Goal: Task Accomplishment & Management: Manage account settings

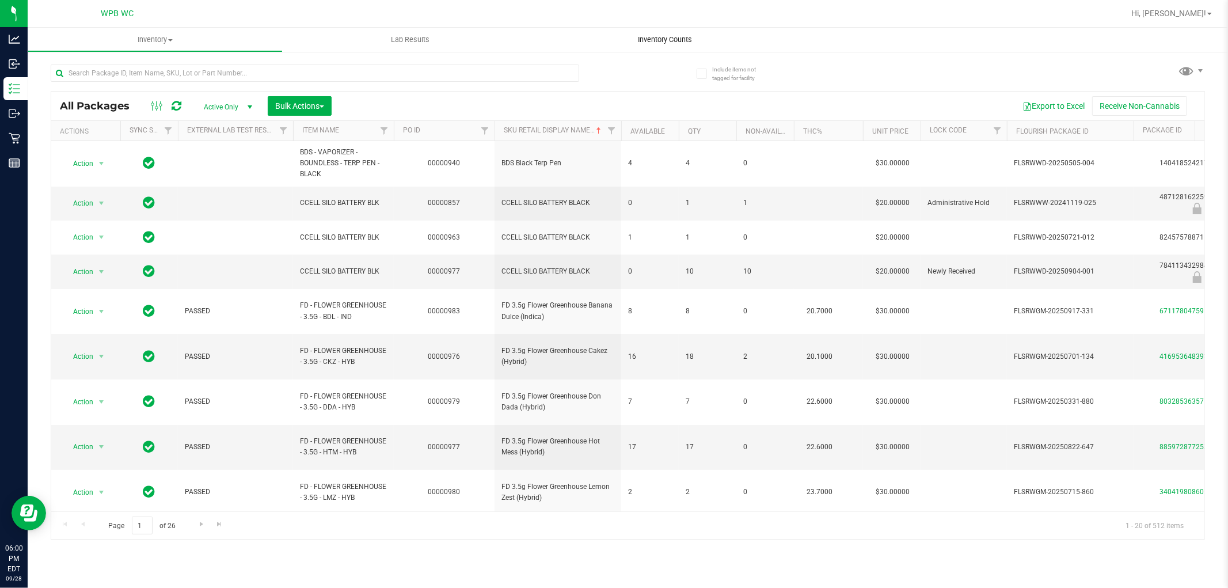
drag, startPoint x: 667, startPoint y: 56, endPoint x: 673, endPoint y: 47, distance: 11.4
click at [669, 55] on div "All Packages Active Only Active Only Lab Samples Locked All External Internal B…" at bounding box center [628, 297] width 1155 height 486
click at [673, 44] on span "Inventory Counts" at bounding box center [665, 40] width 85 height 10
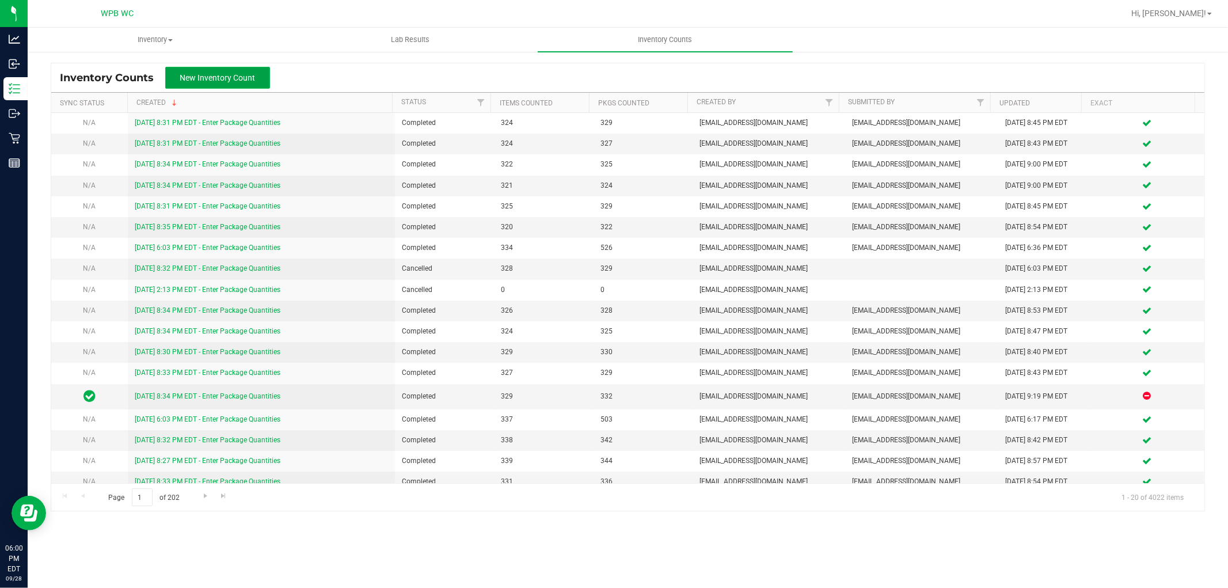
click at [204, 83] on button "New Inventory Count" at bounding box center [217, 78] width 105 height 22
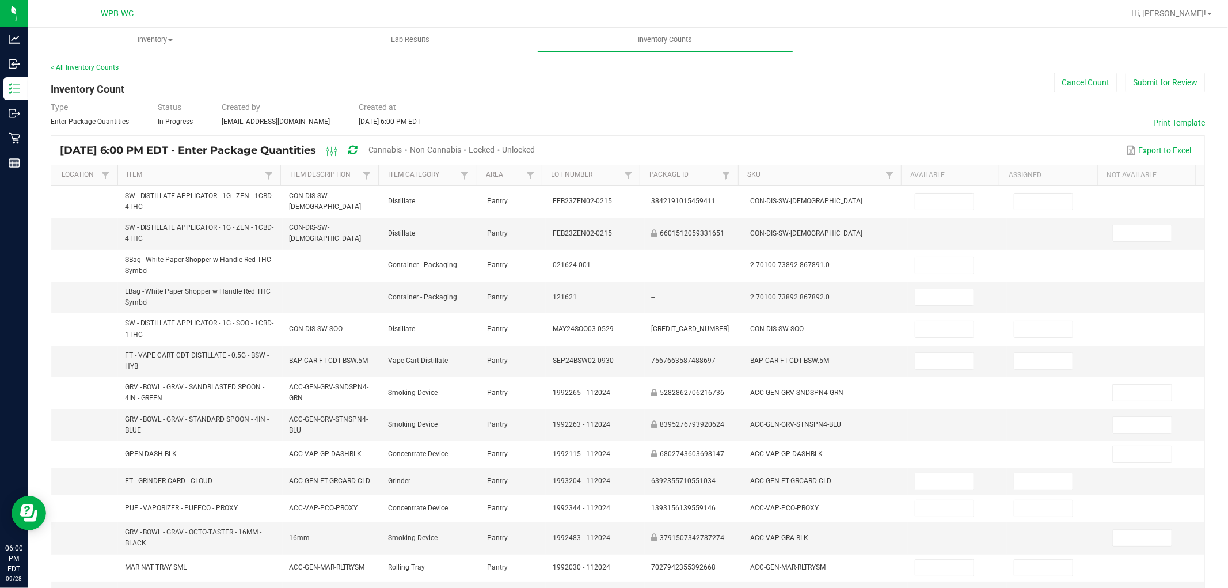
click at [403, 152] on span "Cannabis" at bounding box center [386, 149] width 34 height 9
click at [536, 146] on span "Unlocked" at bounding box center [519, 149] width 33 height 9
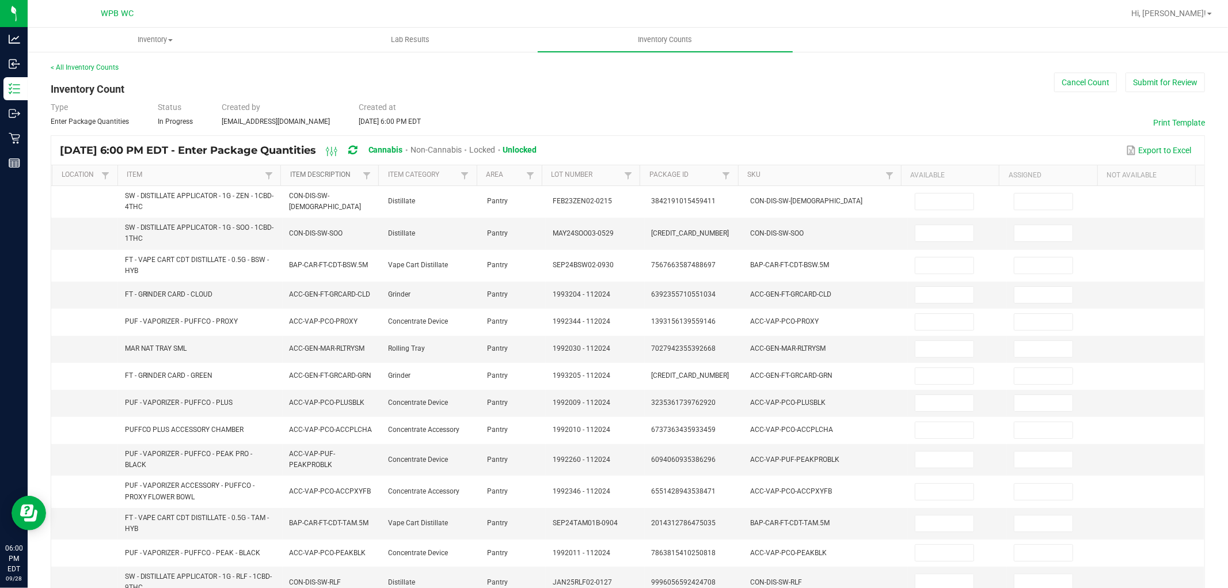
click at [342, 177] on link "Item Description" at bounding box center [325, 174] width 70 height 9
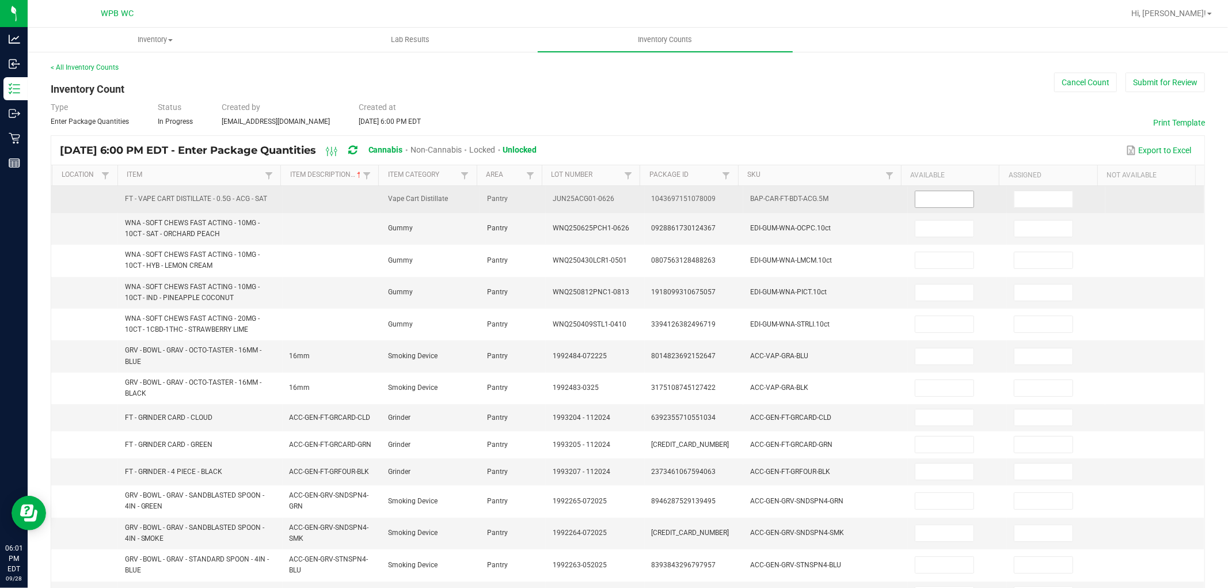
click at [941, 199] on input at bounding box center [945, 199] width 58 height 16
type input "11"
type input "36"
type input "22"
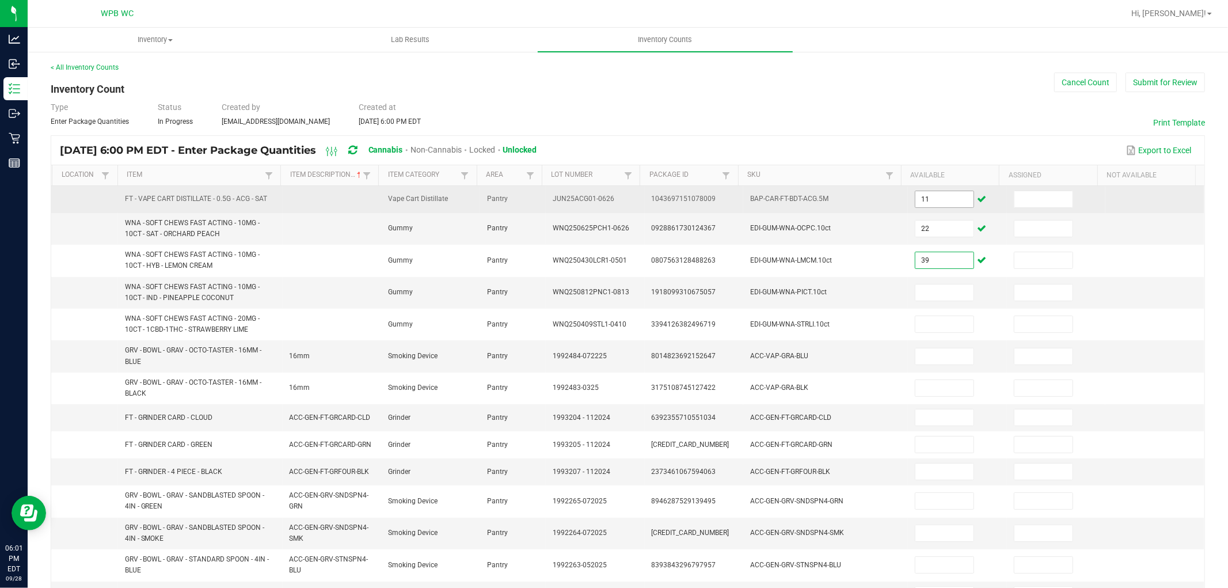
type input "39"
type input "36"
type input "7"
type input "2"
type input "5"
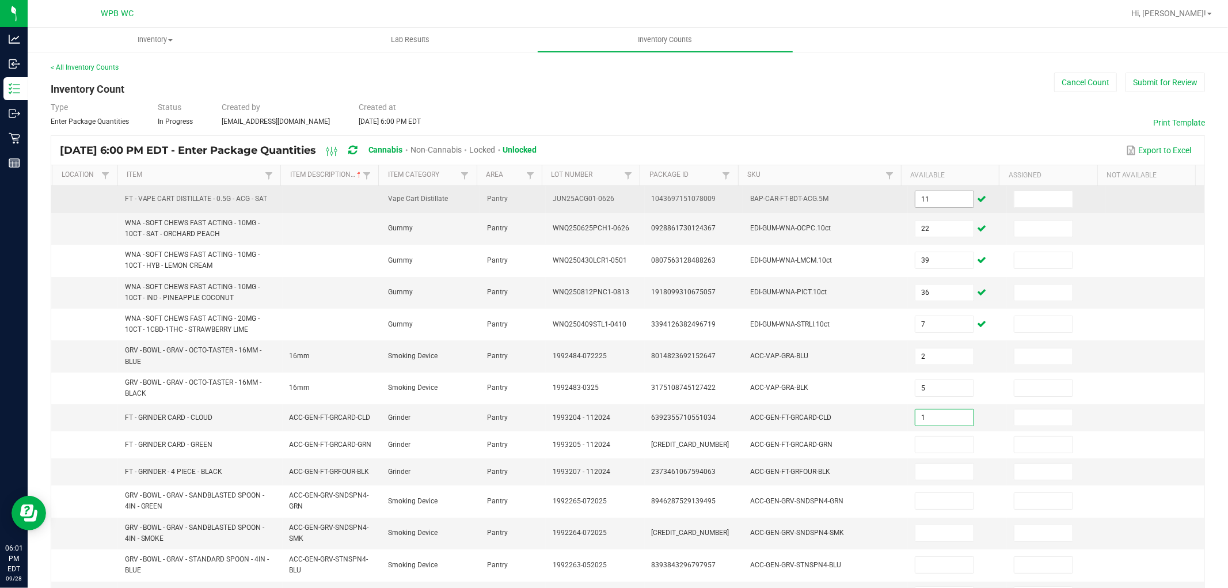
type input "1"
type input "12"
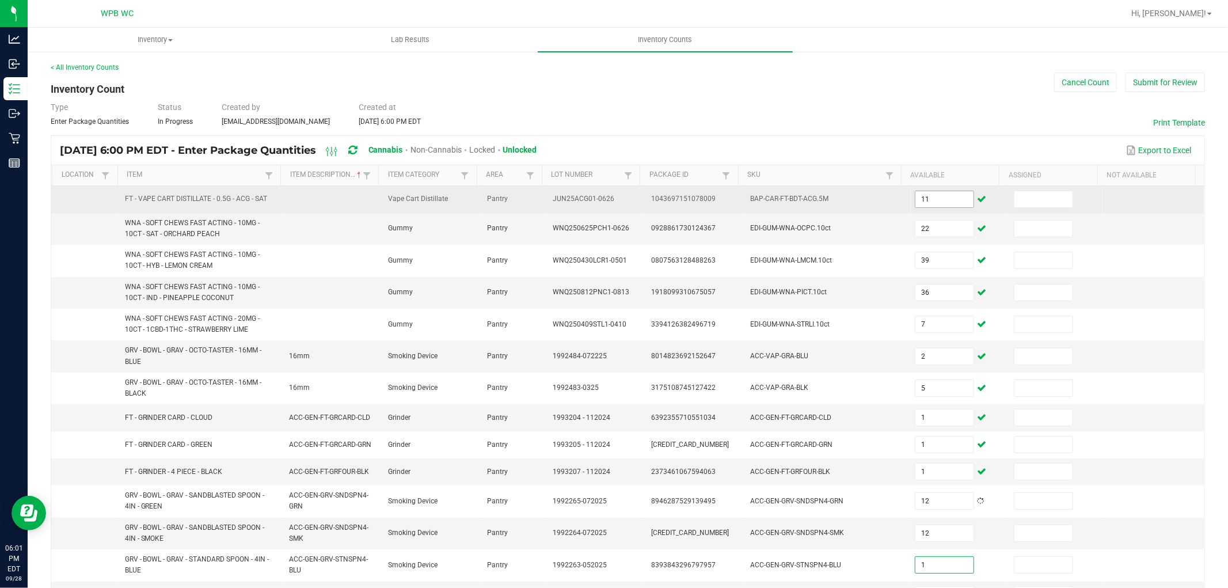
type input "1"
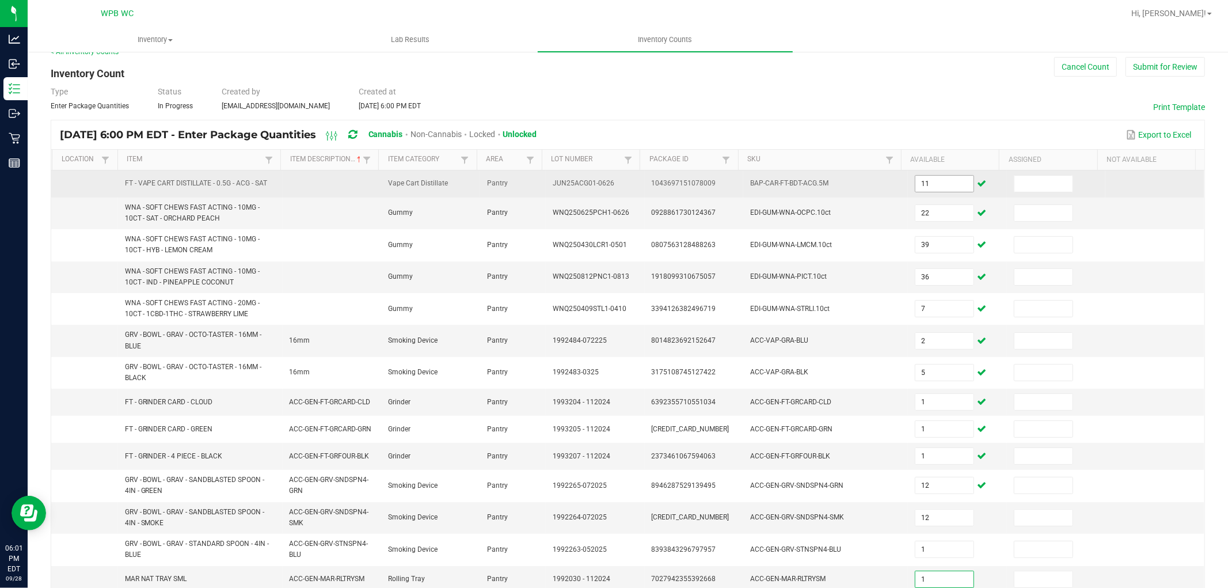
type input "1"
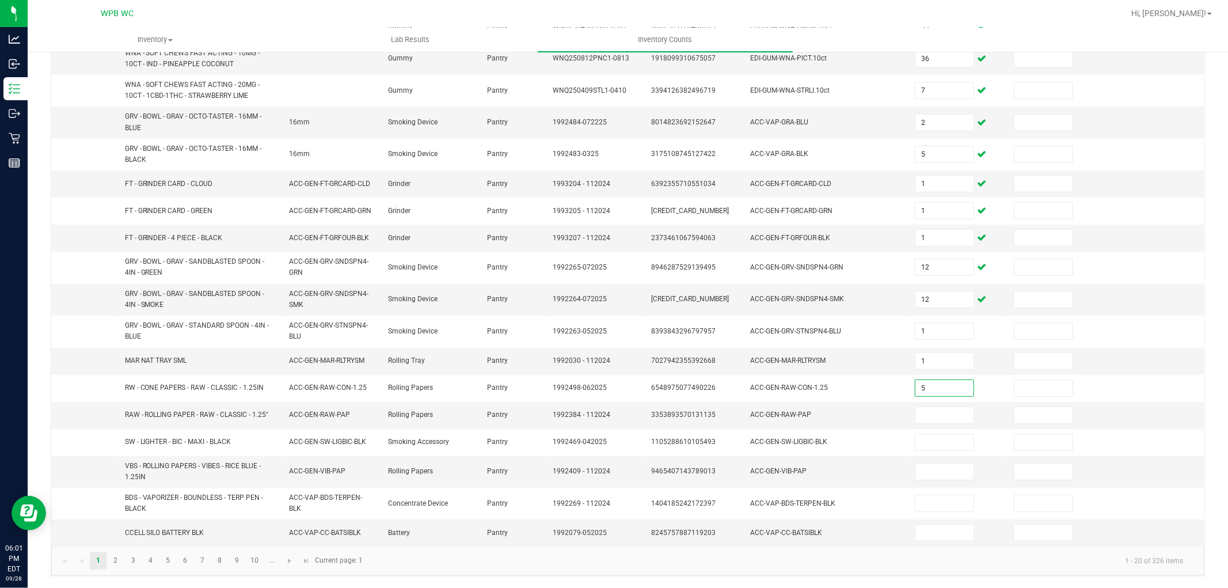
type input "5"
type input "11"
type input "18"
type input "33"
type input "4"
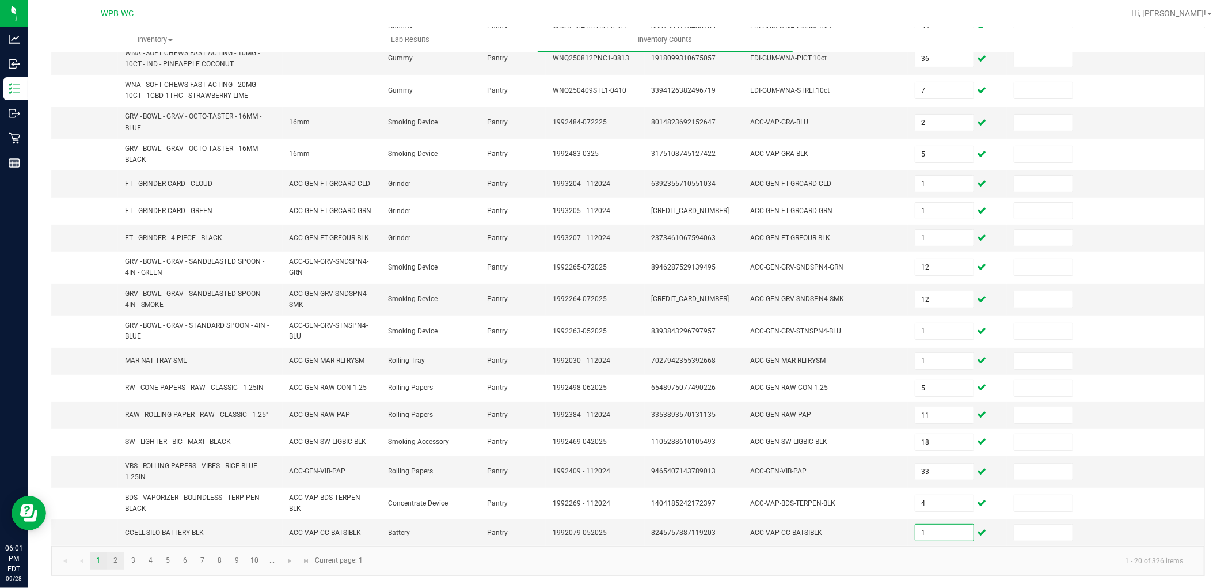
type input "1"
click at [119, 562] on link "2" at bounding box center [115, 560] width 17 height 17
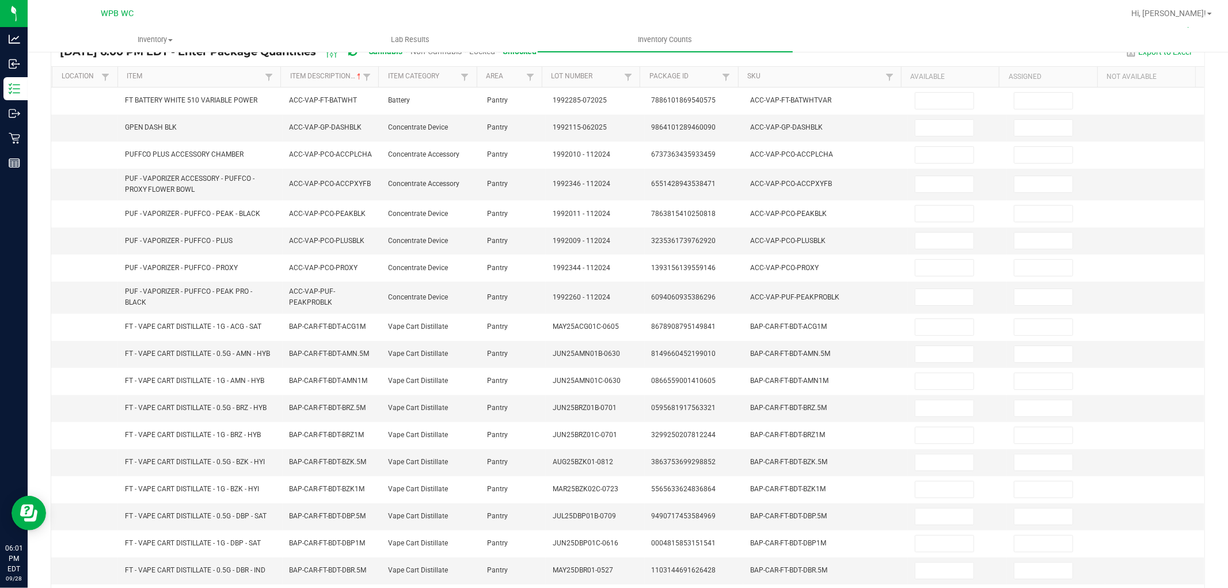
scroll to position [0, 0]
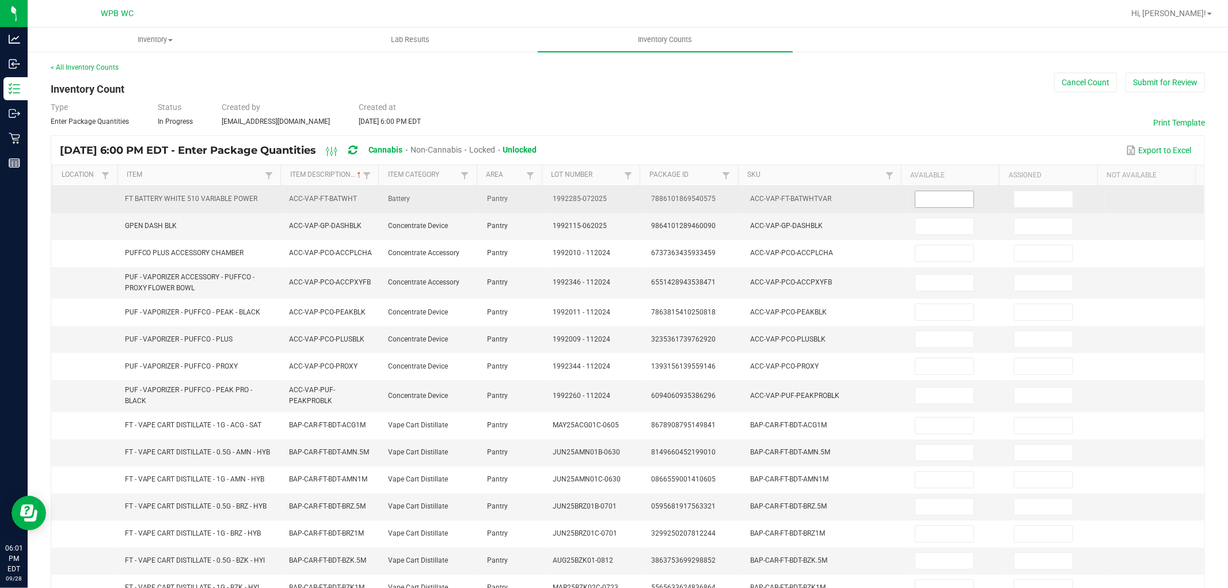
click at [917, 204] on input at bounding box center [945, 199] width 58 height 16
type input "8"
type input "3"
type input "1"
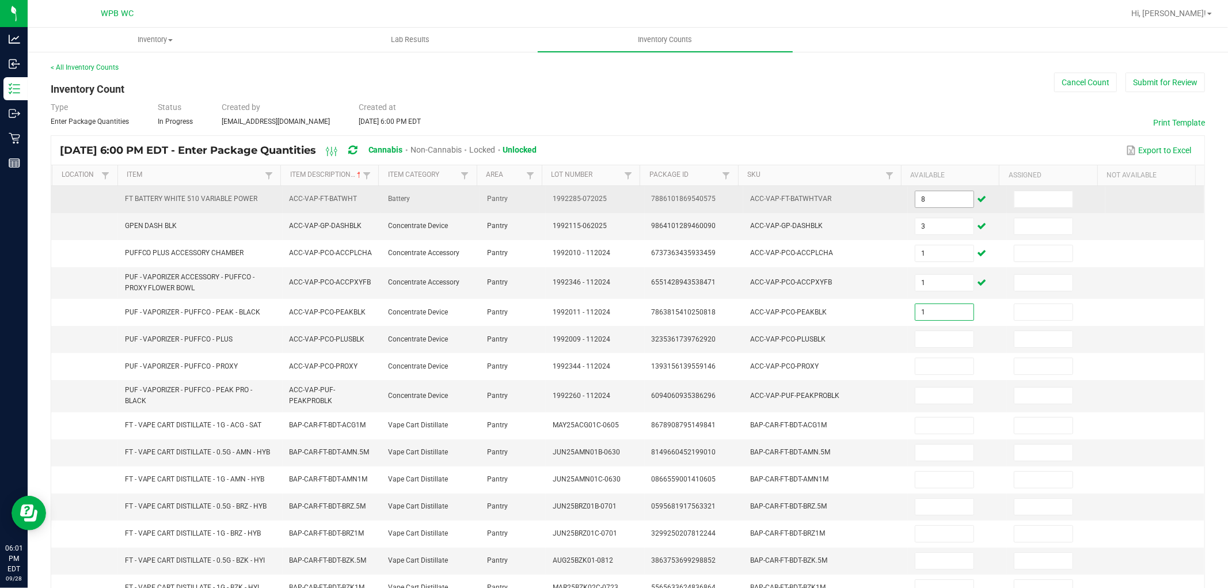
type input "1"
type input "4"
type input "1"
type input "8"
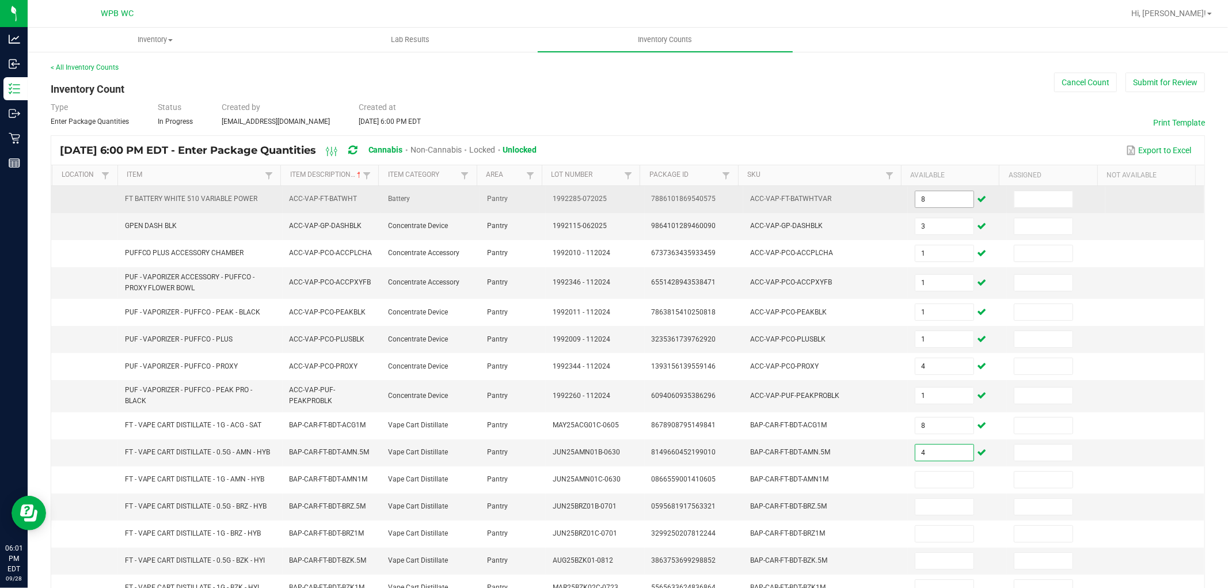
type input "4"
type input "1"
type input "6"
type input "12"
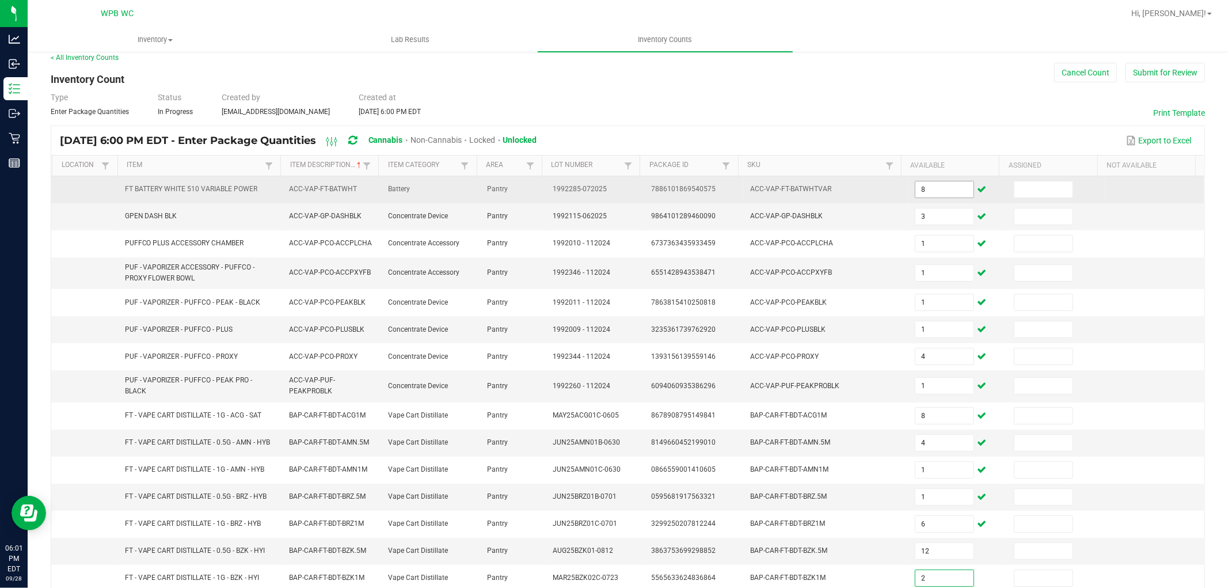
type input "2"
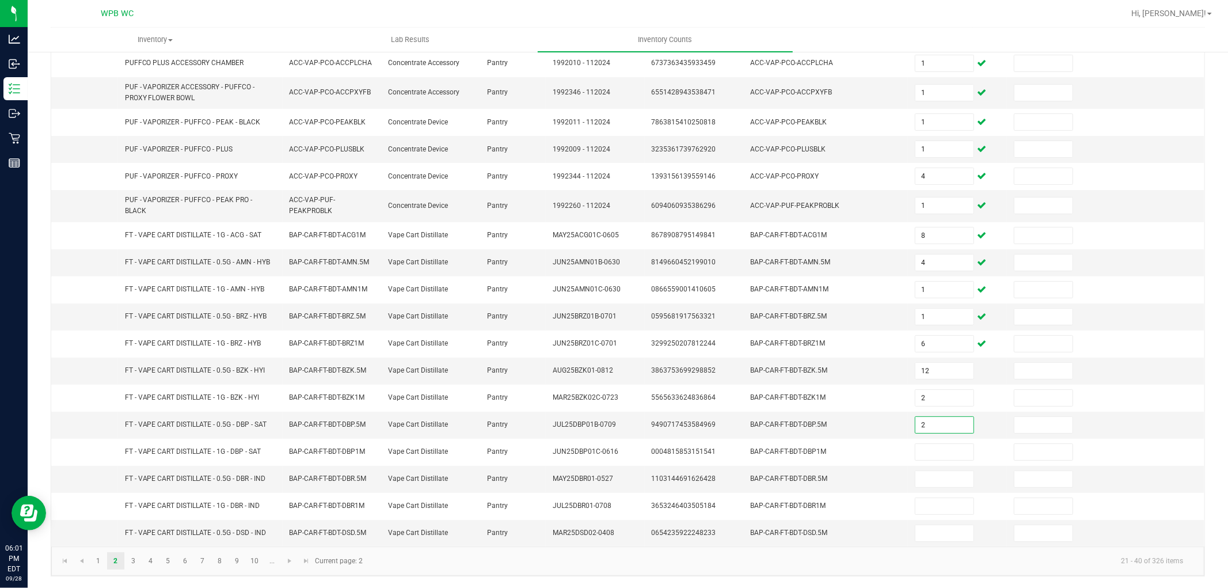
type input "2"
type input "10"
type input "3"
type input "9"
type input "3"
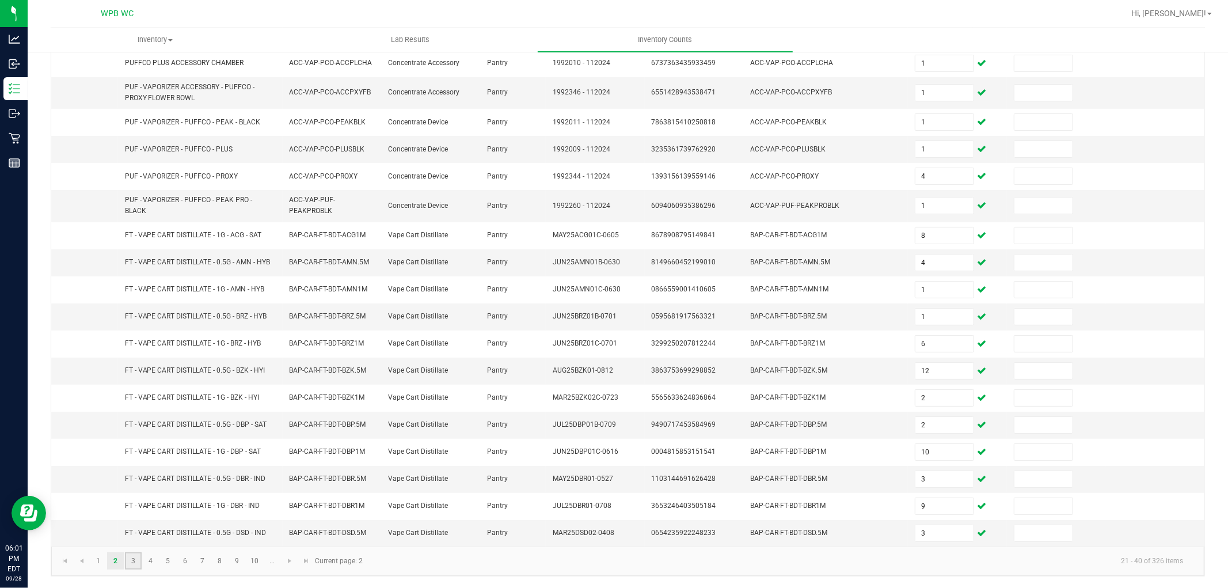
click at [134, 560] on link "3" at bounding box center [133, 560] width 17 height 17
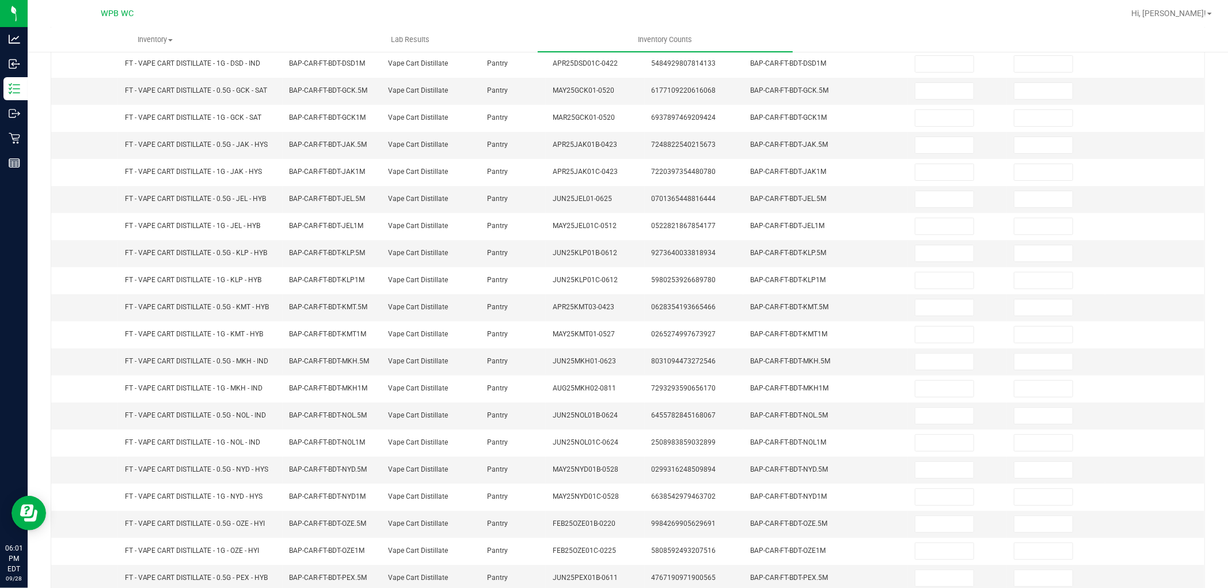
scroll to position [0, 0]
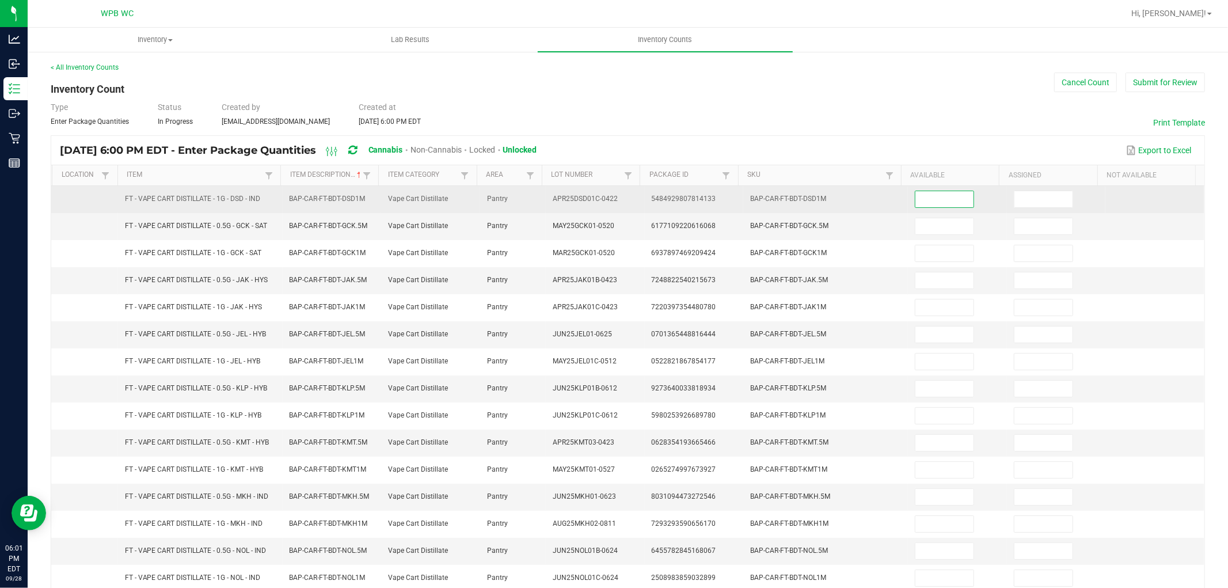
click at [926, 205] on input at bounding box center [945, 199] width 58 height 16
type input "4"
type input "5"
type input "1"
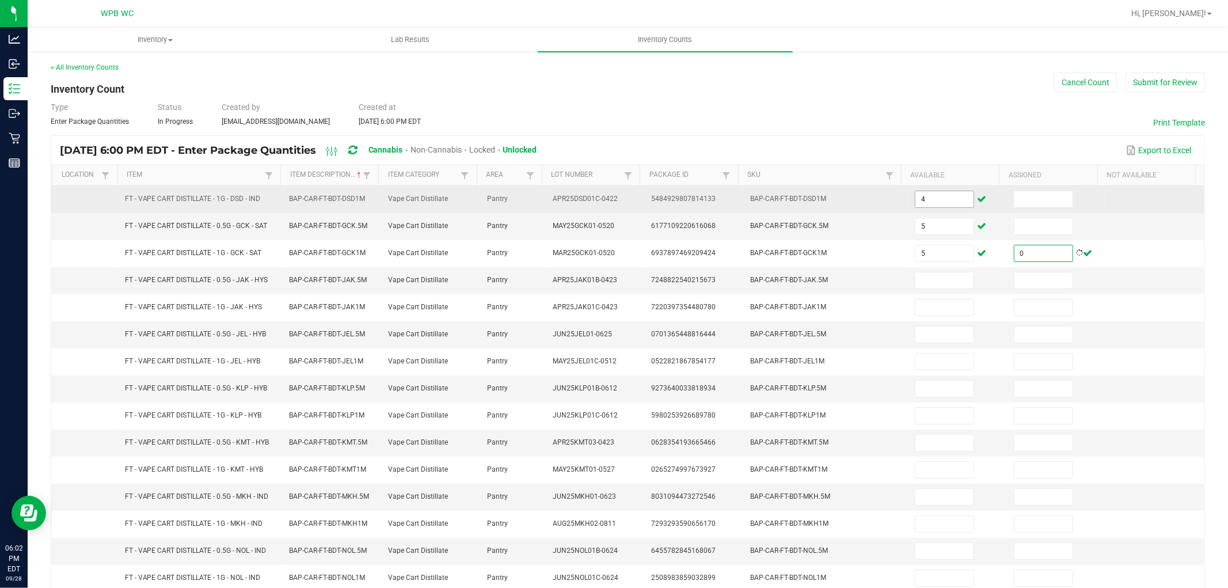
type input "0"
type input "10"
type input "2"
type input "12"
type input "8"
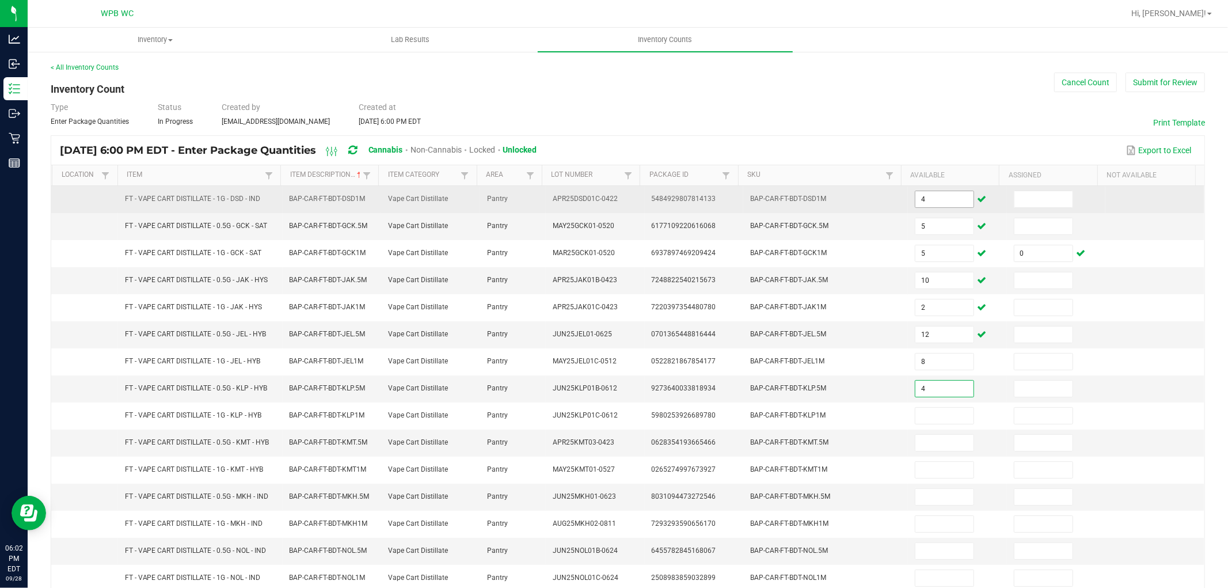
type input "4"
type input "1"
type input "5"
type input "8"
type input "10"
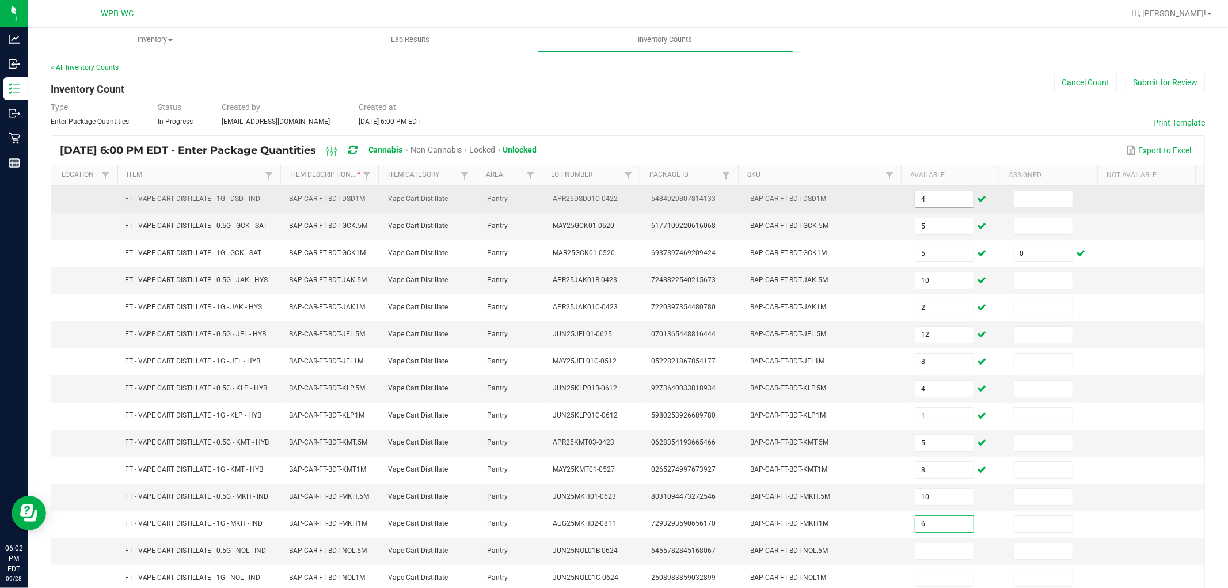
type input "6"
type input "7"
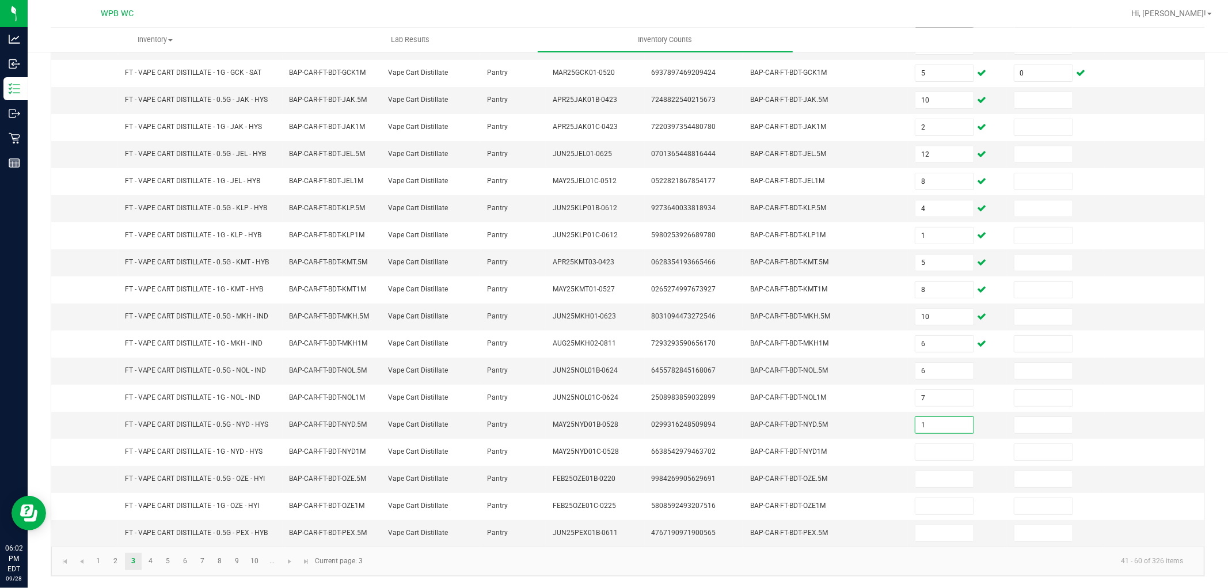
type input "1"
type input "4"
type input "3"
type input "1"
type input "12"
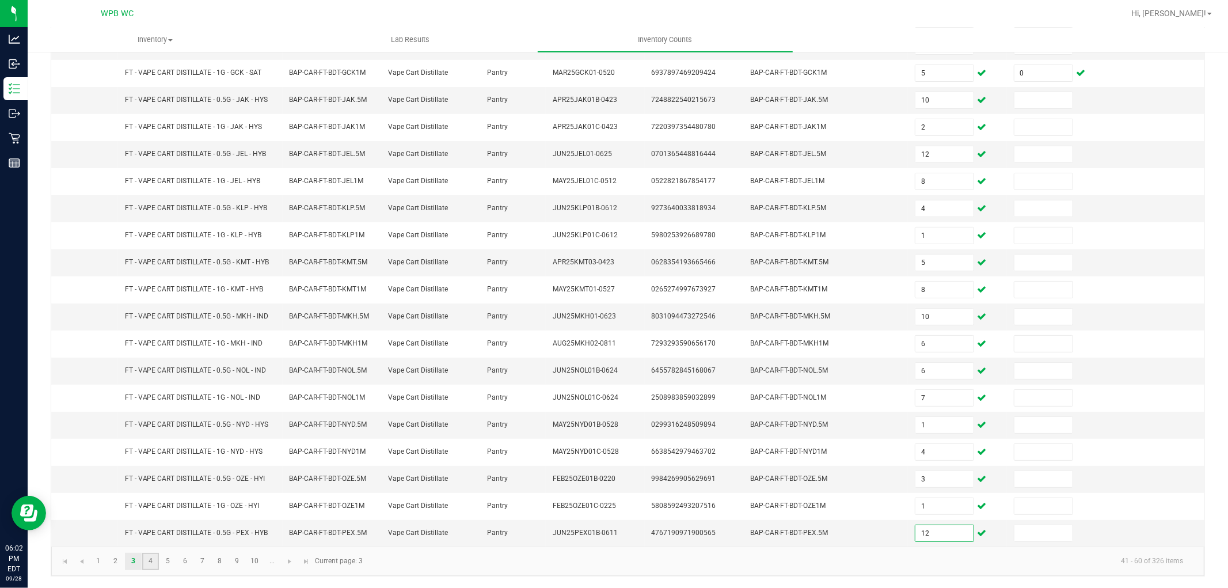
click at [150, 562] on link "4" at bounding box center [150, 561] width 17 height 17
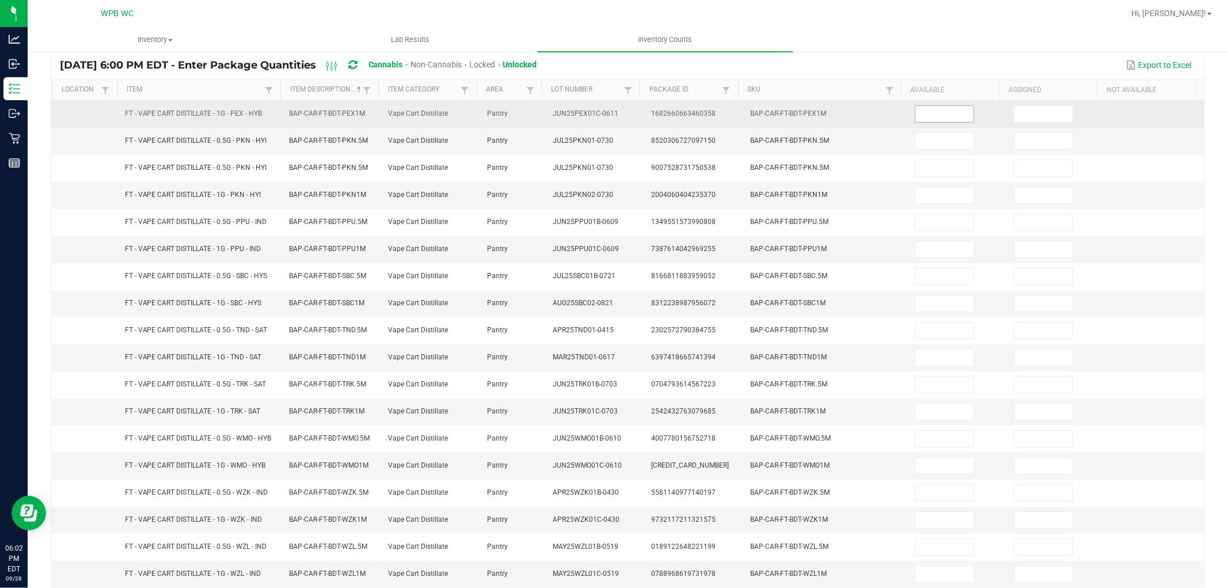
scroll to position [0, 0]
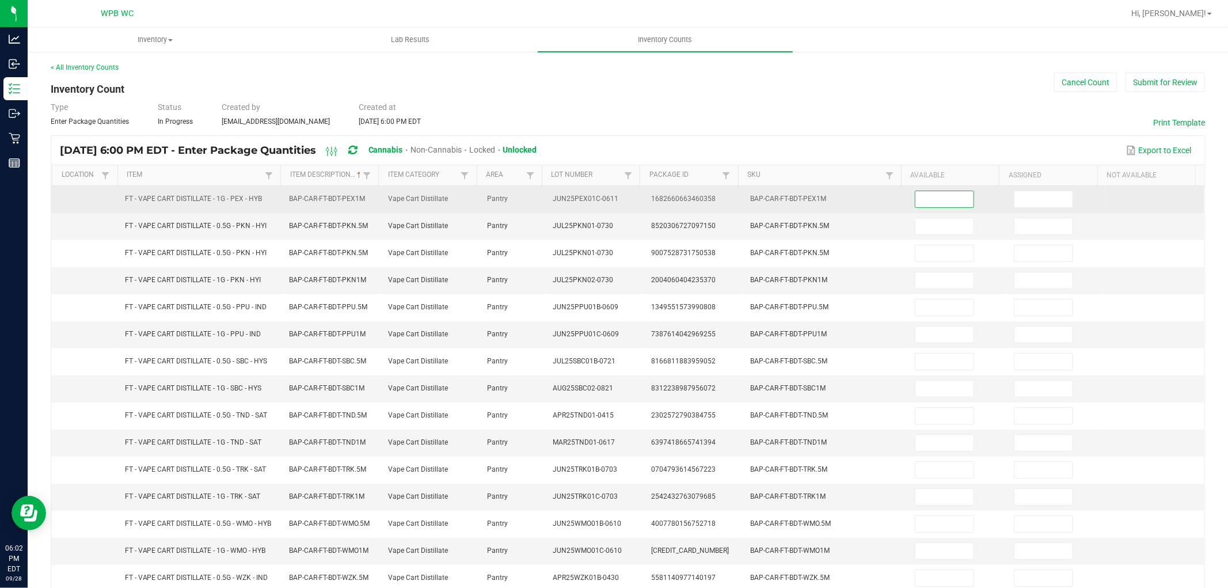
click at [916, 204] on input at bounding box center [945, 199] width 58 height 16
type input "3"
type input "13"
type input "0"
type input "1"
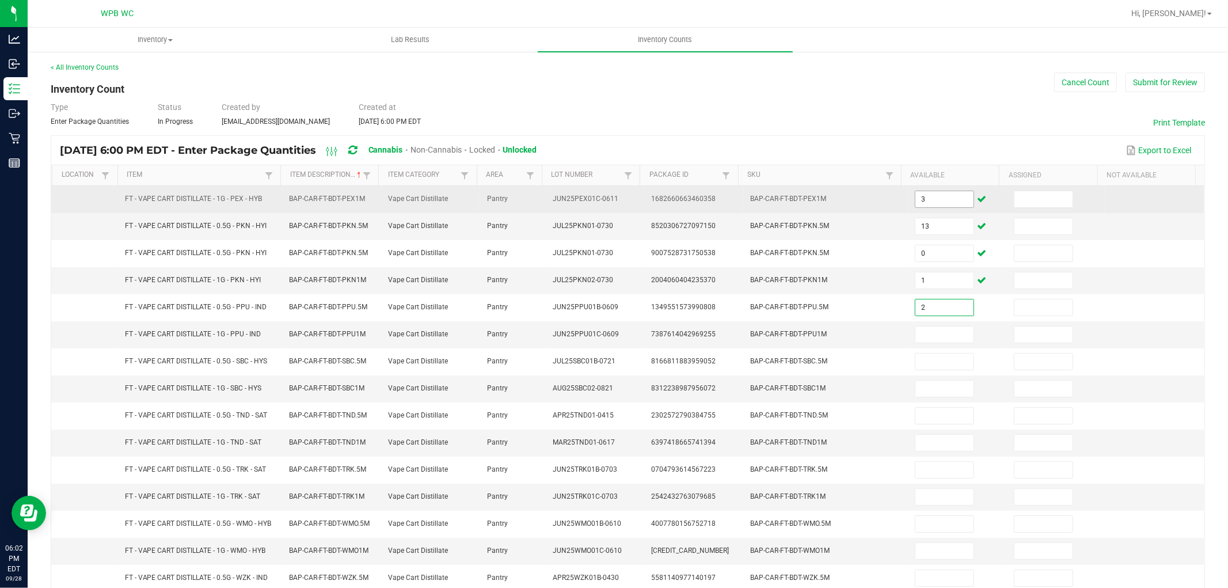
type input "2"
type input "7"
type input "4"
type input "7"
type input "1"
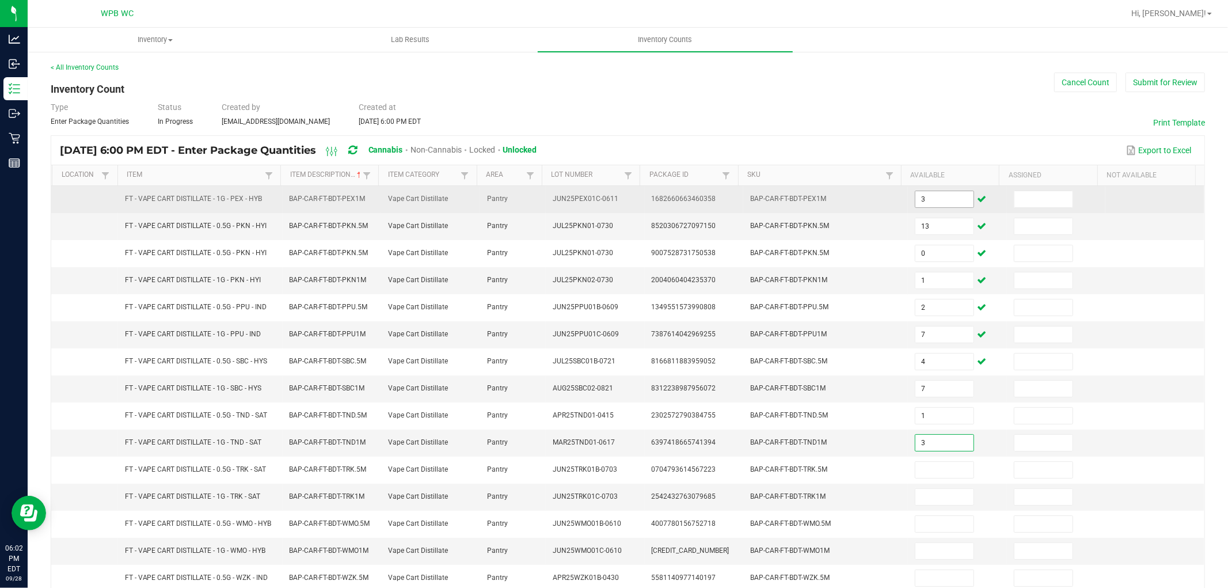
type input "3"
type input "2"
type input "3"
type input "12"
type input "1"
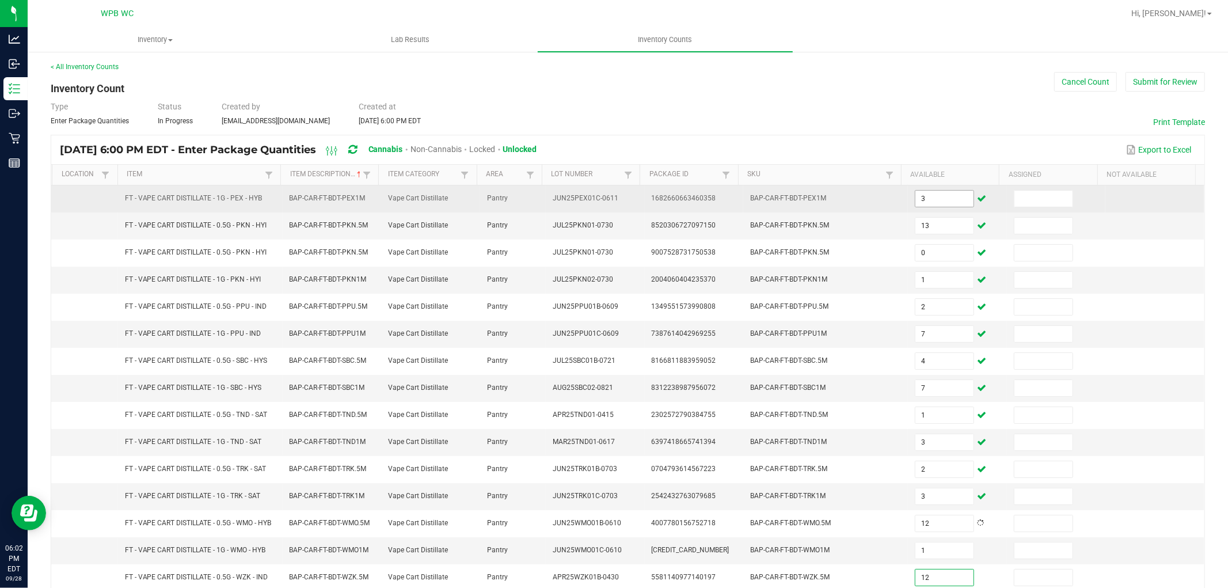
type input "12"
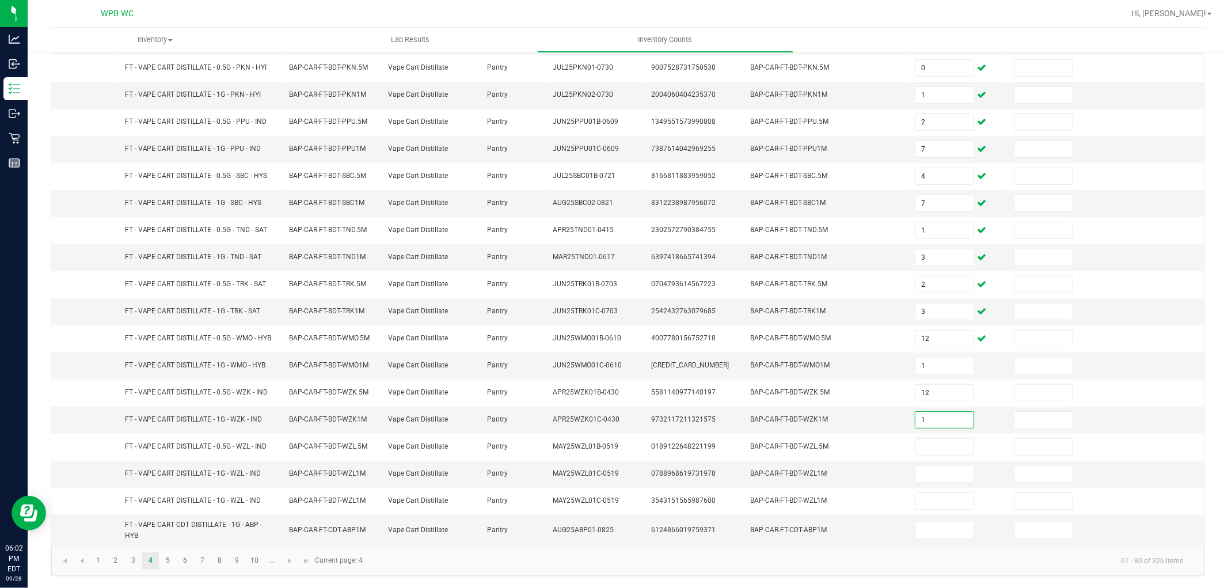
type input "1"
type input "12"
type input "0"
type input "9"
type input "11"
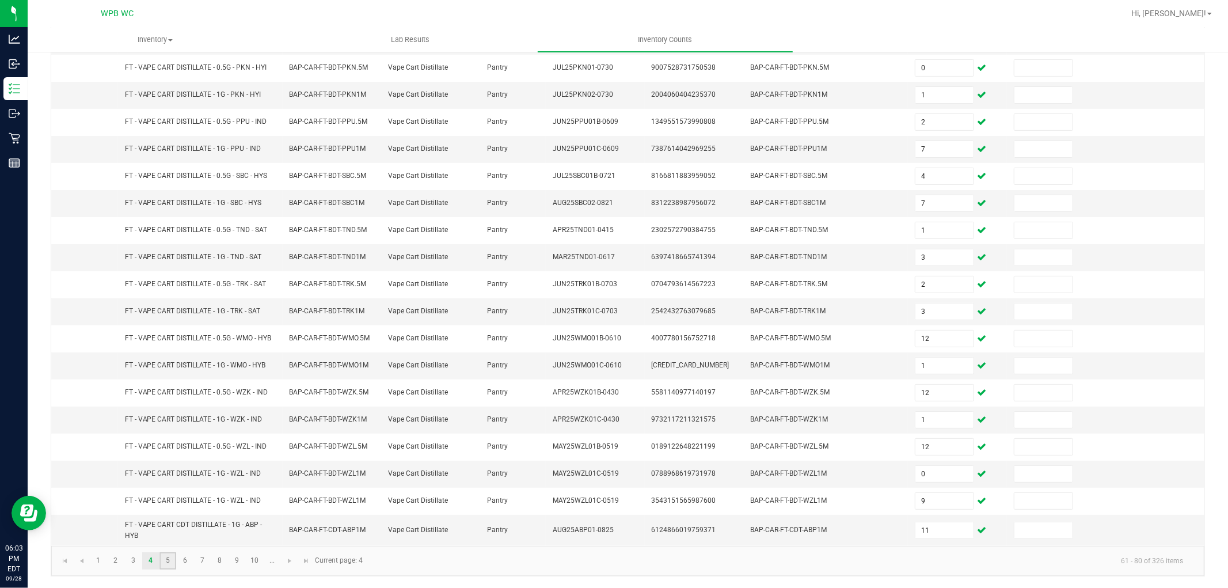
click at [168, 555] on link "5" at bounding box center [168, 560] width 17 height 17
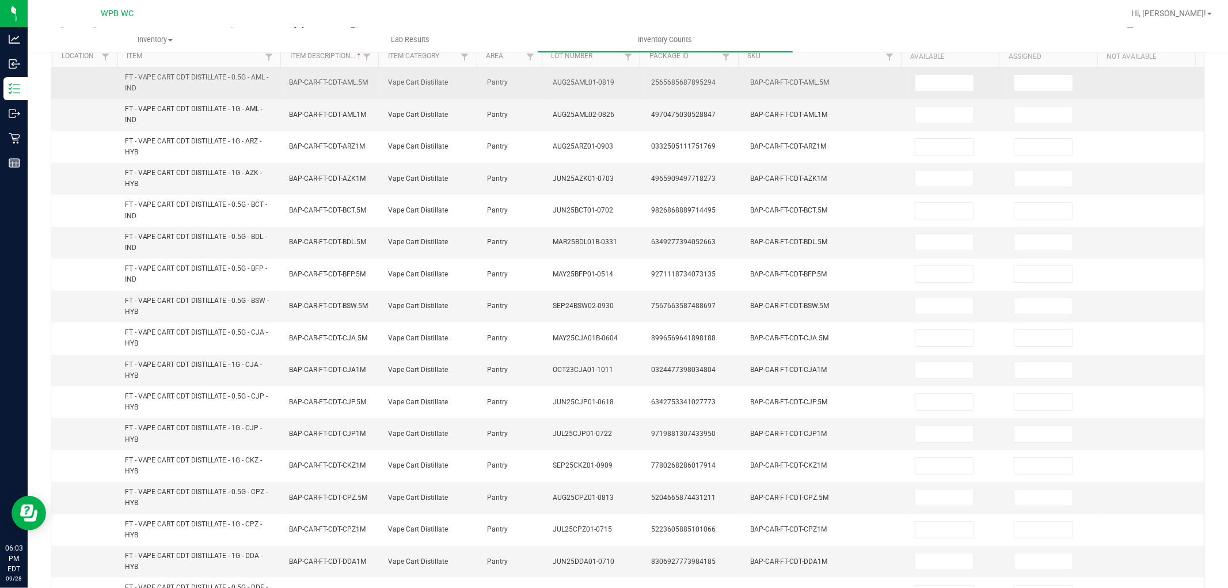
scroll to position [0, 0]
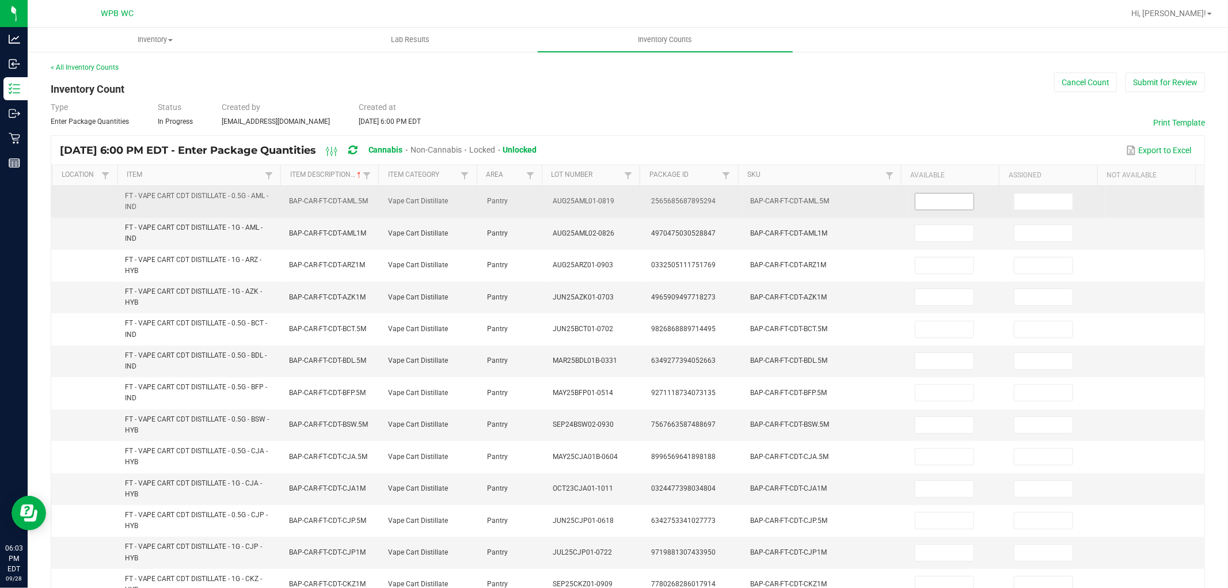
click at [927, 200] on input at bounding box center [945, 202] width 58 height 16
type input "5"
type input "9"
type input "2"
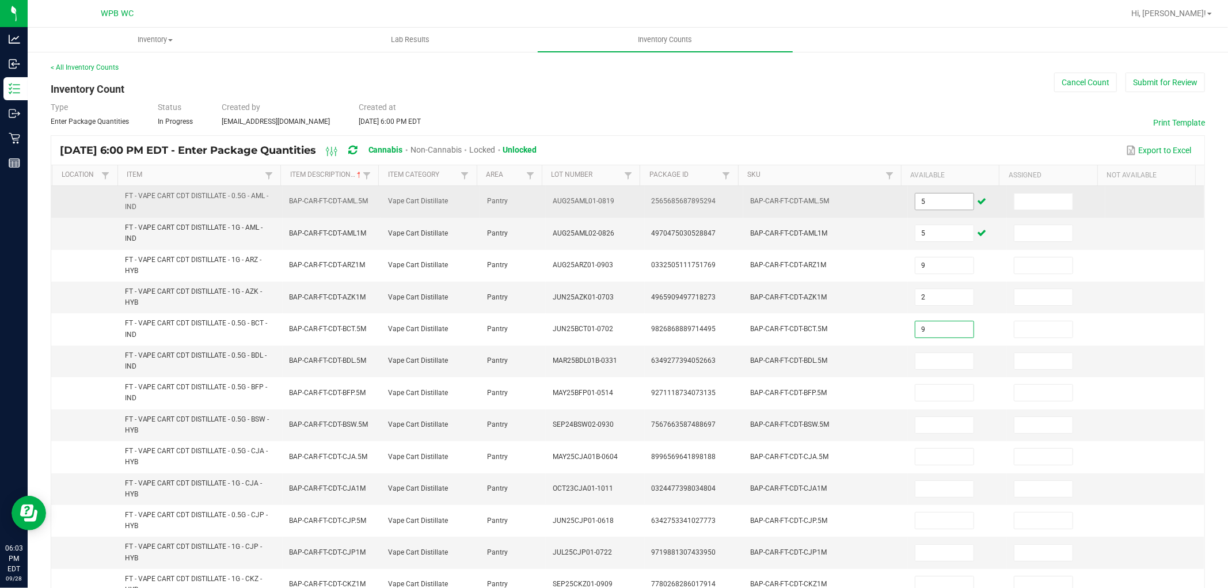
type input "9"
type input "1"
type input "7"
type input "3"
type input "8"
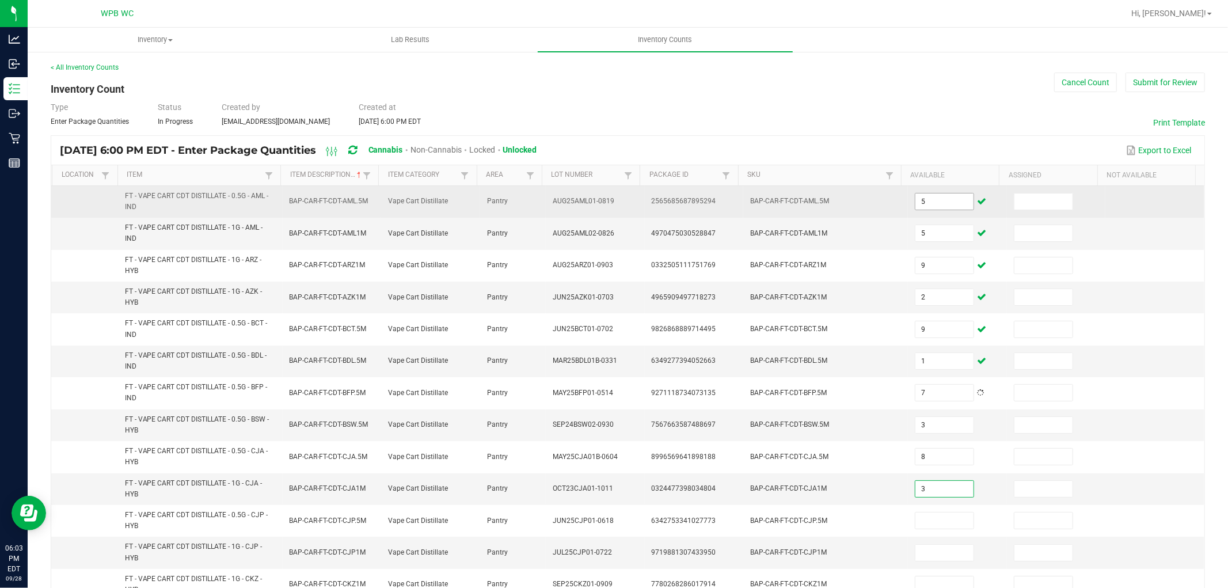
type input "3"
type input "7"
type input "5"
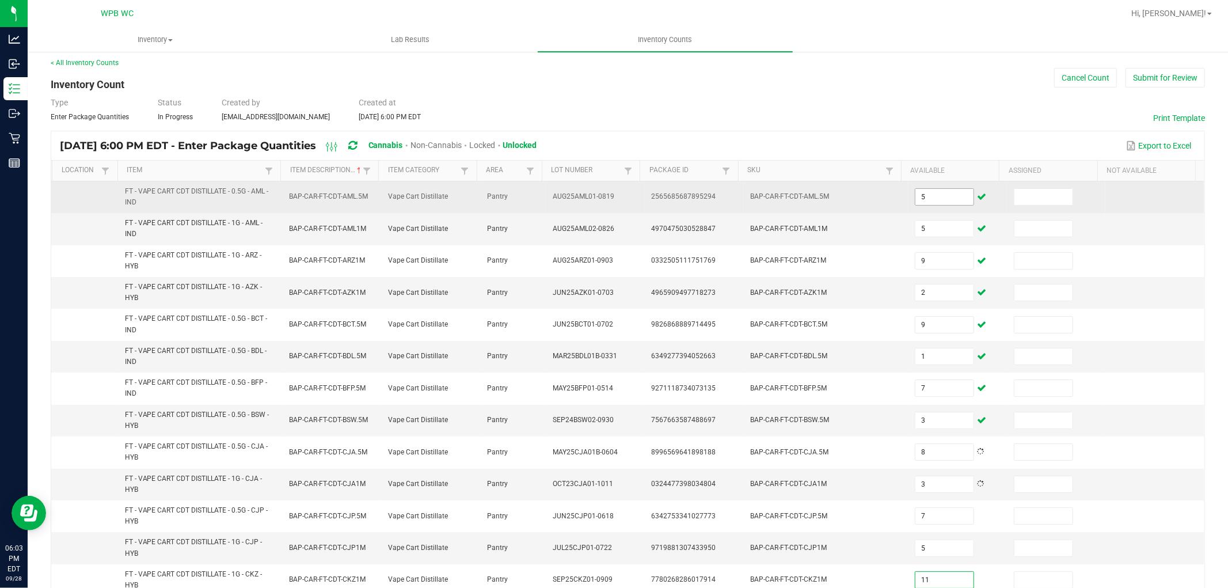
type input "11"
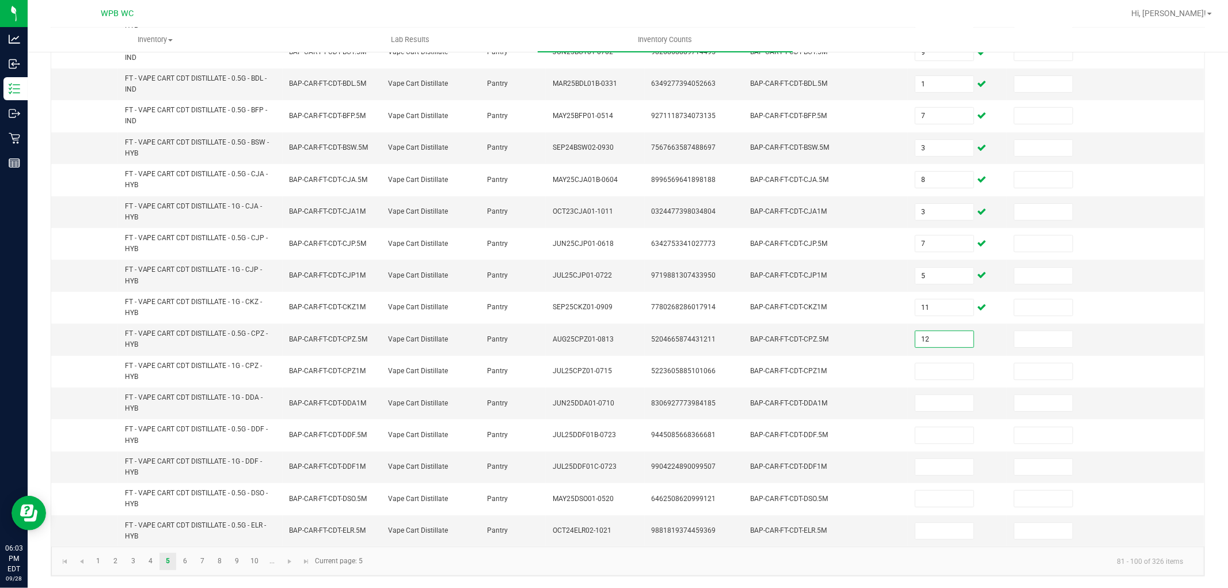
type input "12"
type input "1"
type input "12"
type input "3"
type input "7"
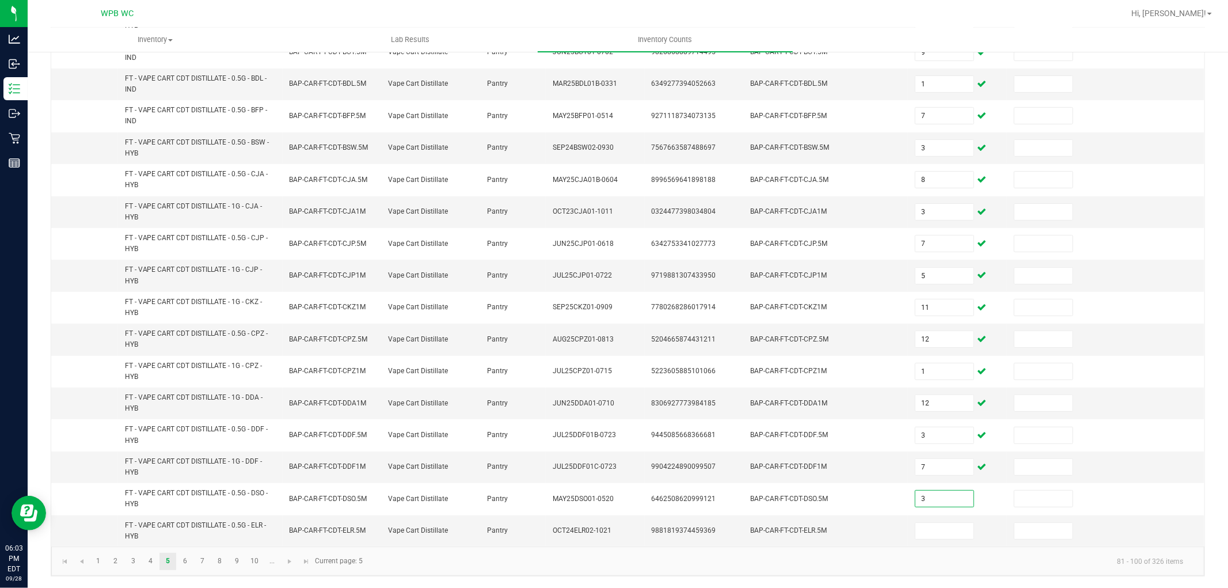
type input "3"
type input "11"
click at [192, 562] on link "6" at bounding box center [185, 561] width 17 height 17
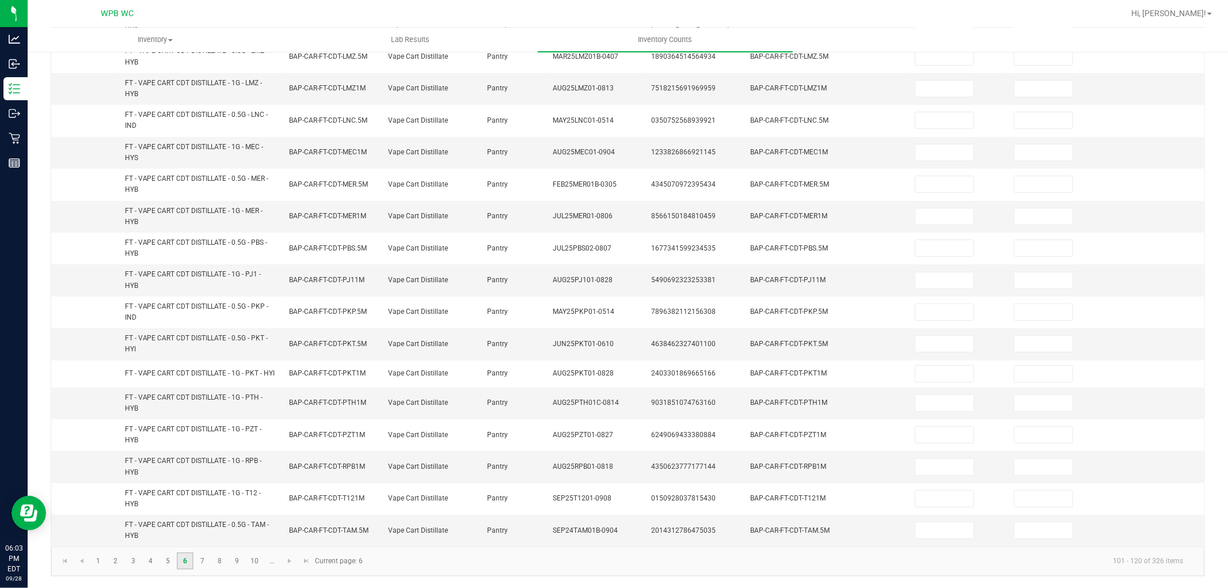
scroll to position [22, 0]
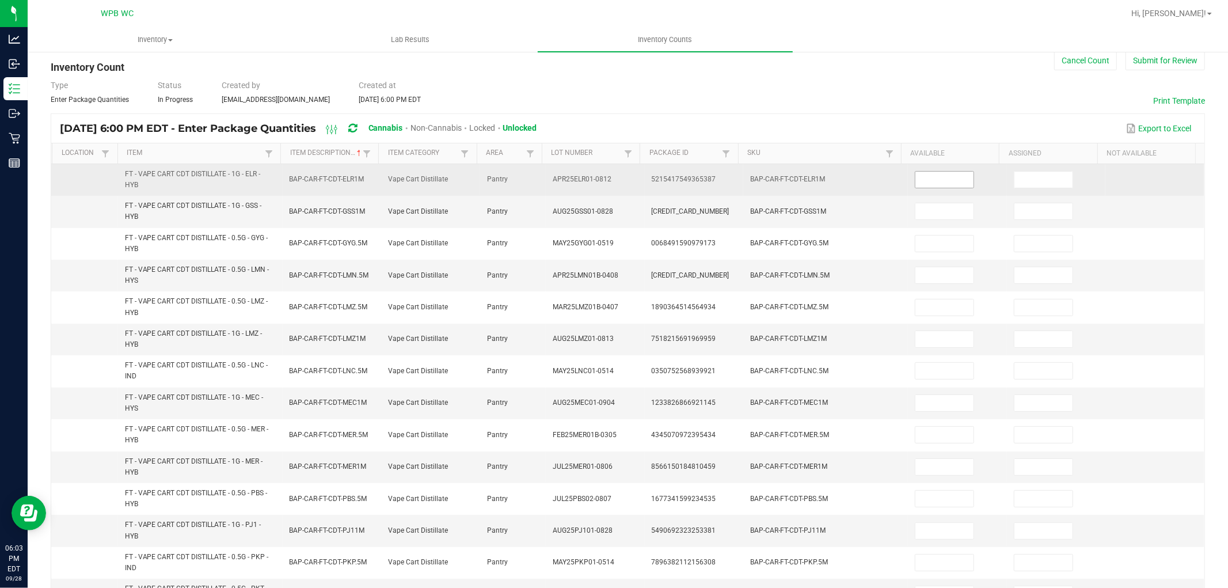
click at [931, 182] on input at bounding box center [945, 180] width 58 height 16
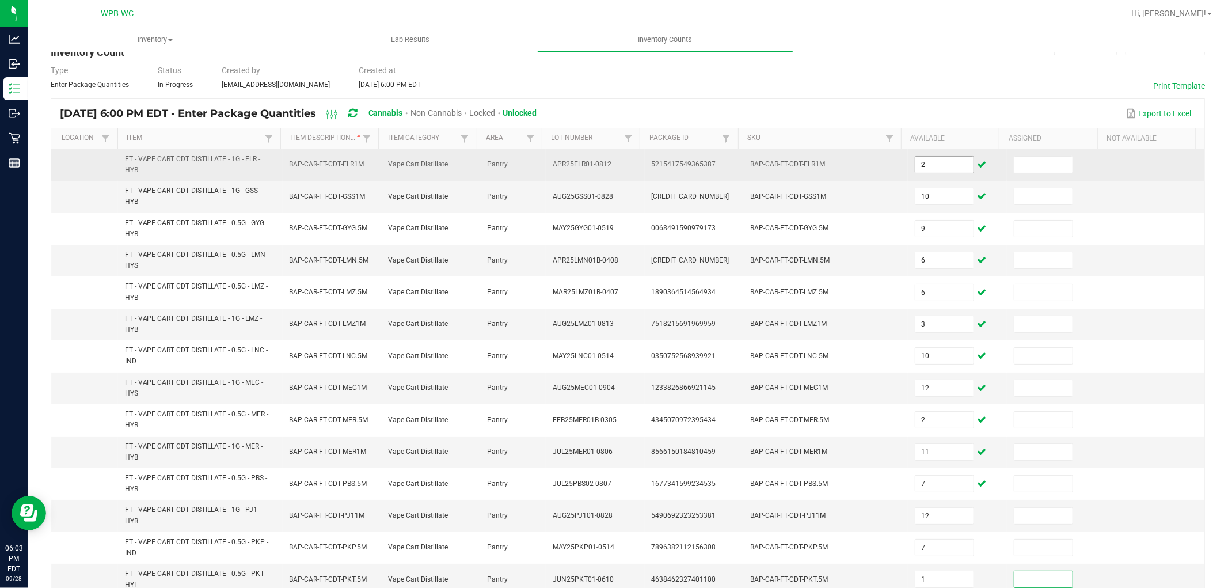
scroll to position [278, 0]
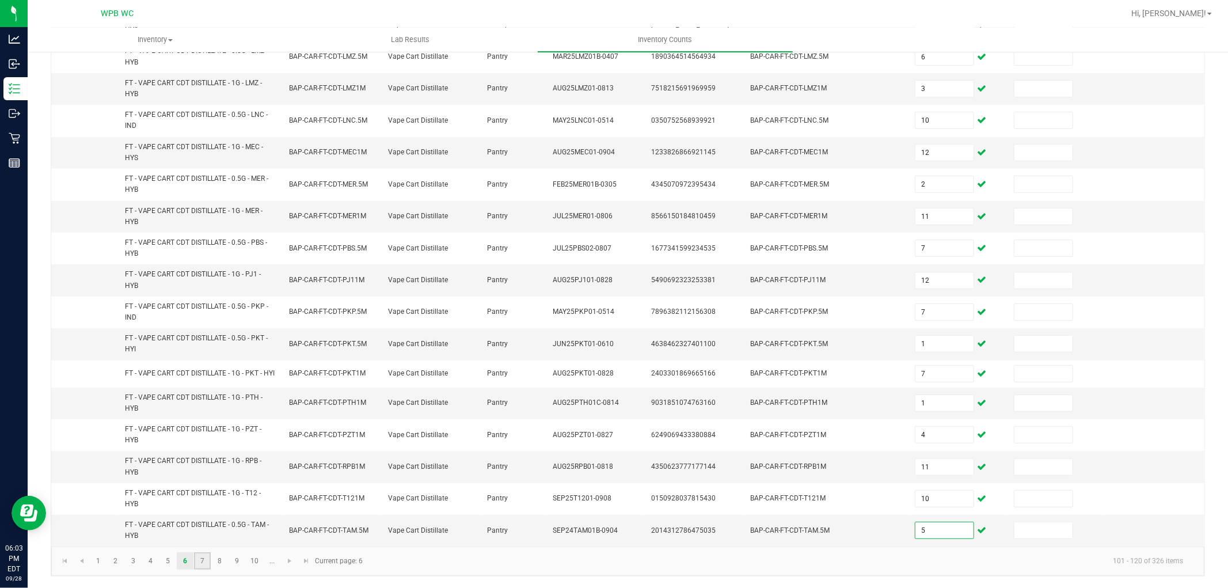
click at [199, 565] on link "7" at bounding box center [202, 560] width 17 height 17
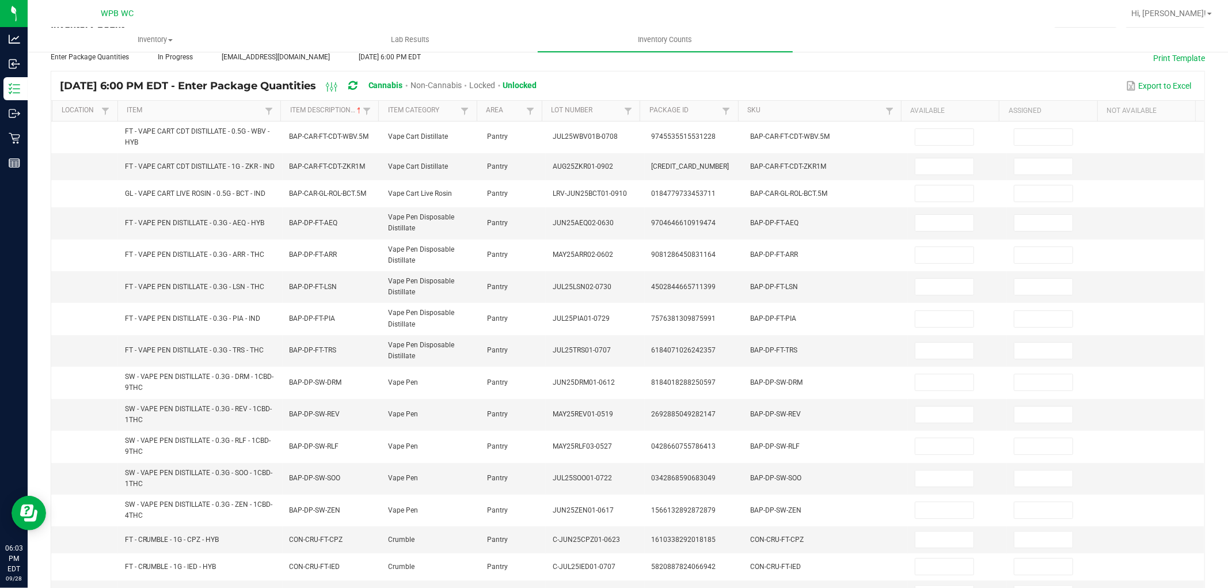
scroll to position [0, 0]
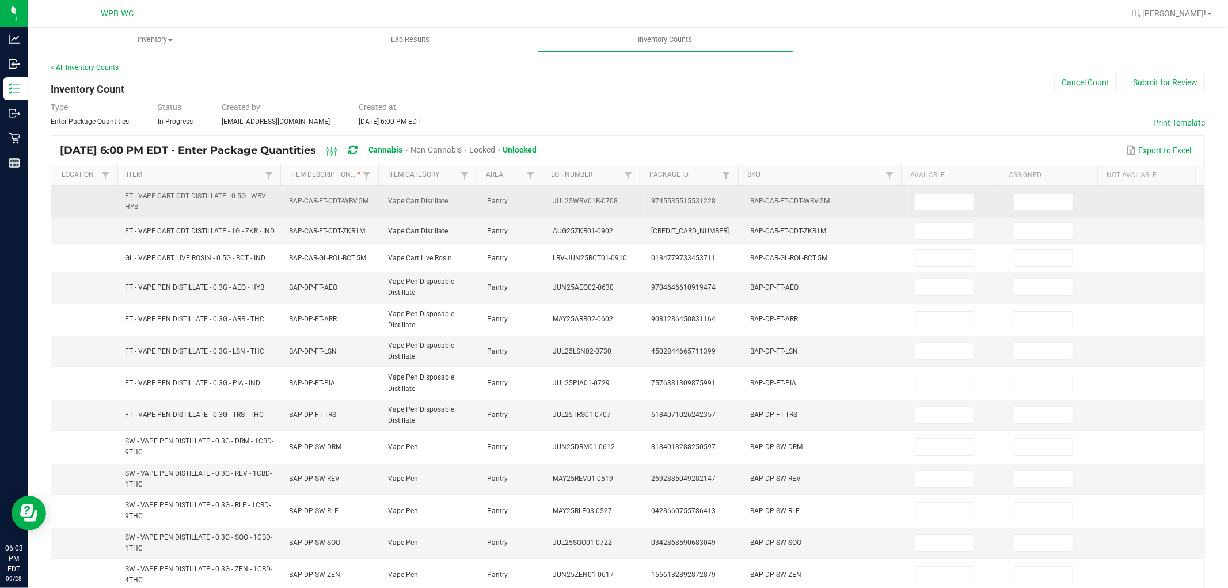
click at [926, 210] on td at bounding box center [957, 202] width 99 height 32
click at [925, 200] on input at bounding box center [945, 202] width 58 height 16
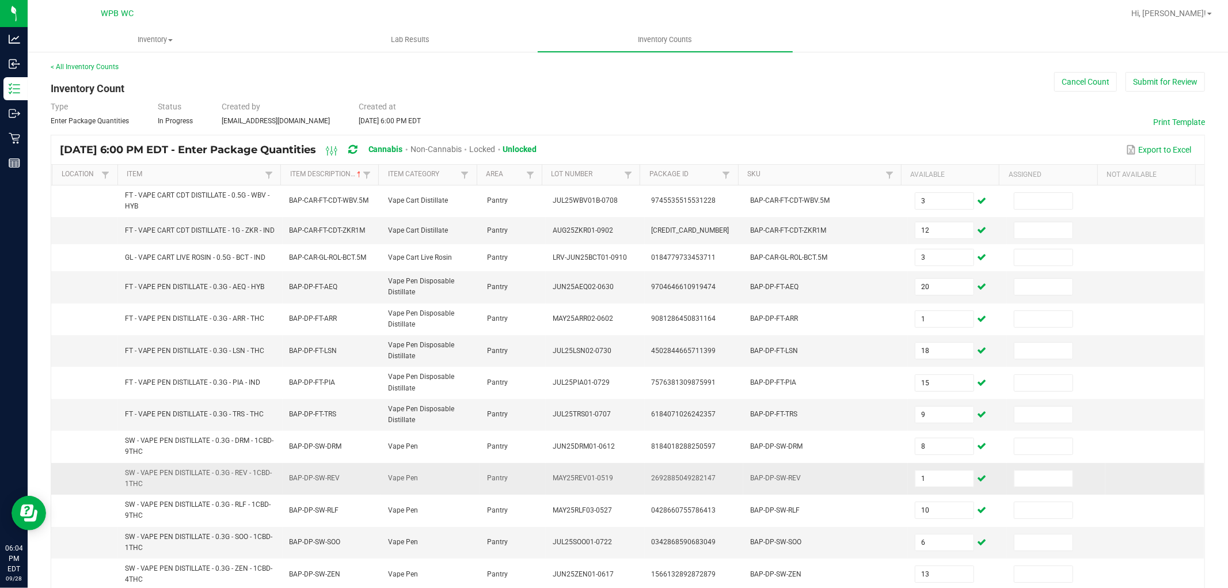
scroll to position [240, 0]
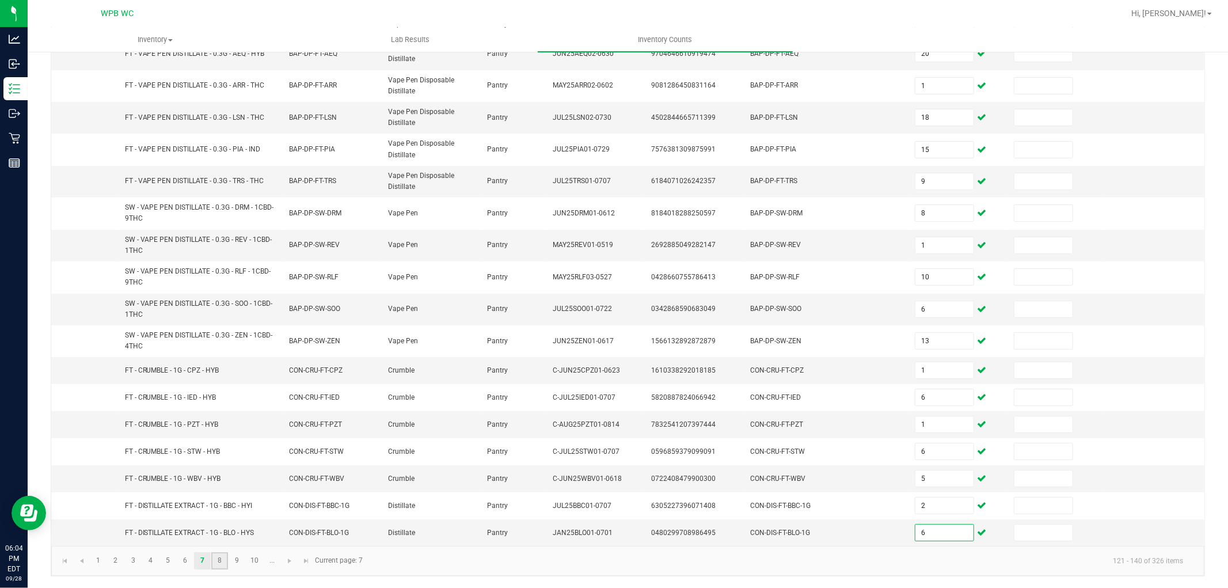
click at [221, 562] on link "8" at bounding box center [219, 560] width 17 height 17
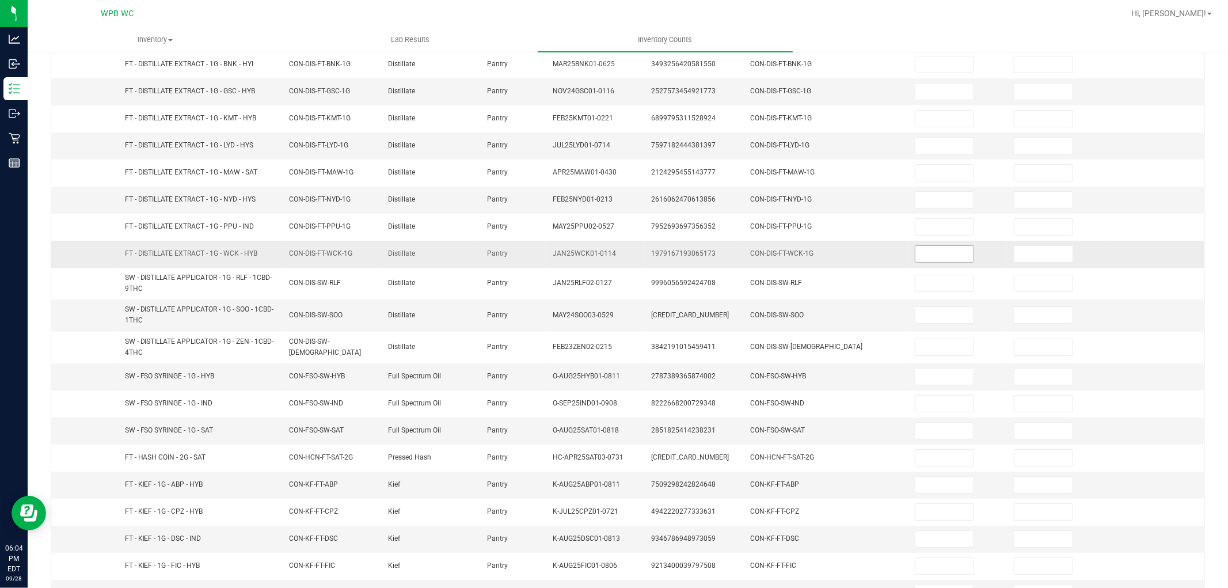
scroll to position [6, 0]
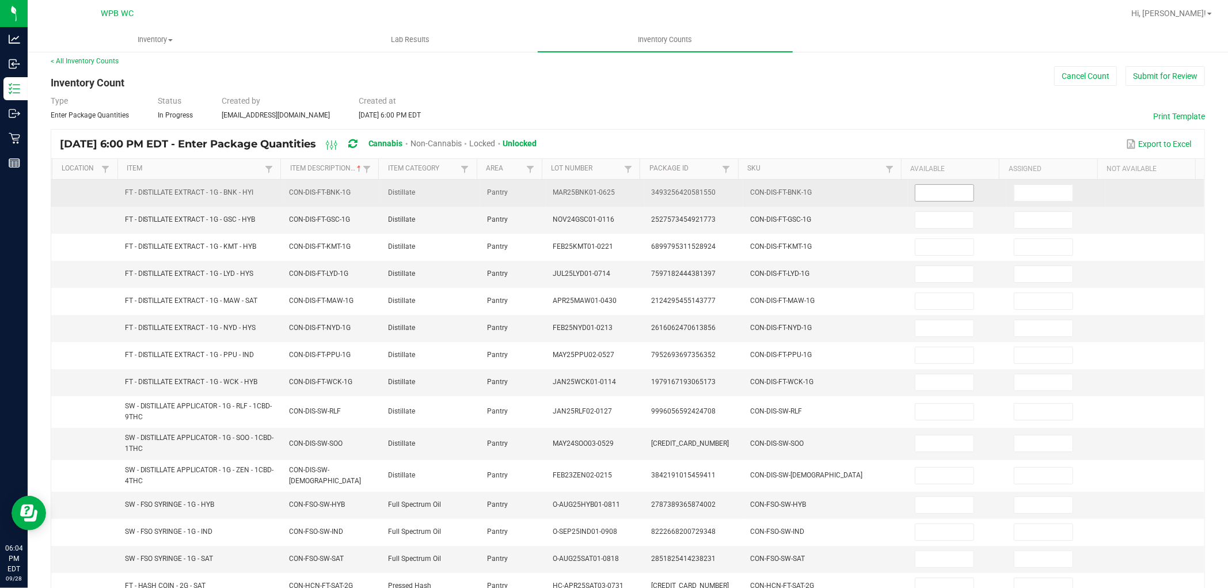
click at [940, 198] on input at bounding box center [945, 193] width 58 height 16
click at [866, 190] on tr "FT - DISTILLATE EXTRACT - 1G - BNK - HYI CON-DIS-FT-BNK-1G Distillate Pantry MA…" at bounding box center [628, 193] width 1154 height 27
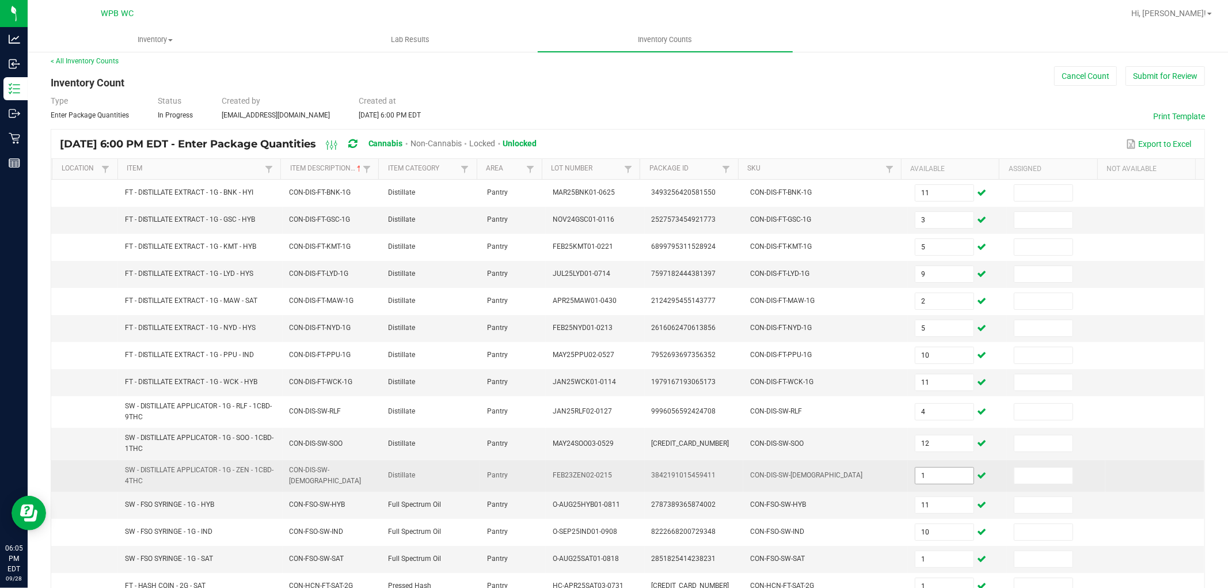
click at [919, 466] on td "1" at bounding box center [957, 476] width 99 height 32
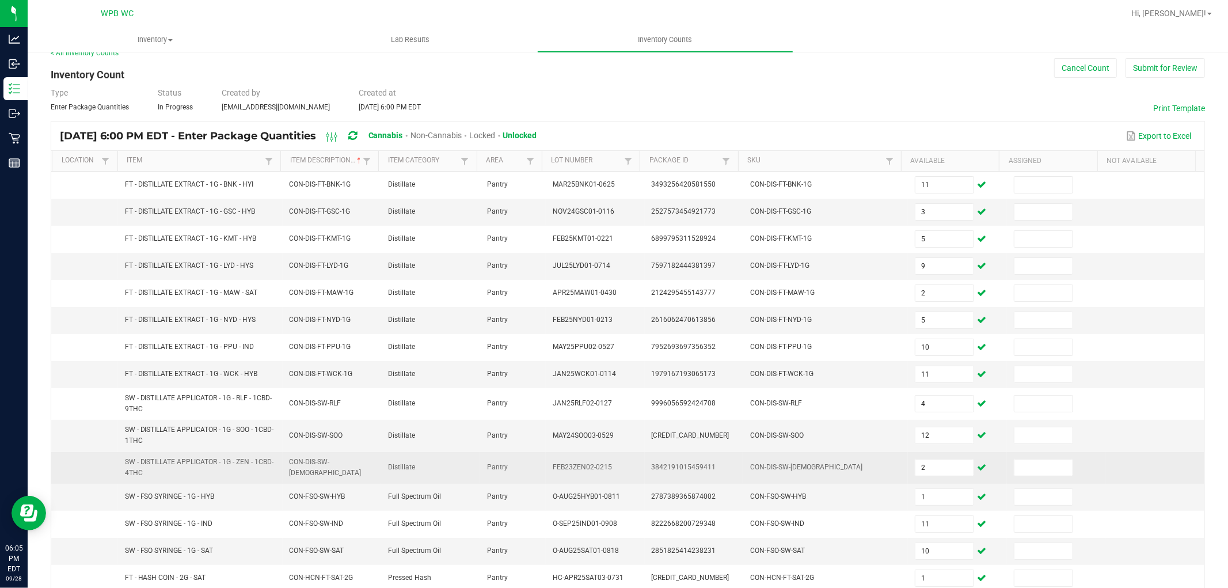
scroll to position [198, 0]
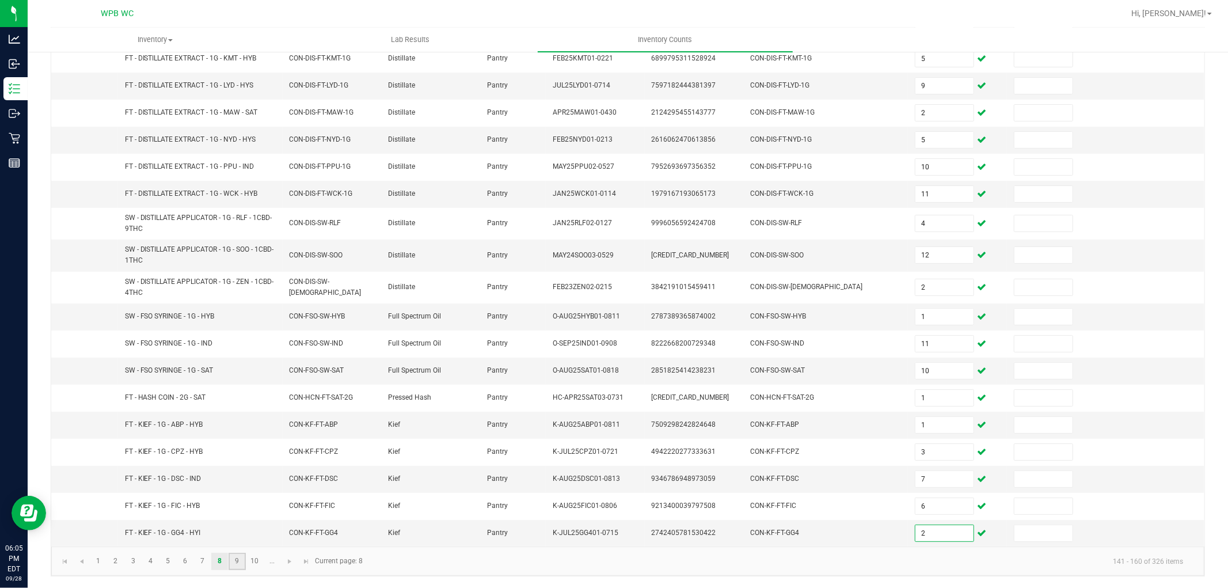
click at [240, 559] on link "9" at bounding box center [237, 561] width 17 height 17
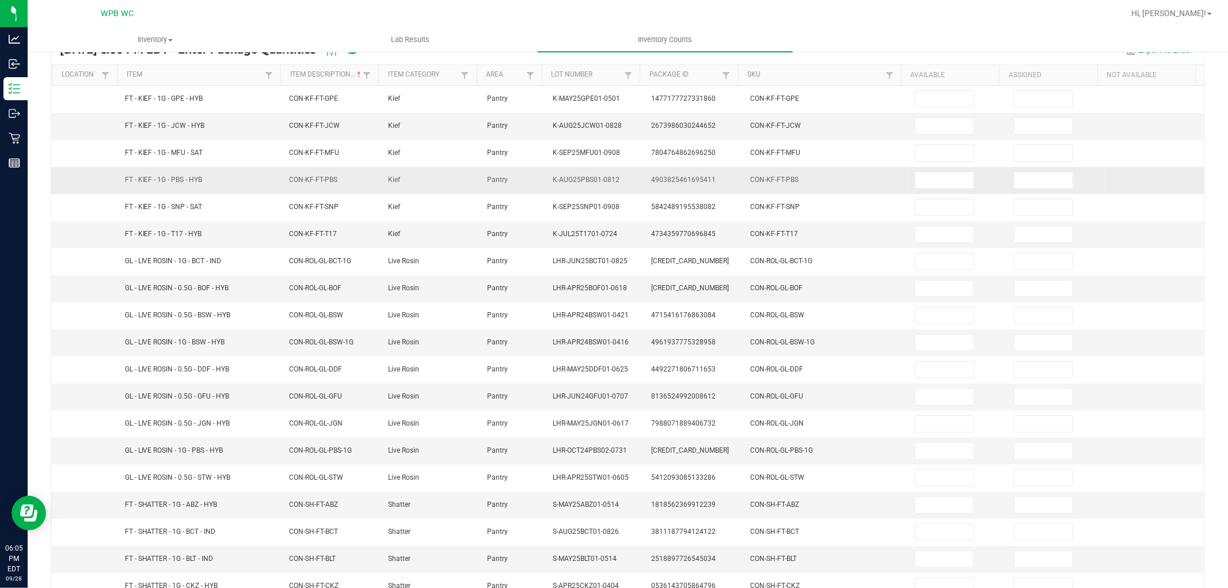
scroll to position [0, 0]
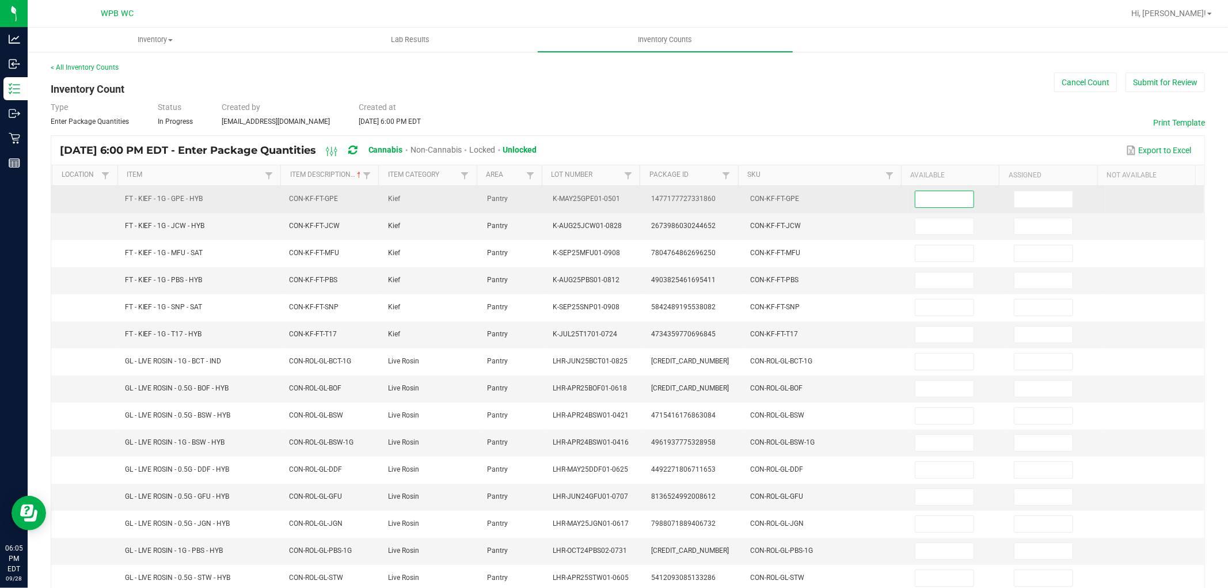
click at [931, 203] on input at bounding box center [945, 199] width 58 height 16
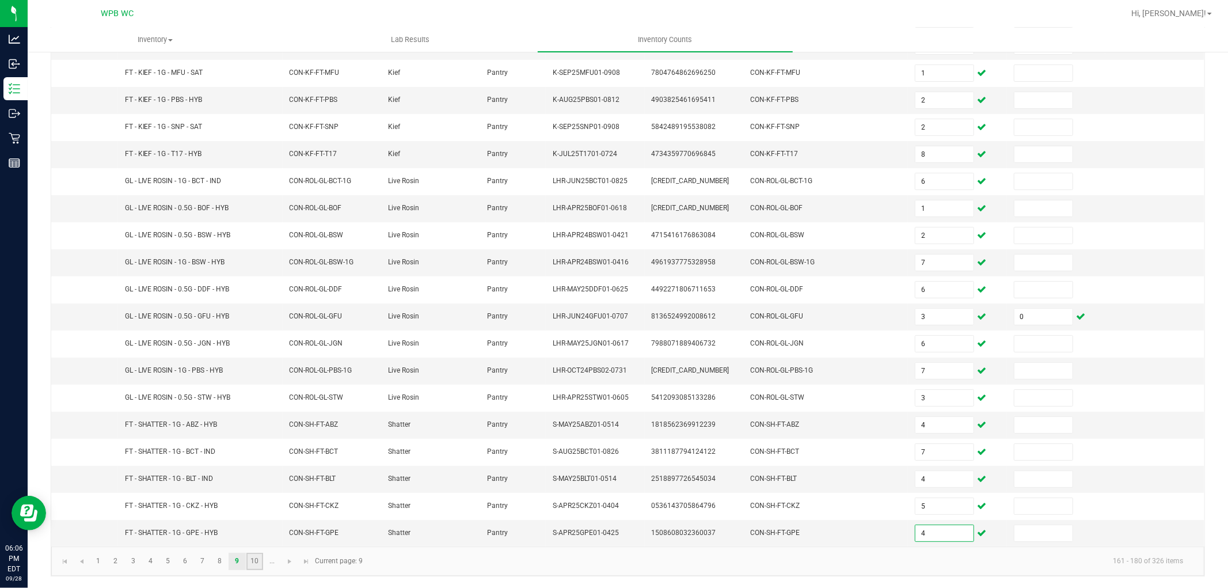
click at [246, 555] on link "10" at bounding box center [254, 561] width 17 height 17
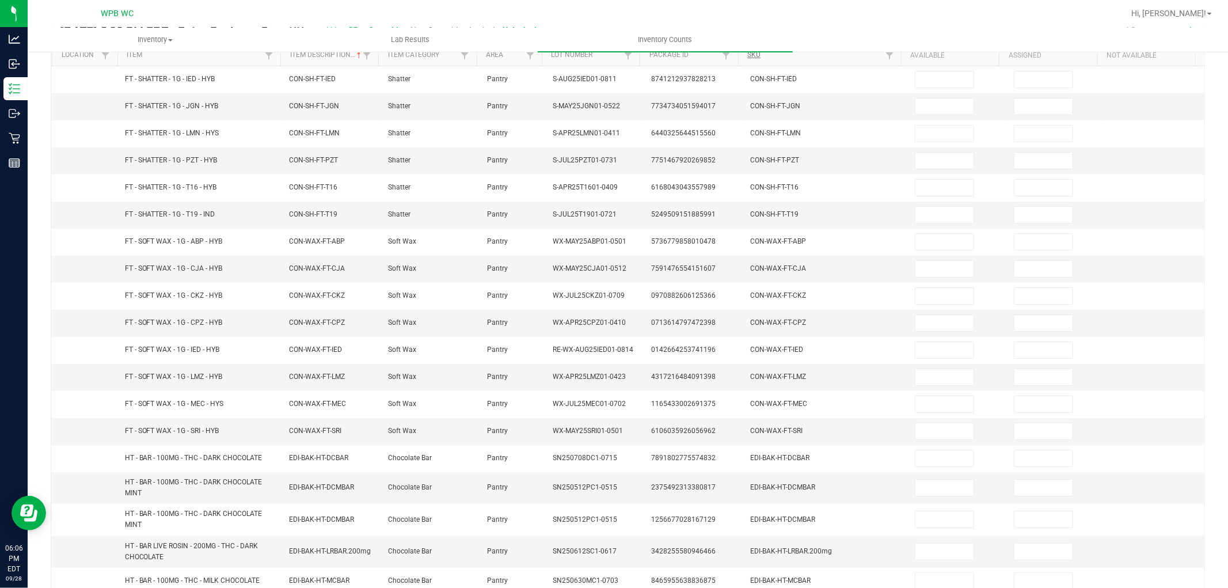
scroll to position [0, 0]
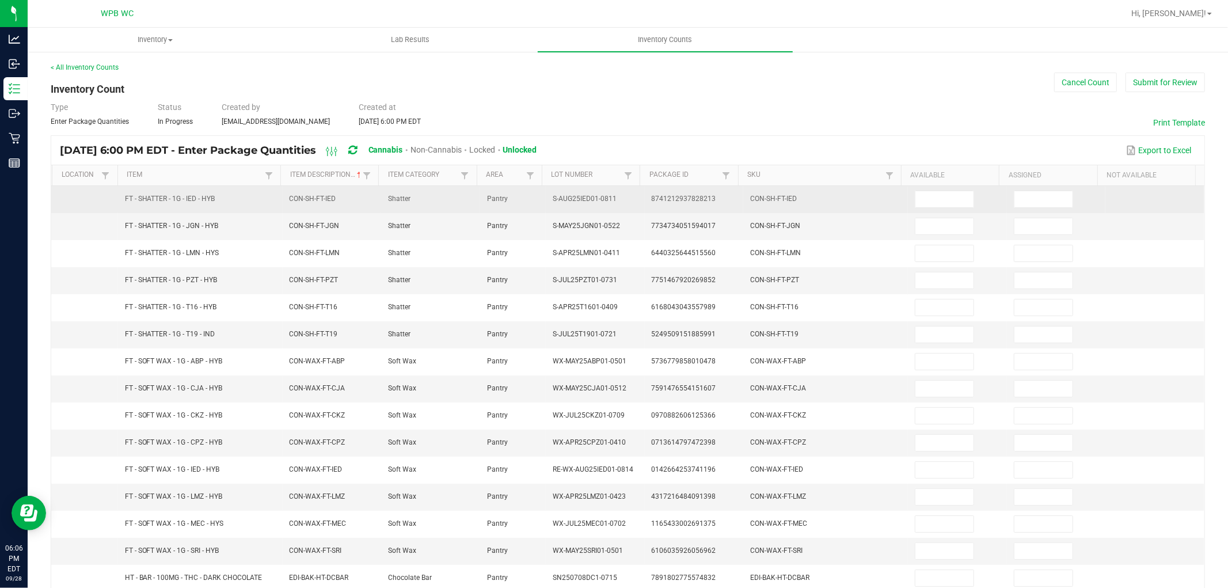
click at [934, 188] on td at bounding box center [957, 199] width 99 height 27
click at [932, 200] on input at bounding box center [945, 199] width 58 height 16
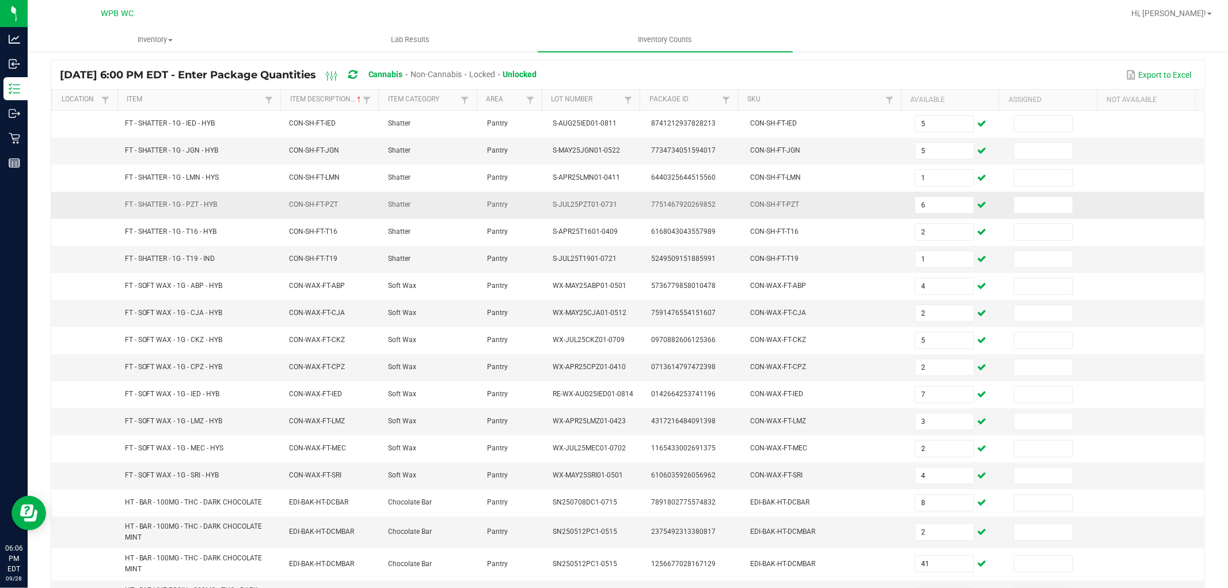
scroll to position [75, 0]
drag, startPoint x: 922, startPoint y: 115, endPoint x: 847, endPoint y: 105, distance: 75.5
click at [847, 105] on div "Location Item Item Description Sorted Ascending Item Category Area Lot Number P…" at bounding box center [628, 380] width 1154 height 581
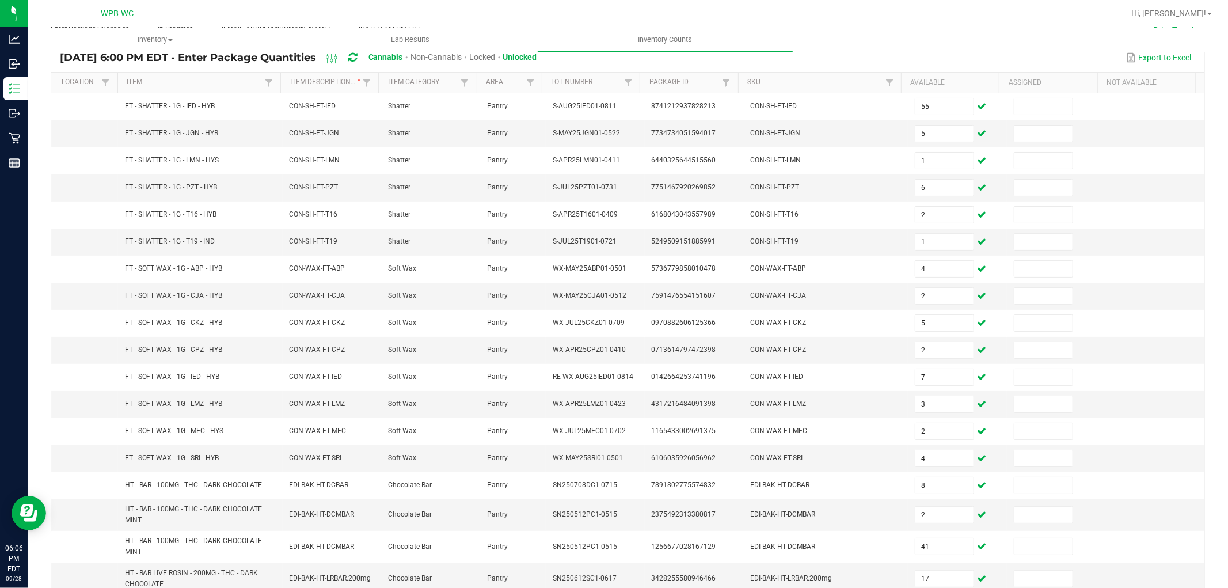
scroll to position [0, 0]
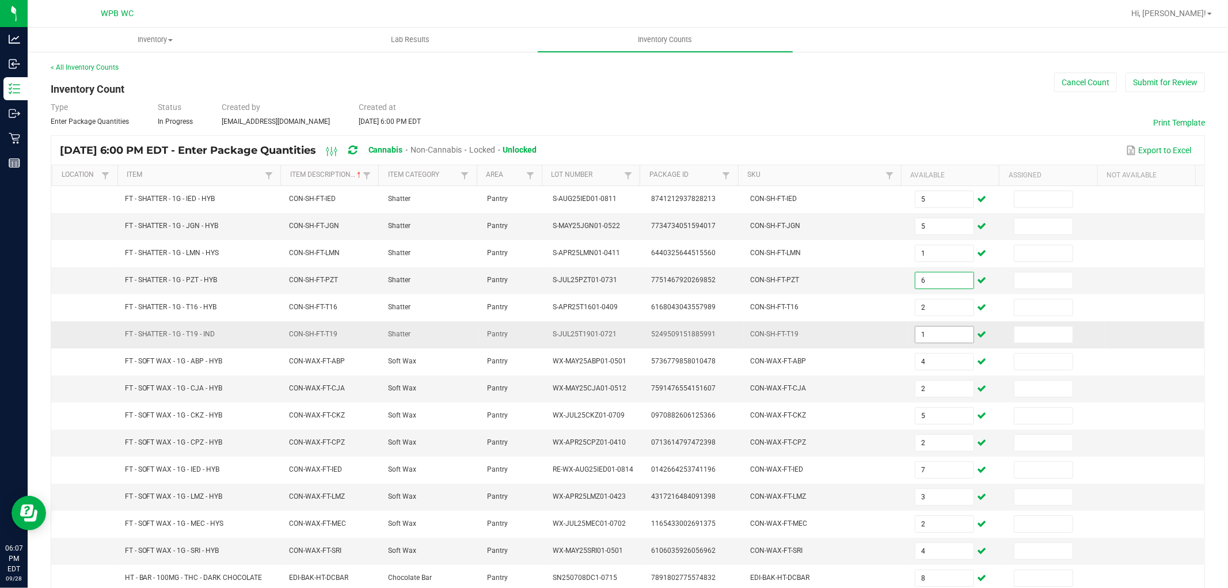
click at [919, 336] on input "1" at bounding box center [945, 335] width 58 height 16
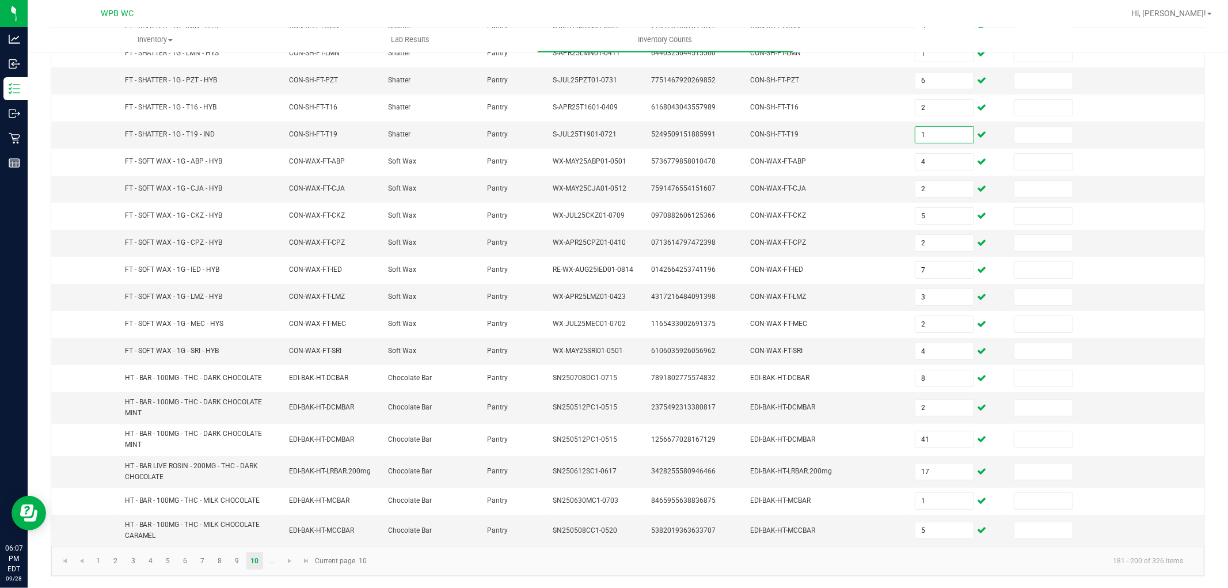
scroll to position [203, 0]
click at [287, 556] on span "Go to the next page" at bounding box center [289, 560] width 9 height 9
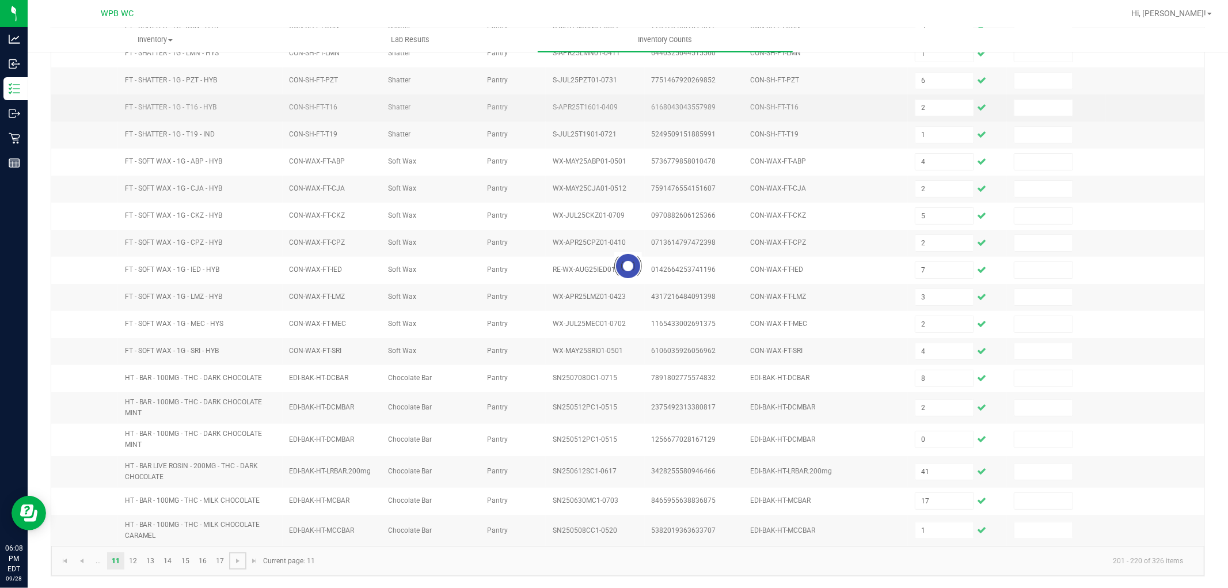
scroll to position [0, 0]
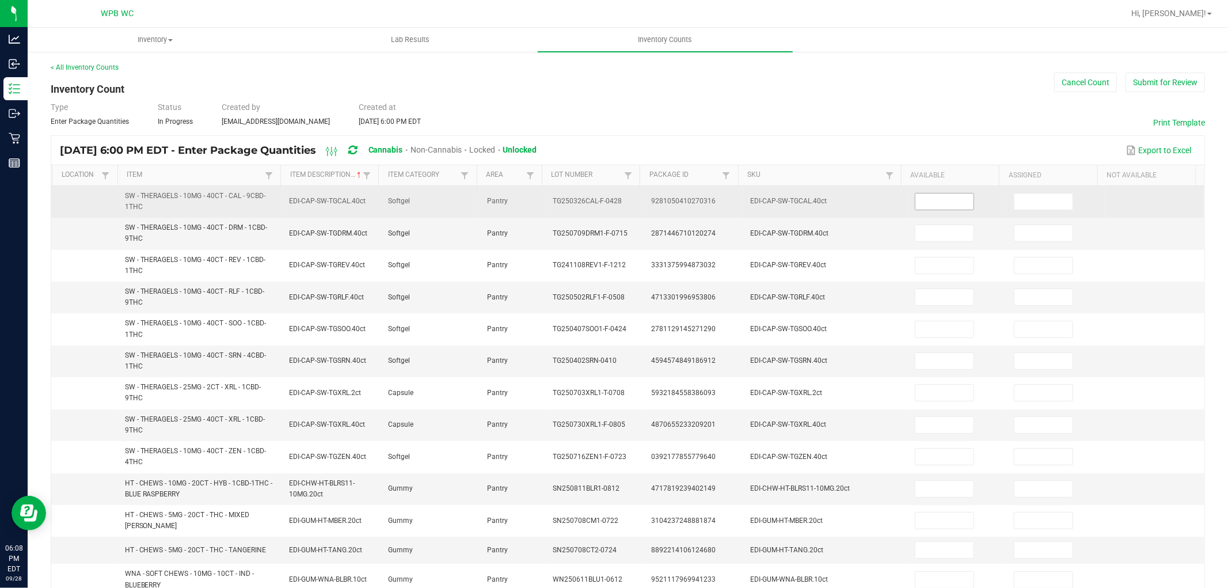
click at [916, 196] on input at bounding box center [945, 202] width 58 height 16
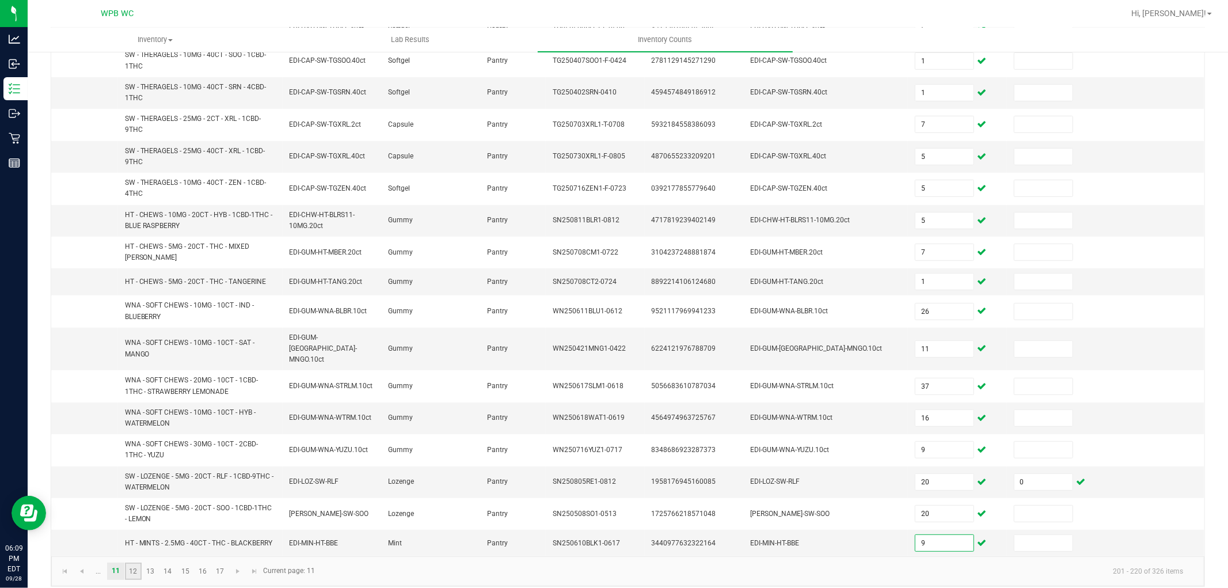
click at [129, 563] on link "12" at bounding box center [133, 571] width 17 height 17
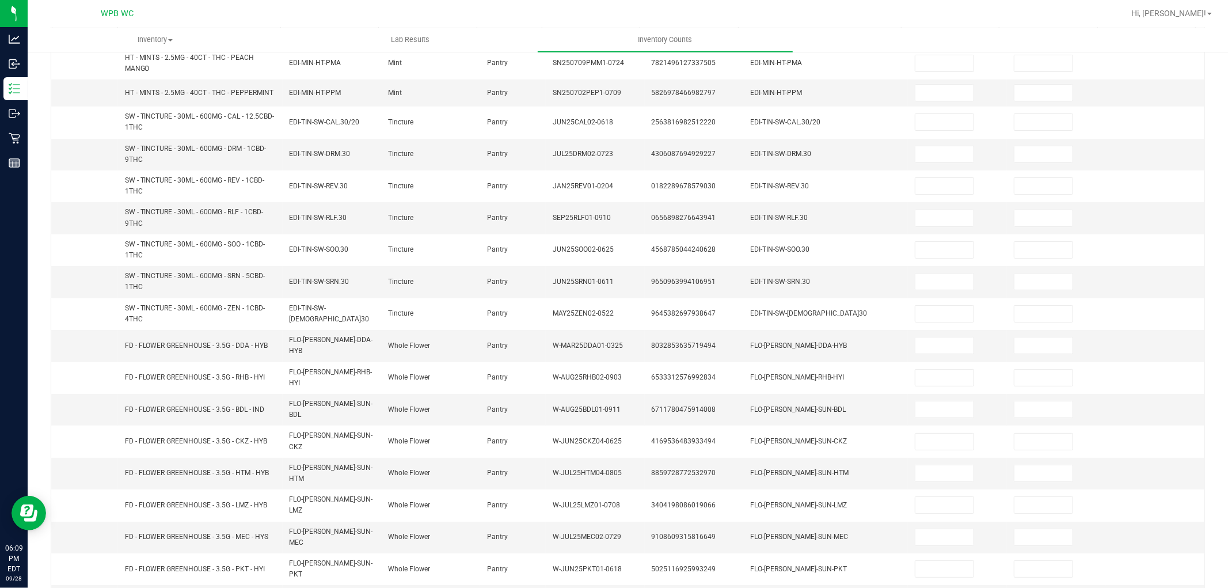
scroll to position [0, 0]
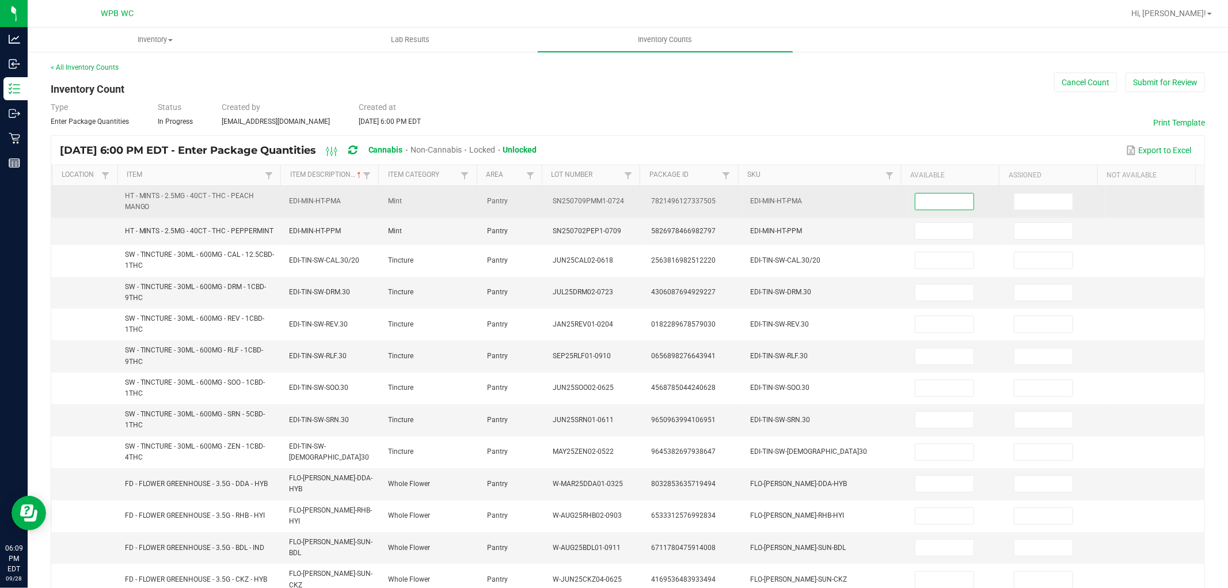
click at [934, 200] on input at bounding box center [945, 202] width 58 height 16
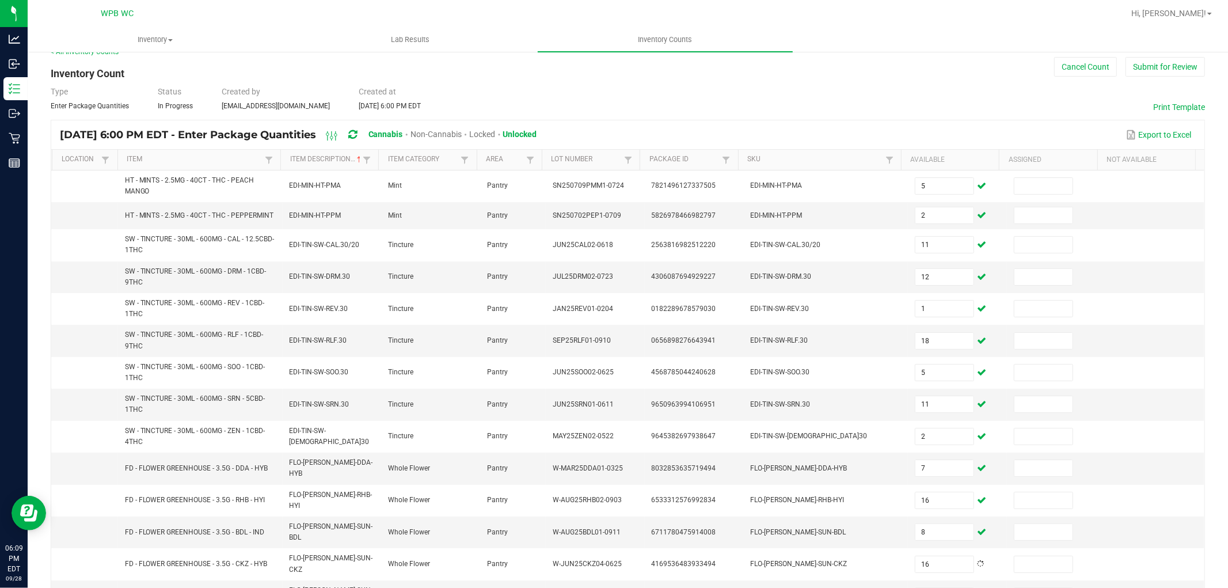
scroll to position [226, 0]
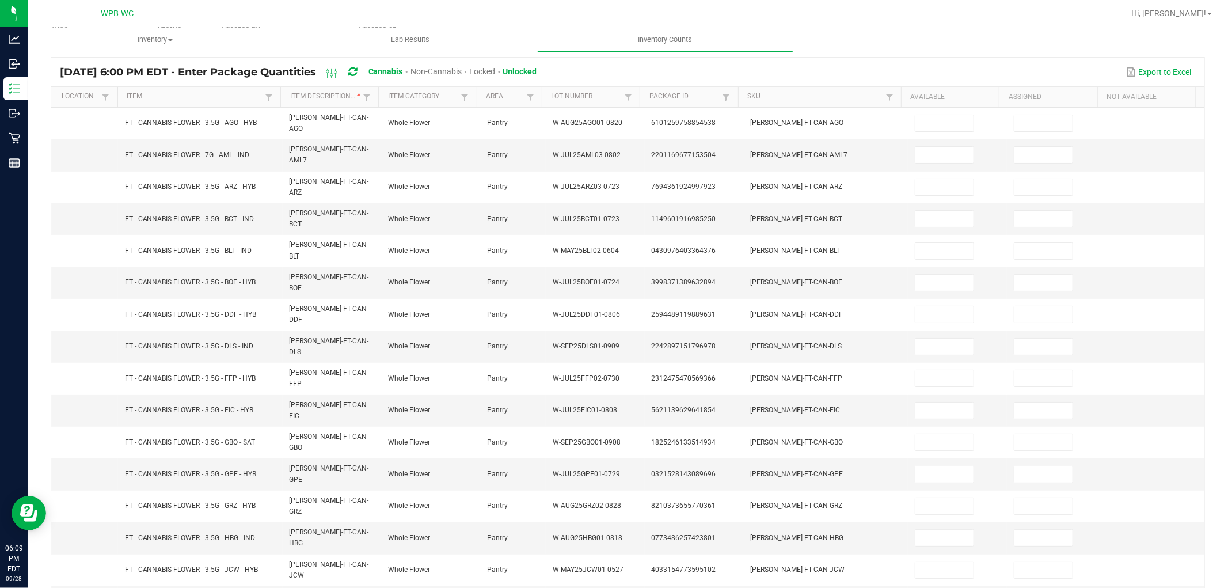
scroll to position [0, 0]
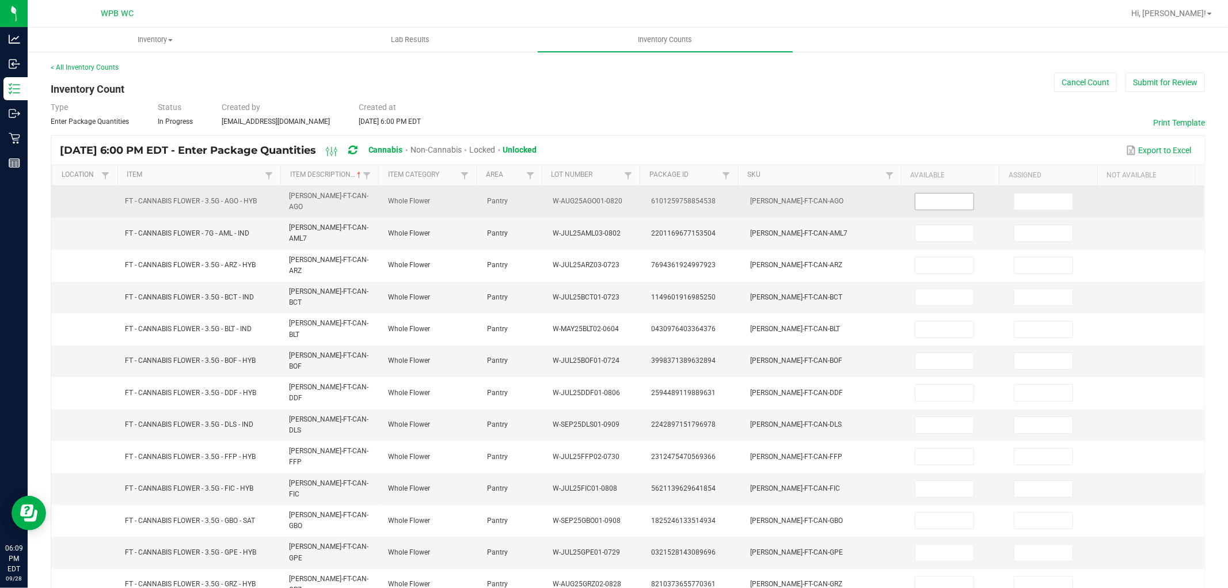
click at [924, 199] on input at bounding box center [945, 202] width 58 height 16
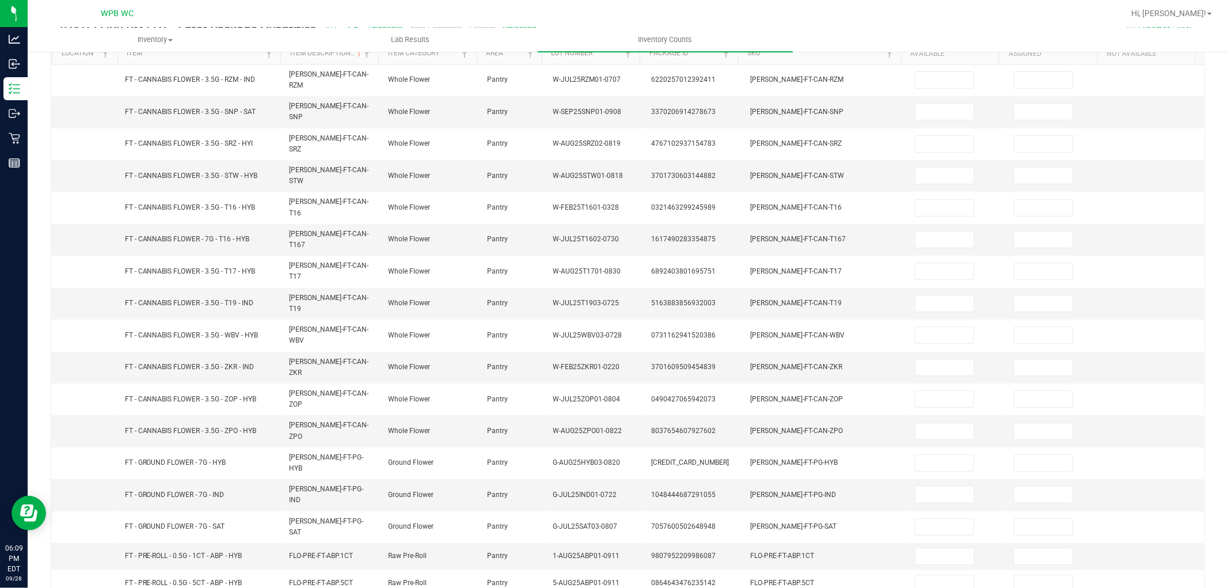
scroll to position [0, 0]
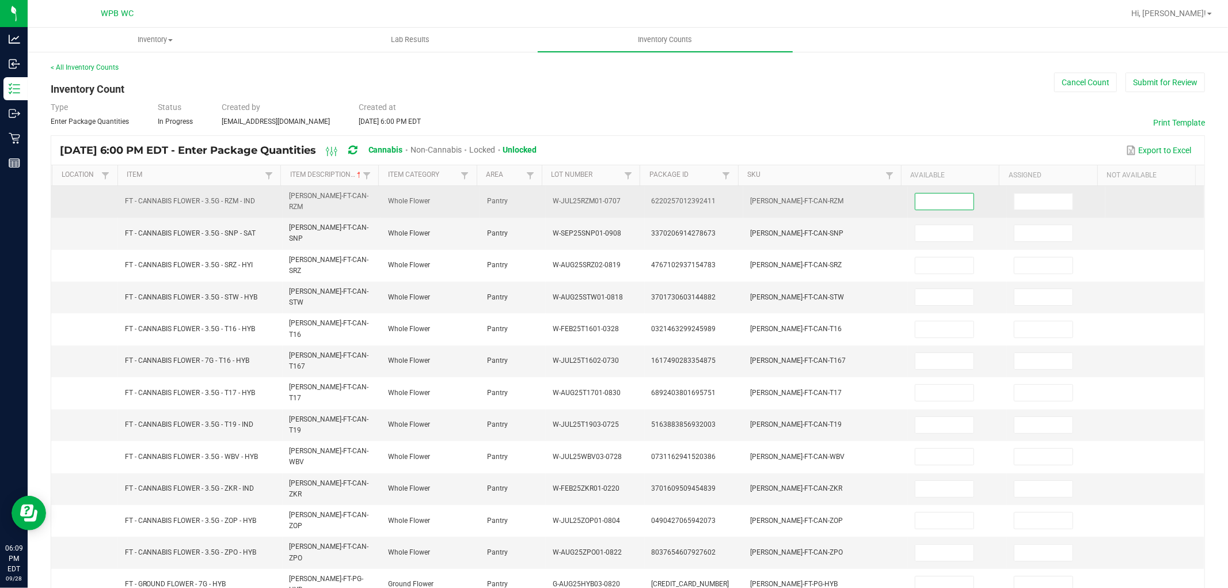
click at [938, 194] on input at bounding box center [945, 202] width 58 height 16
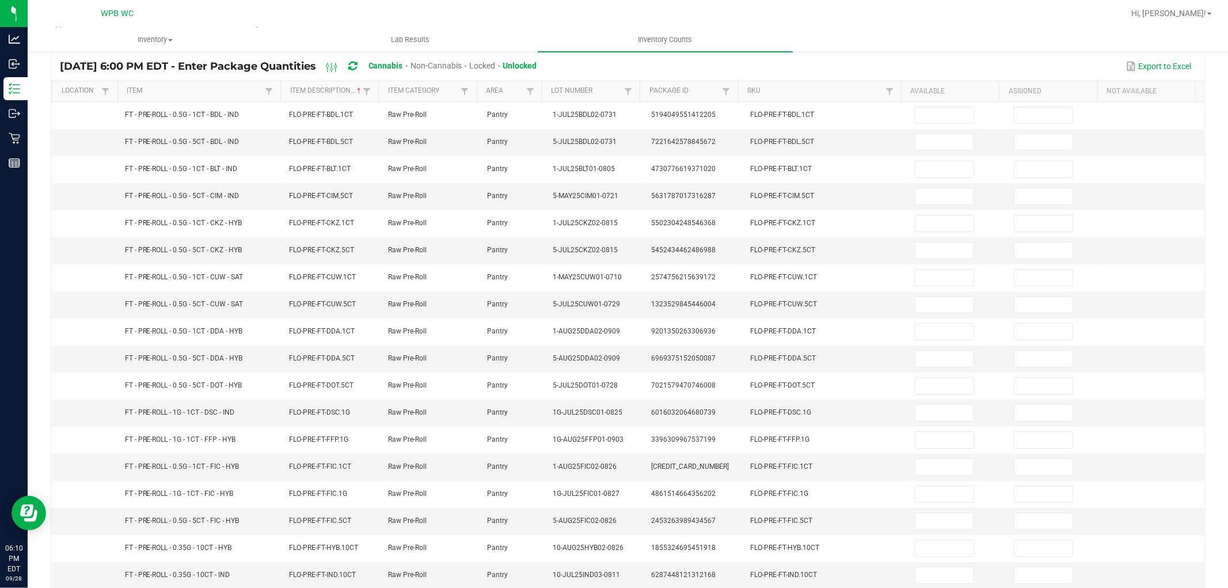
scroll to position [0, 0]
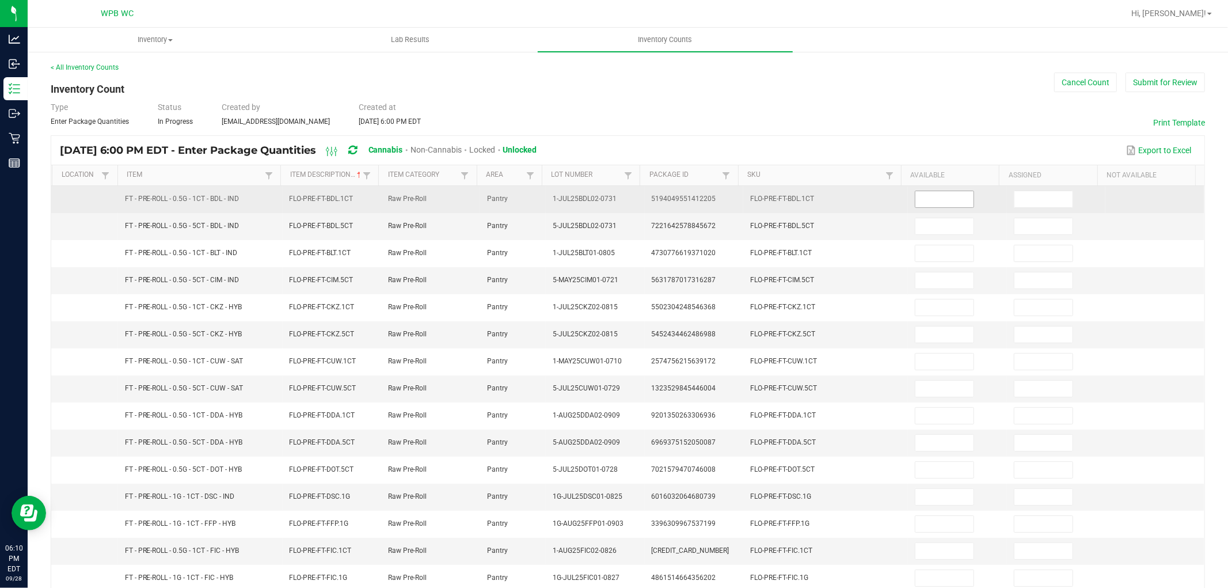
click at [935, 195] on input at bounding box center [945, 199] width 58 height 16
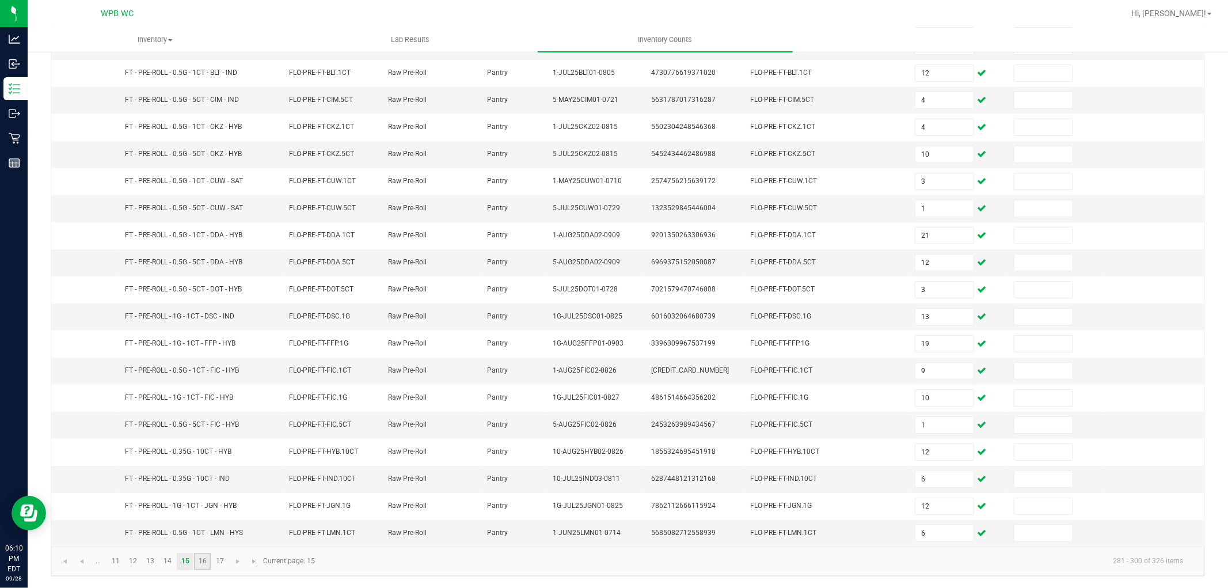
click at [200, 557] on link "16" at bounding box center [202, 561] width 17 height 17
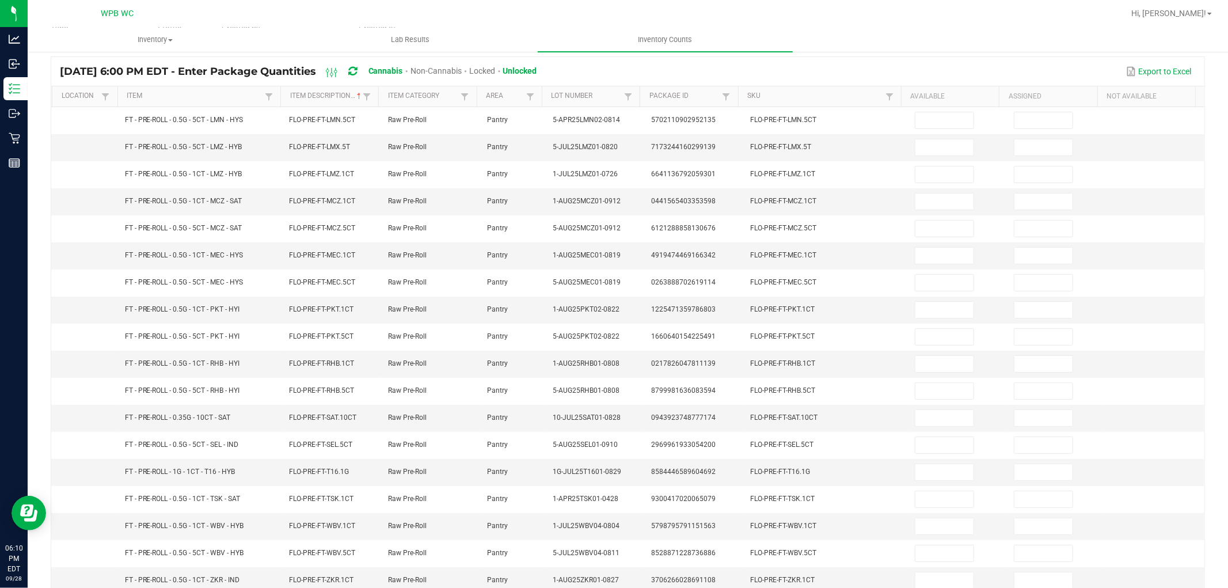
scroll to position [0, 0]
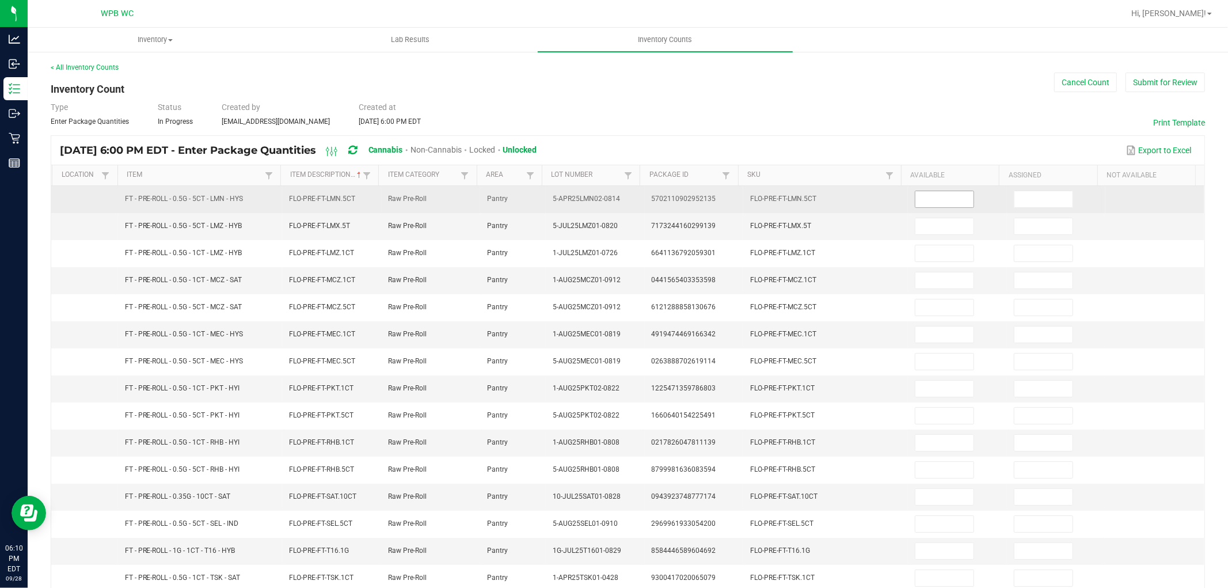
click at [916, 199] on input at bounding box center [945, 199] width 58 height 16
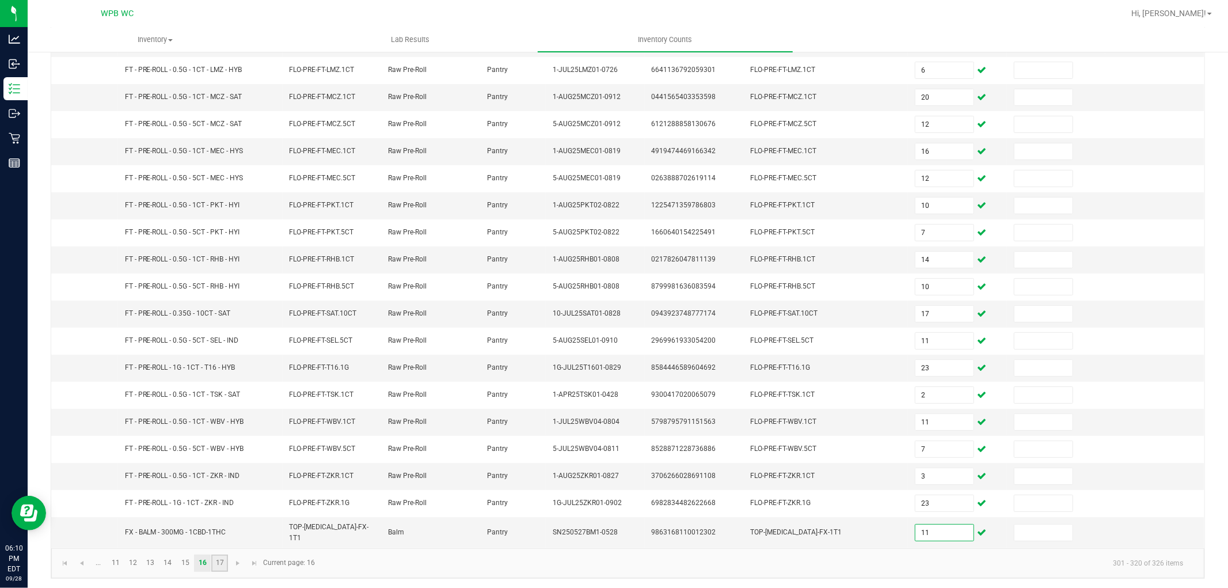
click at [220, 568] on link "17" at bounding box center [219, 563] width 17 height 17
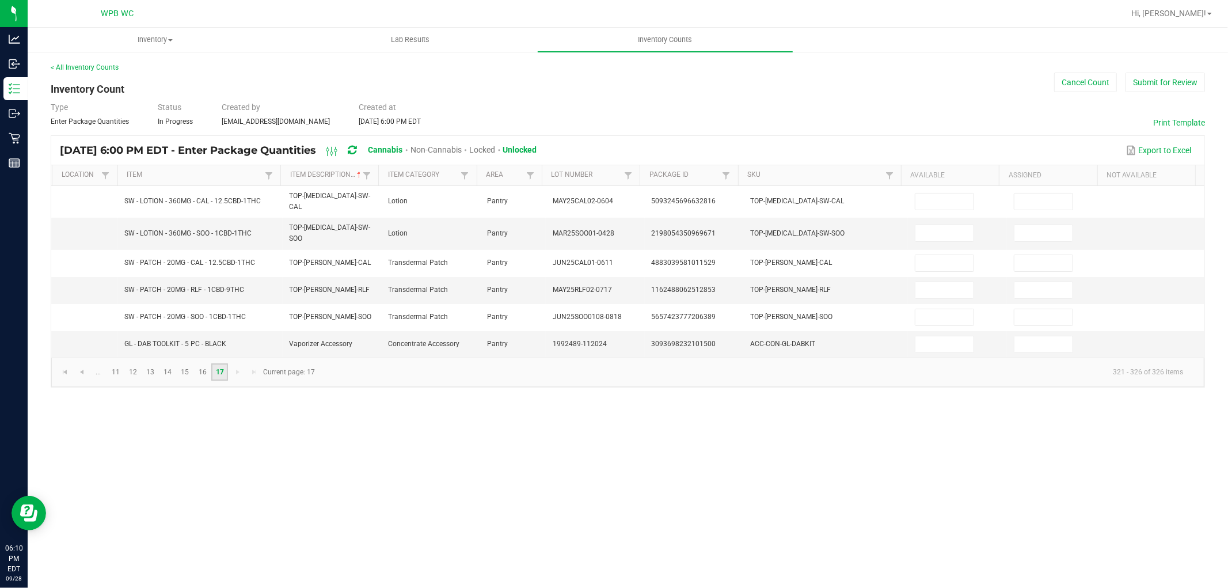
scroll to position [0, 0]
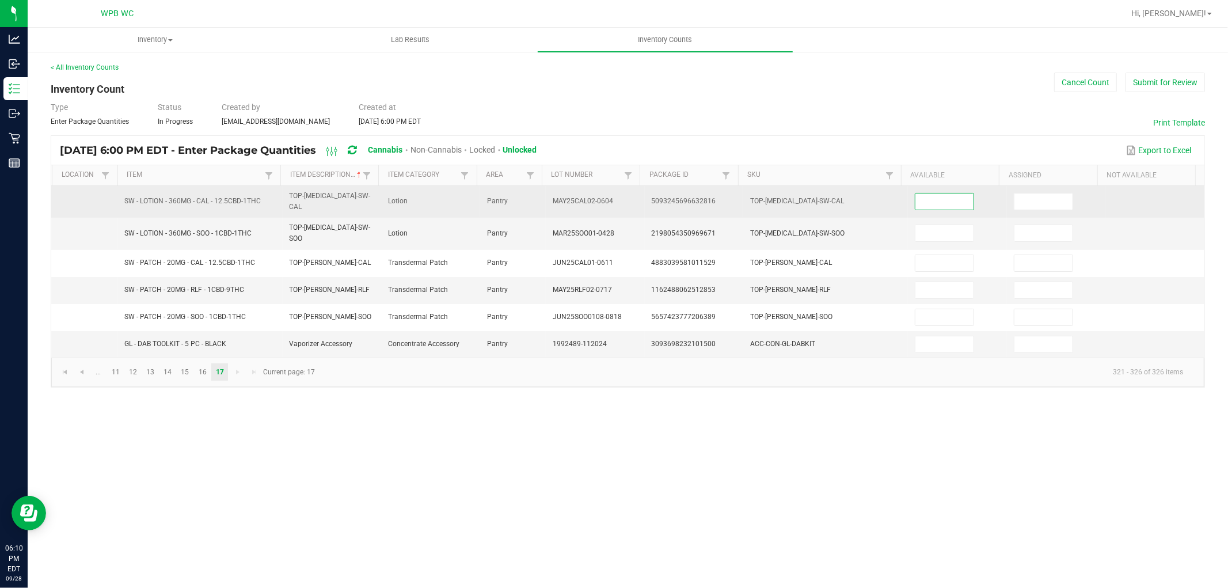
click at [934, 204] on input at bounding box center [945, 202] width 58 height 16
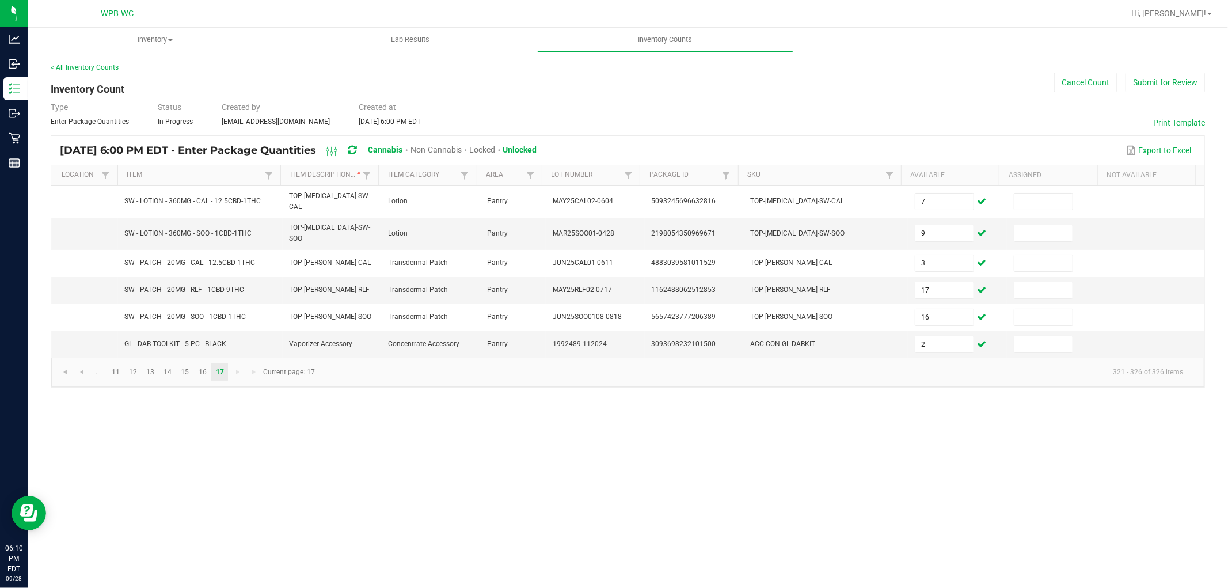
click at [462, 150] on span "Non-Cannabis" at bounding box center [436, 149] width 51 height 9
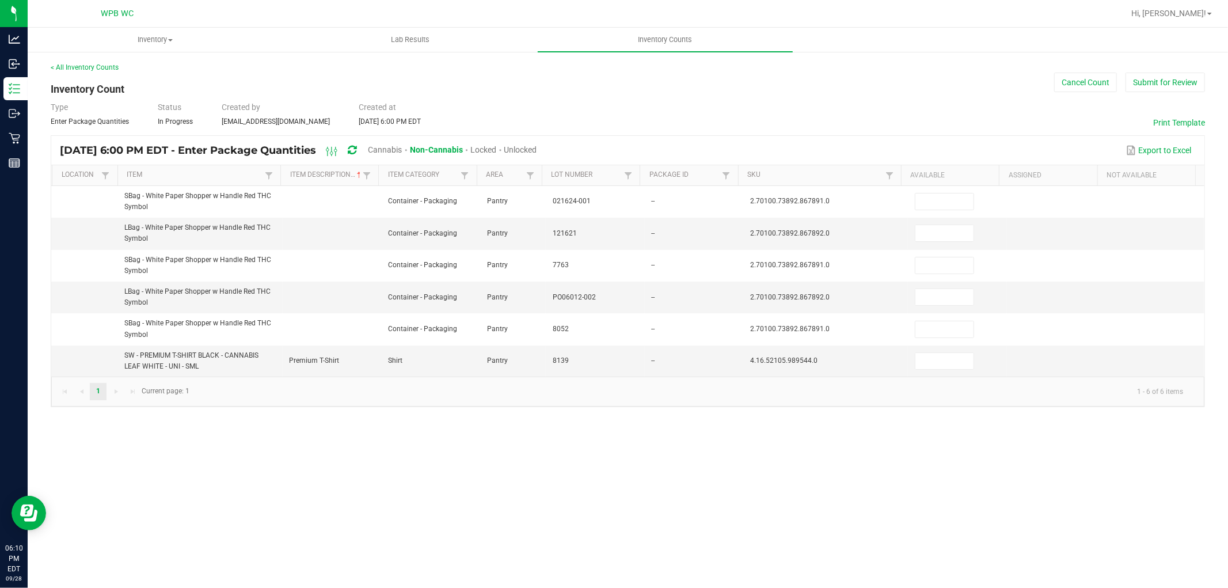
click at [403, 150] on span "Cannabis" at bounding box center [386, 149] width 34 height 9
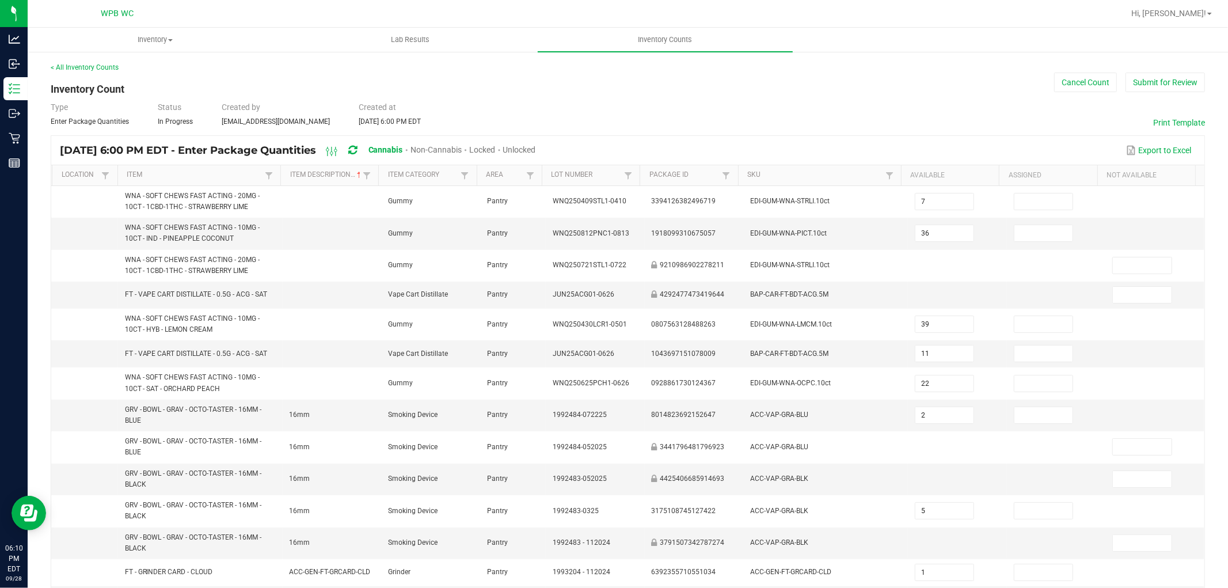
click at [495, 148] on span "Locked" at bounding box center [482, 149] width 26 height 9
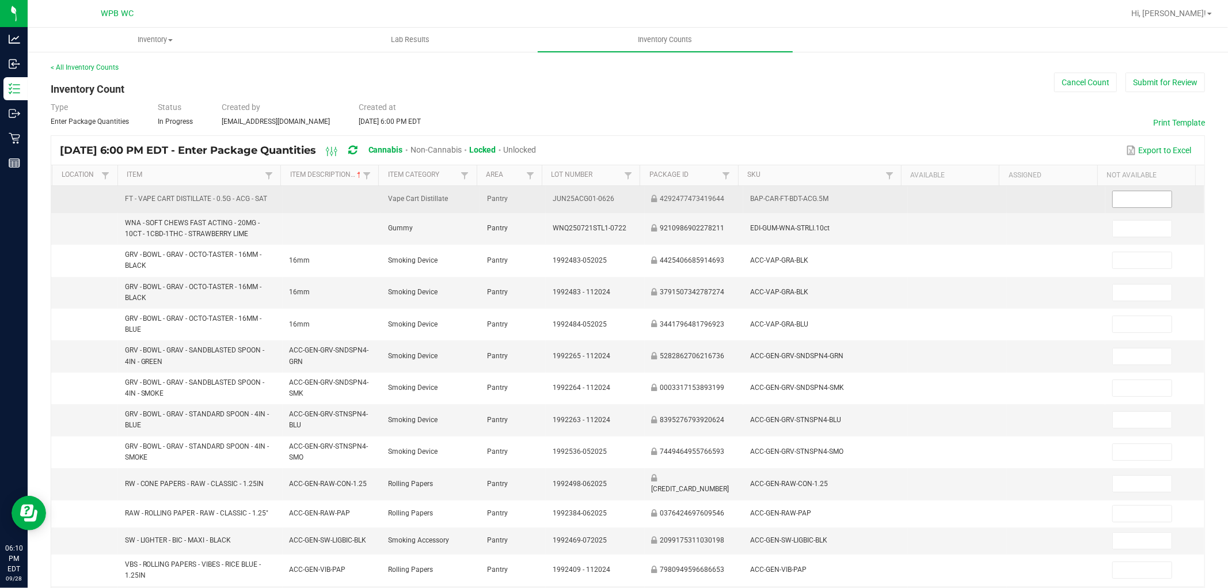
click at [1147, 194] on input at bounding box center [1142, 199] width 58 height 16
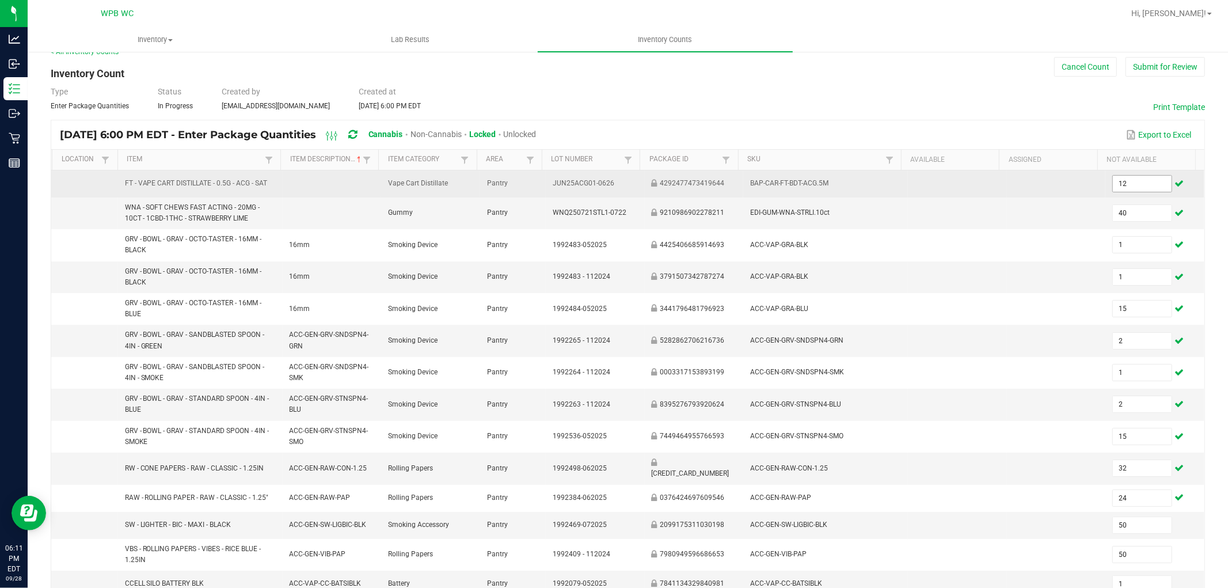
scroll to position [226, 0]
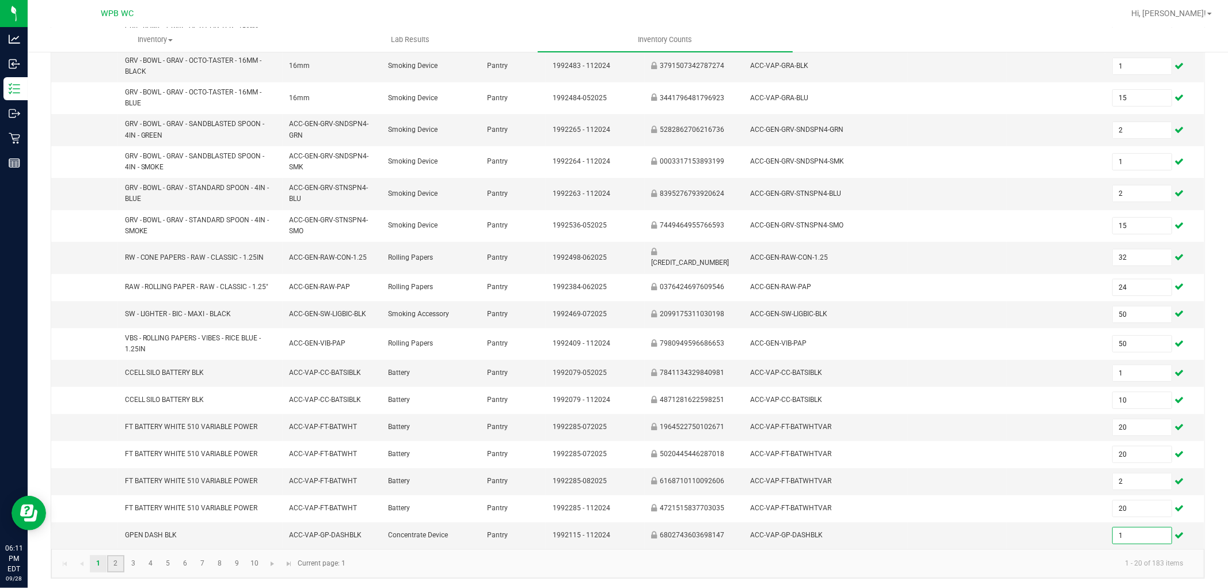
click at [117, 559] on link "2" at bounding box center [115, 563] width 17 height 17
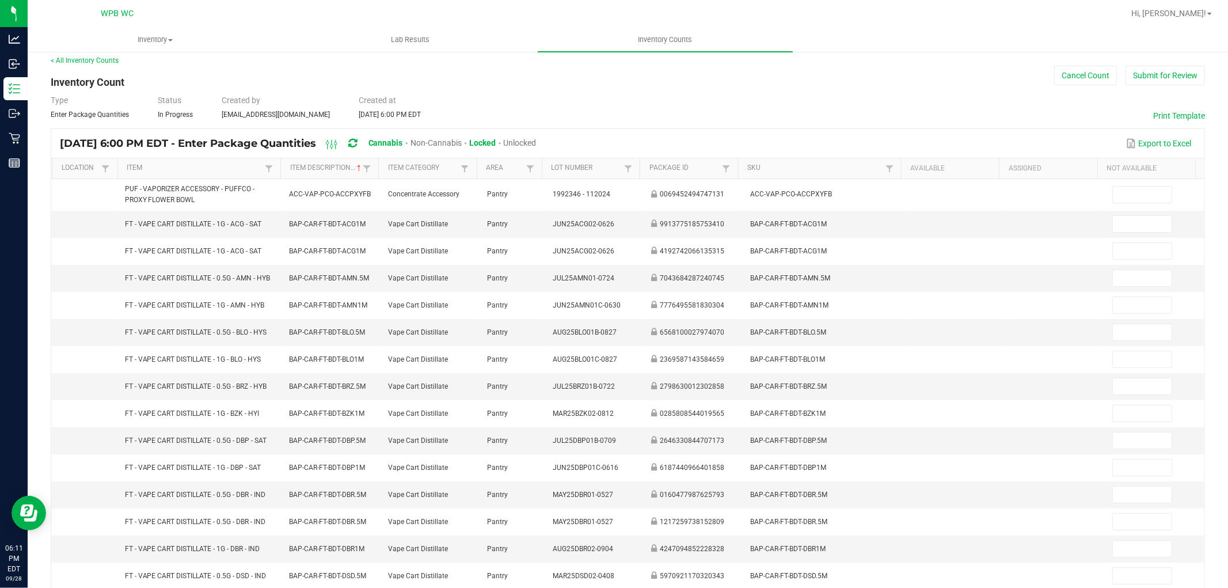
scroll to position [0, 0]
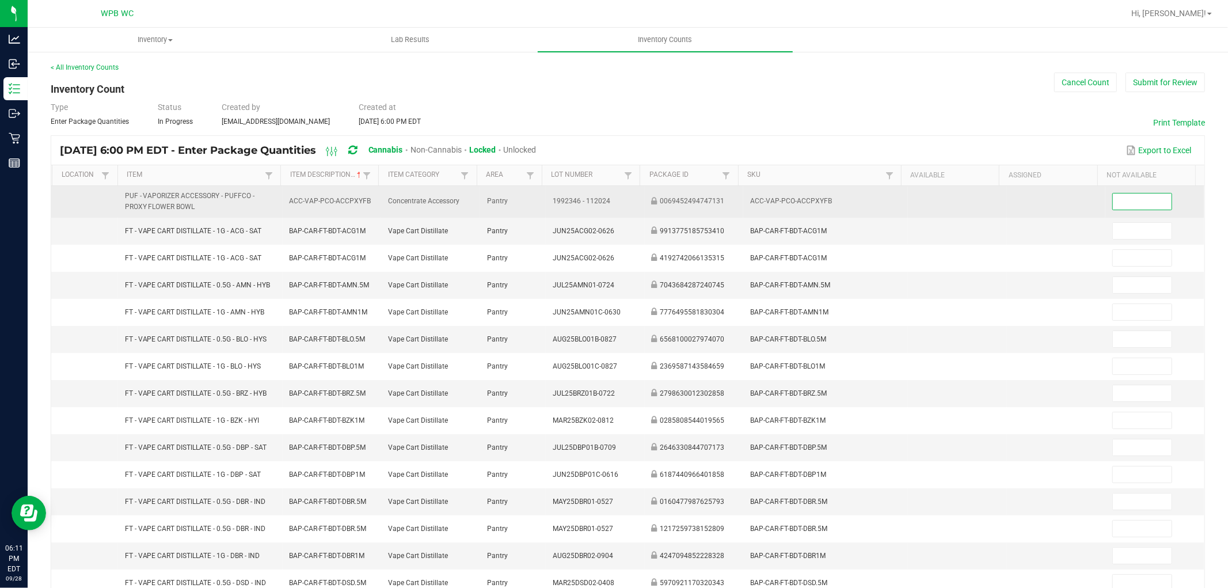
click at [1114, 198] on input at bounding box center [1142, 202] width 58 height 16
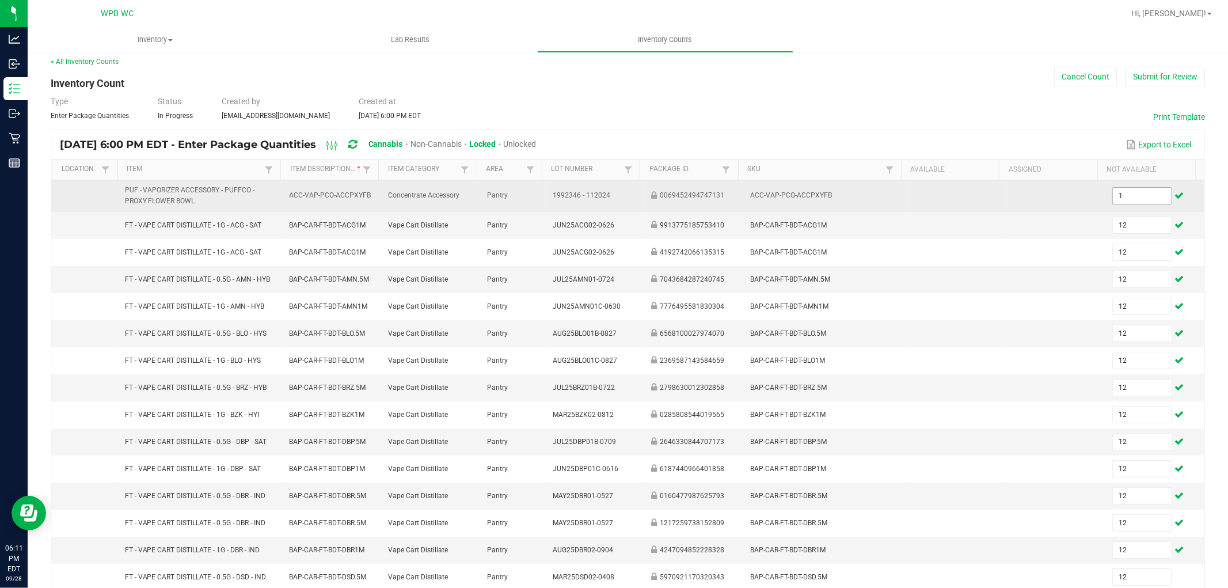
scroll to position [188, 0]
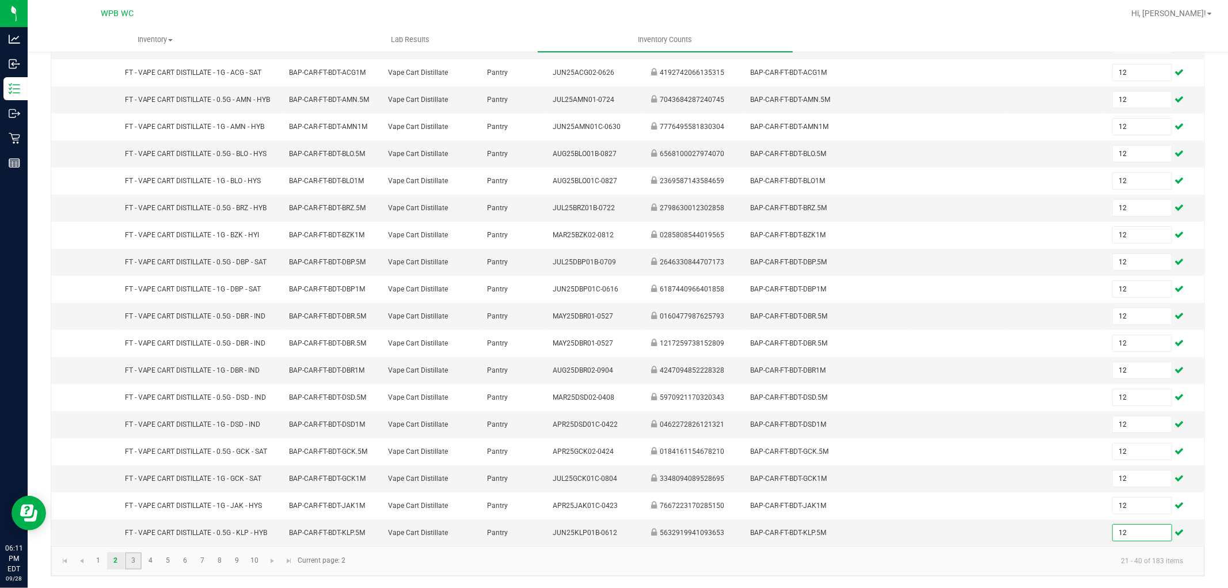
click at [127, 560] on link "3" at bounding box center [133, 560] width 17 height 17
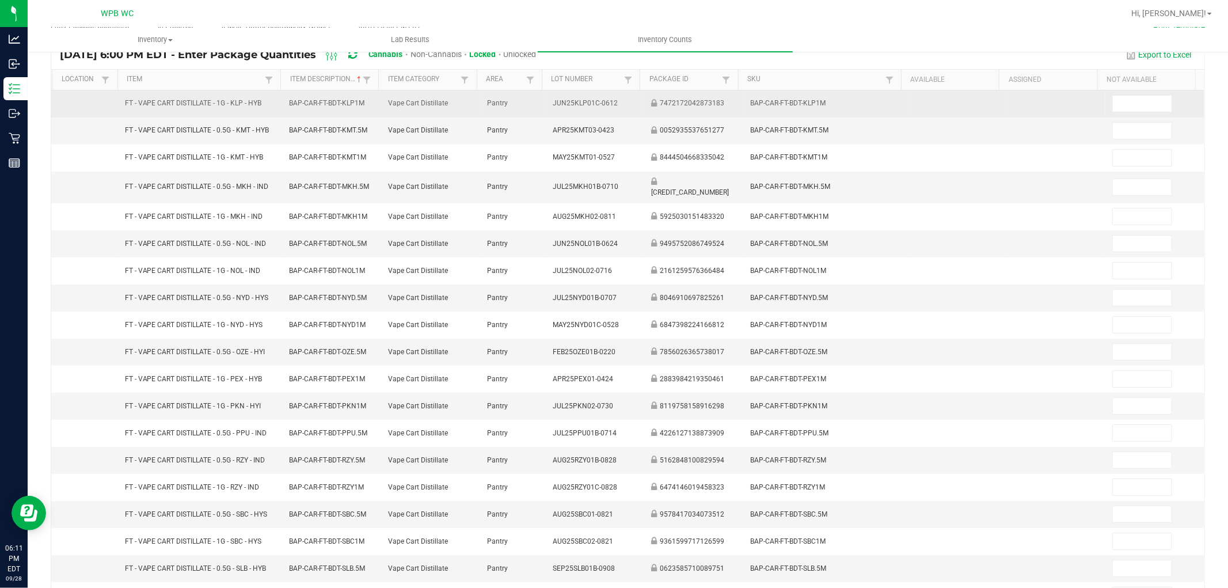
scroll to position [0, 0]
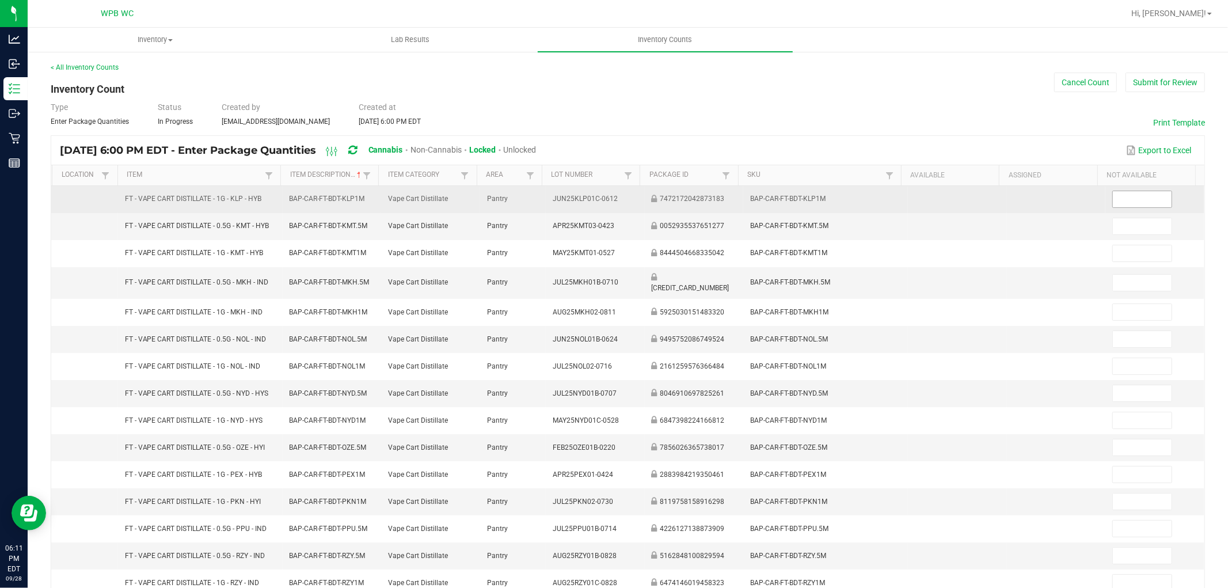
drag, startPoint x: 1131, startPoint y: 209, endPoint x: 1126, endPoint y: 198, distance: 11.7
click at [1131, 206] on td at bounding box center [1155, 199] width 99 height 27
click at [1126, 198] on input at bounding box center [1142, 199] width 58 height 16
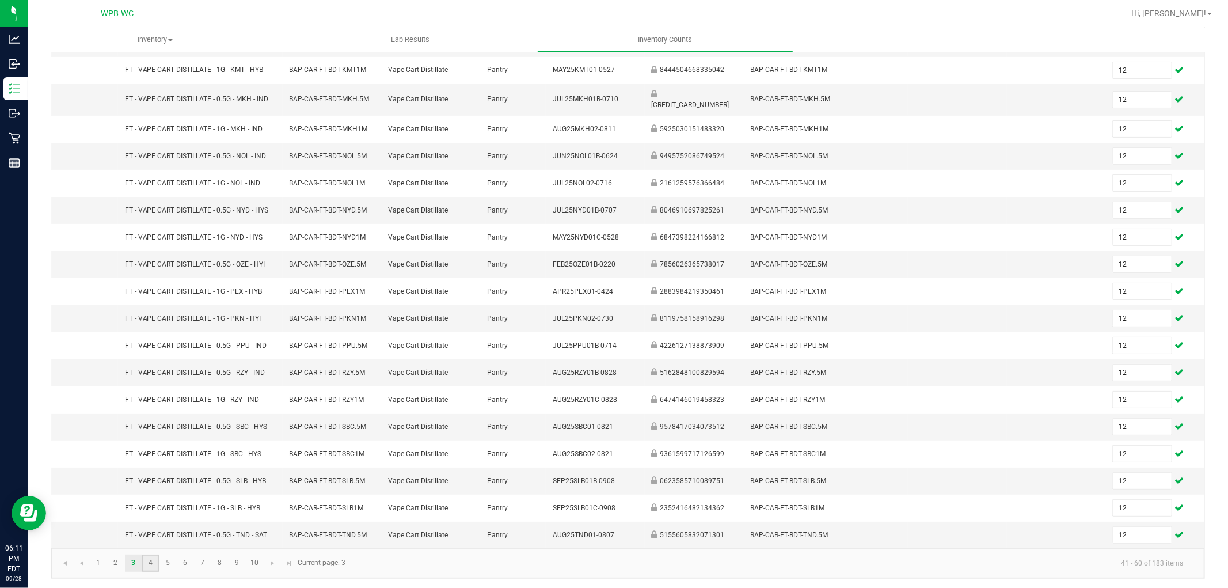
click at [154, 560] on link "4" at bounding box center [150, 563] width 17 height 17
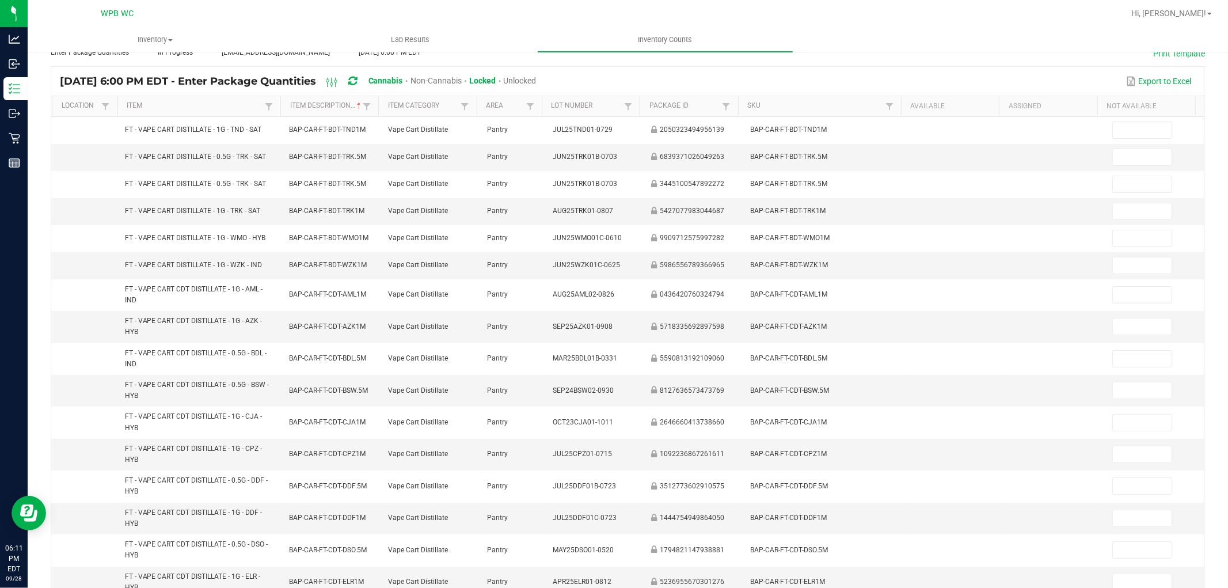
scroll to position [0, 0]
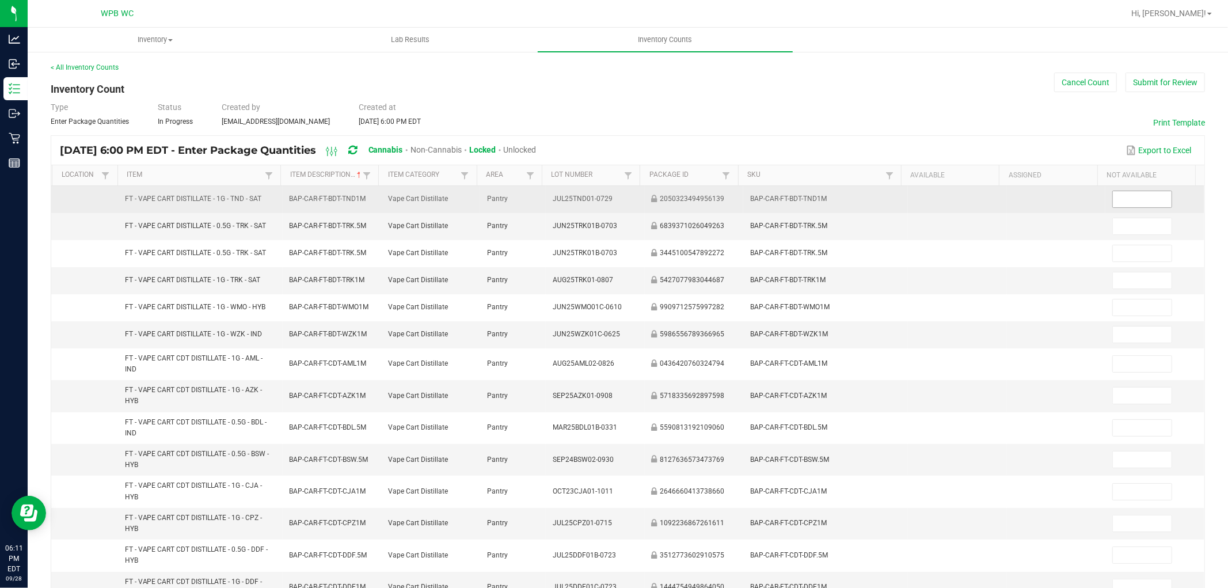
click at [1146, 193] on input at bounding box center [1142, 199] width 58 height 16
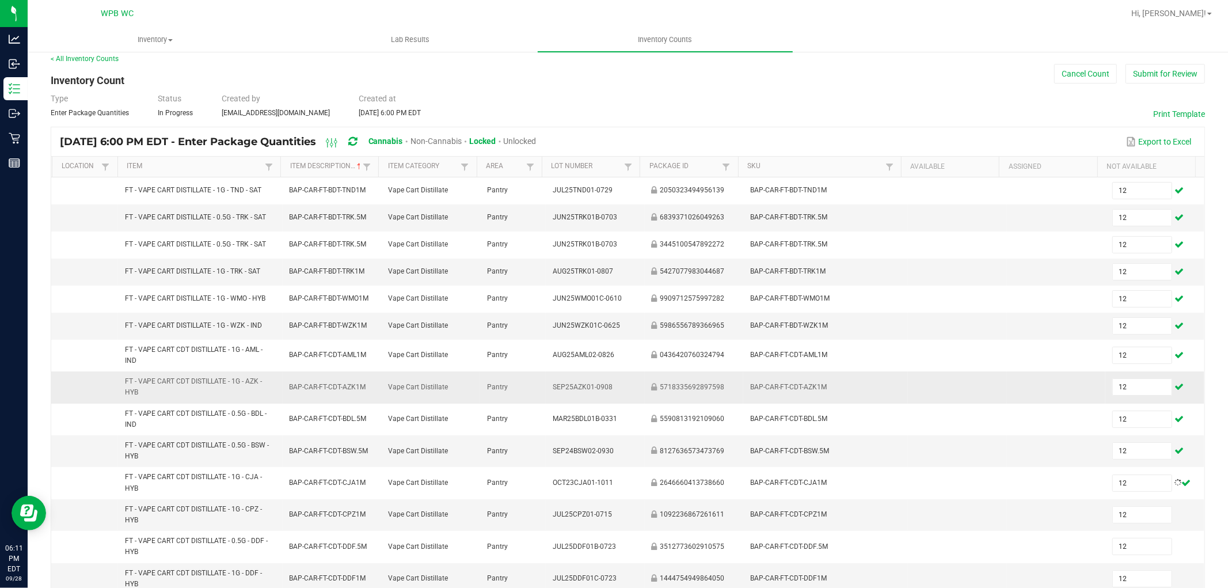
scroll to position [250, 0]
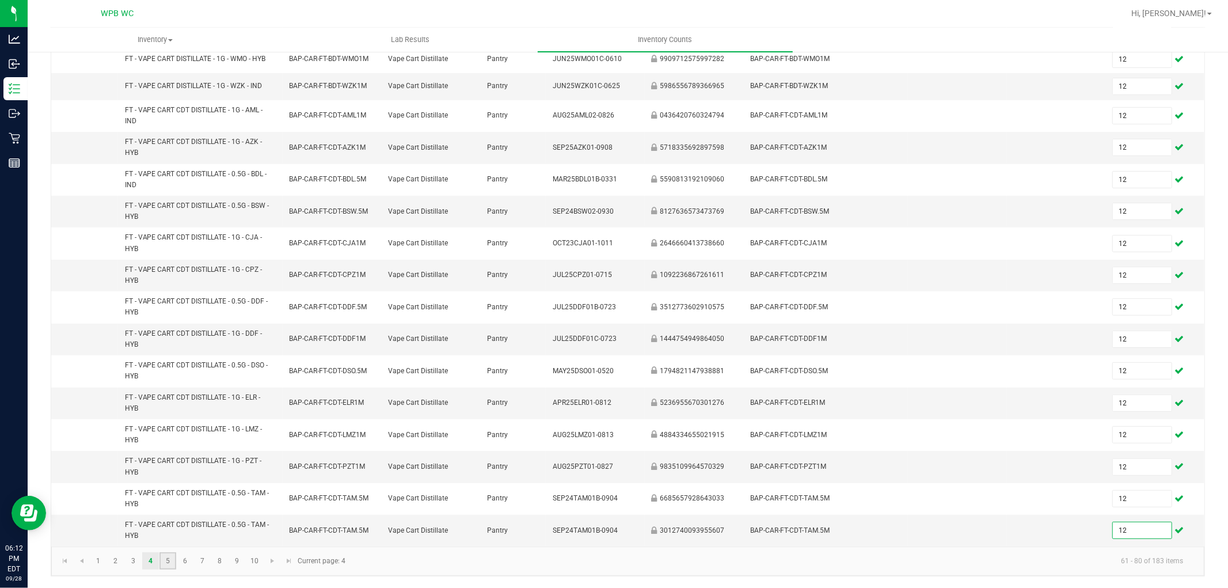
click at [162, 555] on link "5" at bounding box center [168, 560] width 17 height 17
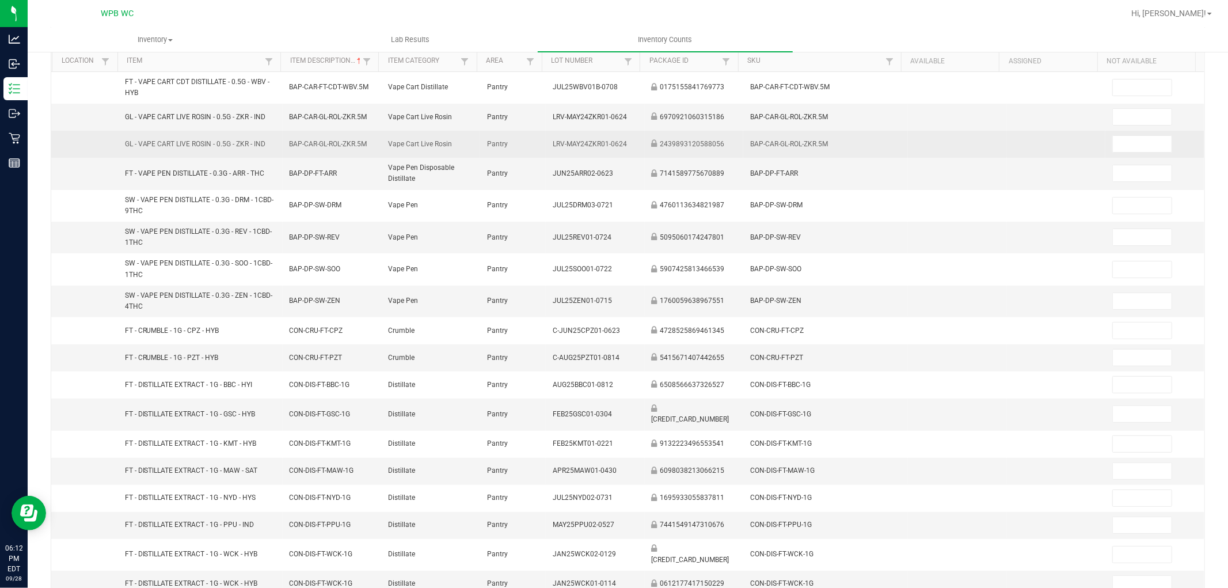
scroll to position [20, 0]
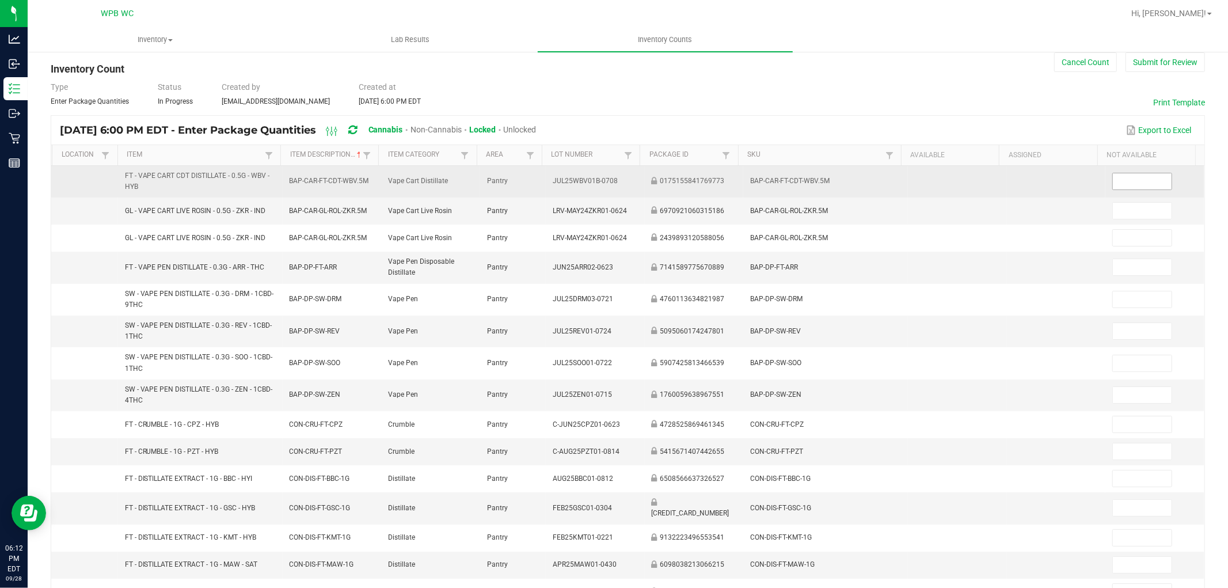
click at [1131, 179] on input at bounding box center [1142, 181] width 58 height 16
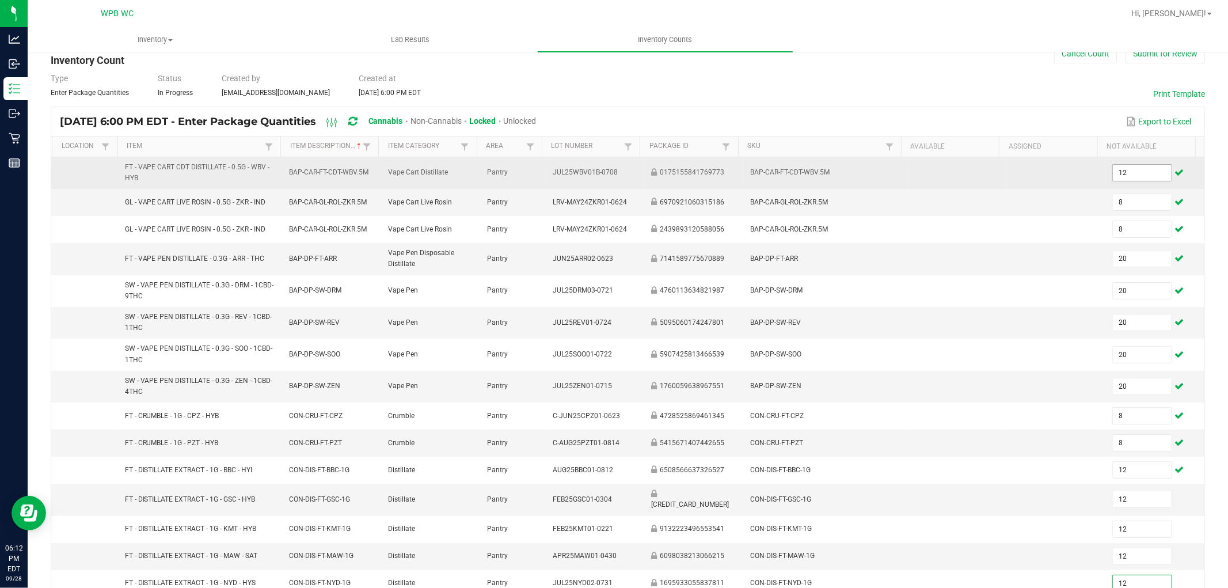
scroll to position [212, 0]
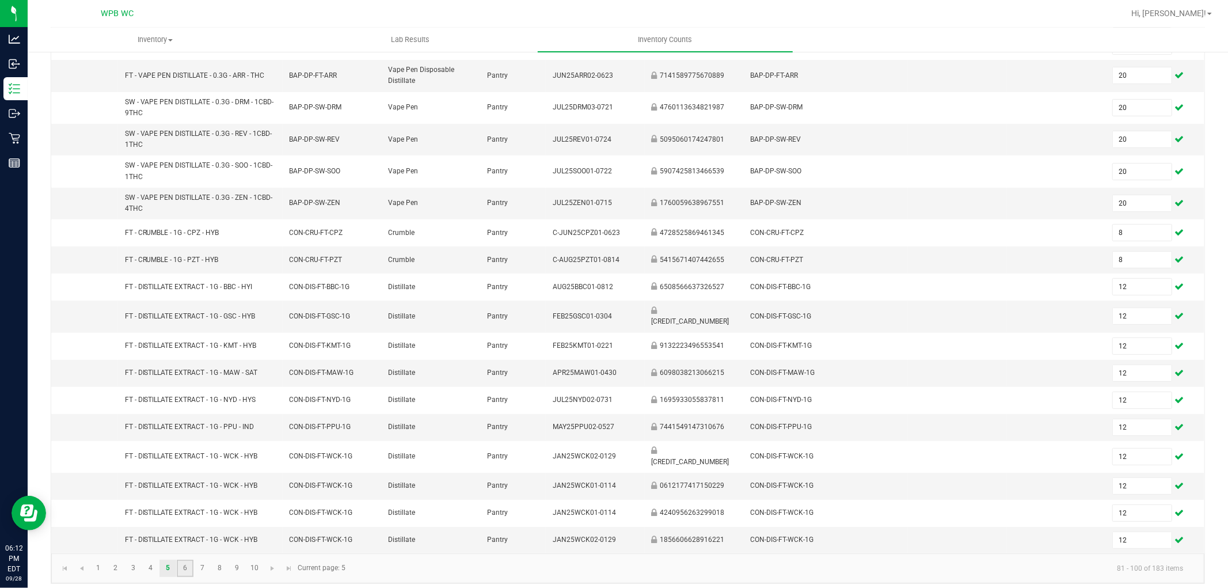
click at [191, 560] on link "6" at bounding box center [185, 568] width 17 height 17
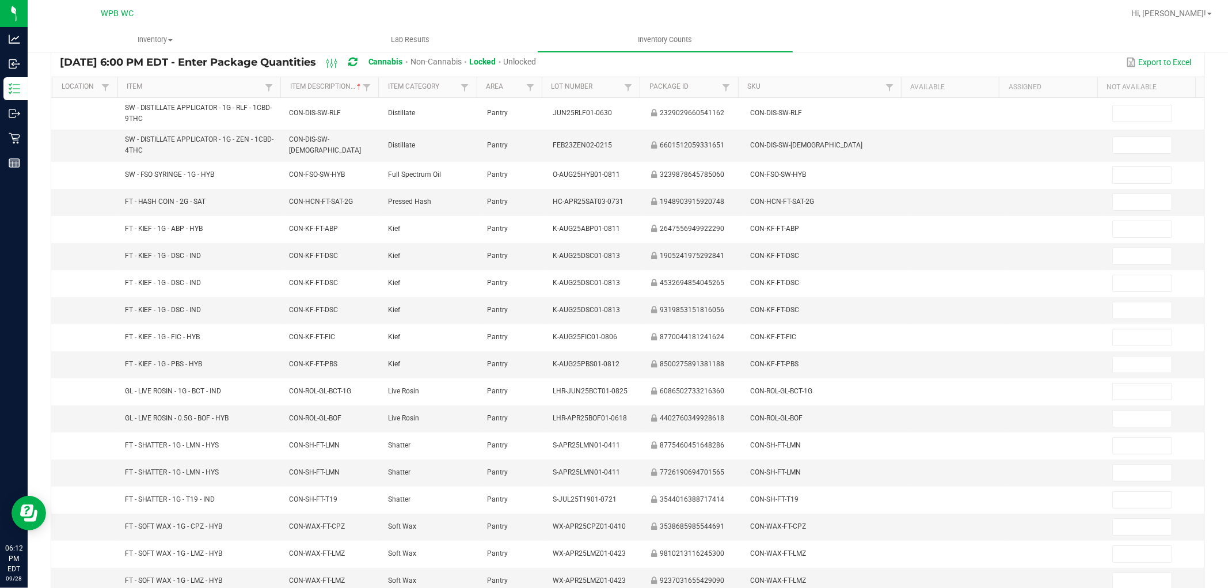
scroll to position [0, 0]
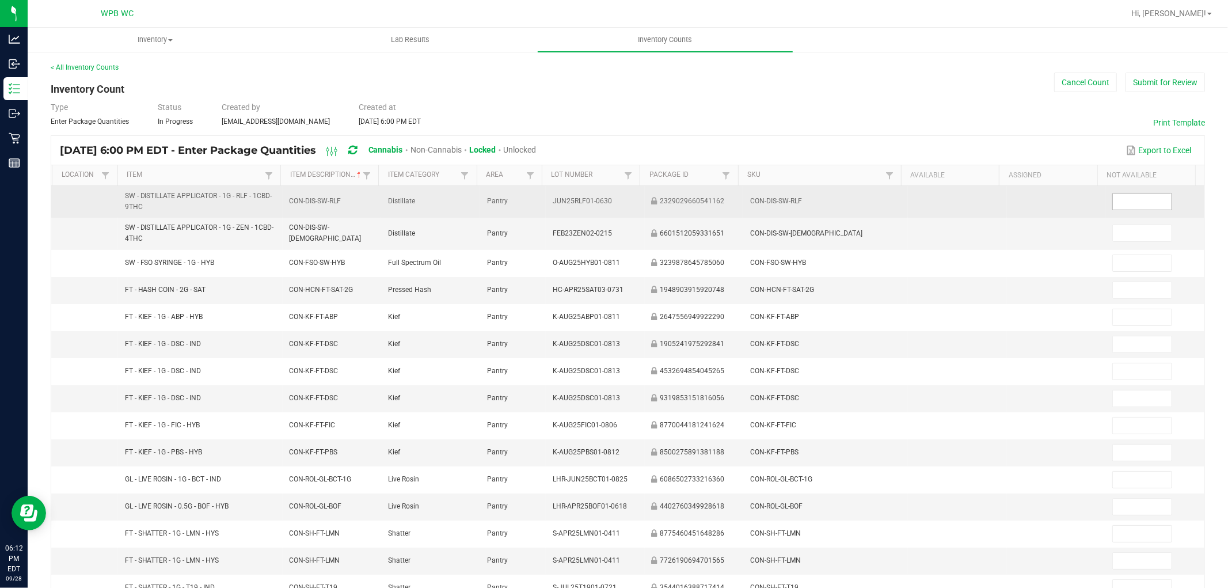
click at [1132, 200] on input at bounding box center [1142, 202] width 58 height 16
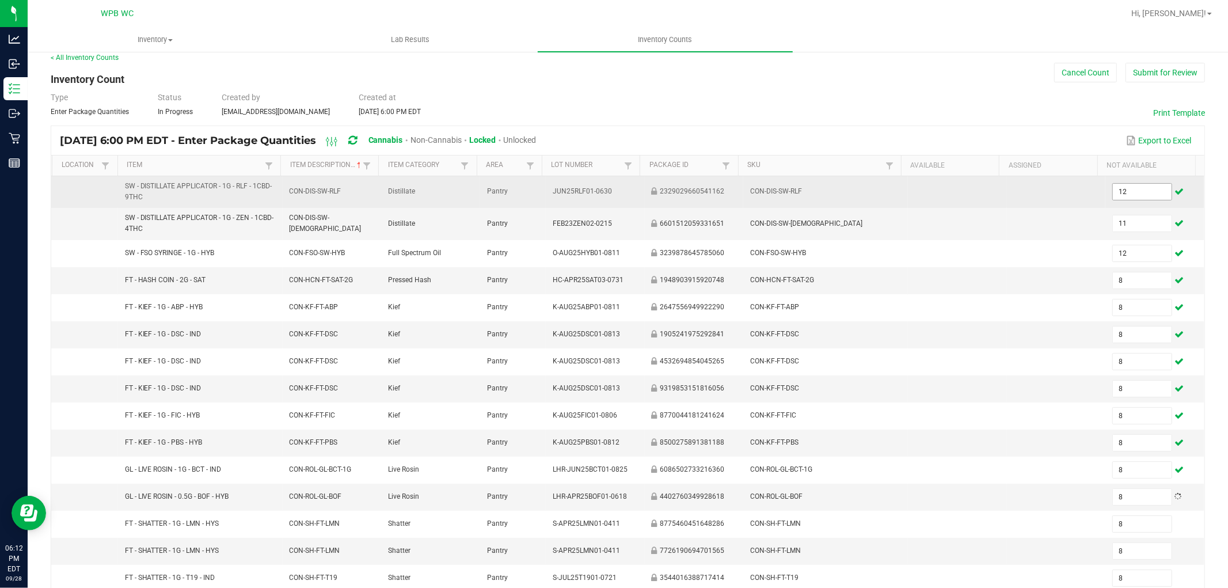
scroll to position [193, 0]
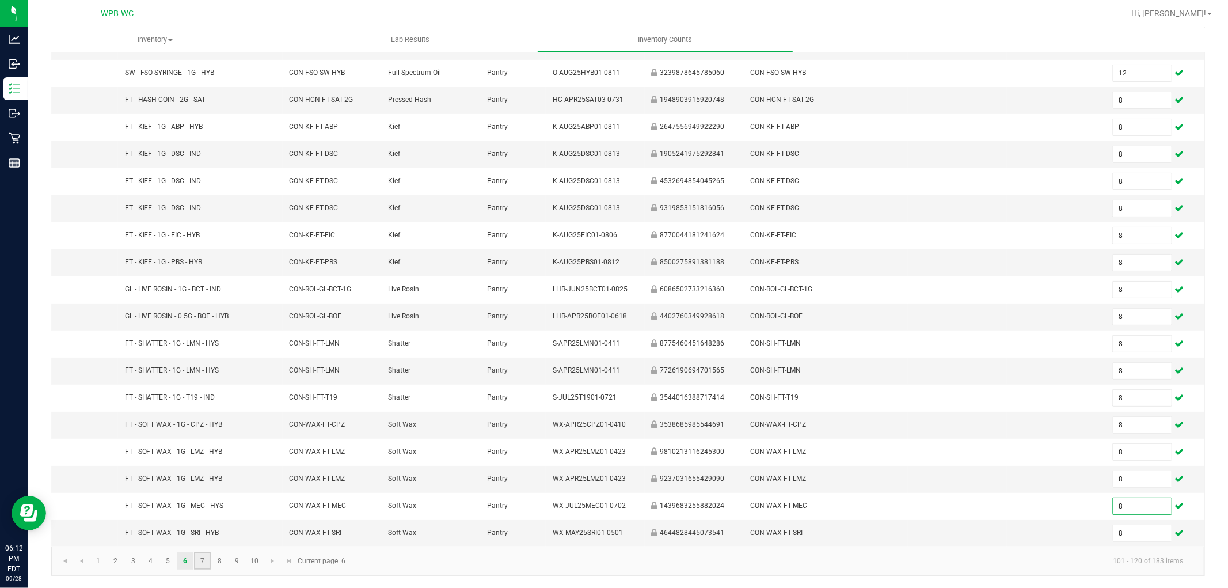
click at [198, 560] on link "7" at bounding box center [202, 560] width 17 height 17
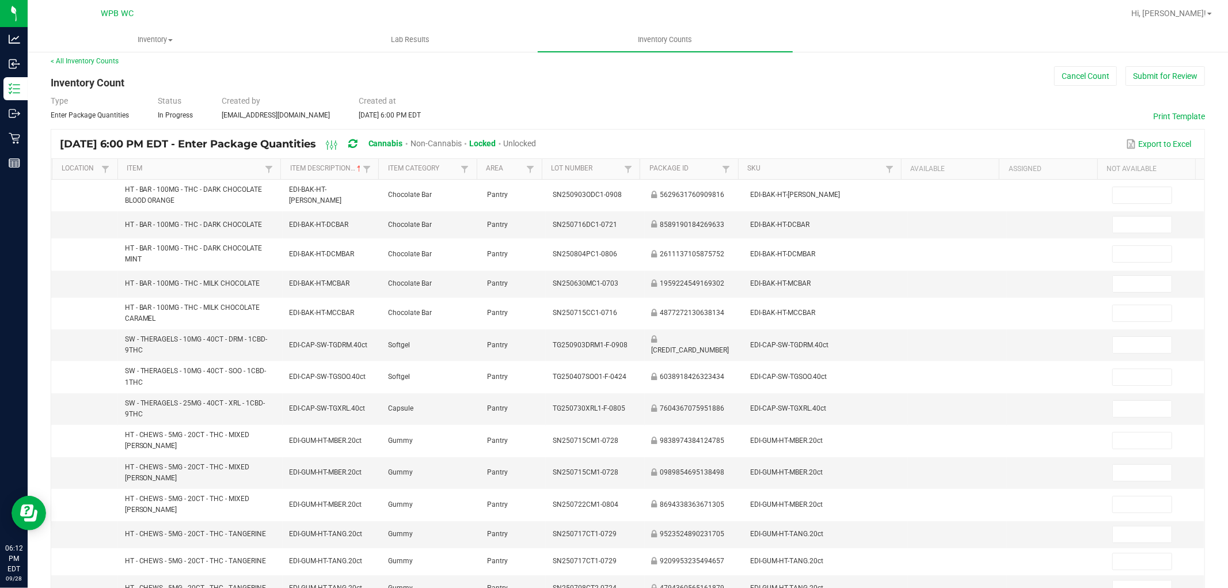
scroll to position [1, 0]
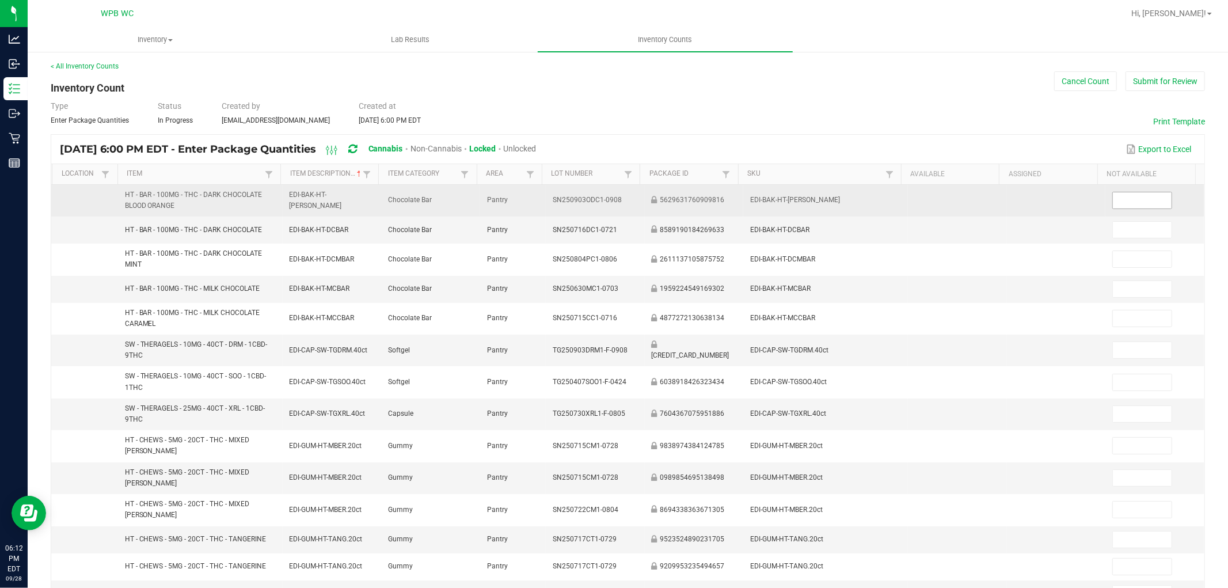
click at [1117, 205] on input at bounding box center [1142, 200] width 58 height 16
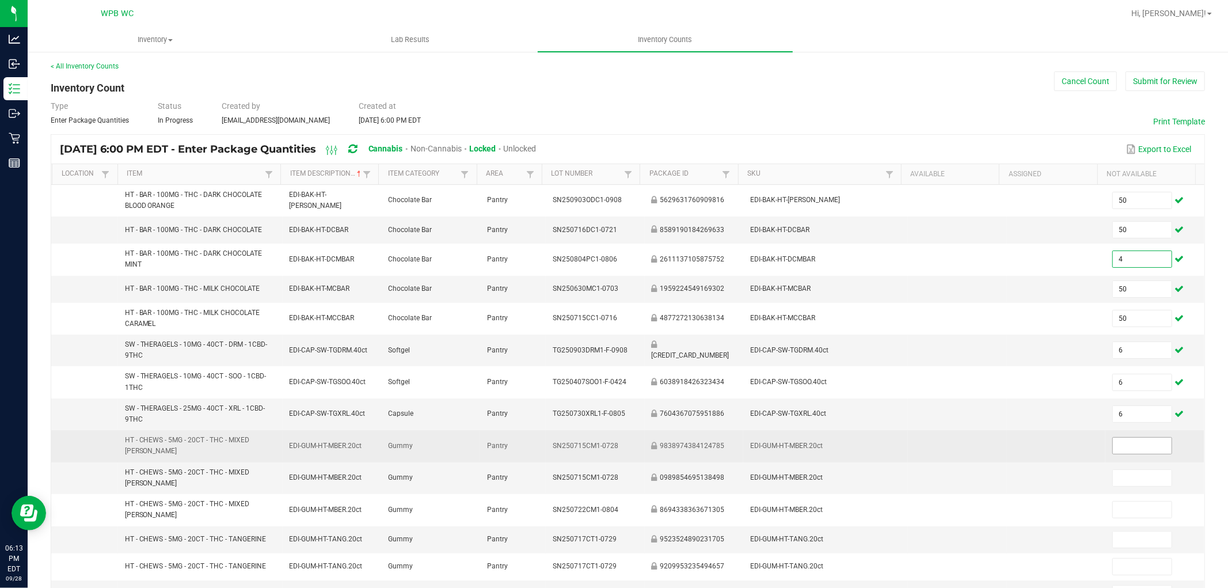
click at [1124, 438] on input at bounding box center [1142, 446] width 58 height 16
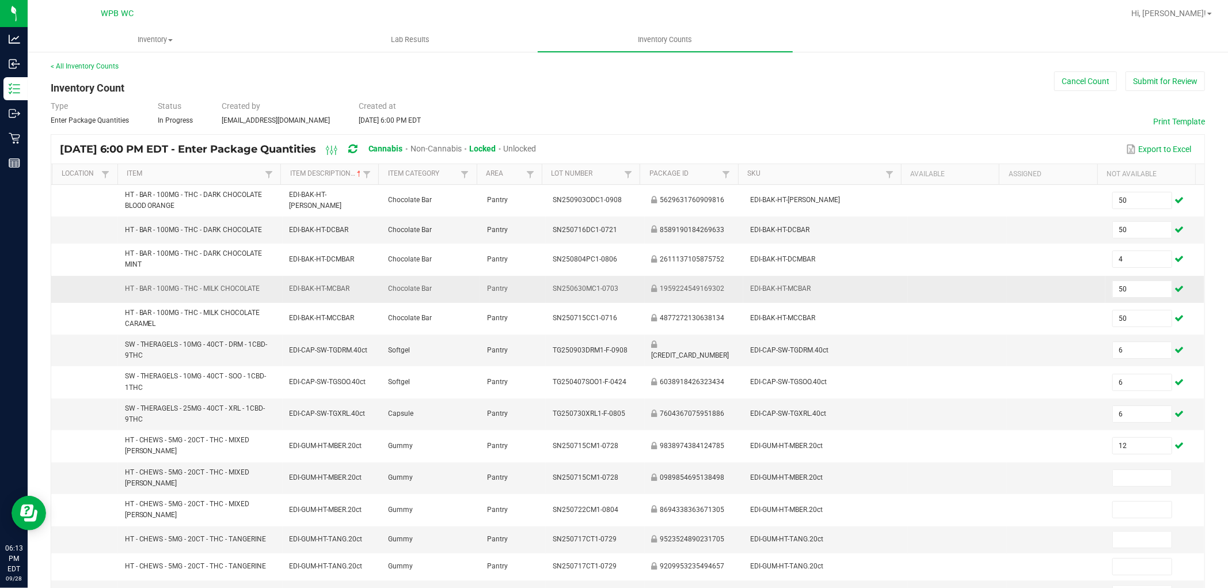
drag, startPoint x: 1104, startPoint y: 277, endPoint x: 1090, endPoint y: 277, distance: 13.8
click at [1106, 277] on td "50" at bounding box center [1155, 289] width 99 height 27
drag, startPoint x: 1086, startPoint y: 284, endPoint x: 1049, endPoint y: 279, distance: 37.1
click at [1079, 284] on tr "HT - BAR - 100MG - THC - MILK CHOCOLATE EDI-BAK-HT-MCBAR Chocolate Bar Pantry S…" at bounding box center [628, 289] width 1154 height 27
click at [1117, 458] on tbody "HT - BAR - 100MG - THC - DARK CHOCOLATE BLOOD ORANGE EDI-BAK-HT-[PERSON_NAME] C…" at bounding box center [628, 489] width 1154 height 609
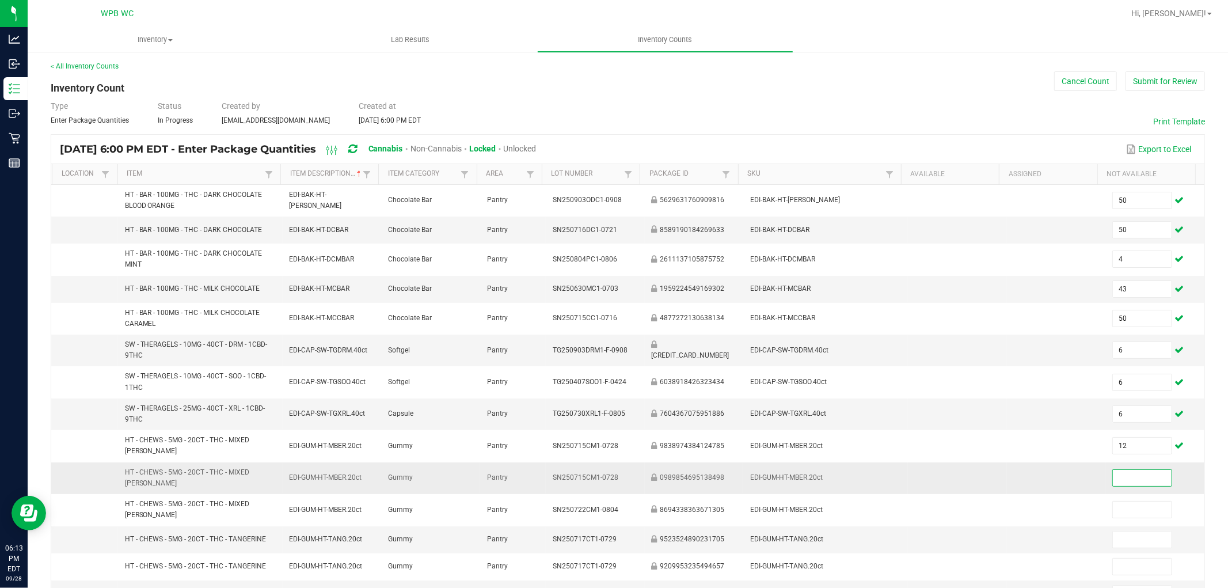
click at [1113, 476] on input at bounding box center [1142, 478] width 58 height 16
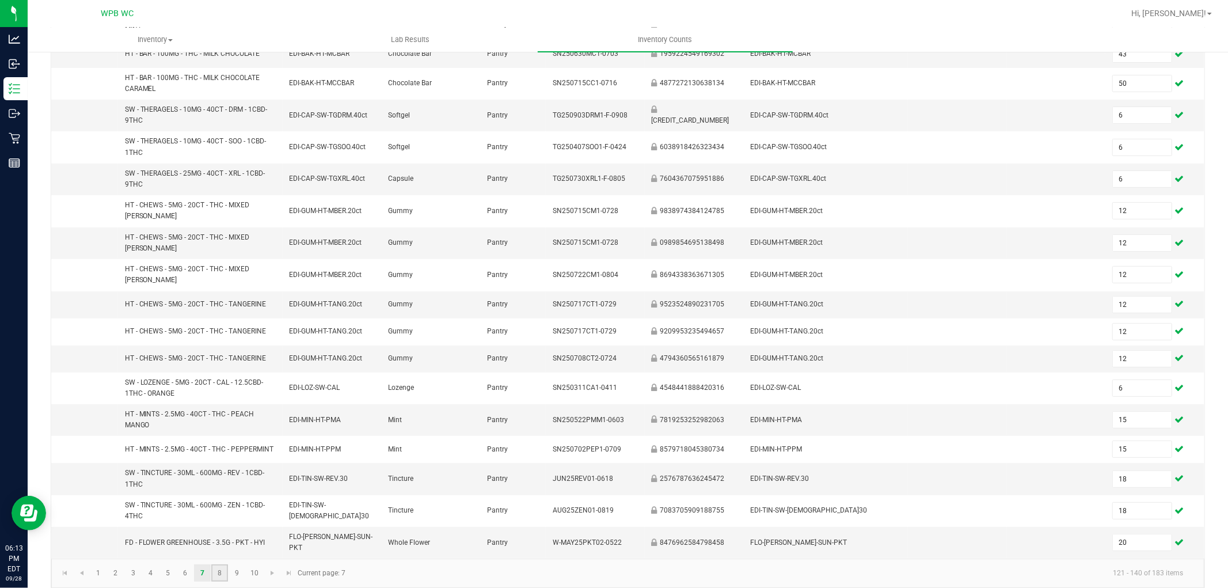
click at [221, 564] on link "8" at bounding box center [219, 572] width 17 height 17
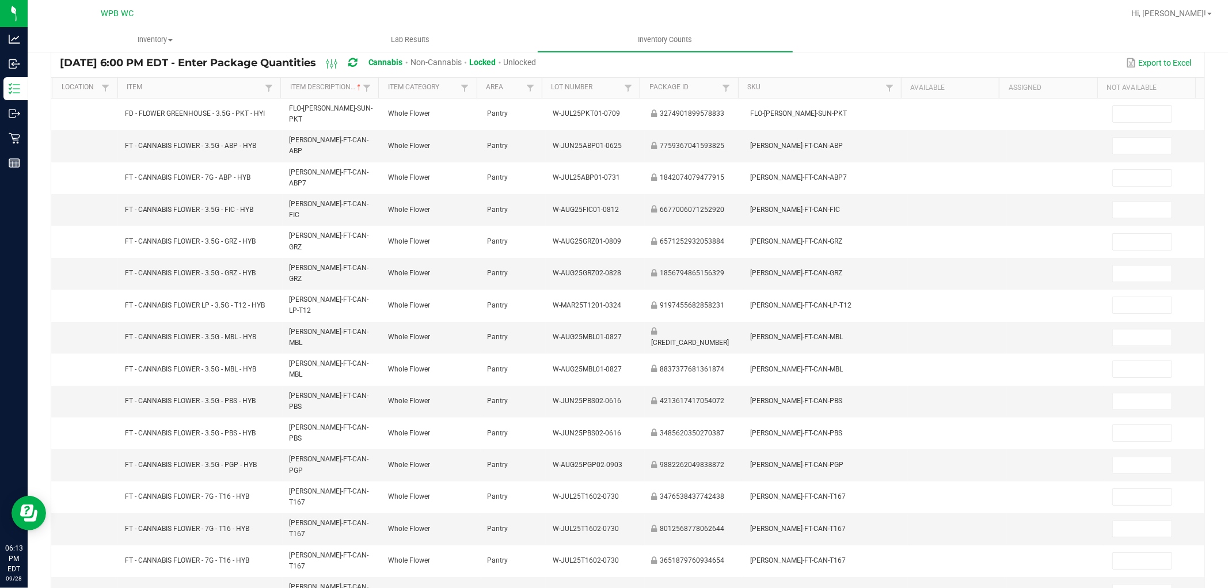
scroll to position [0, 0]
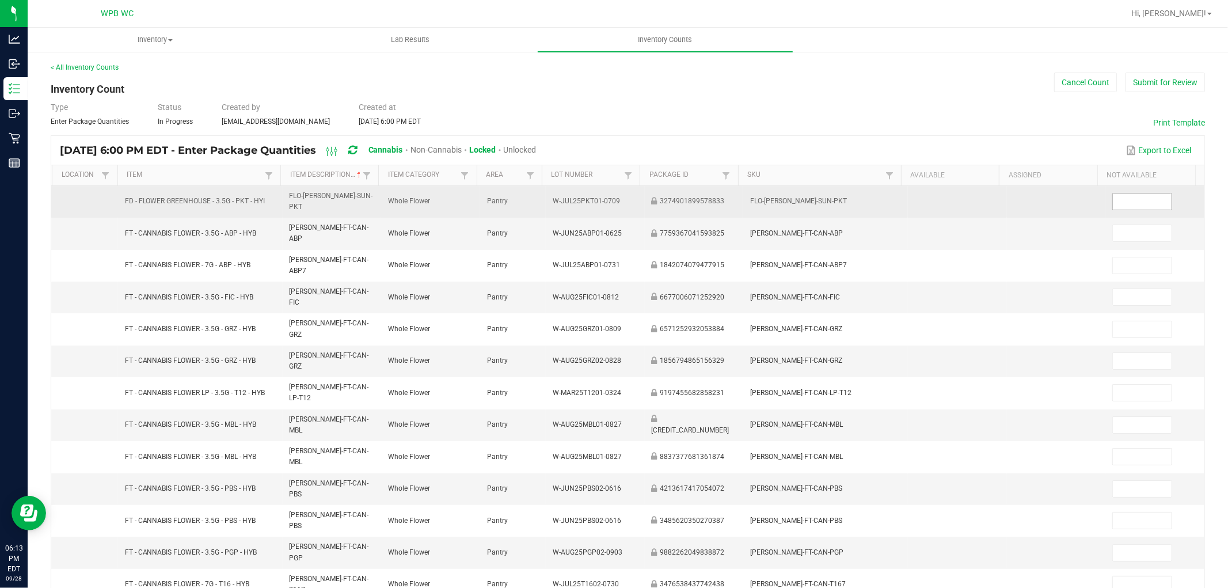
click at [1121, 197] on input at bounding box center [1142, 202] width 58 height 16
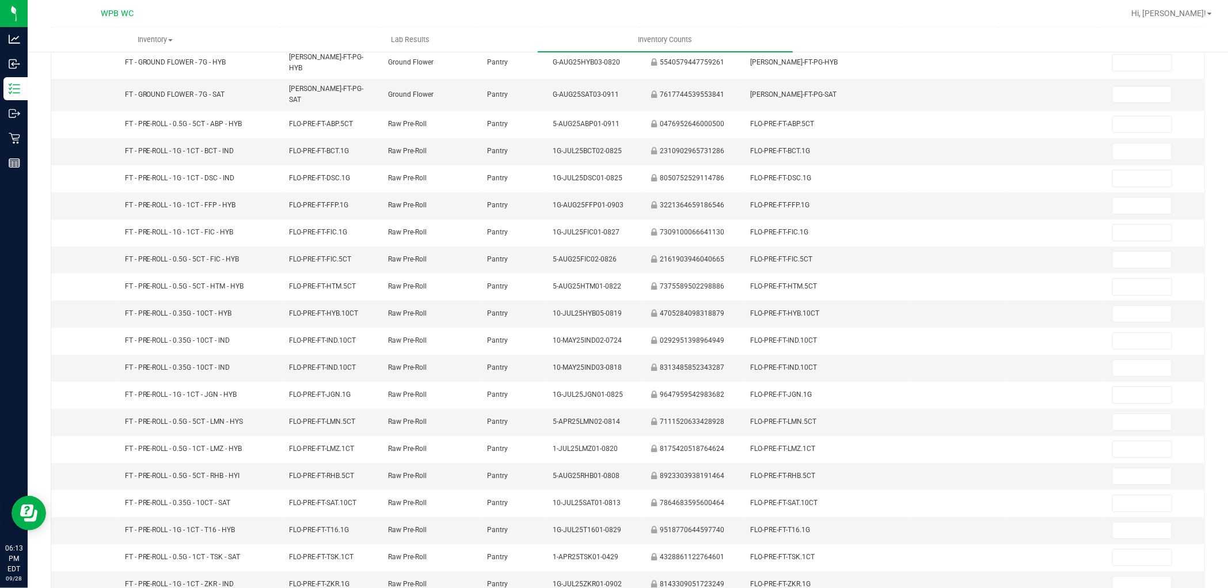
scroll to position [0, 0]
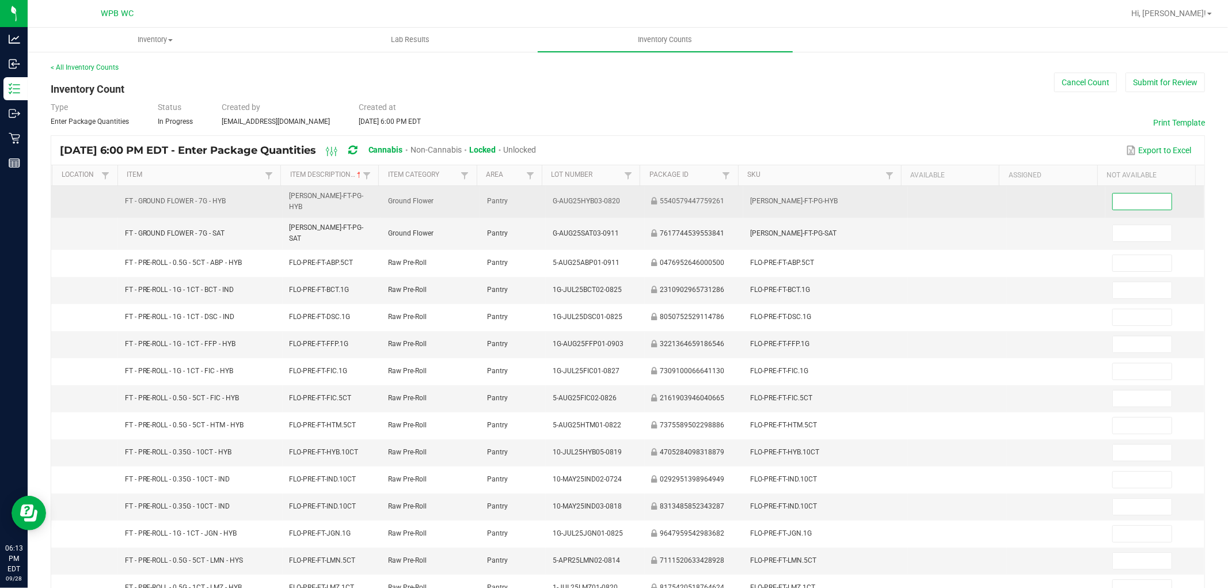
click at [1126, 196] on input at bounding box center [1142, 202] width 58 height 16
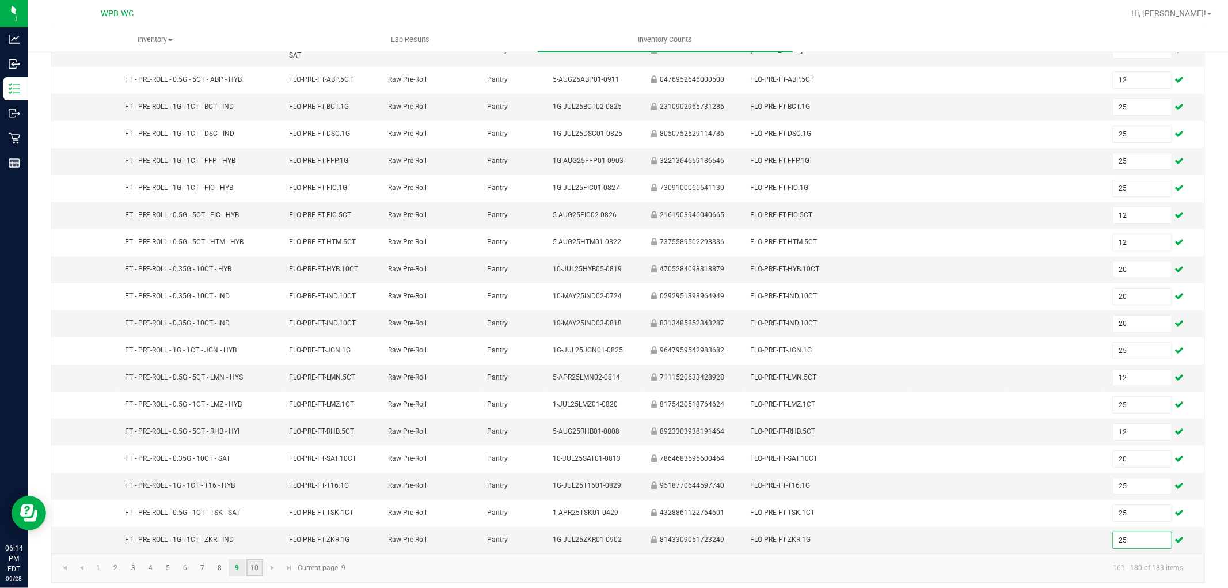
click at [254, 559] on link "10" at bounding box center [254, 567] width 17 height 17
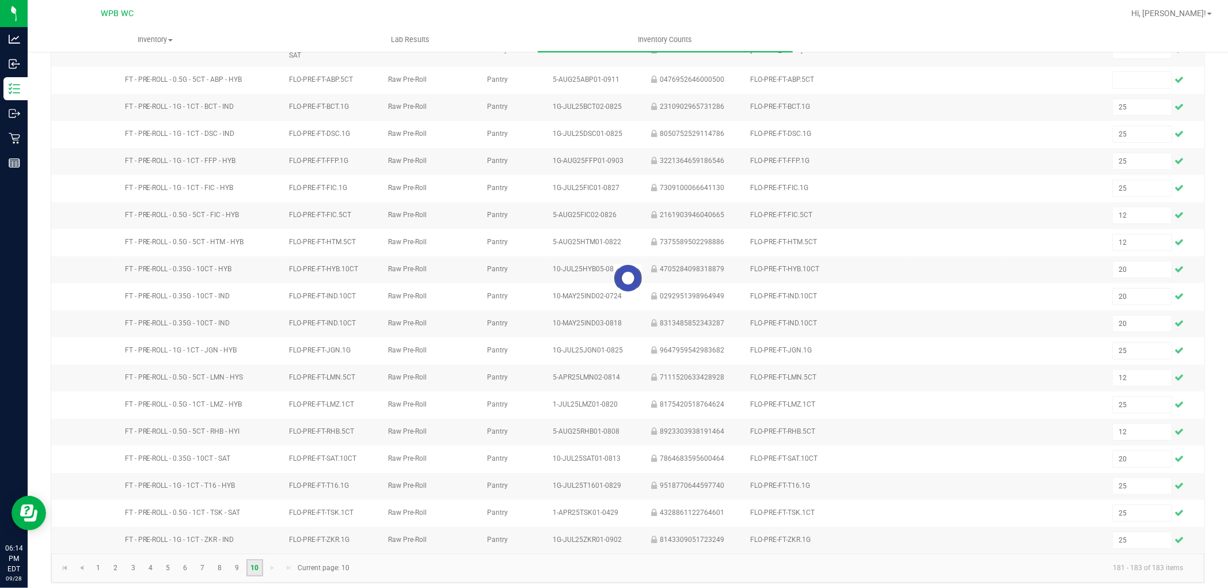
scroll to position [0, 0]
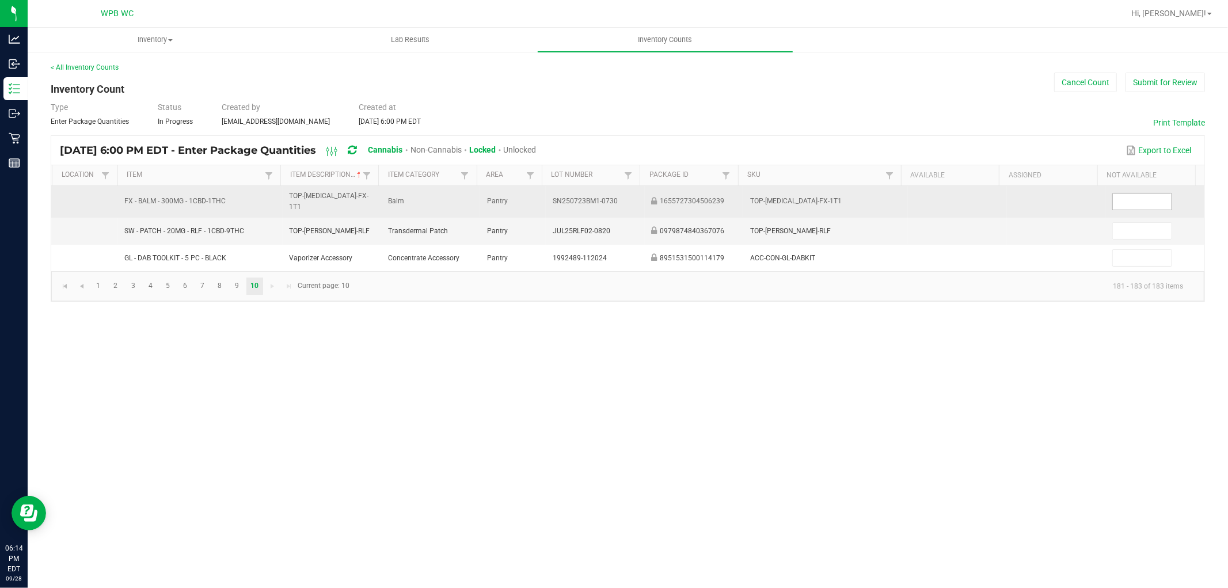
click at [1125, 207] on span at bounding box center [1142, 201] width 59 height 17
click at [1124, 200] on input at bounding box center [1142, 202] width 58 height 16
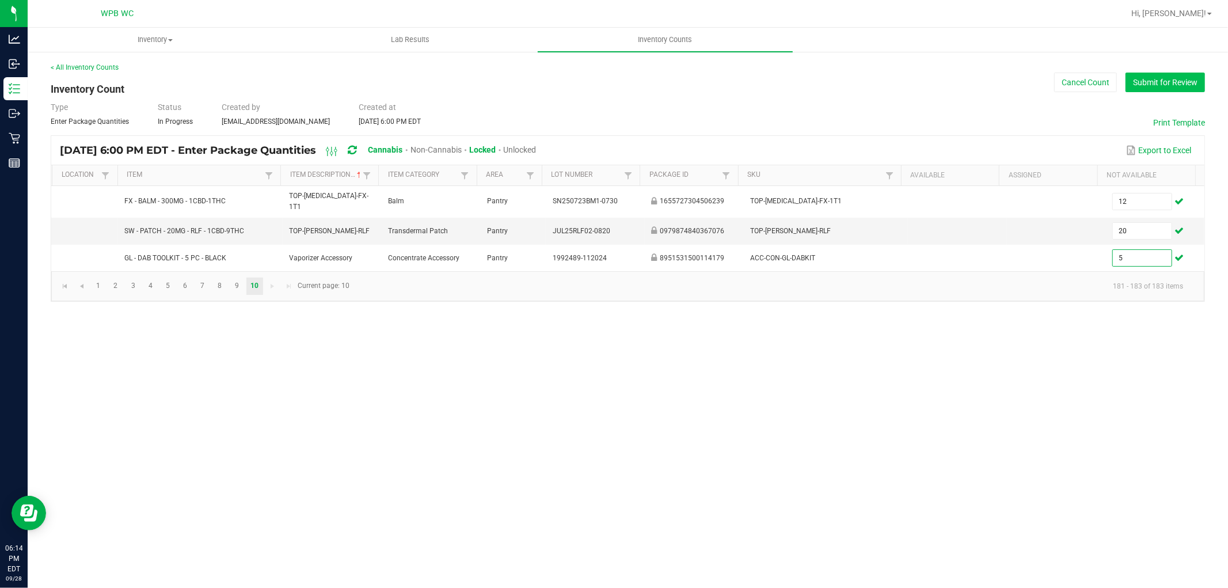
click at [1139, 85] on button "Submit for Review" at bounding box center [1165, 83] width 79 height 20
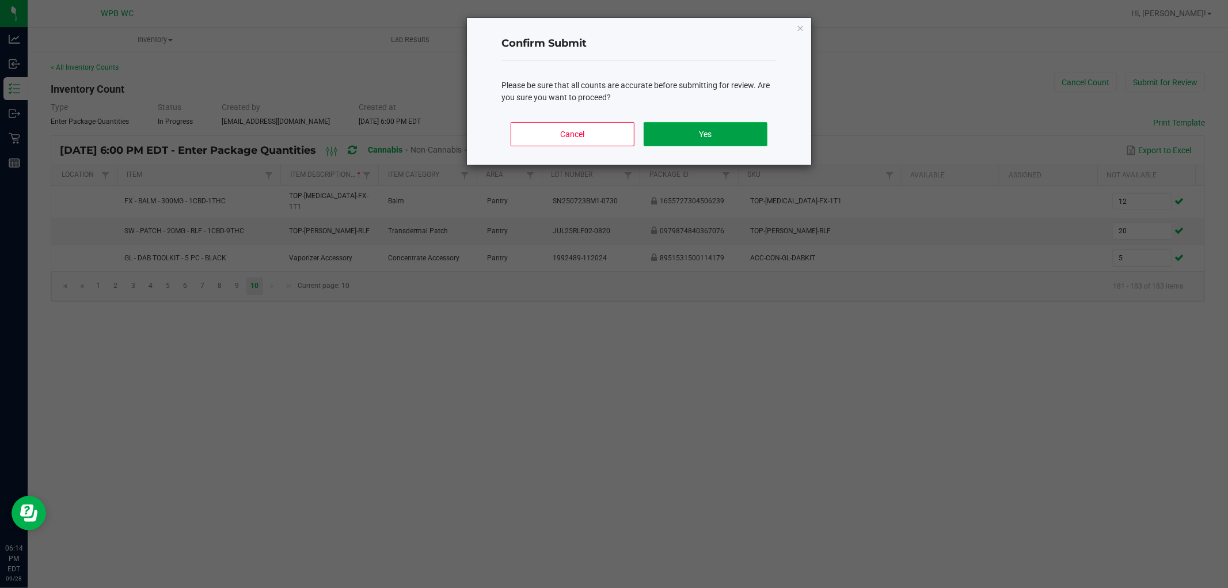
click at [683, 133] on button "Yes" at bounding box center [706, 134] width 124 height 24
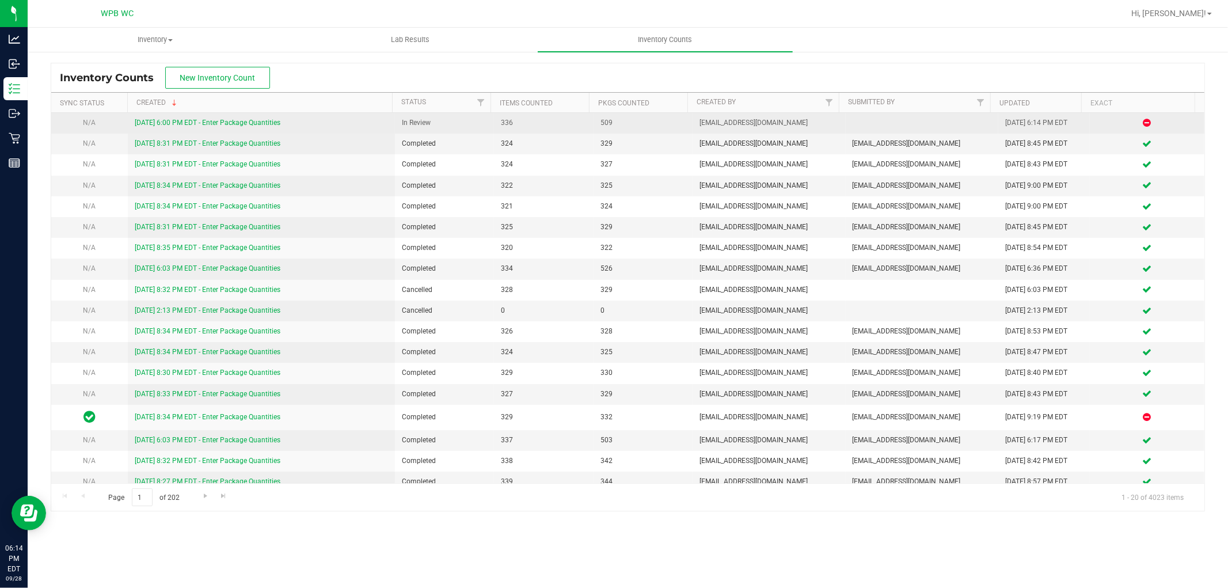
click at [210, 124] on link "[DATE] 6:00 PM EDT - Enter Package Quantities" at bounding box center [208, 123] width 146 height 8
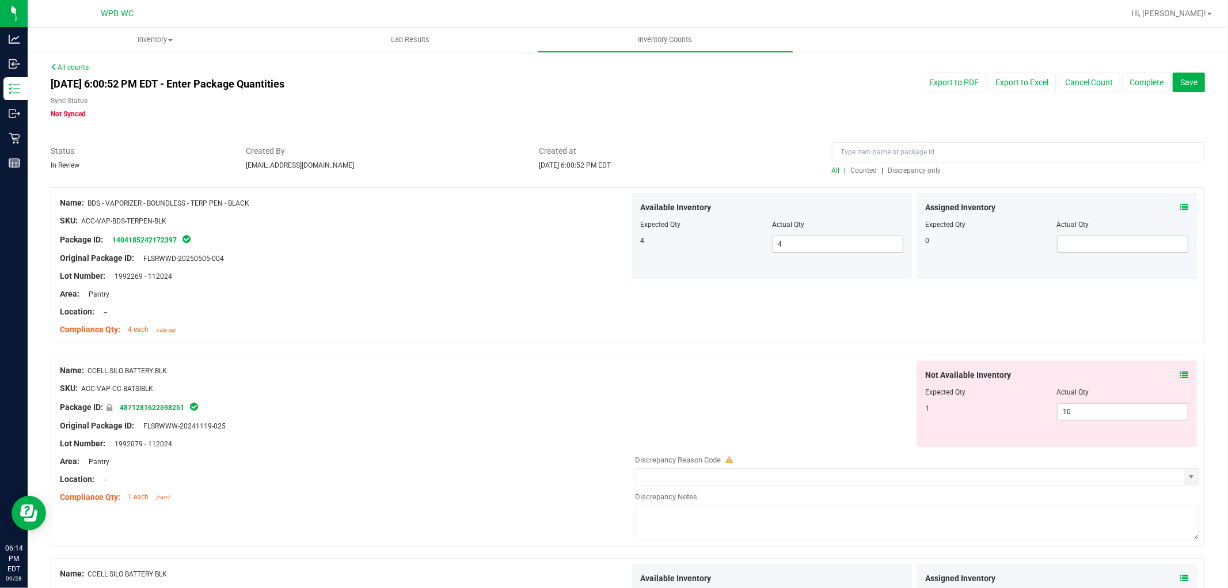
click at [904, 169] on span "Discrepancy only" at bounding box center [915, 170] width 53 height 8
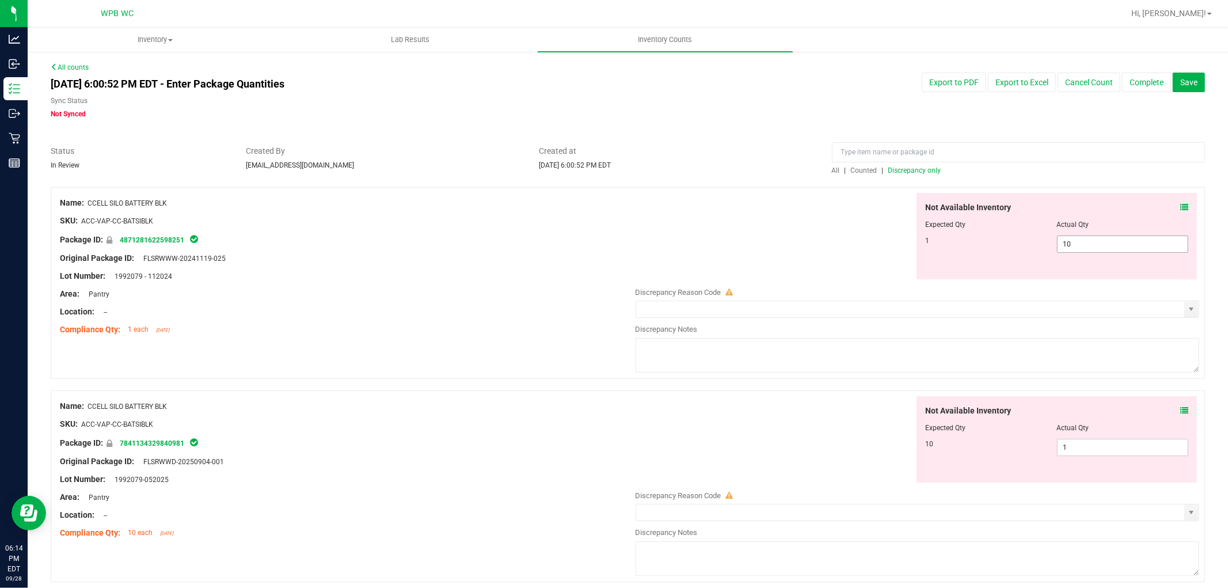
drag, startPoint x: 1090, startPoint y: 241, endPoint x: 1024, endPoint y: 240, distance: 66.2
click at [1028, 240] on div "1 10 10" at bounding box center [1056, 244] width 263 height 17
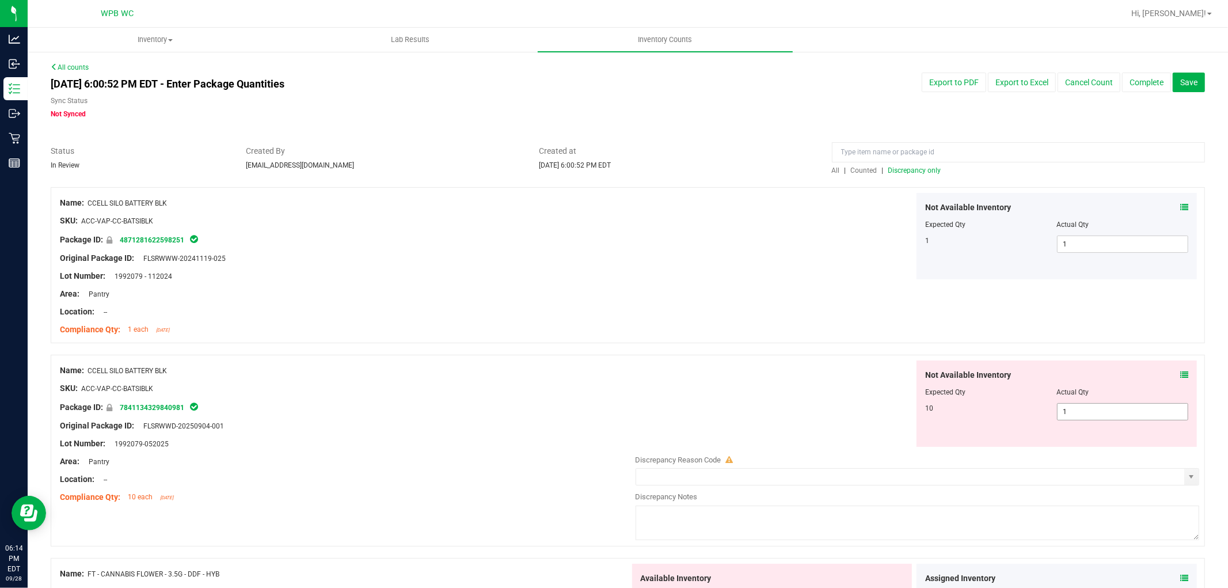
click at [1084, 404] on span "1 1" at bounding box center [1122, 411] width 131 height 17
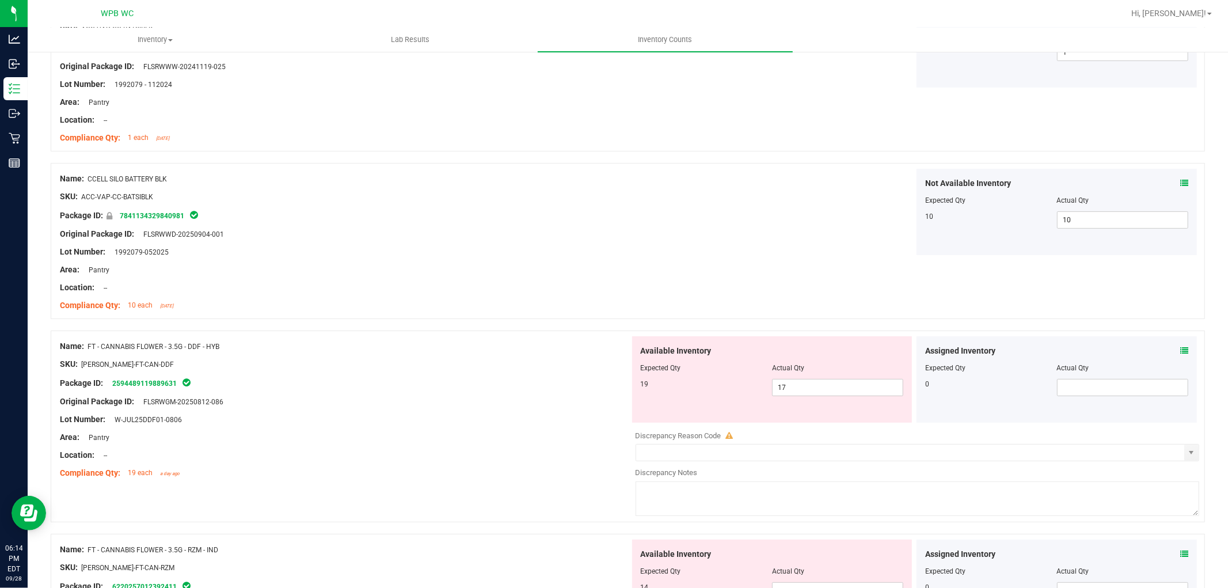
click at [475, 232] on div "Original Package ID: FLSRWWD-20250904-001" at bounding box center [345, 234] width 570 height 12
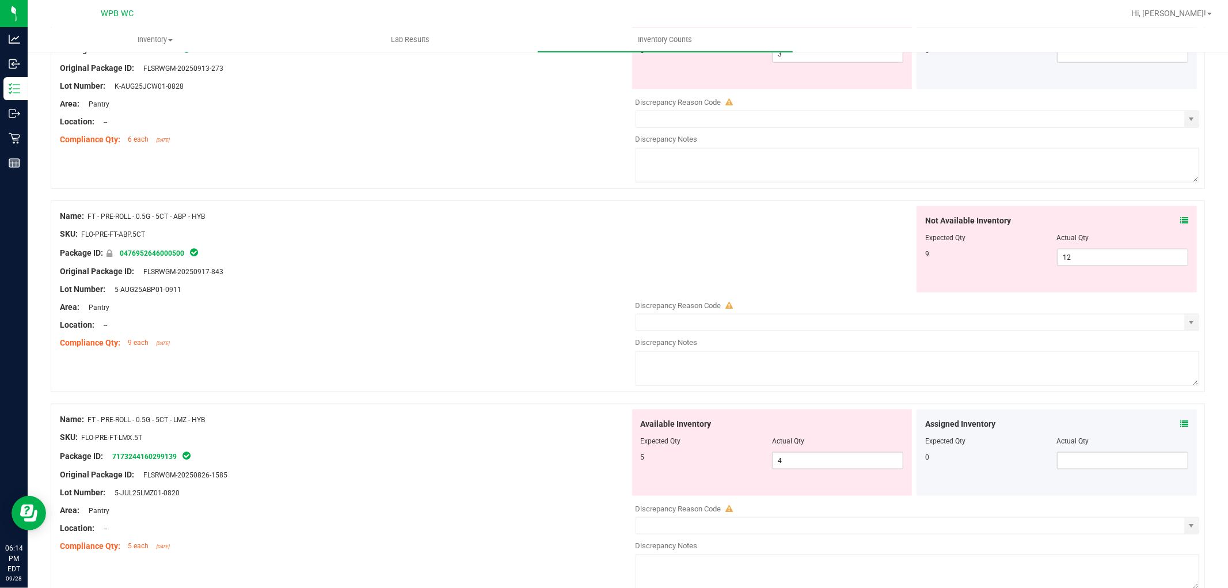
scroll to position [1216, 0]
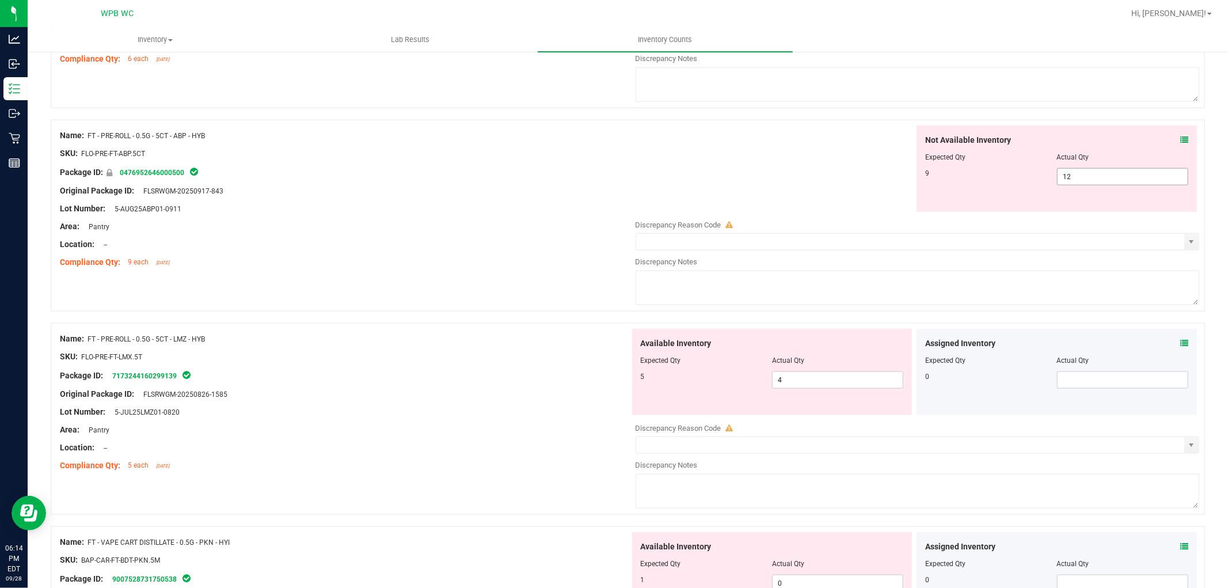
drag, startPoint x: 1078, startPoint y: 183, endPoint x: 1034, endPoint y: 183, distance: 43.2
click at [1034, 183] on div "9 12 12" at bounding box center [1056, 176] width 263 height 17
click at [329, 286] on div "Name: FT - PRE-ROLL - 0.5G - 5CT - ABP - HYB SKU: FLO-PRE-FT-ABP.5CT Package ID…" at bounding box center [628, 221] width 1155 height 203
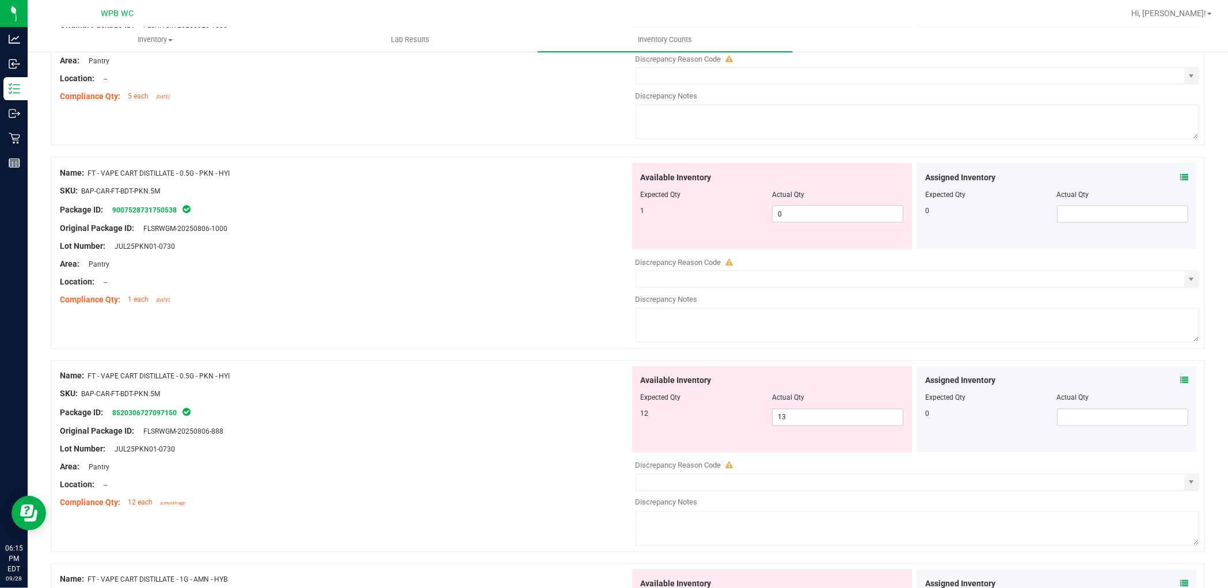
scroll to position [1663, 0]
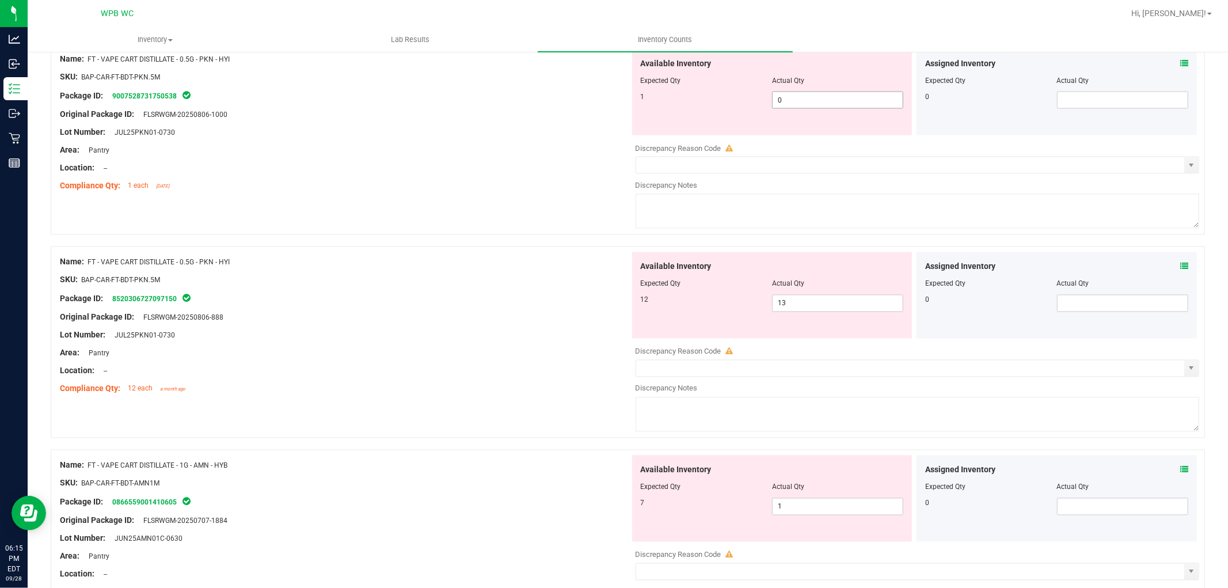
click at [752, 109] on div "1 0 0" at bounding box center [772, 100] width 263 height 17
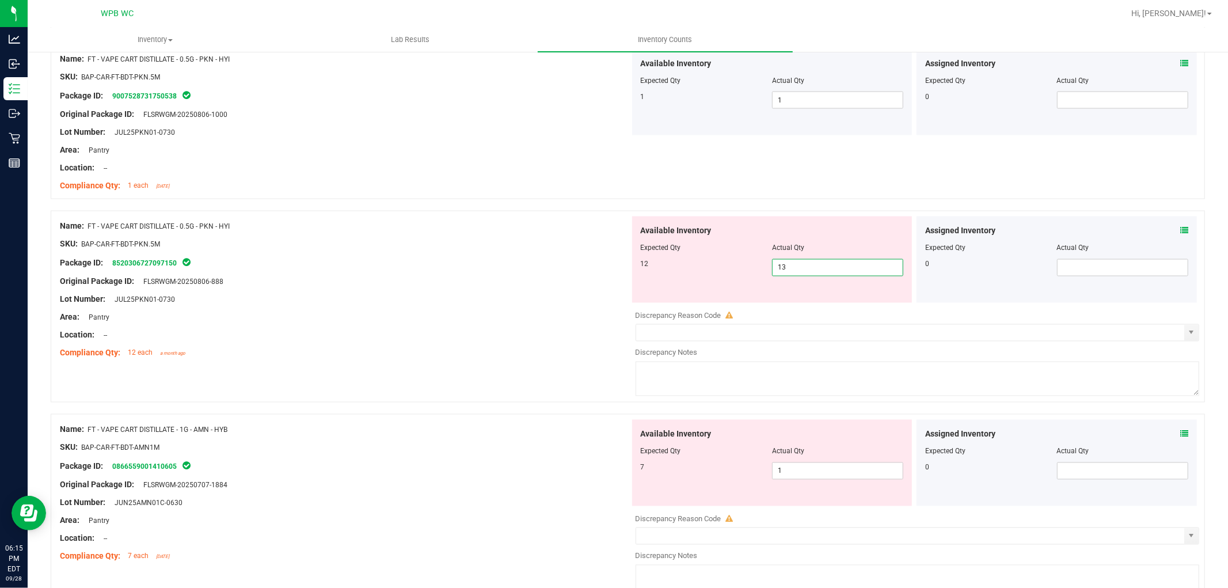
drag, startPoint x: 805, startPoint y: 275, endPoint x: 592, endPoint y: 252, distance: 214.3
click at [609, 252] on div "Name: FT - VAPE CART DISTILLATE - 0.5G - PKN - HYI SKU: BAP-CAR-FT-BDT-PKN.5M P…" at bounding box center [628, 307] width 1155 height 192
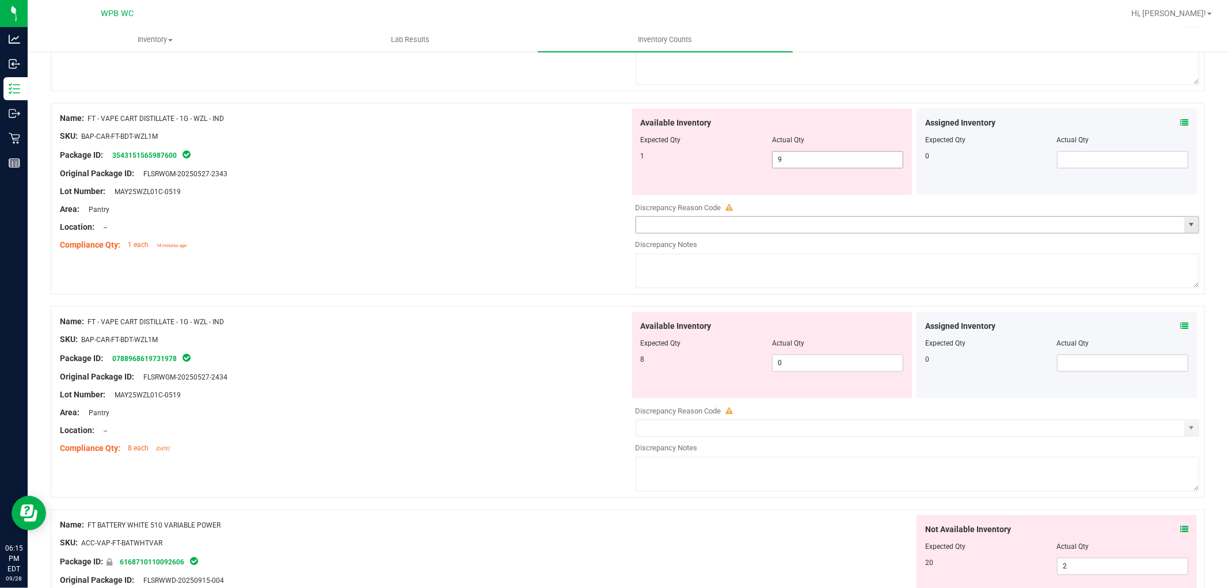
scroll to position [2111, 0]
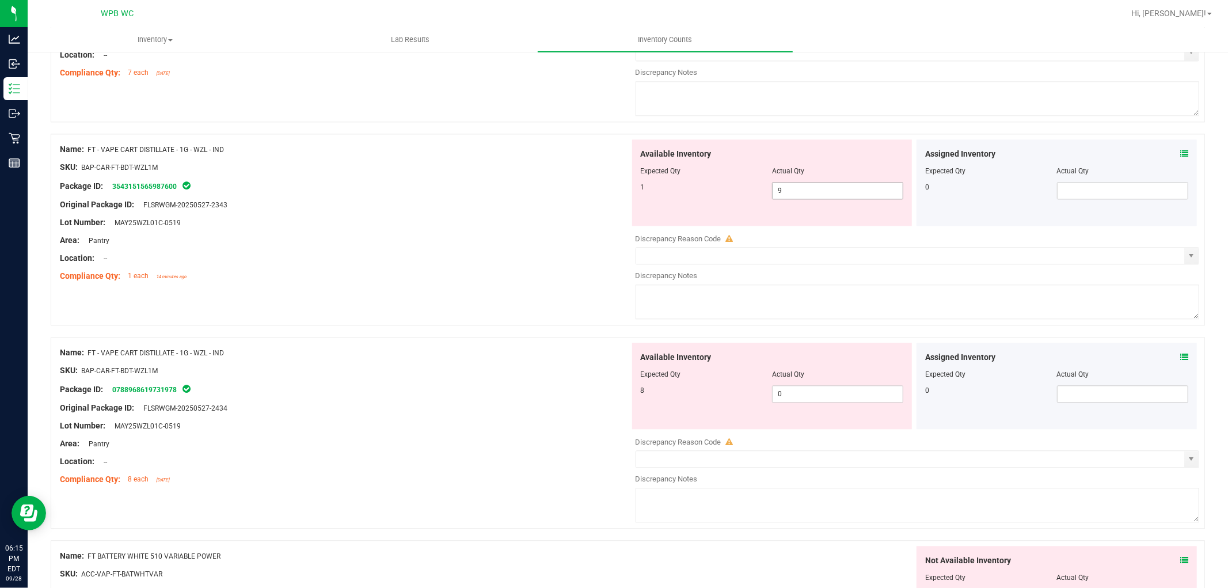
drag, startPoint x: 792, startPoint y: 194, endPoint x: 695, endPoint y: 182, distance: 98.0
click at [695, 182] on div "Available Inventory Expected Qty Actual Qty 1 9 9" at bounding box center [772, 182] width 280 height 86
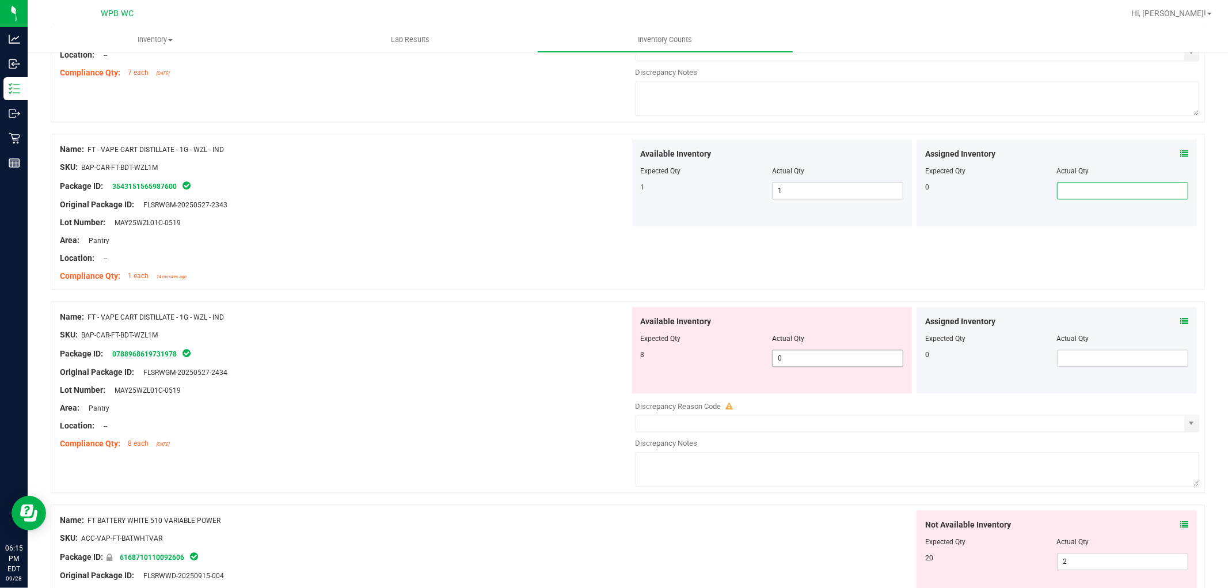
click at [682, 359] on div "8 0 0" at bounding box center [772, 358] width 263 height 17
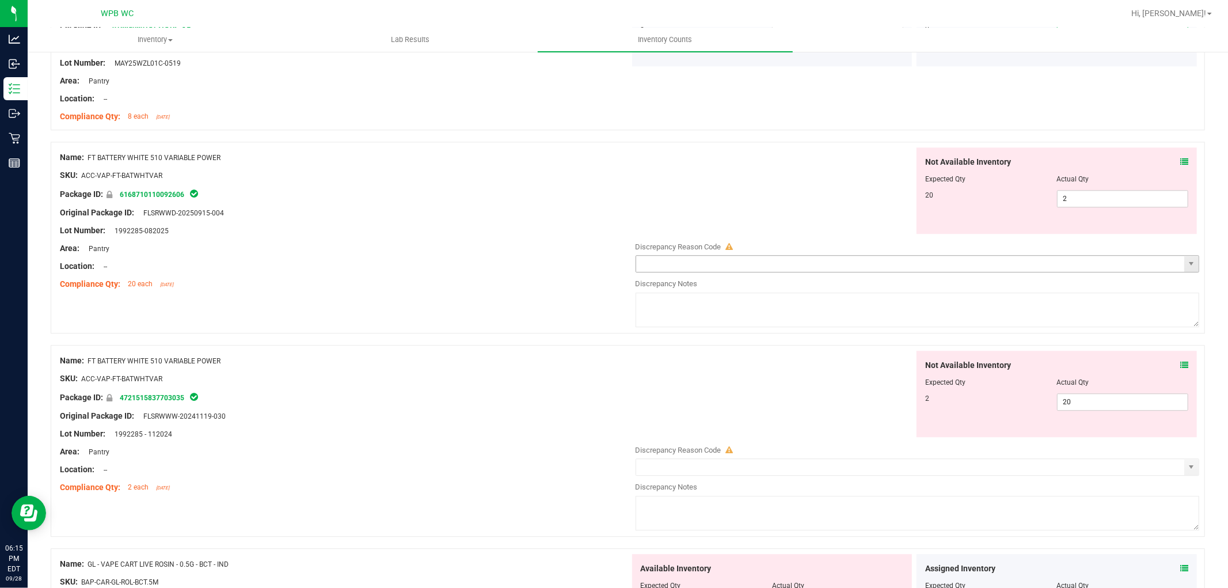
scroll to position [2559, 0]
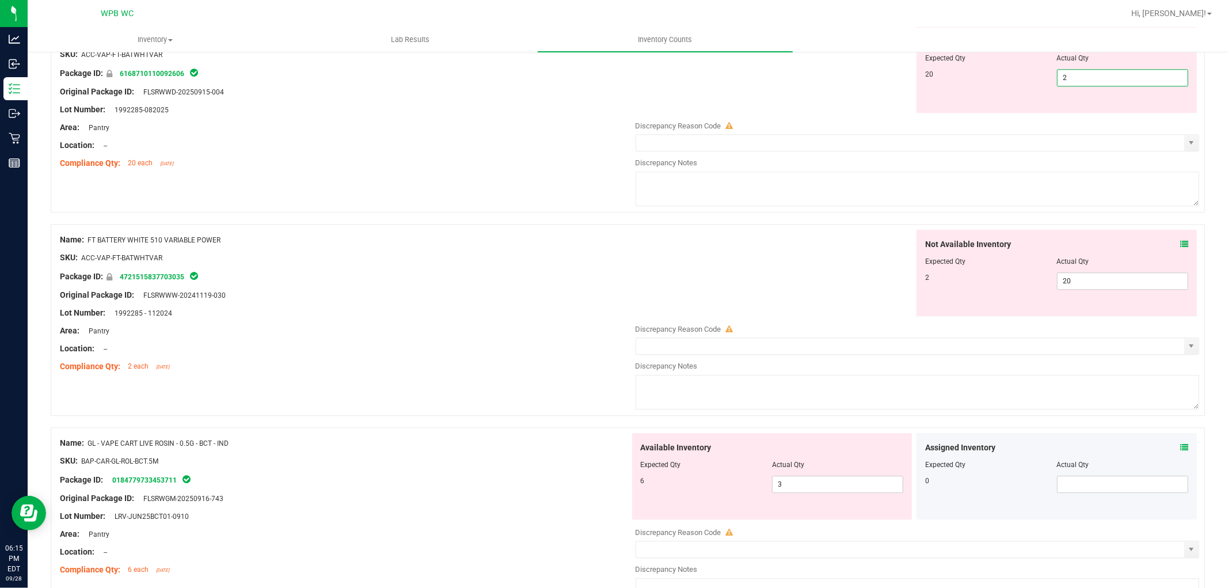
click at [1114, 78] on span "2 2" at bounding box center [1122, 77] width 131 height 17
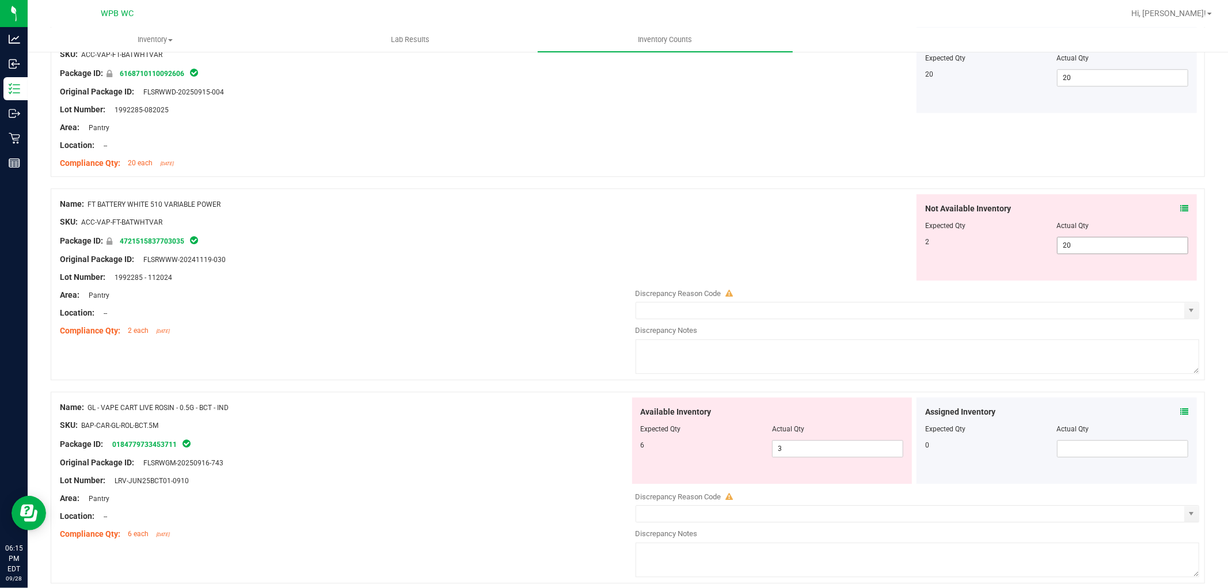
click at [1081, 254] on span "20 20" at bounding box center [1122, 245] width 131 height 17
click at [1081, 253] on input "20" at bounding box center [1123, 245] width 130 height 16
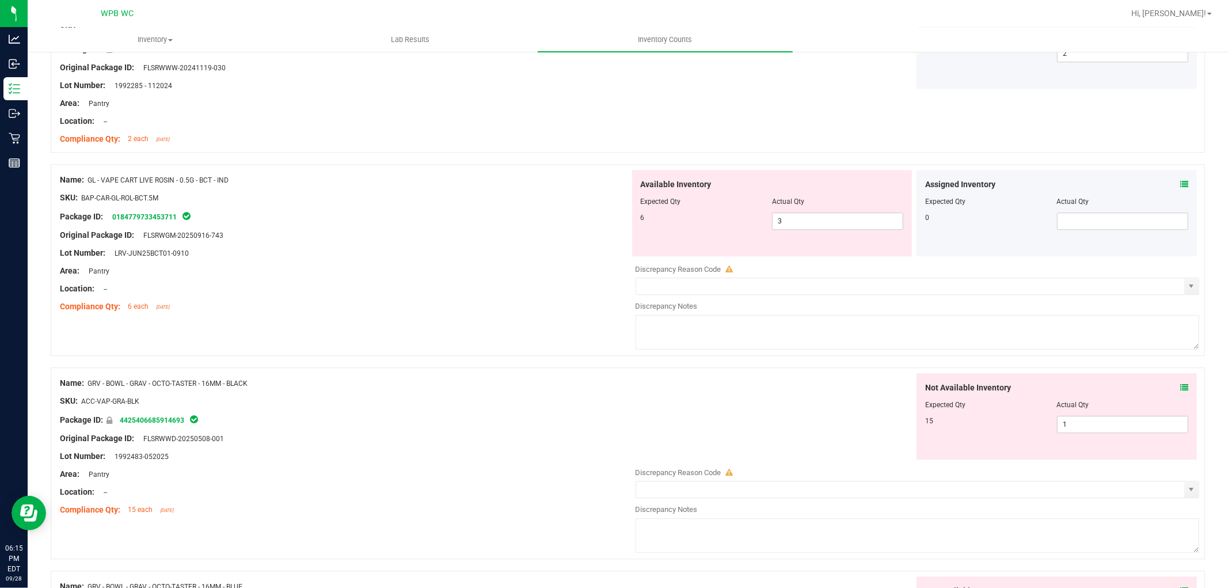
click at [390, 306] on div "Compliance Qty: 6 each [DATE]" at bounding box center [345, 307] width 570 height 12
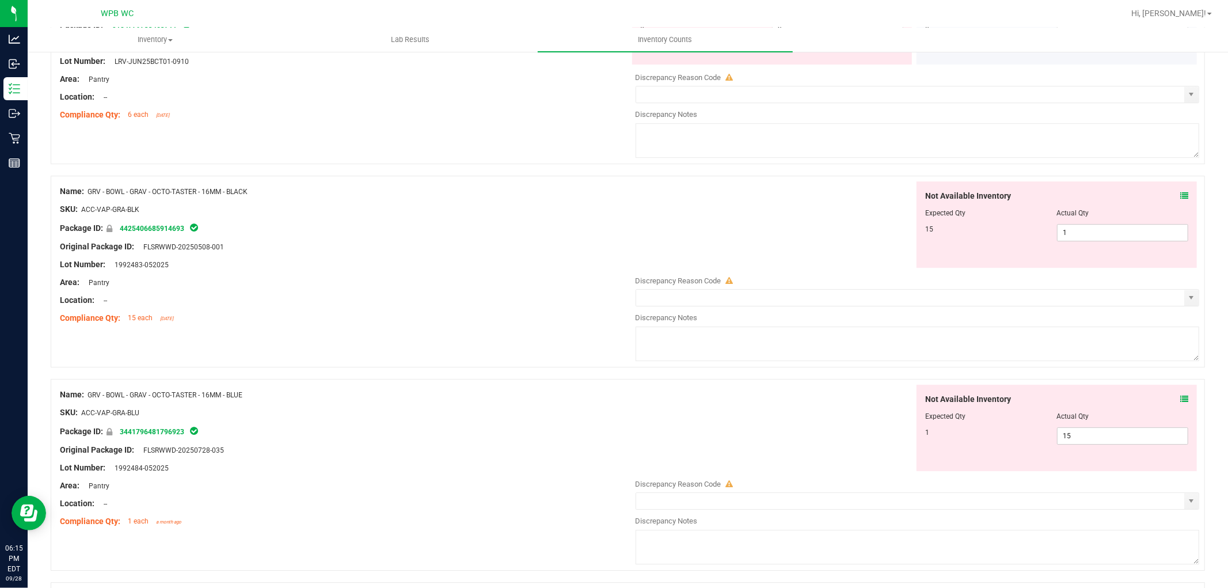
scroll to position [2943, 0]
drag, startPoint x: 1085, startPoint y: 237, endPoint x: 1031, endPoint y: 237, distance: 54.1
click at [1031, 237] on div "15 1 1" at bounding box center [1056, 231] width 263 height 17
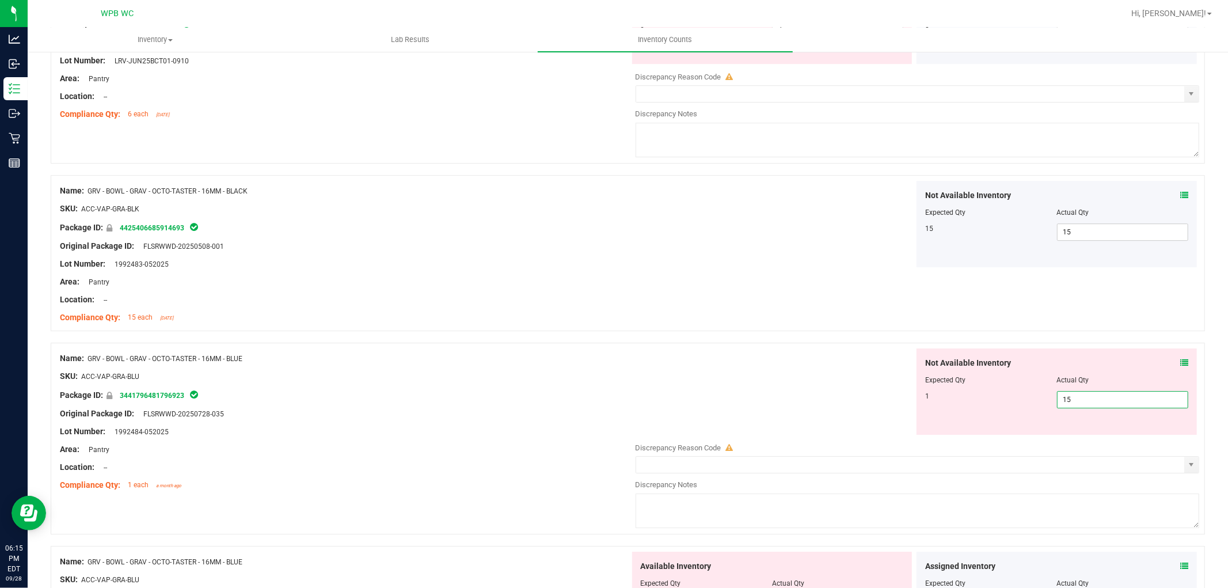
drag, startPoint x: 1035, startPoint y: 406, endPoint x: 926, endPoint y: 407, distance: 109.4
click at [971, 406] on div "1 15 15" at bounding box center [1056, 399] width 263 height 17
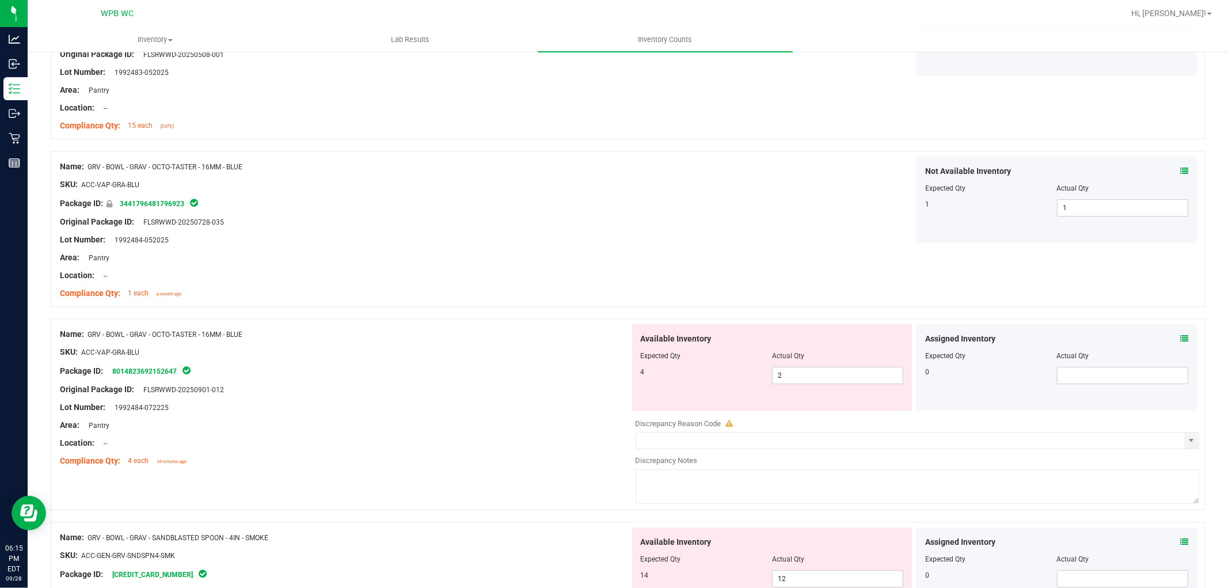
click at [503, 281] on div "Location: --" at bounding box center [345, 276] width 570 height 12
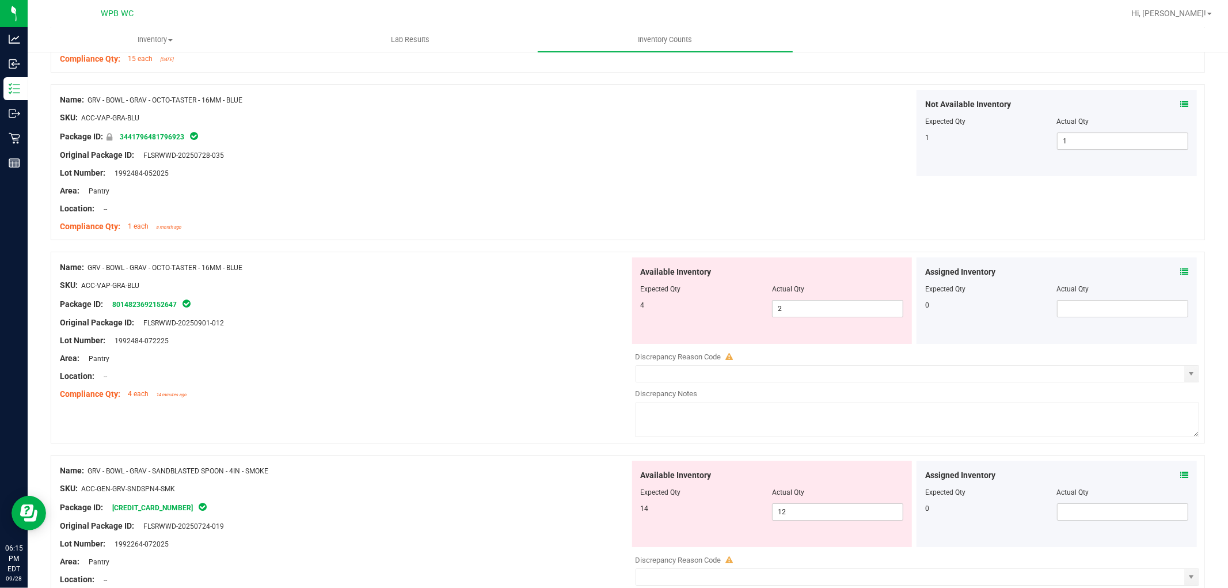
scroll to position [3263, 0]
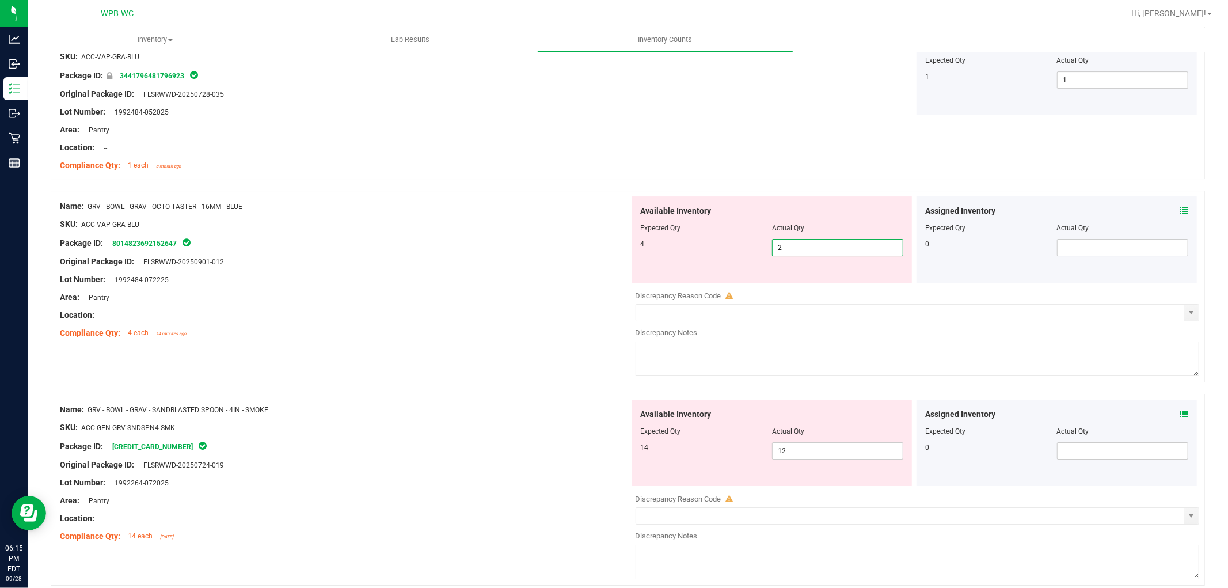
drag, startPoint x: 802, startPoint y: 258, endPoint x: 712, endPoint y: 258, distance: 89.8
click at [730, 256] on div "4 2 2" at bounding box center [772, 247] width 263 height 17
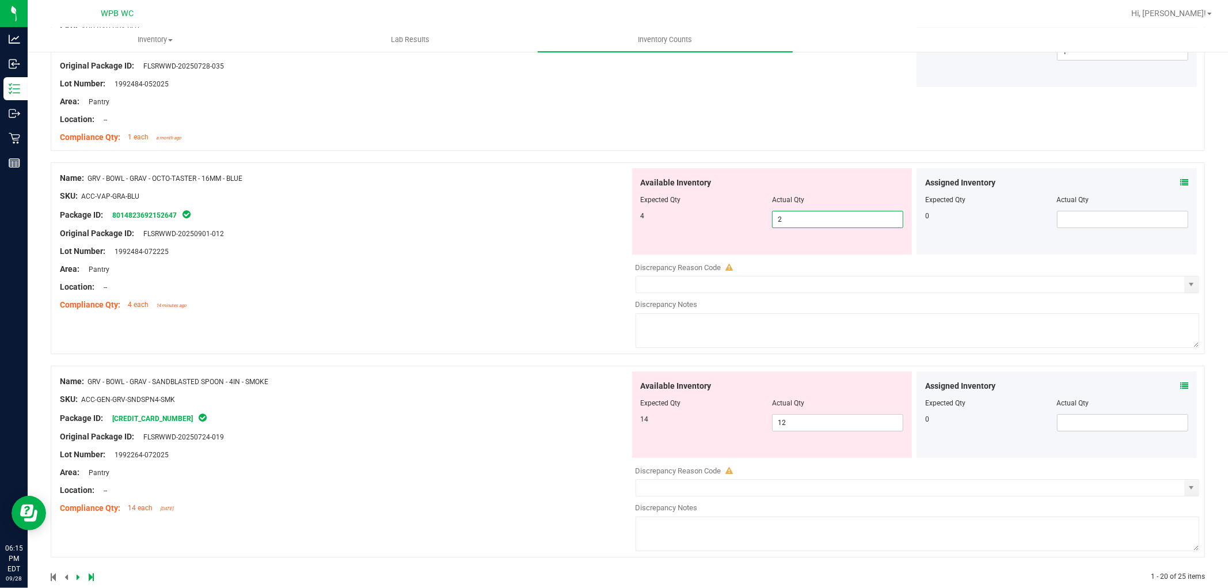
scroll to position [3318, 0]
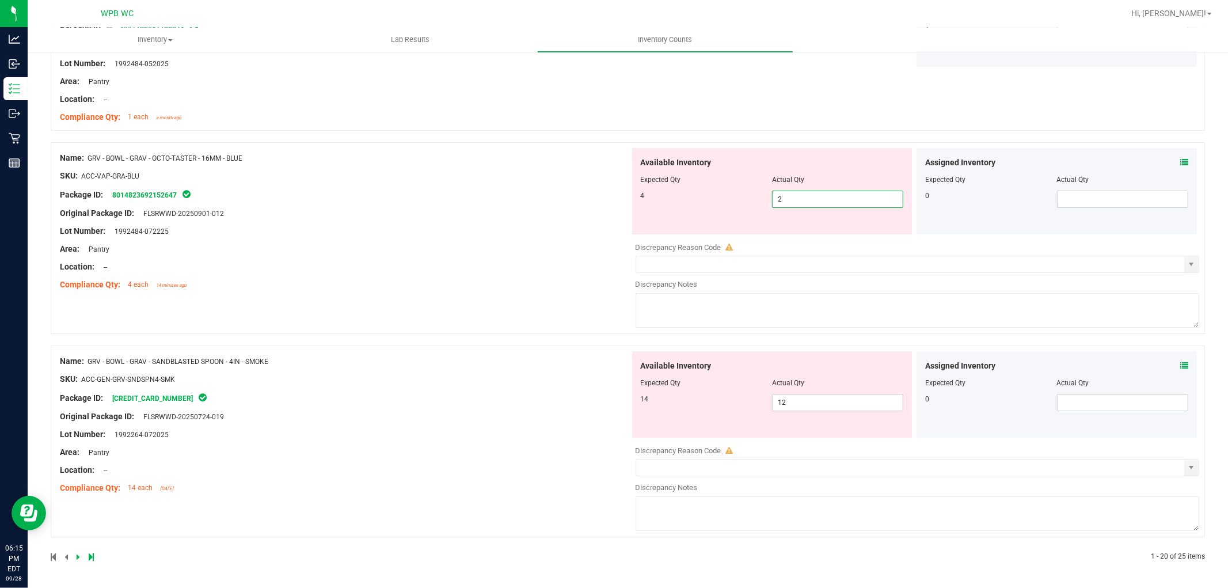
click at [446, 269] on div "Location: --" at bounding box center [345, 267] width 570 height 12
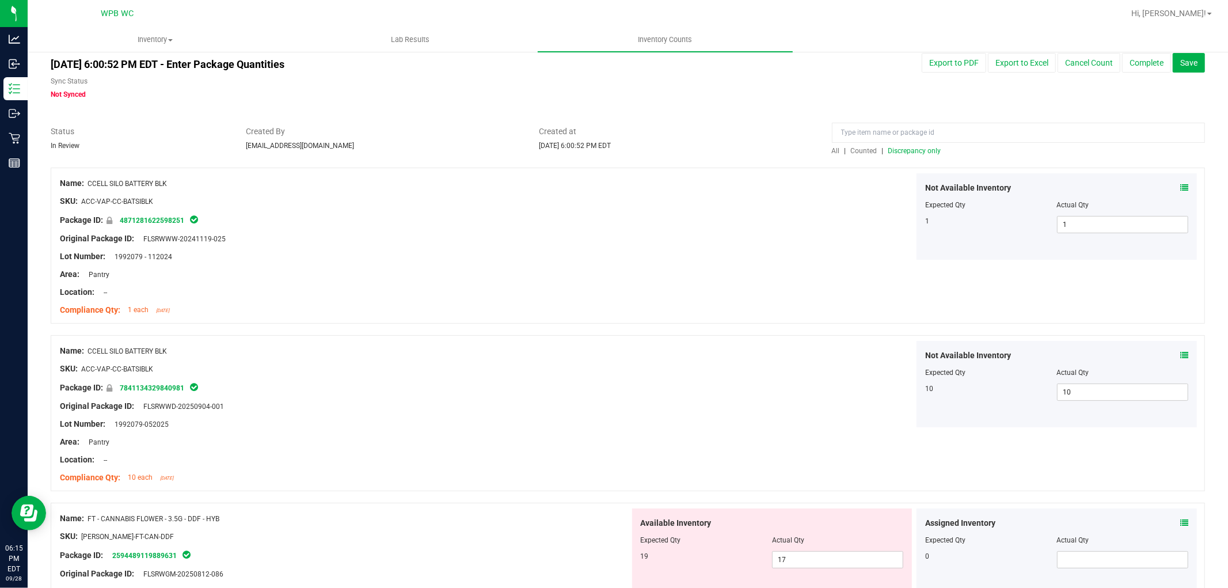
scroll to position [0, 0]
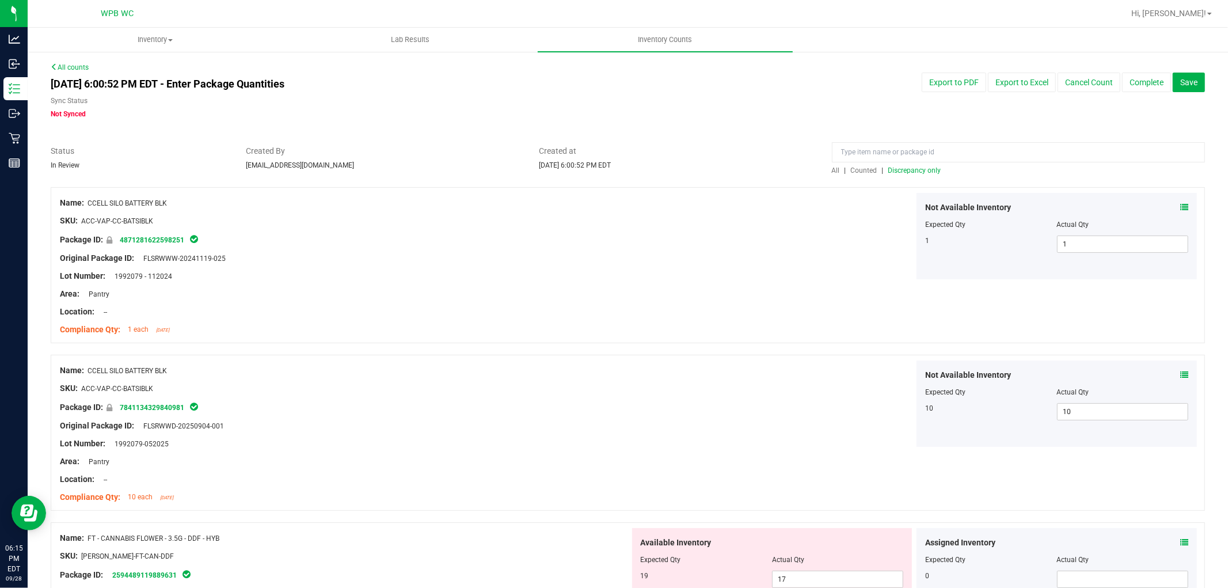
click at [916, 172] on span "Discrepancy only" at bounding box center [915, 170] width 53 height 8
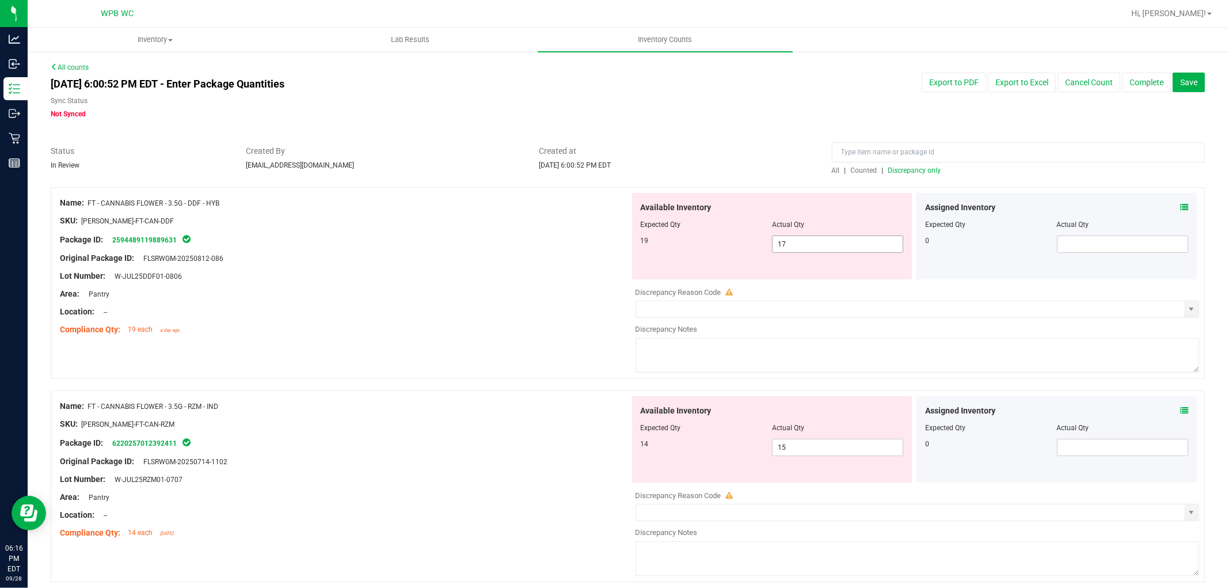
click at [815, 242] on input "17" at bounding box center [838, 244] width 130 height 16
click at [816, 447] on div "Available Inventory Expected Qty Actual Qty 14 15 15" at bounding box center [915, 487] width 570 height 183
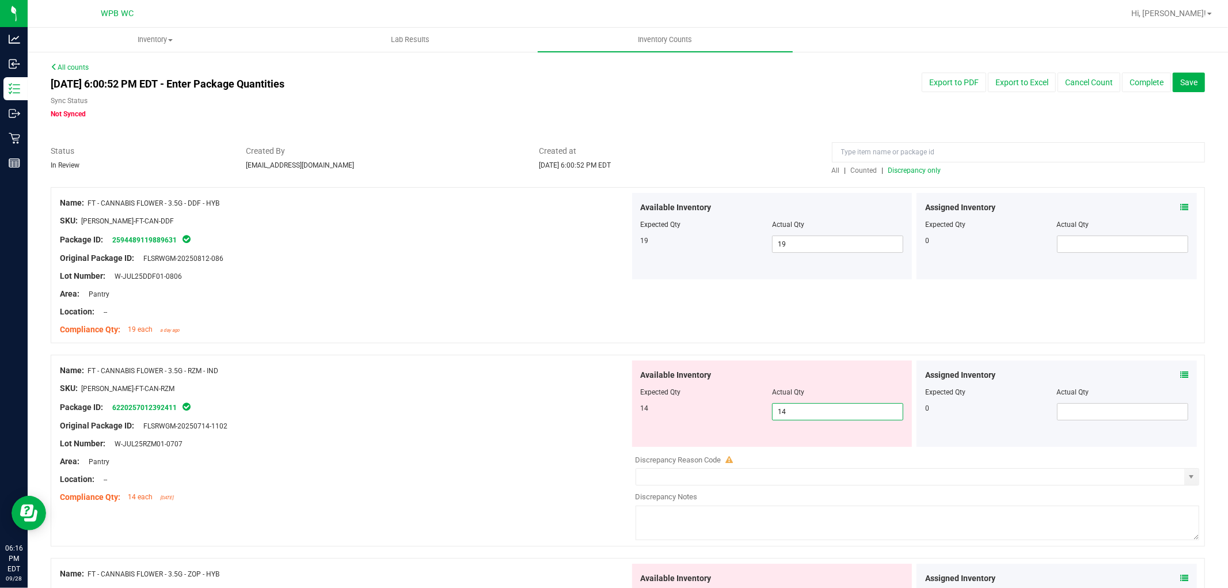
click at [537, 442] on div "Lot Number: W-JUL25RZM01-0707" at bounding box center [345, 444] width 570 height 12
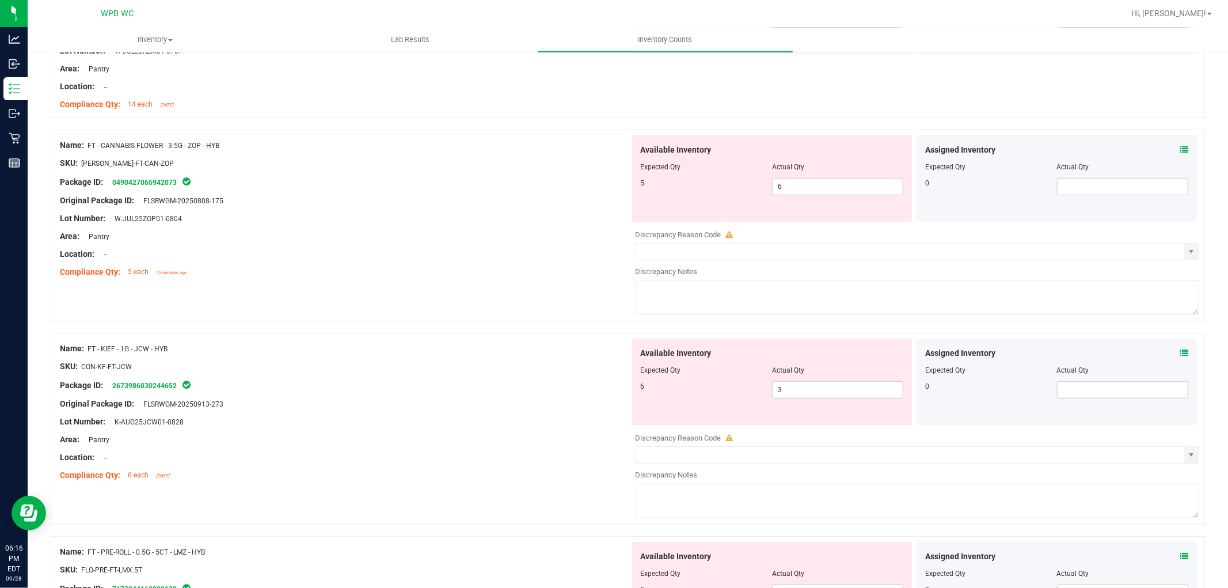
scroll to position [395, 0]
click at [839, 187] on input "6" at bounding box center [838, 184] width 130 height 16
click at [490, 411] on div "Name: FT - KIEF - 1G - JCW - HYB SKU: CON-KF-FT-JCW Package ID: 267398603024465…" at bounding box center [345, 409] width 570 height 147
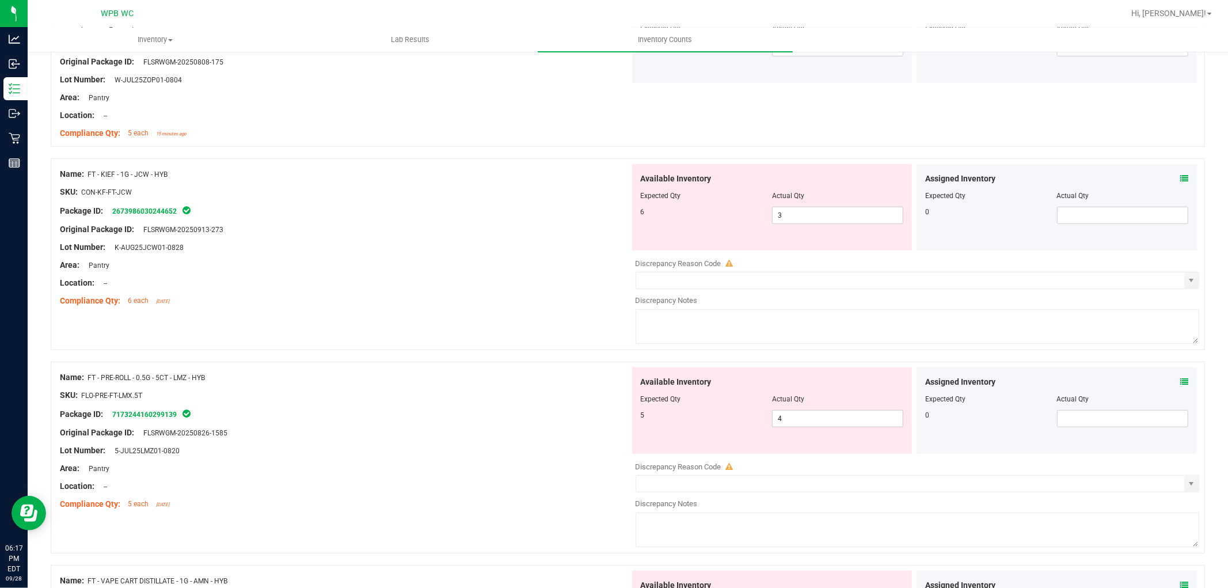
scroll to position [536, 0]
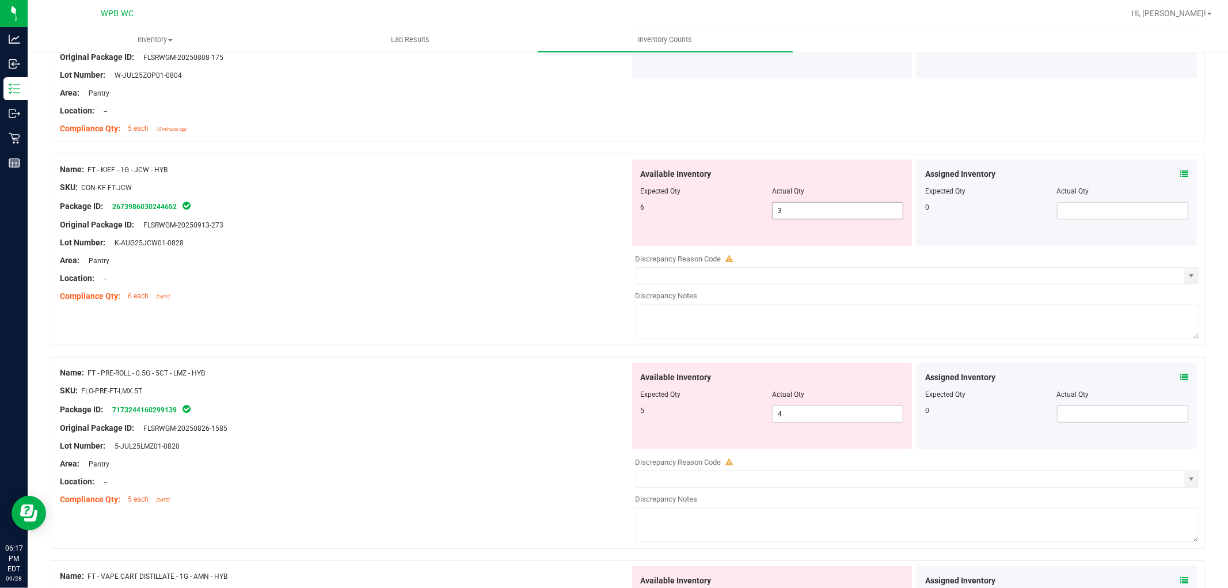
click at [809, 212] on input "3" at bounding box center [838, 211] width 130 height 16
click at [775, 211] on input "3" at bounding box center [838, 211] width 130 height 16
click at [562, 416] on div "Name: FT - PRE-ROLL - 0.5G - 5CT - LMZ - HYB SKU: FLO-PRE-FT-LMX.5T Package ID:…" at bounding box center [345, 436] width 570 height 147
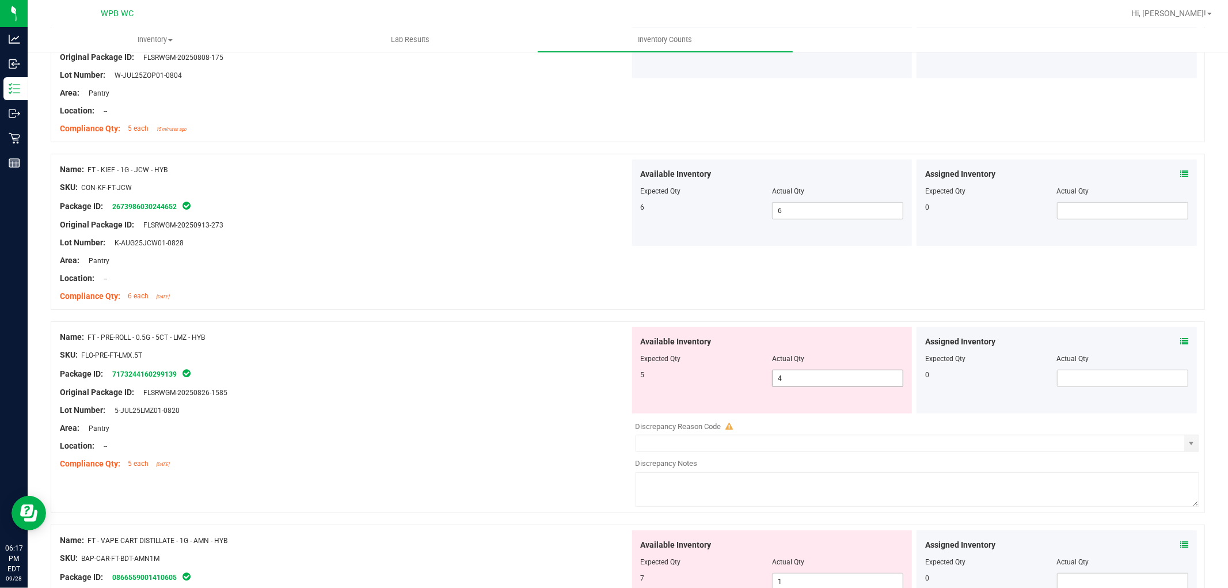
click at [827, 372] on span "4 4" at bounding box center [837, 378] width 131 height 17
click at [827, 372] on input "4" at bounding box center [838, 378] width 130 height 16
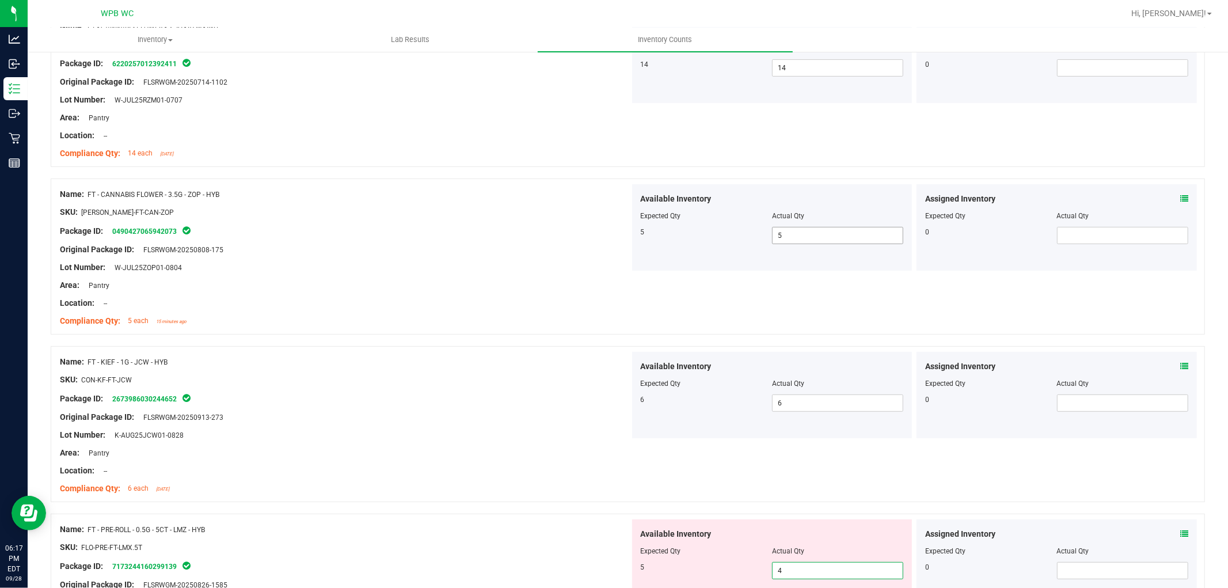
scroll to position [600, 0]
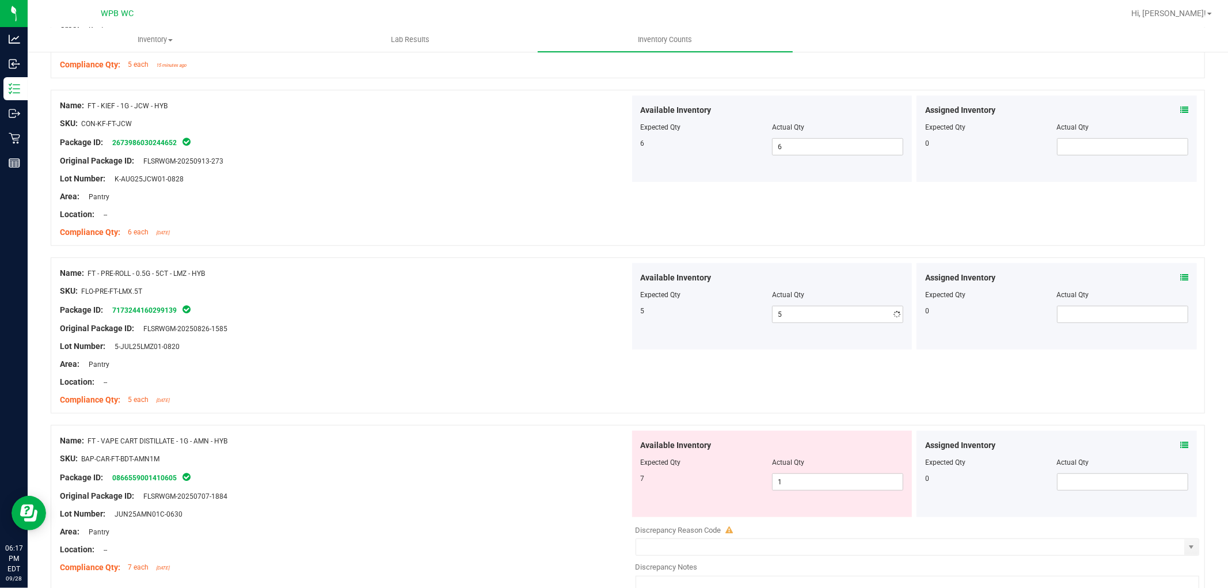
click at [534, 350] on div "Lot Number: 5-JUL25LMZ01-0820" at bounding box center [345, 346] width 570 height 12
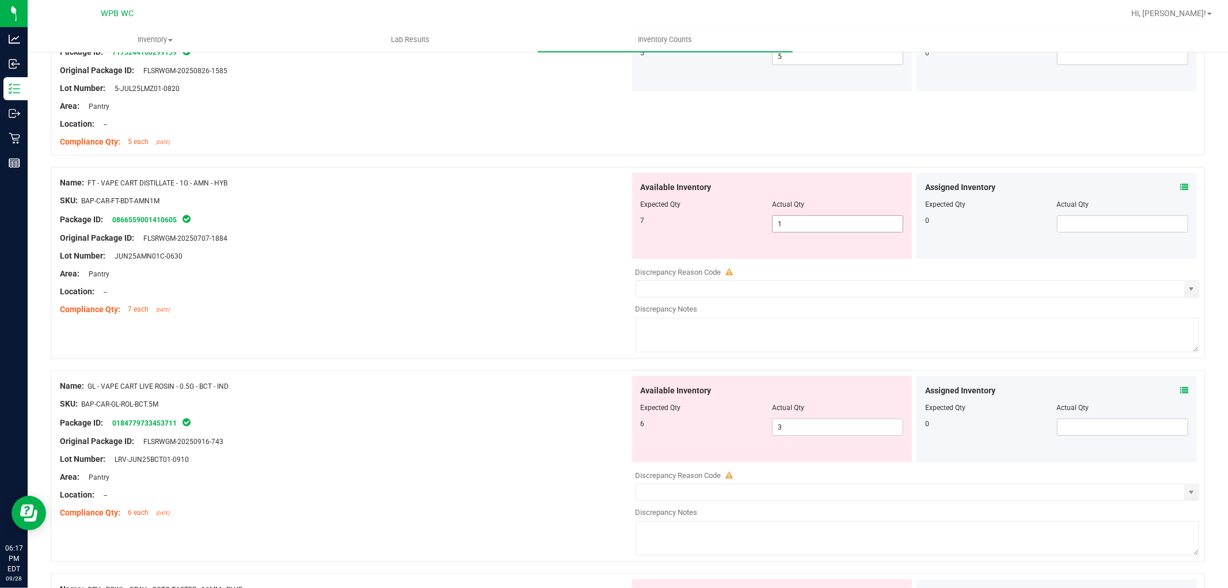
scroll to position [920, 0]
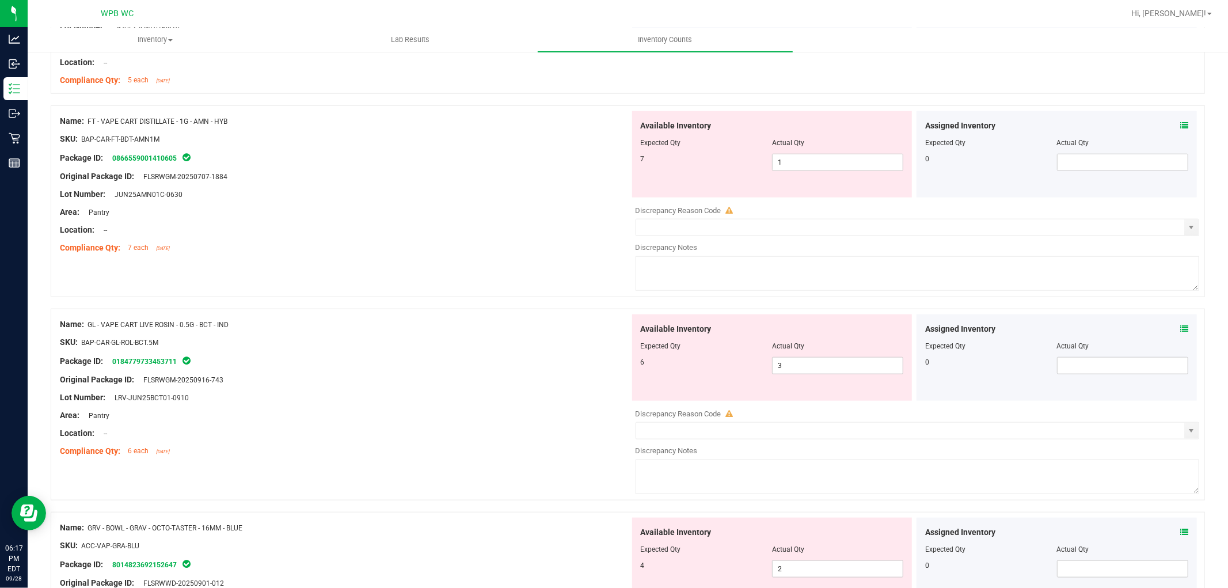
click at [802, 153] on div at bounding box center [772, 151] width 263 height 6
click at [777, 158] on span "1 1" at bounding box center [837, 162] width 131 height 17
click at [777, 158] on input "1" at bounding box center [838, 162] width 130 height 16
click at [543, 367] on div "Name: GL - VAPE CART LIVE ROSIN - 0.5G - BCT - IND SKU: BAP-CAR-GL-ROL-BCT.5M P…" at bounding box center [345, 387] width 570 height 147
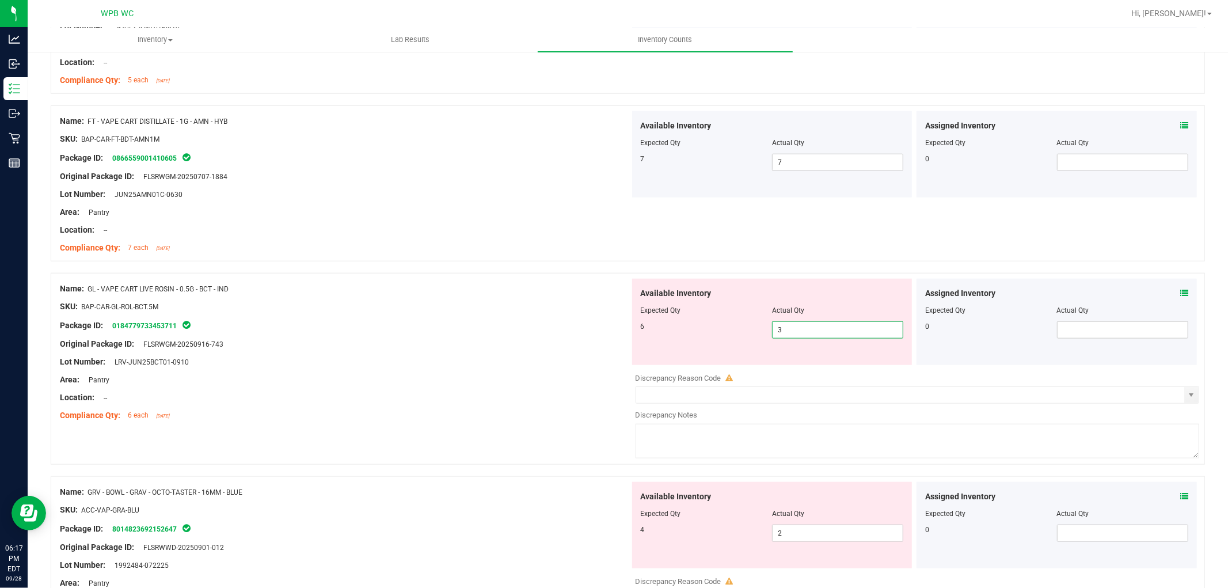
click at [829, 331] on span "3 3" at bounding box center [837, 329] width 131 height 17
click at [829, 331] on input "3" at bounding box center [838, 330] width 130 height 16
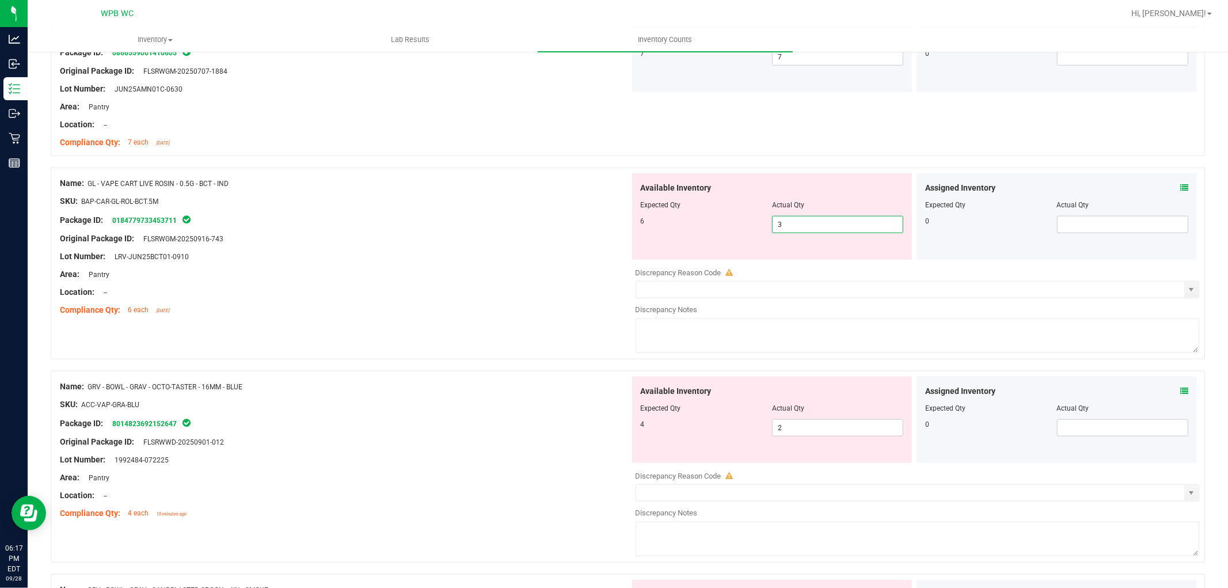
scroll to position [1048, 0]
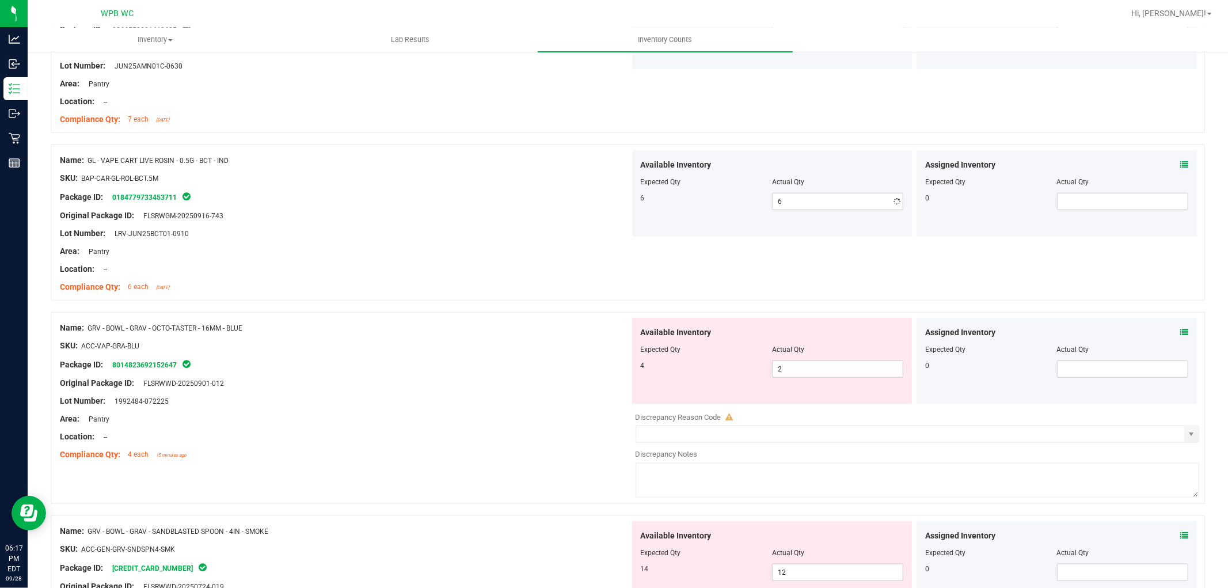
click at [427, 325] on div "Name: FT - CANNABIS FLOWER - 3.5G - DDF - HYB SKU: [PERSON_NAME]-FT-CAN-DDF Pac…" at bounding box center [628, 443] width 1155 height 2609
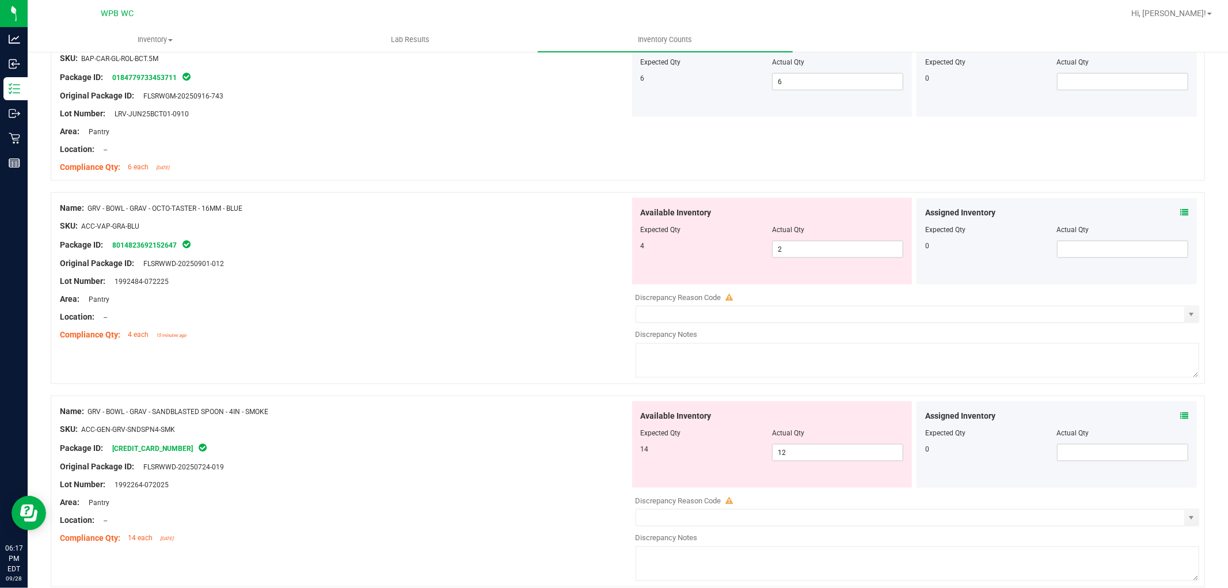
scroll to position [1176, 0]
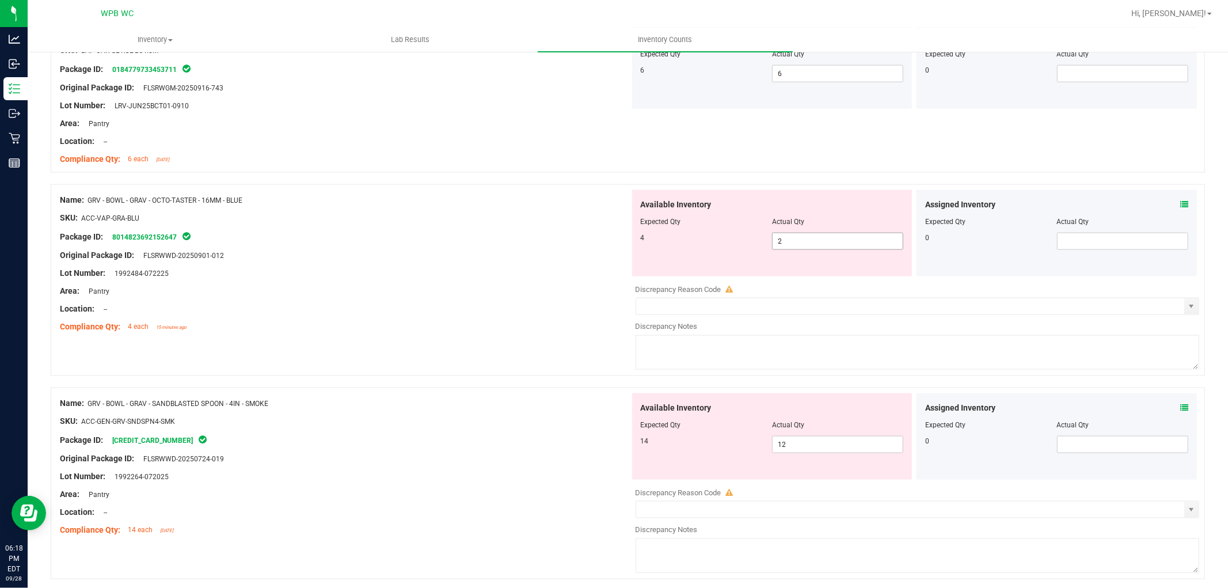
click at [802, 240] on span "2 2" at bounding box center [837, 241] width 131 height 17
click at [802, 240] on input "2" at bounding box center [838, 241] width 130 height 16
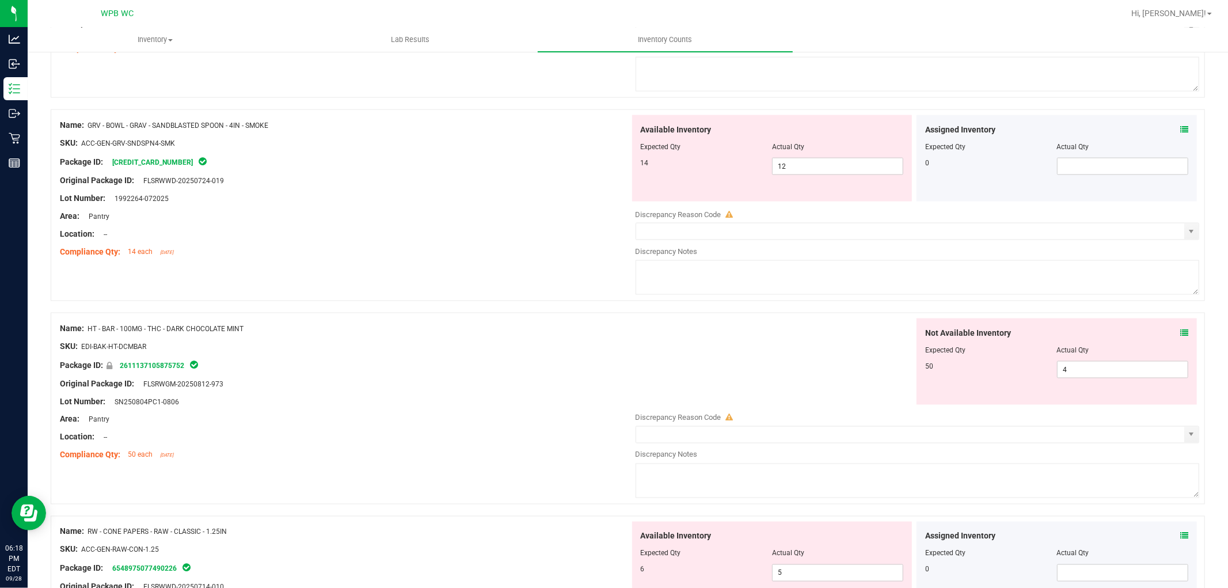
scroll to position [1432, 0]
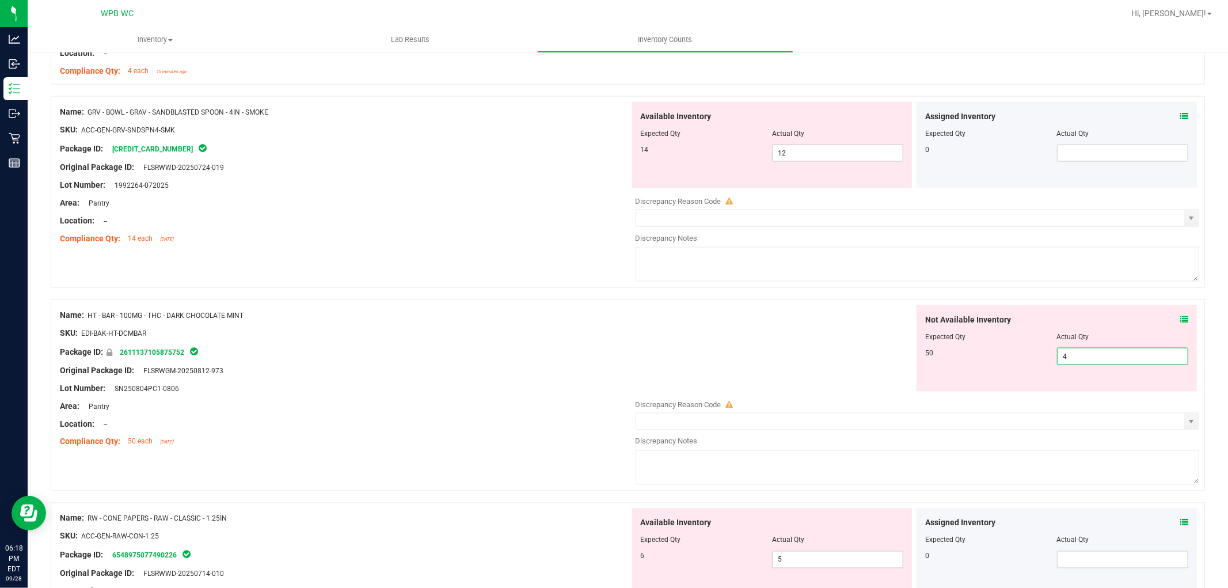
click at [1088, 396] on div "Not Available Inventory Expected Qty Actual Qty 50 4 4" at bounding box center [915, 396] width 570 height 183
click at [1088, 396] on div at bounding box center [918, 396] width 564 height 6
click at [1072, 355] on span "4 4" at bounding box center [1122, 356] width 131 height 17
click at [1072, 355] on input "4" at bounding box center [1123, 356] width 130 height 16
click at [778, 366] on div "Not Available Inventory Expected Qty Actual Qty 50 50 50" at bounding box center [915, 348] width 570 height 86
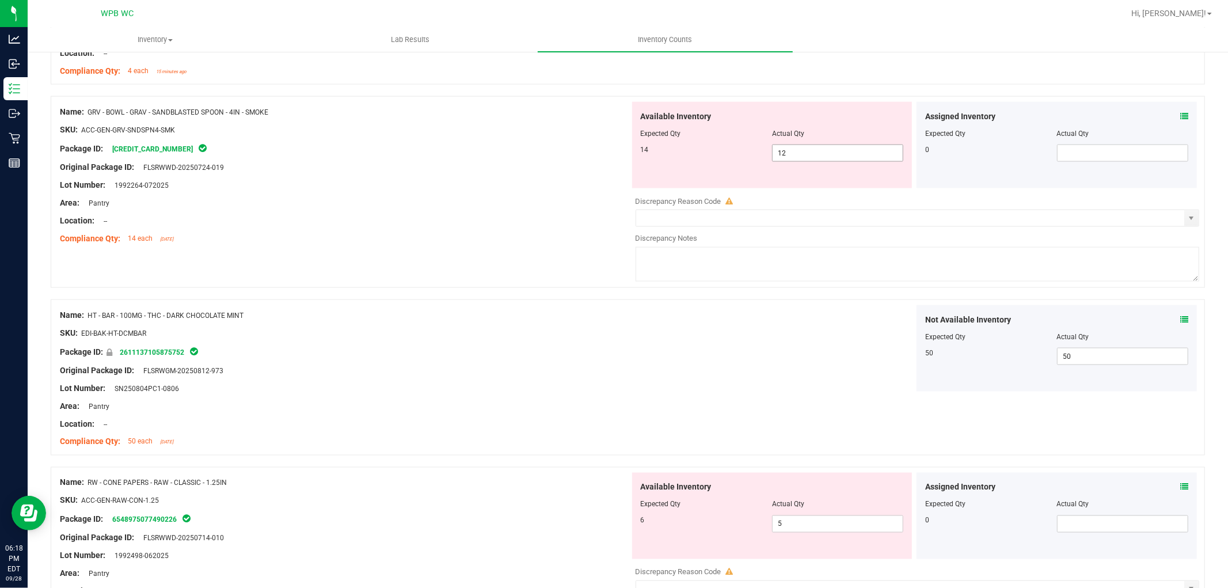
click at [798, 151] on span "12 12" at bounding box center [837, 153] width 131 height 17
click at [798, 151] on input "12" at bounding box center [838, 153] width 130 height 16
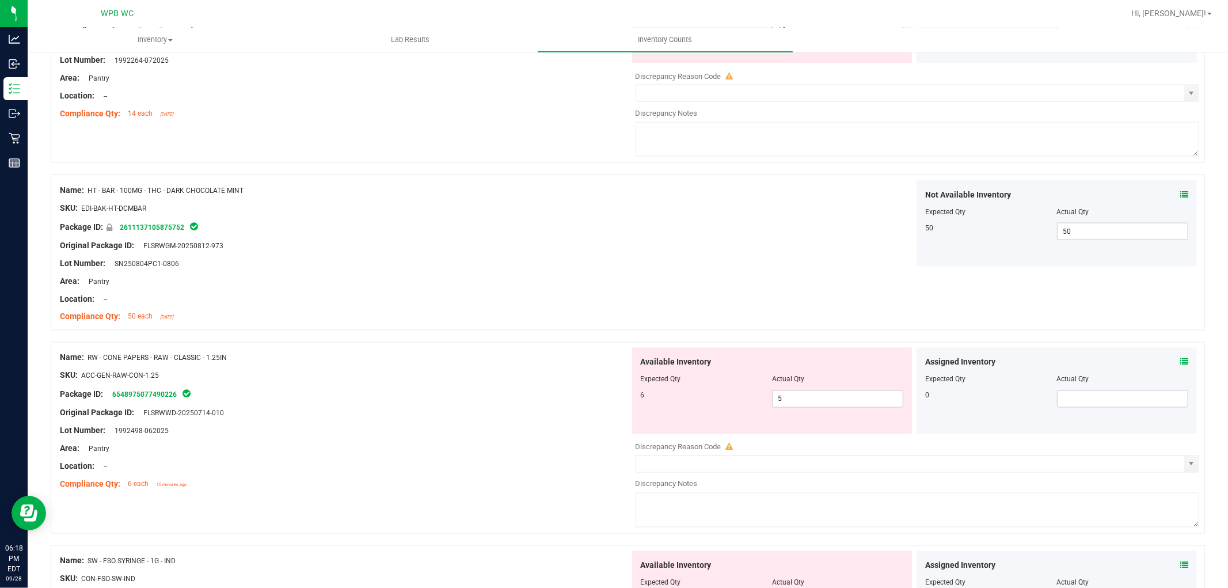
scroll to position [1688, 0]
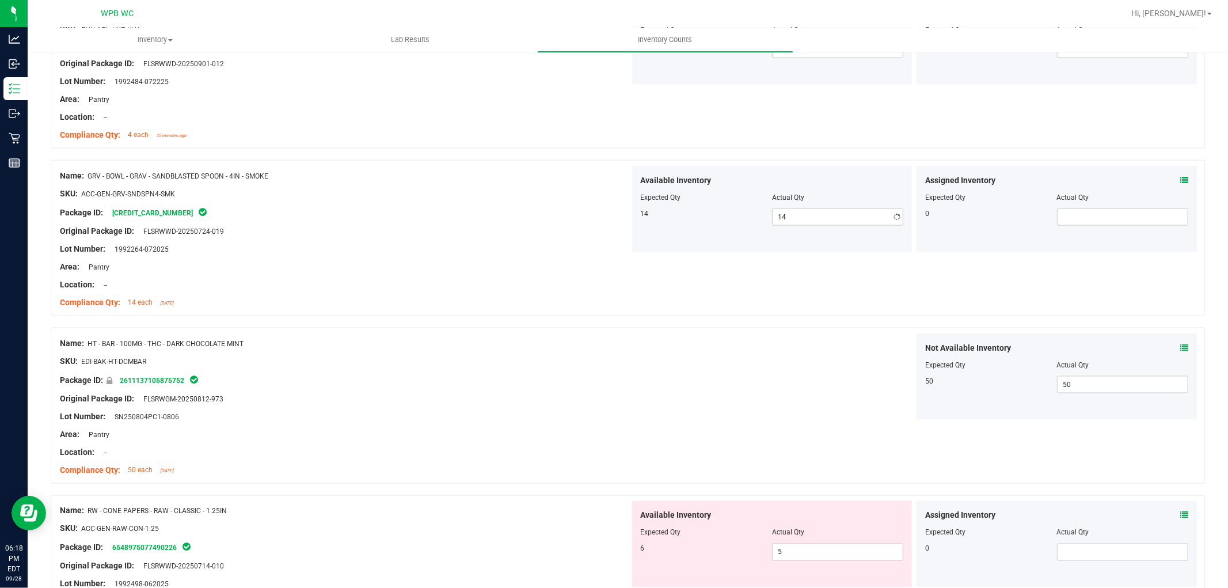
click at [556, 235] on div "Original Package ID: FLSRWWD-20250724-019" at bounding box center [345, 231] width 570 height 12
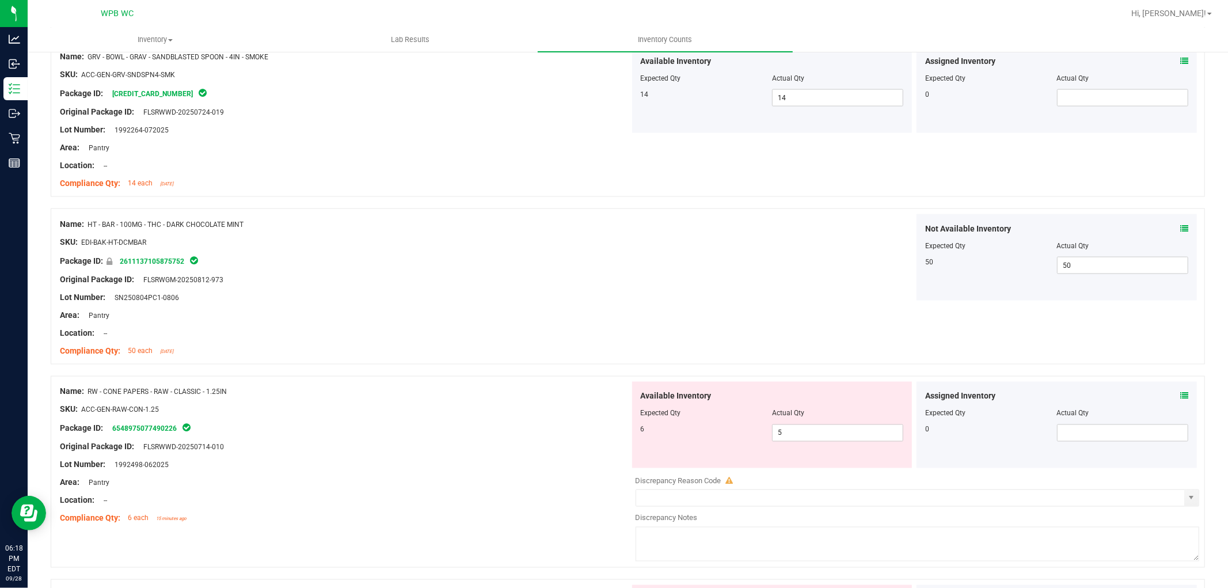
scroll to position [1624, 0]
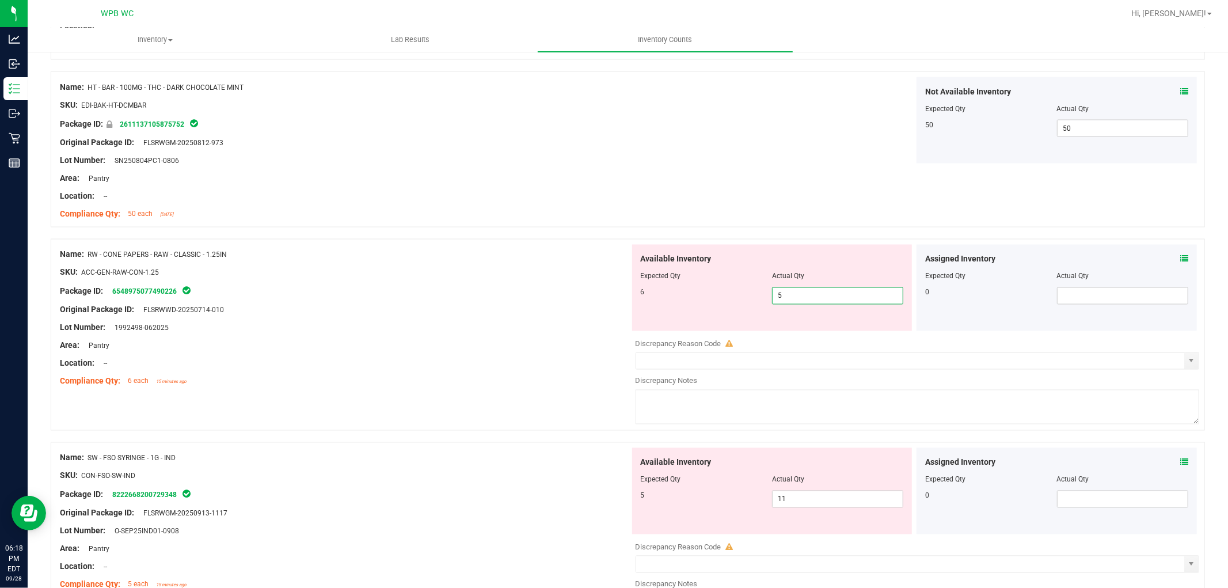
click at [792, 292] on span "5 5" at bounding box center [837, 295] width 131 height 17
click at [792, 292] on input "5" at bounding box center [838, 296] width 130 height 16
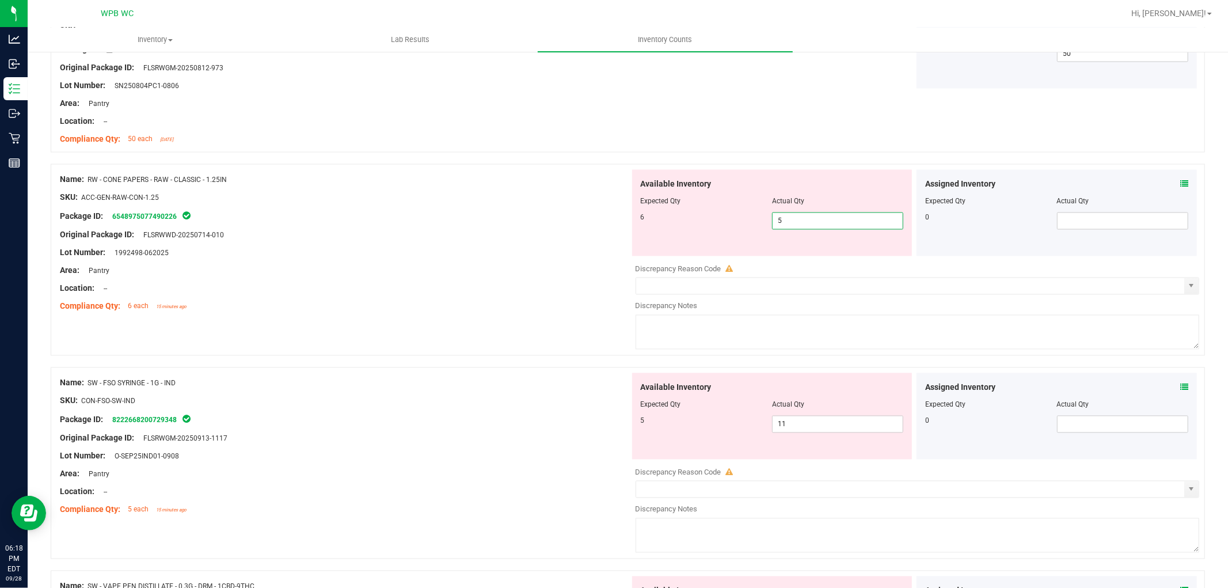
scroll to position [1688, 0]
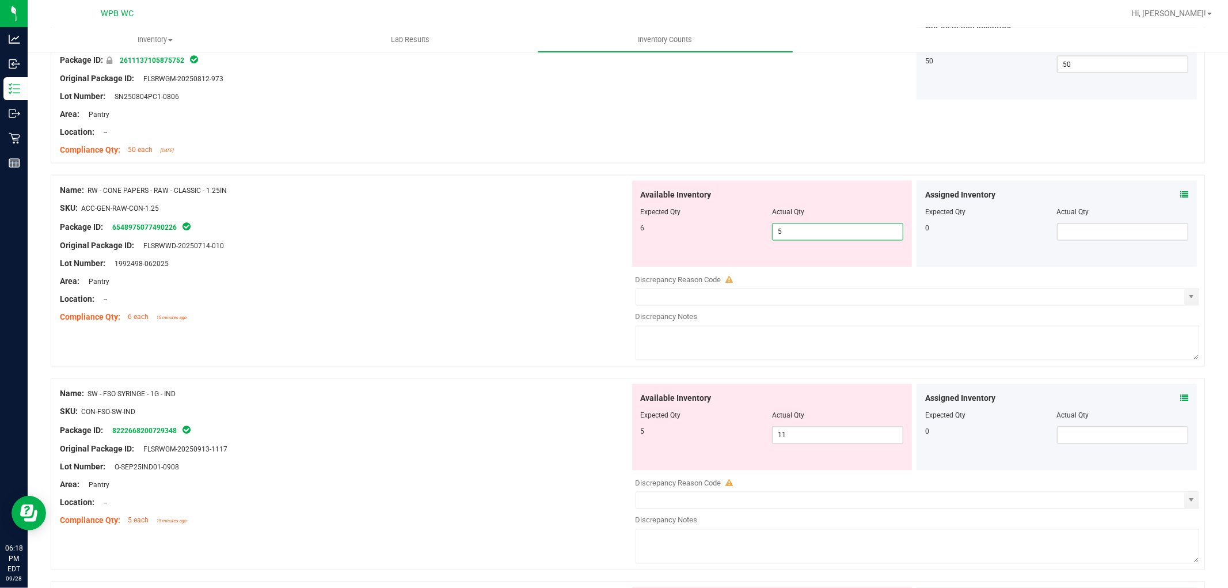
click at [532, 213] on div "SKU: ACC-GEN-RAW-CON-1.25" at bounding box center [345, 209] width 570 height 12
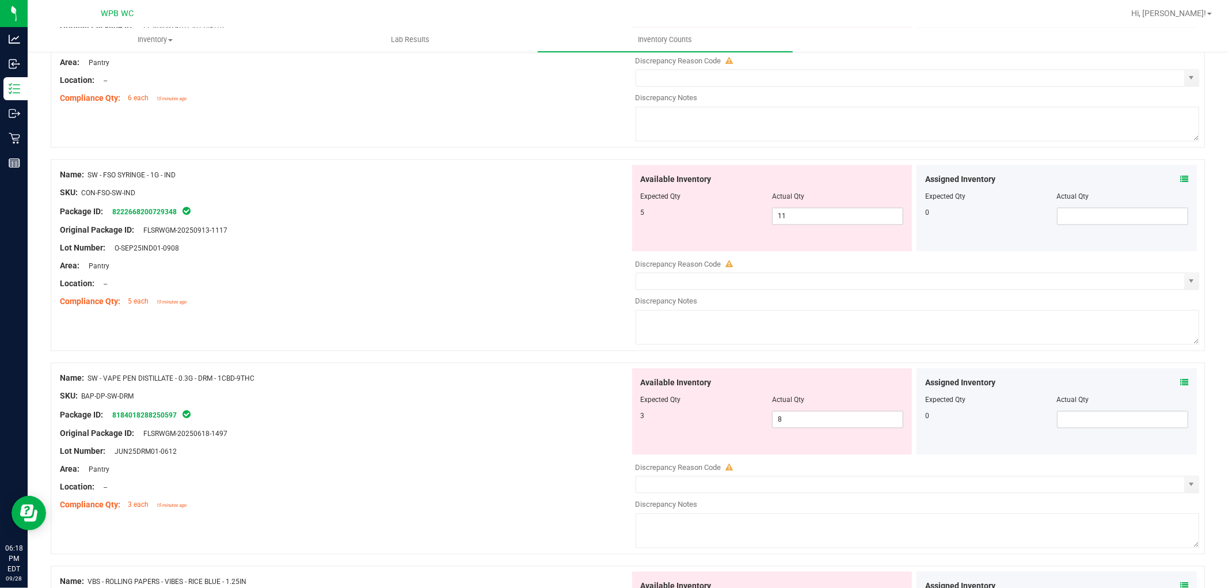
scroll to position [1944, 0]
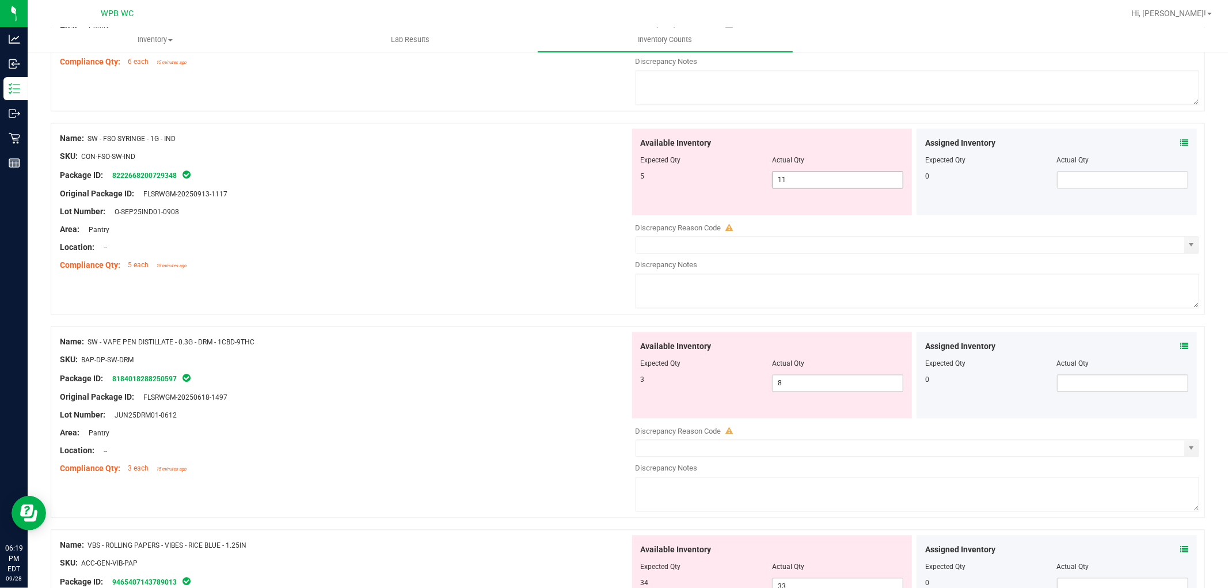
click at [788, 180] on span "11 11" at bounding box center [837, 179] width 131 height 17
click at [788, 180] on input "11" at bounding box center [838, 180] width 130 height 16
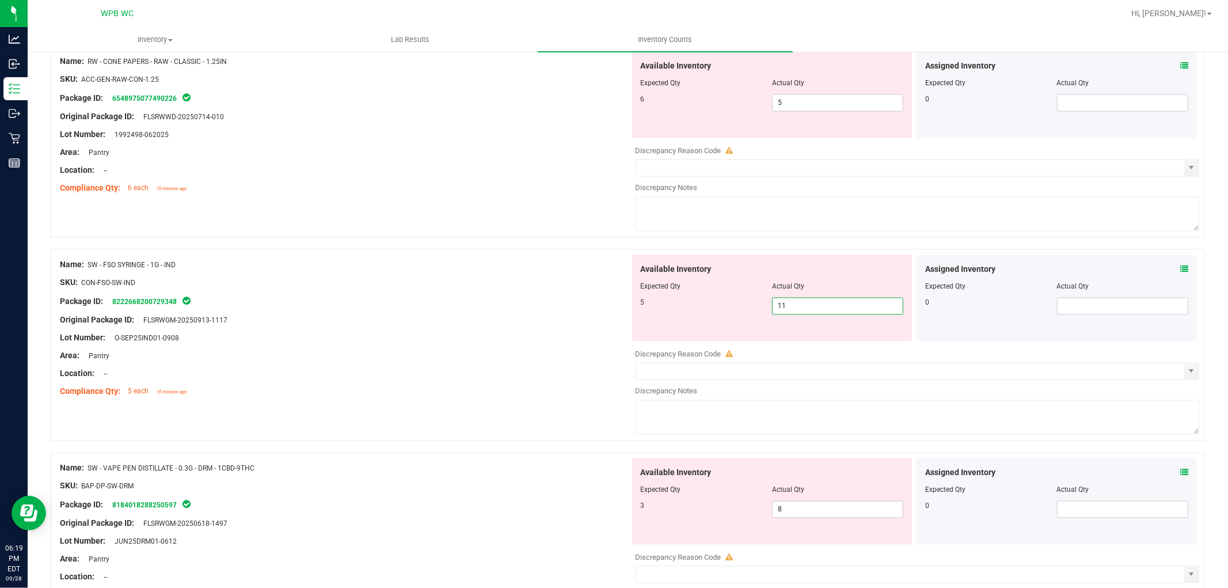
scroll to position [1816, 0]
click at [779, 97] on span "5 5" at bounding box center [837, 104] width 131 height 17
click at [779, 97] on input "5" at bounding box center [838, 104] width 130 height 16
click at [329, 192] on div "Compliance Qty: 6 each 15 minutes ago" at bounding box center [345, 190] width 570 height 12
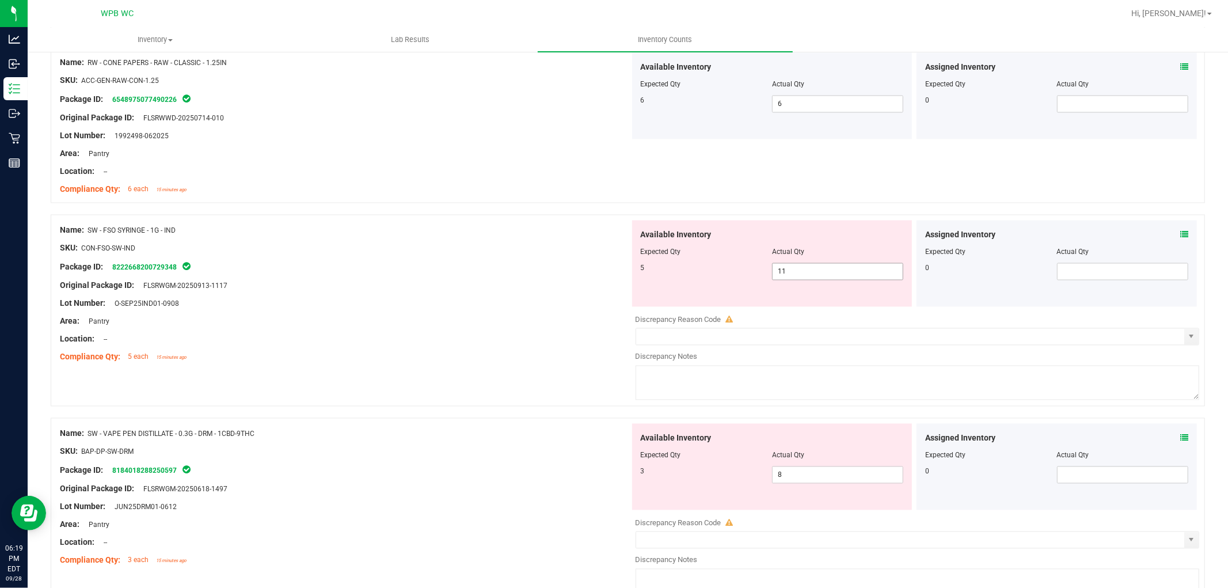
click at [809, 269] on span "11 11" at bounding box center [837, 271] width 131 height 17
click at [809, 269] on input "11" at bounding box center [838, 272] width 130 height 16
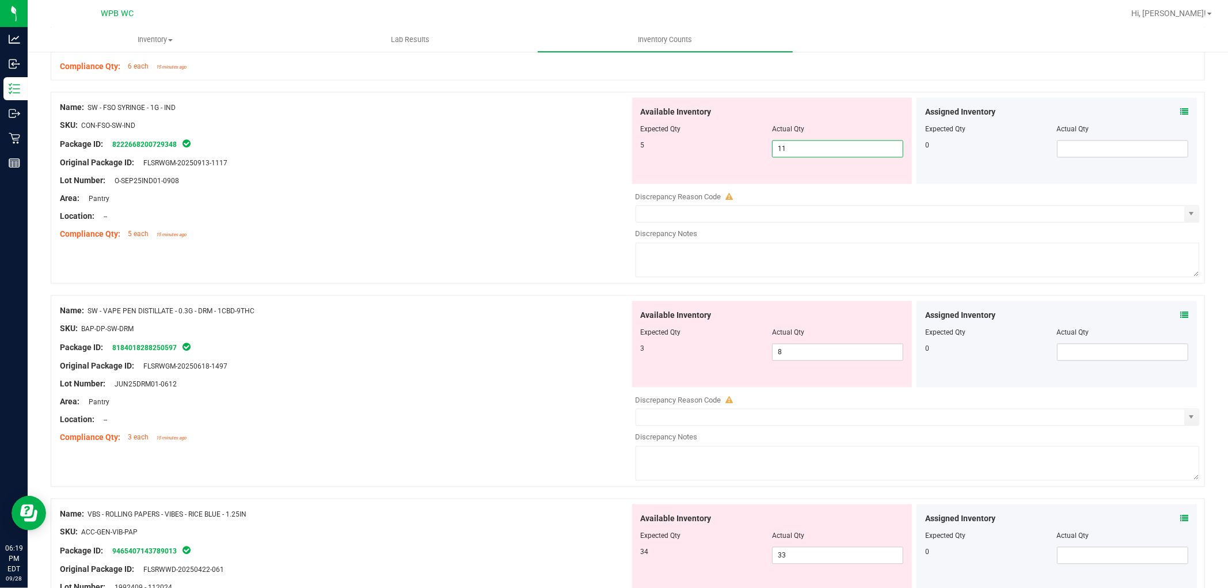
scroll to position [2008, 0]
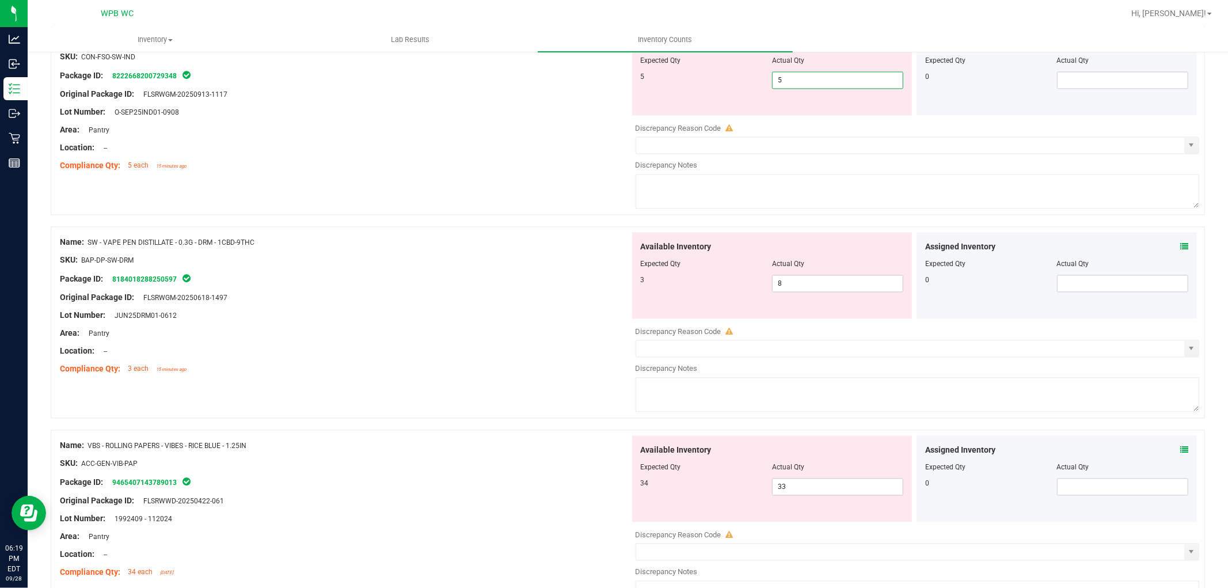
click at [427, 268] on div "Name: SW - VAPE PEN DISTILLATE - 0.3G - DRM - 1CBD-9THC SKU: BAP-DP-SW-DRM Pack…" at bounding box center [345, 305] width 570 height 147
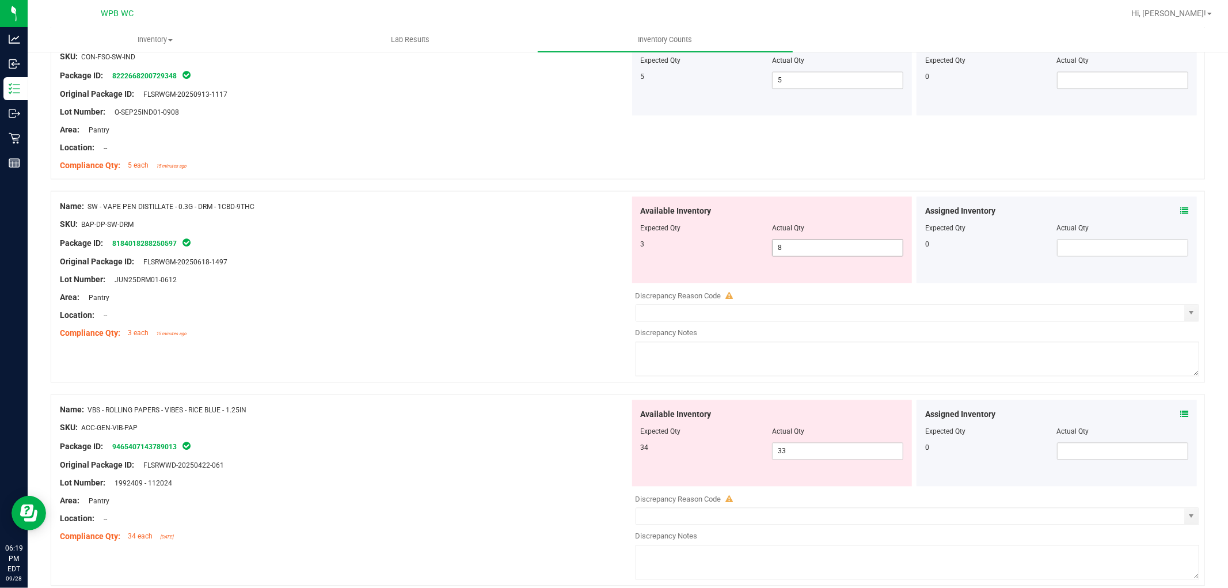
click at [780, 246] on span "8 8" at bounding box center [837, 247] width 131 height 17
click at [0, 0] on input "8" at bounding box center [0, 0] width 0 height 0
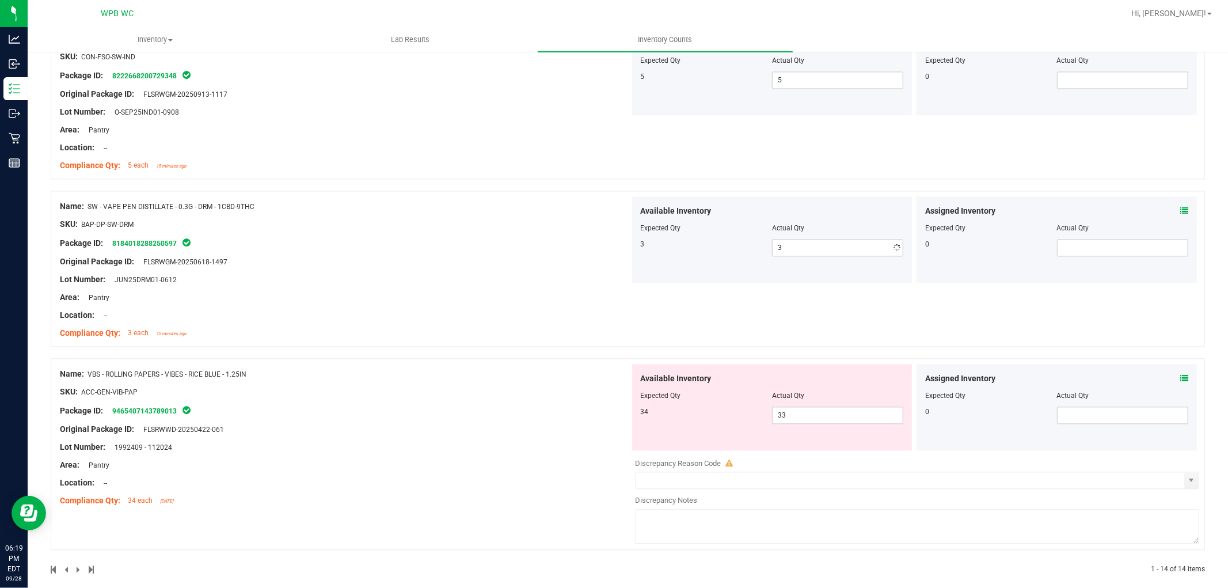
click at [465, 298] on div "Area: Pantry" at bounding box center [345, 297] width 570 height 12
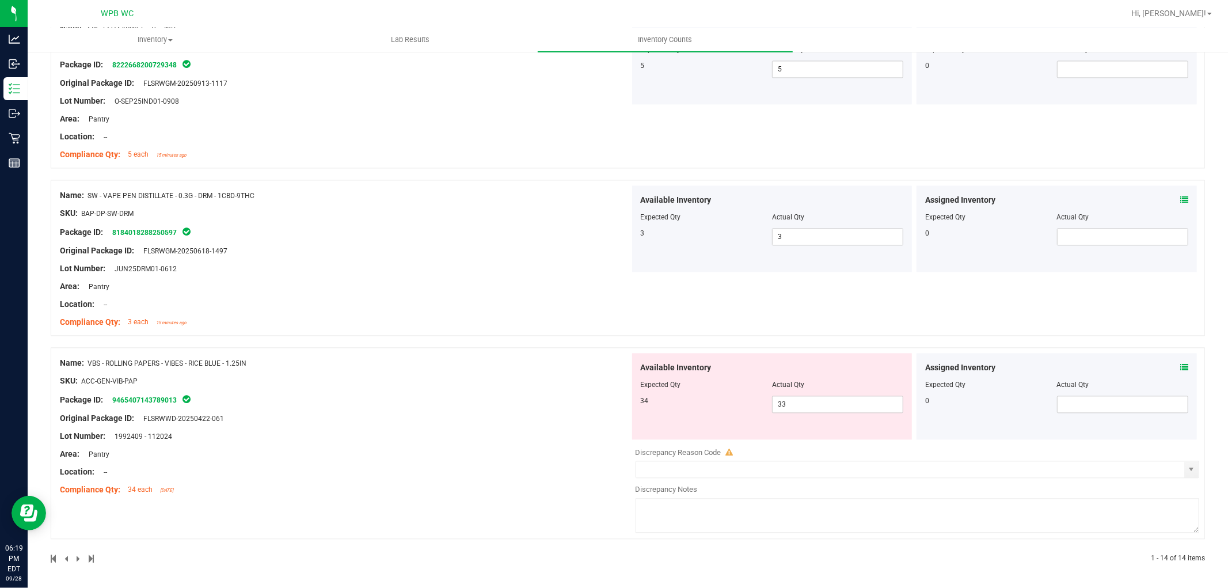
scroll to position [2021, 0]
click at [812, 402] on span "33 33" at bounding box center [837, 402] width 131 height 17
click at [812, 402] on input "33" at bounding box center [838, 403] width 130 height 16
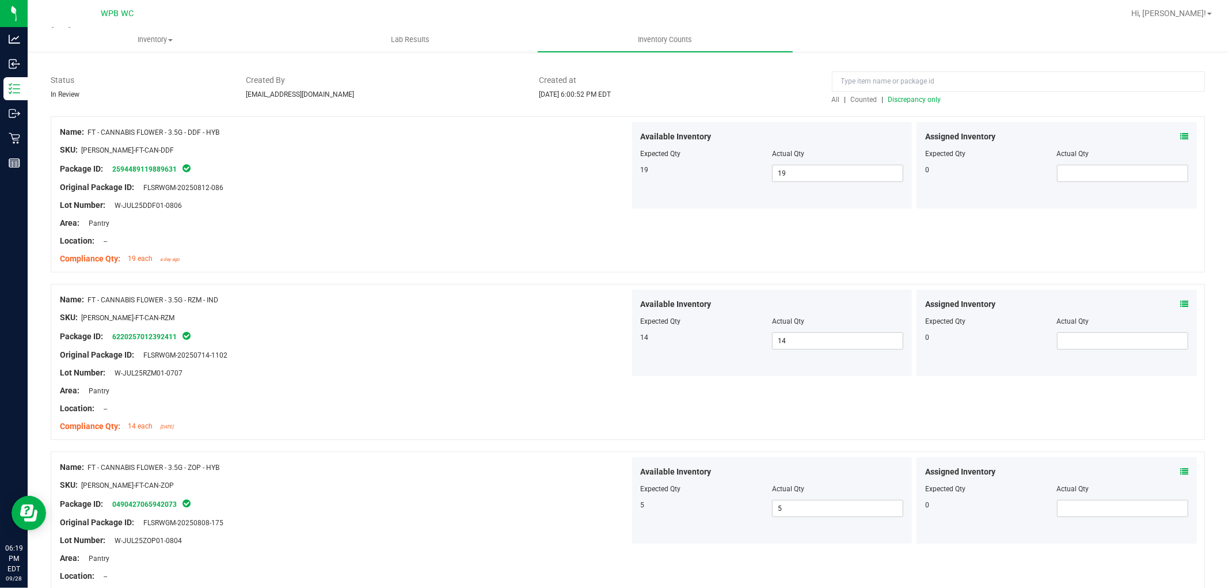
scroll to position [0, 0]
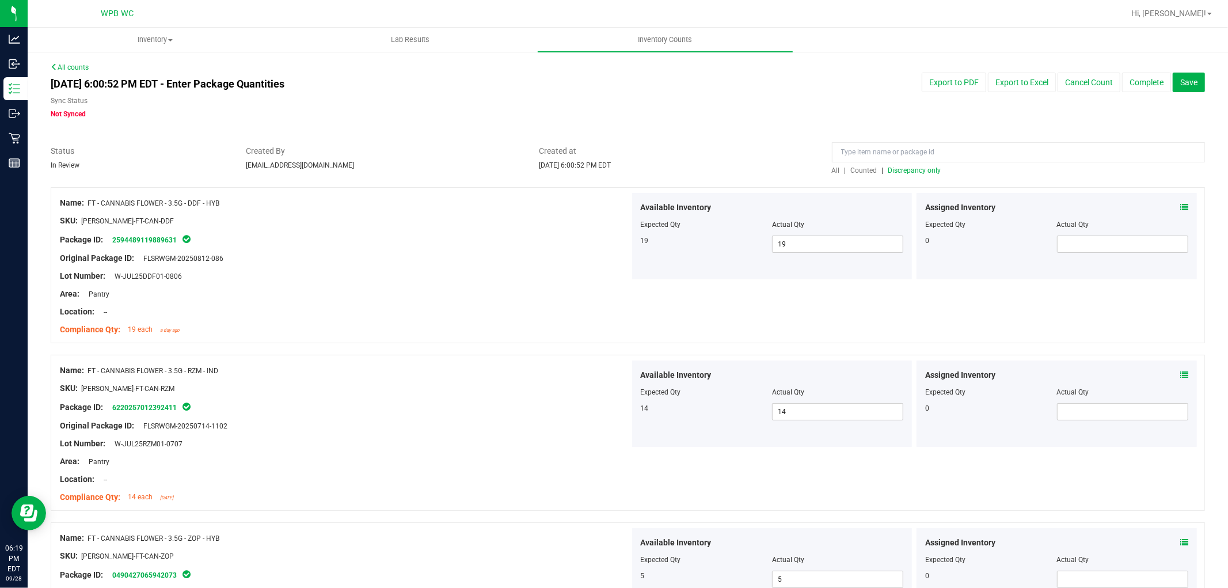
click at [920, 166] on span "Discrepancy only" at bounding box center [915, 170] width 53 height 8
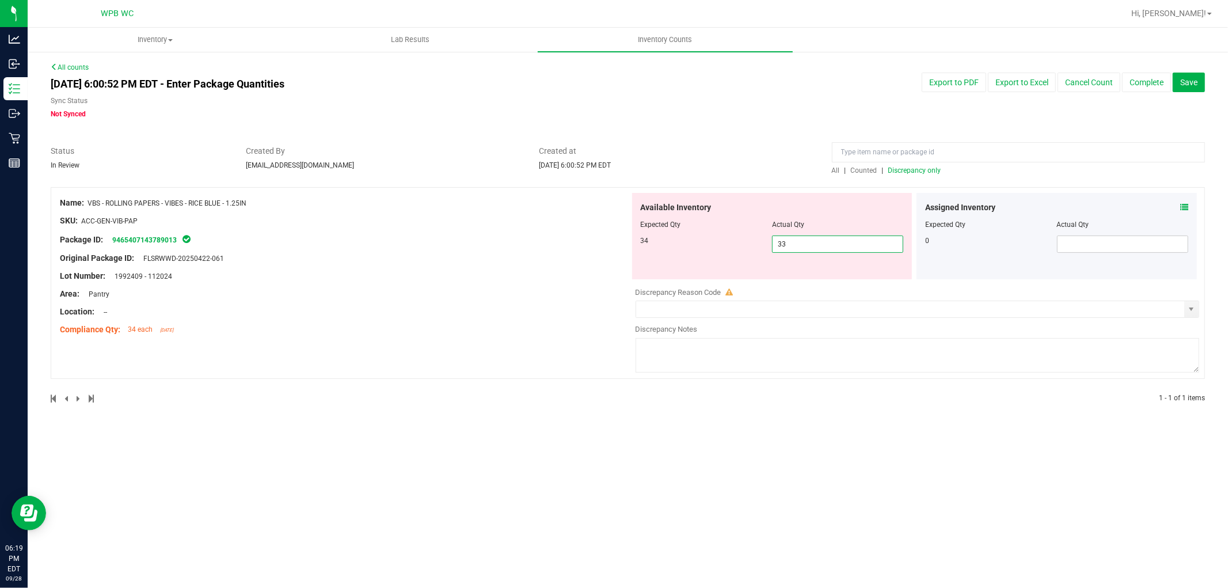
click at [838, 238] on span "33 33" at bounding box center [837, 244] width 131 height 17
click at [838, 238] on input "33" at bounding box center [838, 244] width 130 height 16
click at [551, 277] on div "Lot Number: 1992409 - 112024" at bounding box center [345, 276] width 570 height 12
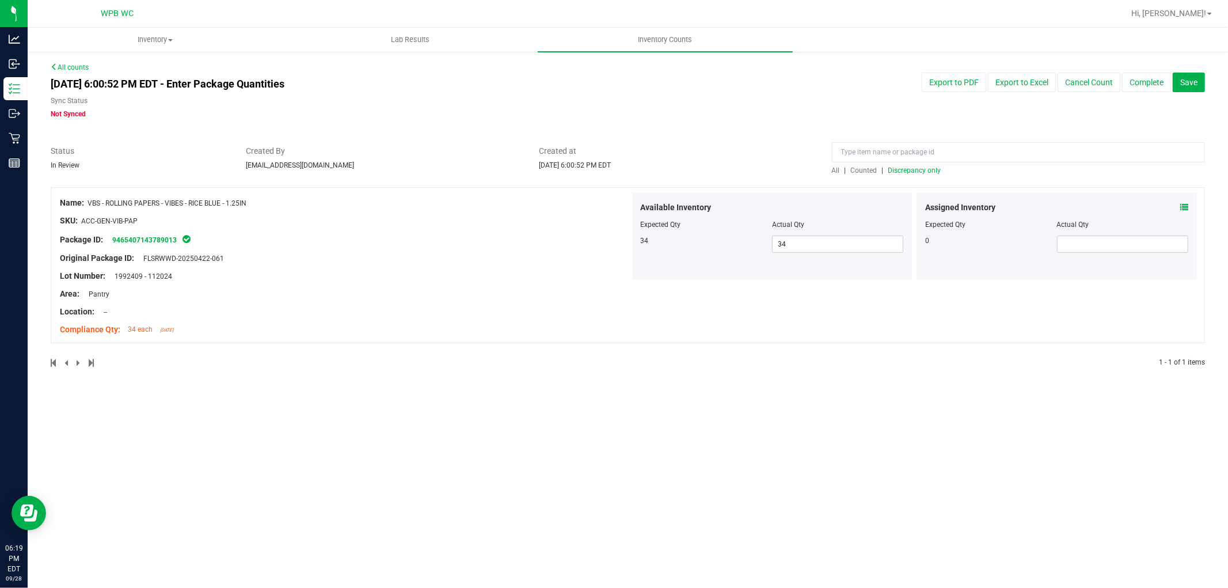
click at [930, 172] on span "Discrepancy only" at bounding box center [915, 170] width 53 height 8
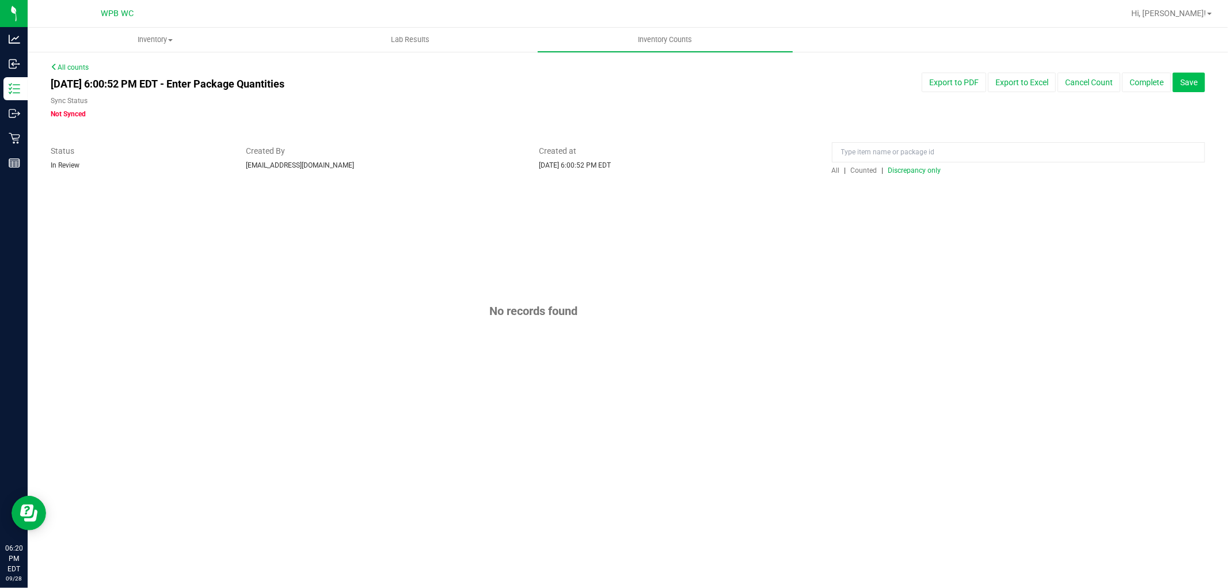
click at [1196, 88] on button "Save" at bounding box center [1189, 83] width 32 height 20
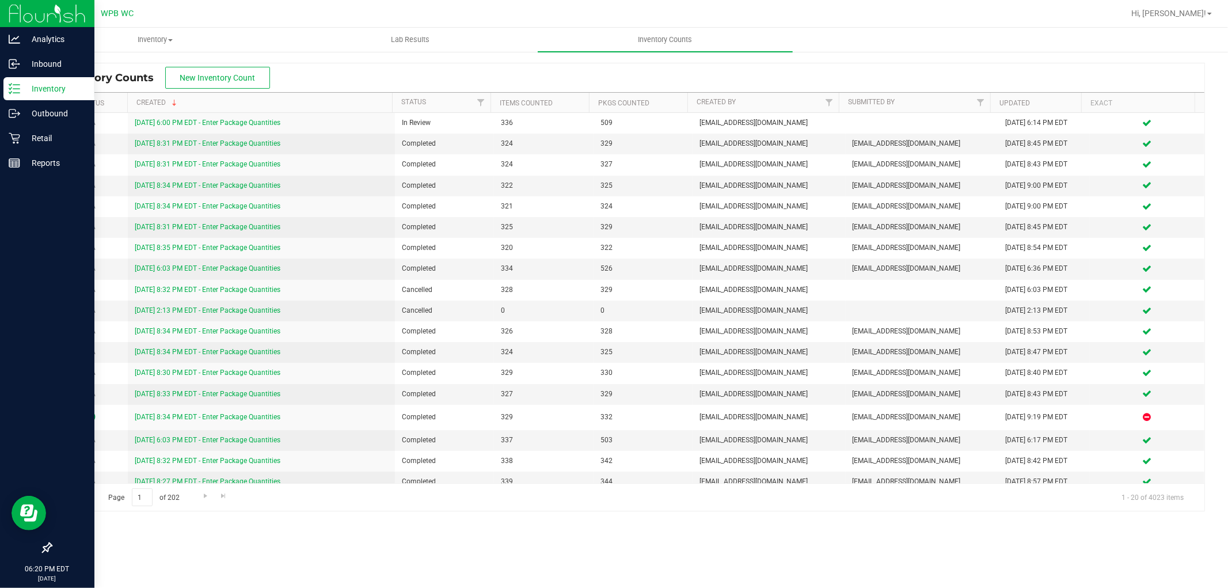
click at [48, 89] on p "Inventory" at bounding box center [54, 89] width 69 height 14
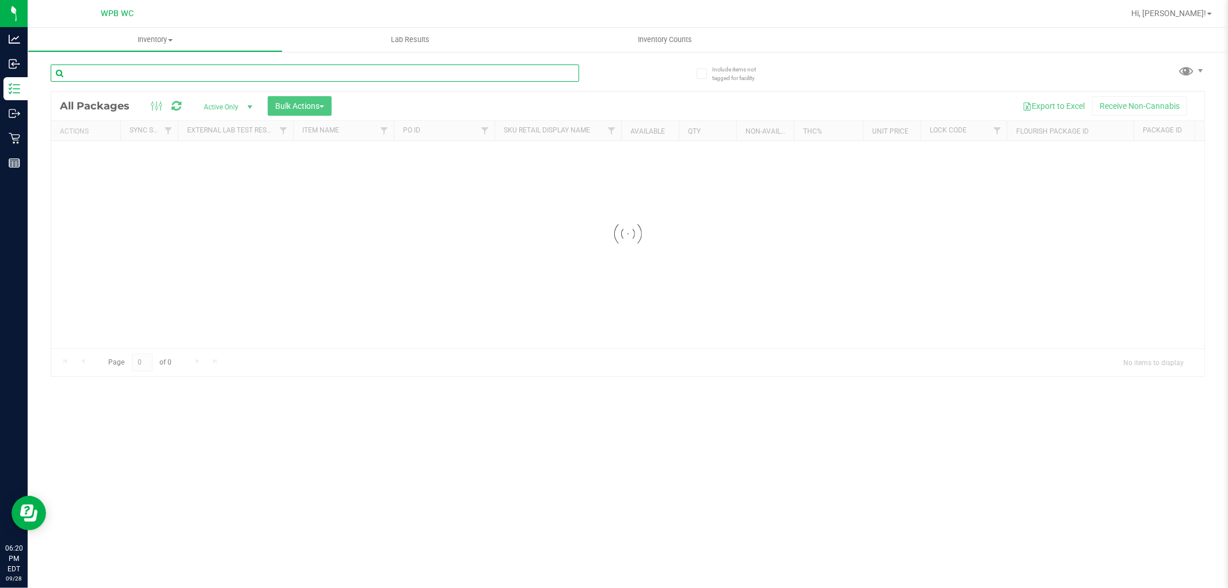
click at [188, 75] on input "text" at bounding box center [315, 73] width 529 height 17
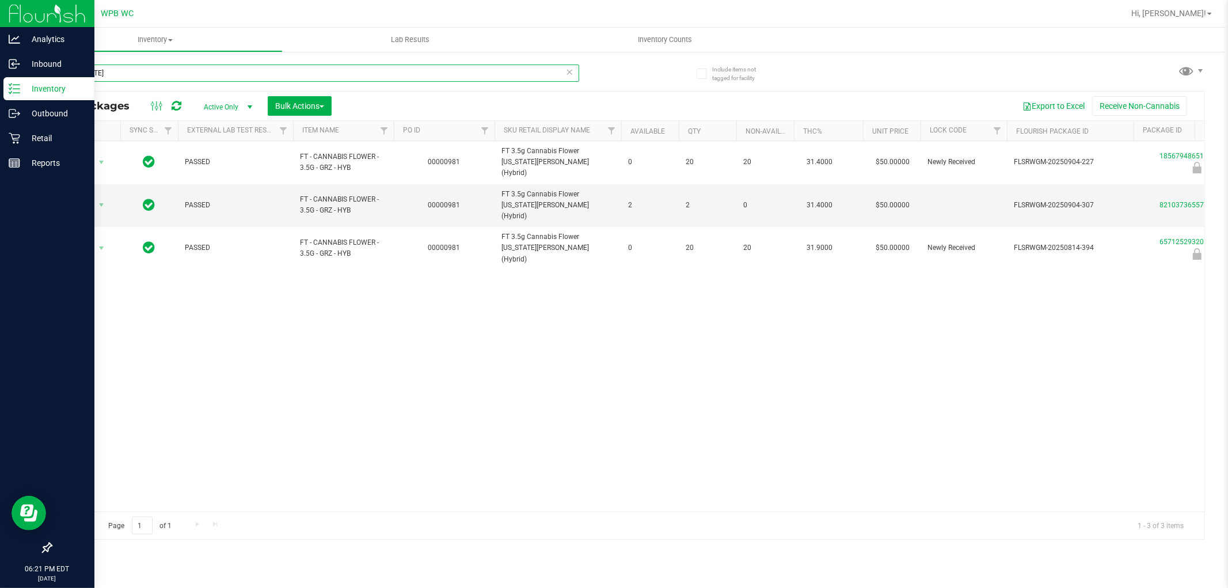
drag, startPoint x: 85, startPoint y: 73, endPoint x: 0, endPoint y: 77, distance: 84.8
click at [3, 74] on div "Analytics Inbound Inventory Outbound Retail Reports 06:21 PM EDT [DATE] 09/28 W…" at bounding box center [614, 294] width 1228 height 588
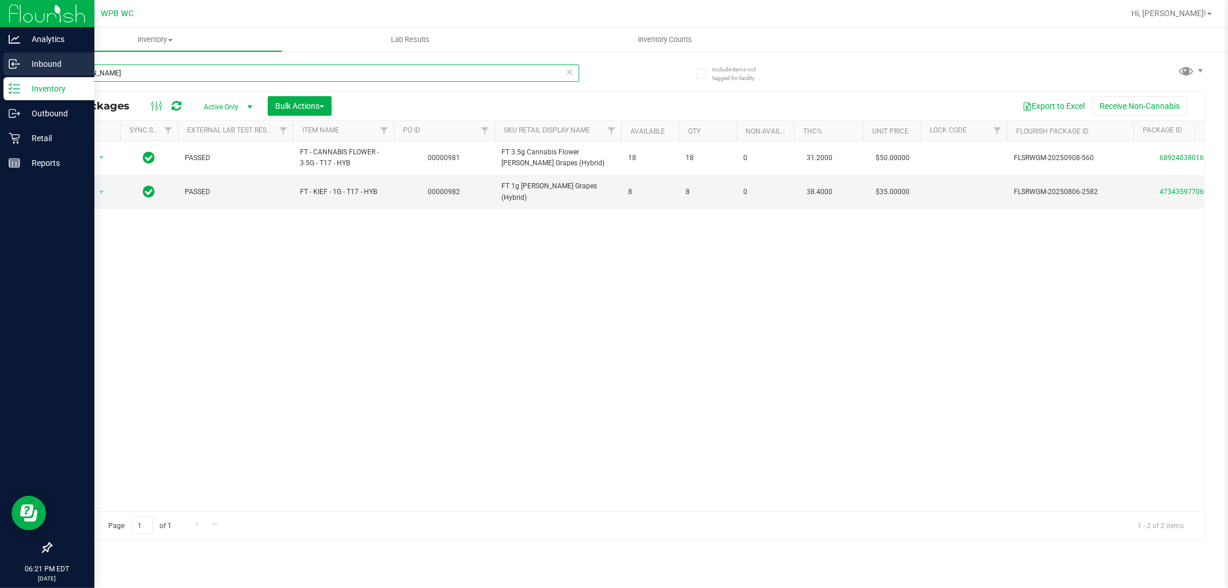
drag, startPoint x: 60, startPoint y: 66, endPoint x: 0, endPoint y: 70, distance: 60.0
click at [0, 70] on div "Analytics Inbound Inventory Outbound Retail Reports 06:21 PM EDT [DATE] 09/28 W…" at bounding box center [614, 294] width 1228 height 588
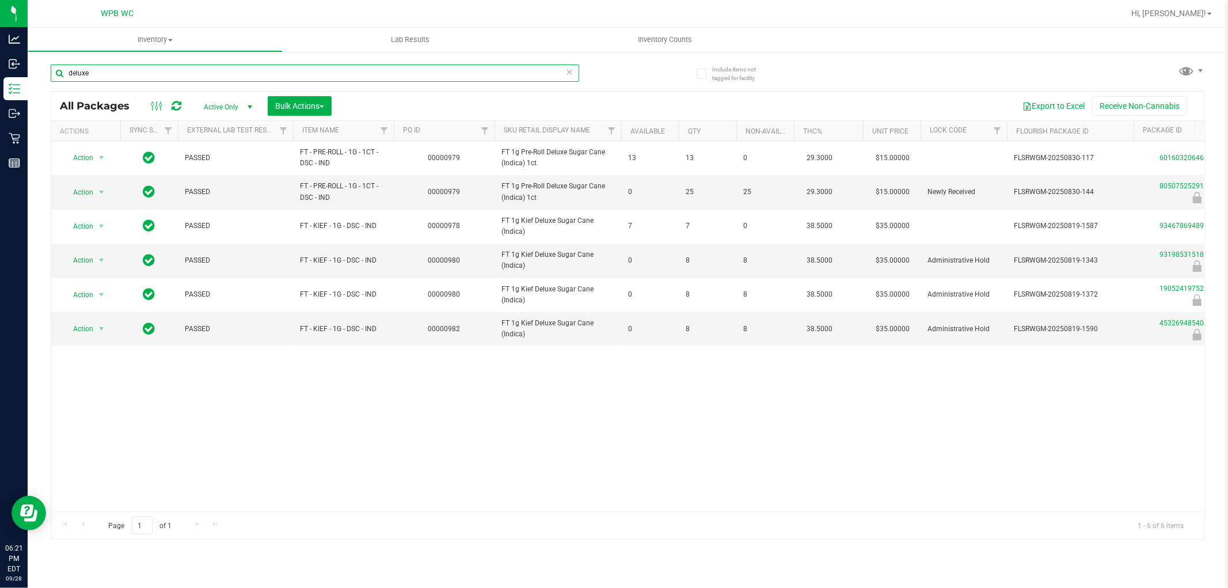
drag, startPoint x: 105, startPoint y: 77, endPoint x: 47, endPoint y: 79, distance: 58.8
click at [40, 77] on div "Include items not tagged for facility deluxe All Packages Active Only Active On…" at bounding box center [628, 226] width 1201 height 351
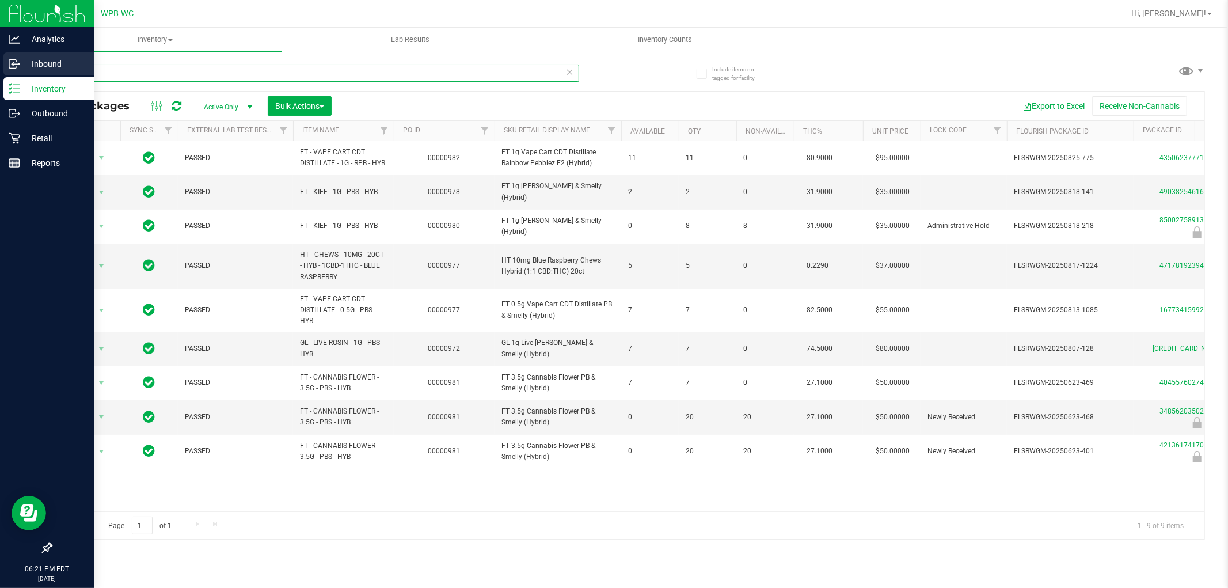
drag, startPoint x: 104, startPoint y: 71, endPoint x: 0, endPoint y: 71, distance: 103.7
click at [0, 71] on div "Analytics Inbound Inventory Outbound Retail Reports 06:21 PM EDT [DATE] 09/28 W…" at bounding box center [614, 294] width 1228 height 588
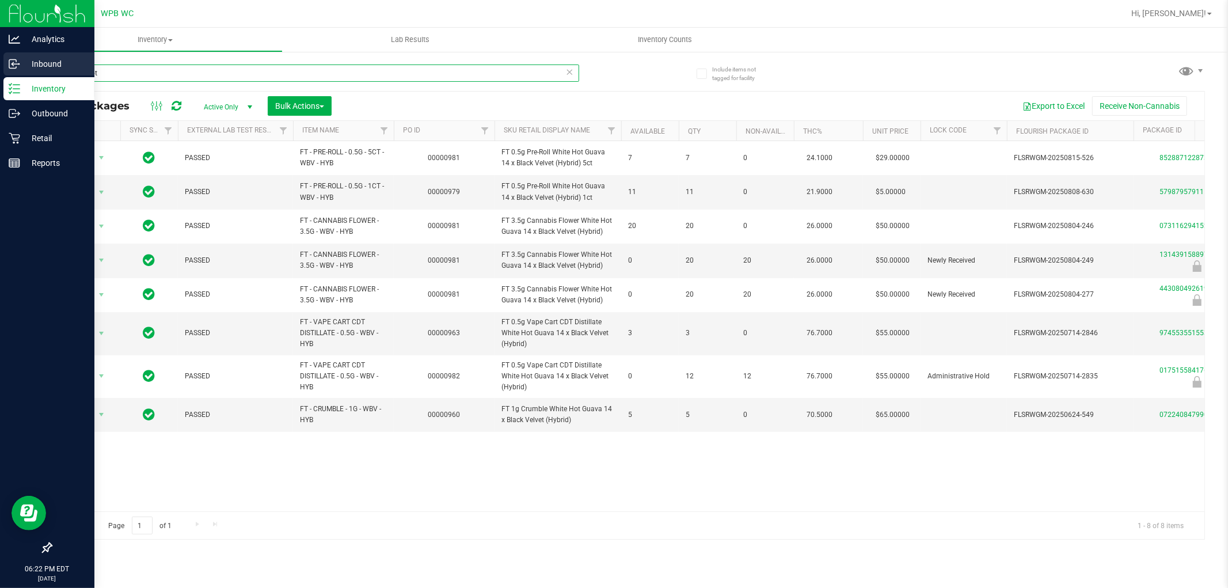
click at [0, 75] on div "Analytics Inbound Inventory Outbound Retail Reports 06:22 PM EDT [DATE] 09/28 W…" at bounding box center [614, 294] width 1228 height 588
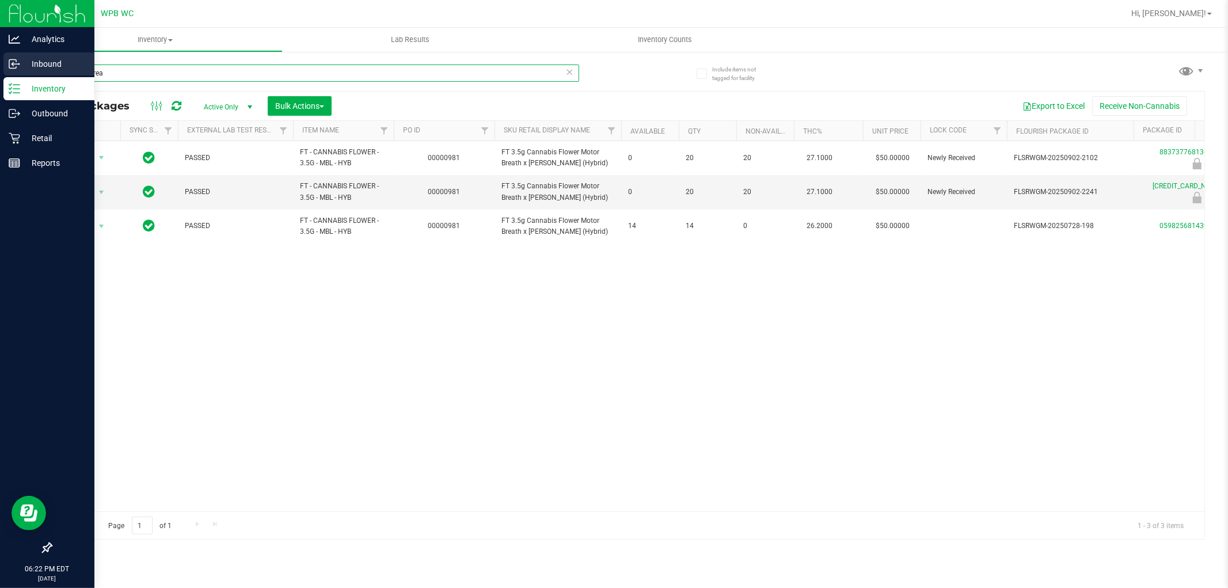
click at [0, 72] on div "Analytics Inbound Inventory Outbound Retail Reports 06:22 PM EDT [DATE] 09/28 W…" at bounding box center [614, 294] width 1228 height 588
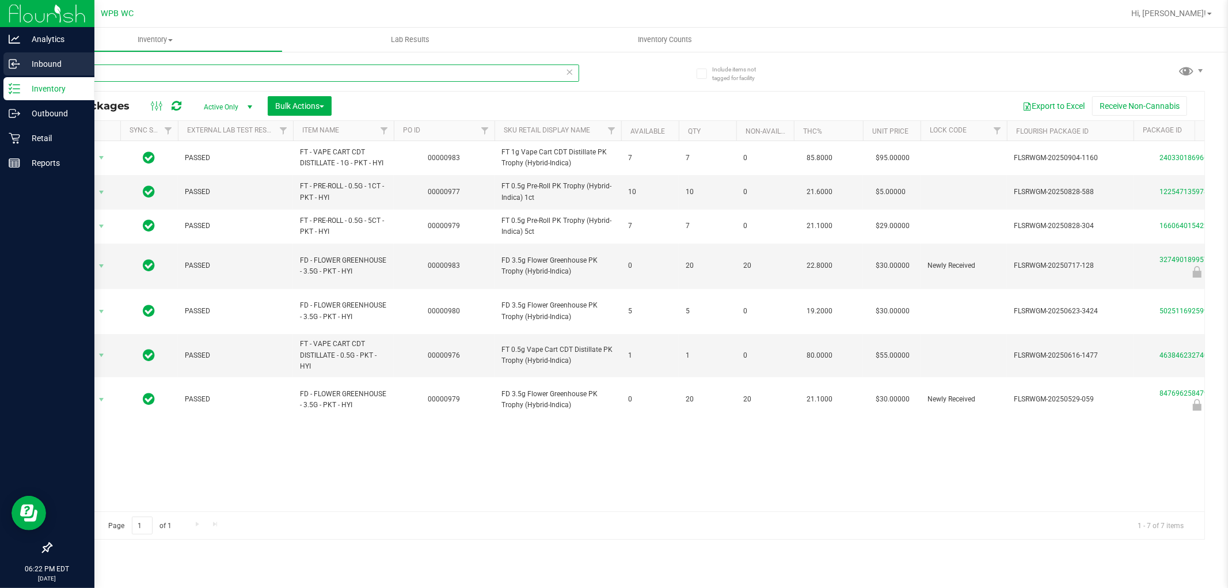
drag, startPoint x: 96, startPoint y: 73, endPoint x: 0, endPoint y: 73, distance: 96.2
click at [0, 73] on div "Analytics Inbound Inventory Outbound Retail Reports 06:22 PM EDT [DATE] 09/28 W…" at bounding box center [614, 294] width 1228 height 588
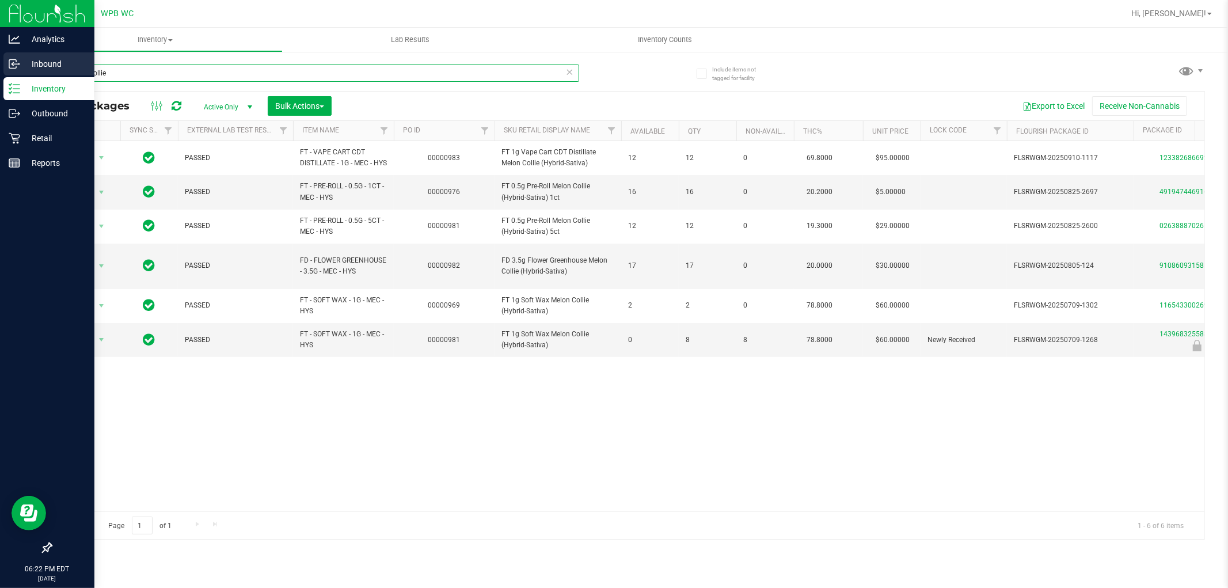
drag, startPoint x: 109, startPoint y: 73, endPoint x: 0, endPoint y: 70, distance: 109.5
click at [0, 70] on div "Analytics Inbound Inventory Outbound Retail Reports 06:22 PM EDT [DATE] 09/28 W…" at bounding box center [614, 294] width 1228 height 588
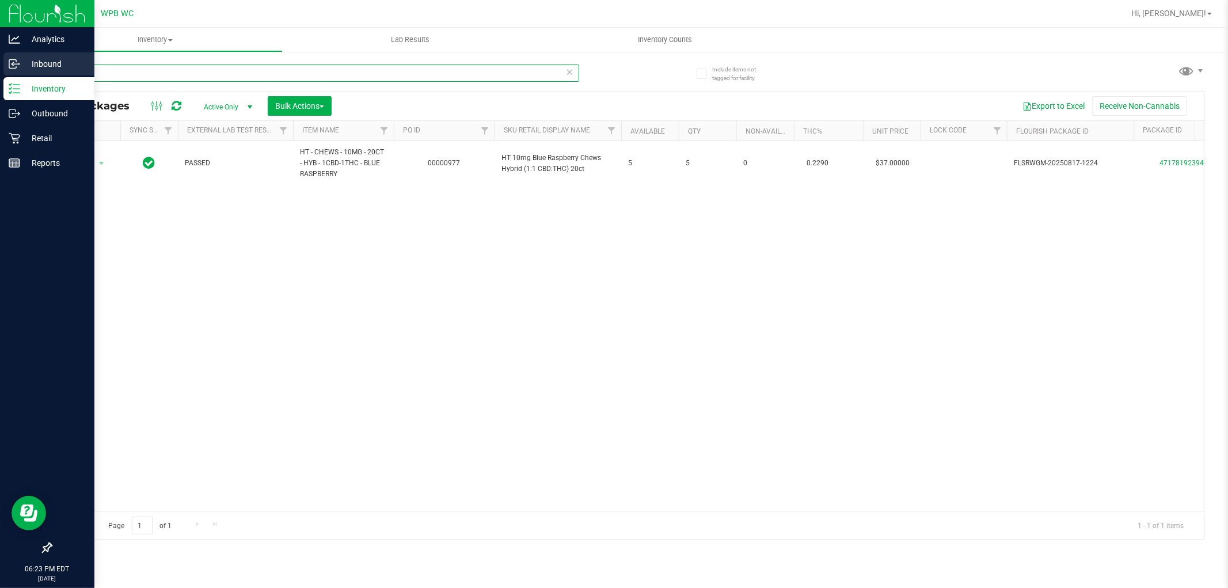
drag, startPoint x: 105, startPoint y: 74, endPoint x: 0, endPoint y: 72, distance: 104.8
click at [0, 72] on div "Analytics Inbound Inventory Outbound Retail Reports 06:23 PM EDT [DATE] 09/28 W…" at bounding box center [614, 294] width 1228 height 588
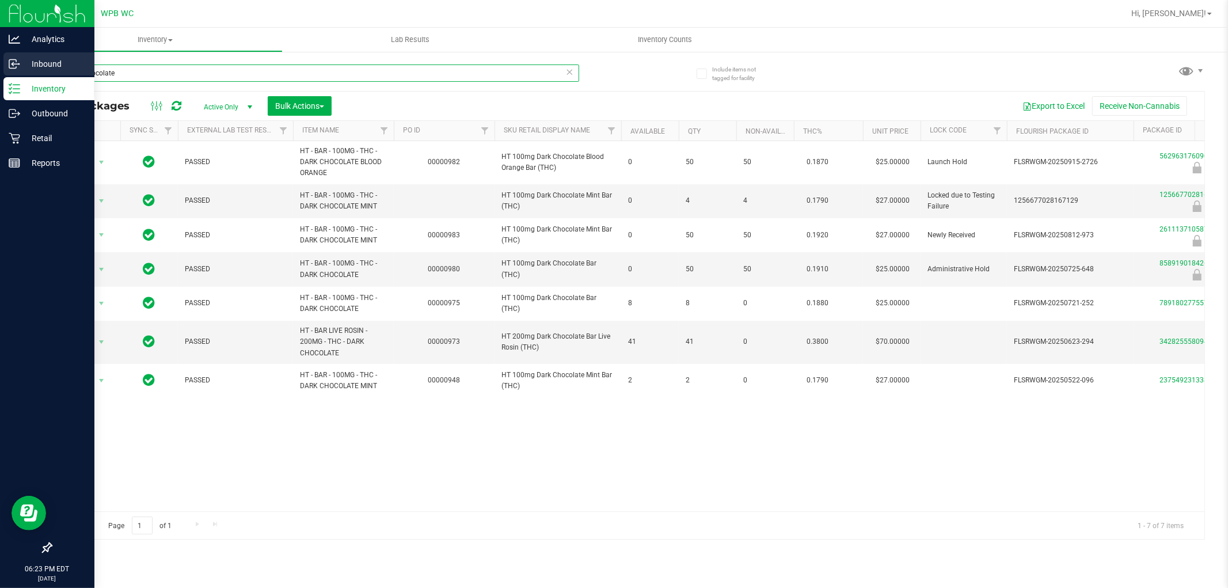
drag, startPoint x: 36, startPoint y: 64, endPoint x: 0, endPoint y: 56, distance: 37.2
click at [0, 56] on div "Analytics Inbound Inventory Outbound Retail Reports 06:23 PM EDT [DATE] 09/28 W…" at bounding box center [614, 294] width 1228 height 588
